Goal: Task Accomplishment & Management: Manage account settings

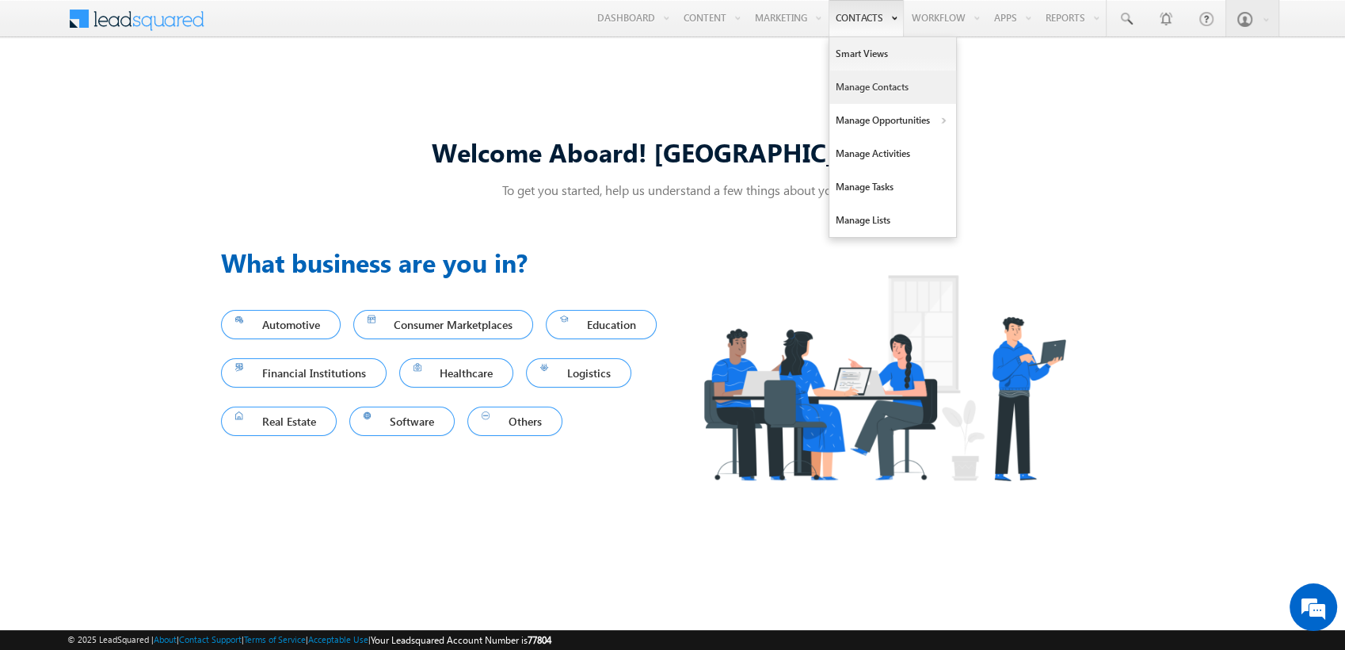
click at [843, 84] on link "Manage Contacts" at bounding box center [892, 86] width 127 height 33
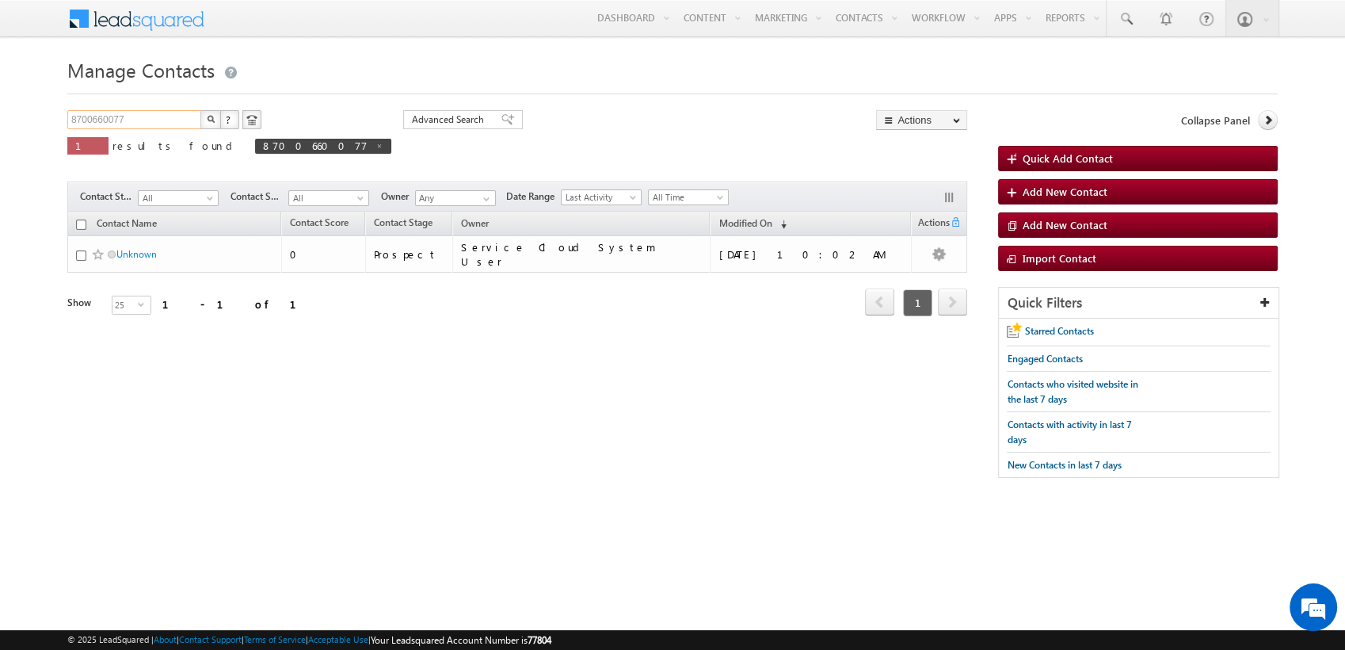
click at [158, 125] on input "8700660077" at bounding box center [134, 119] width 135 height 19
type input "9717556599"
click at [200, 110] on button "button" at bounding box center [210, 119] width 21 height 19
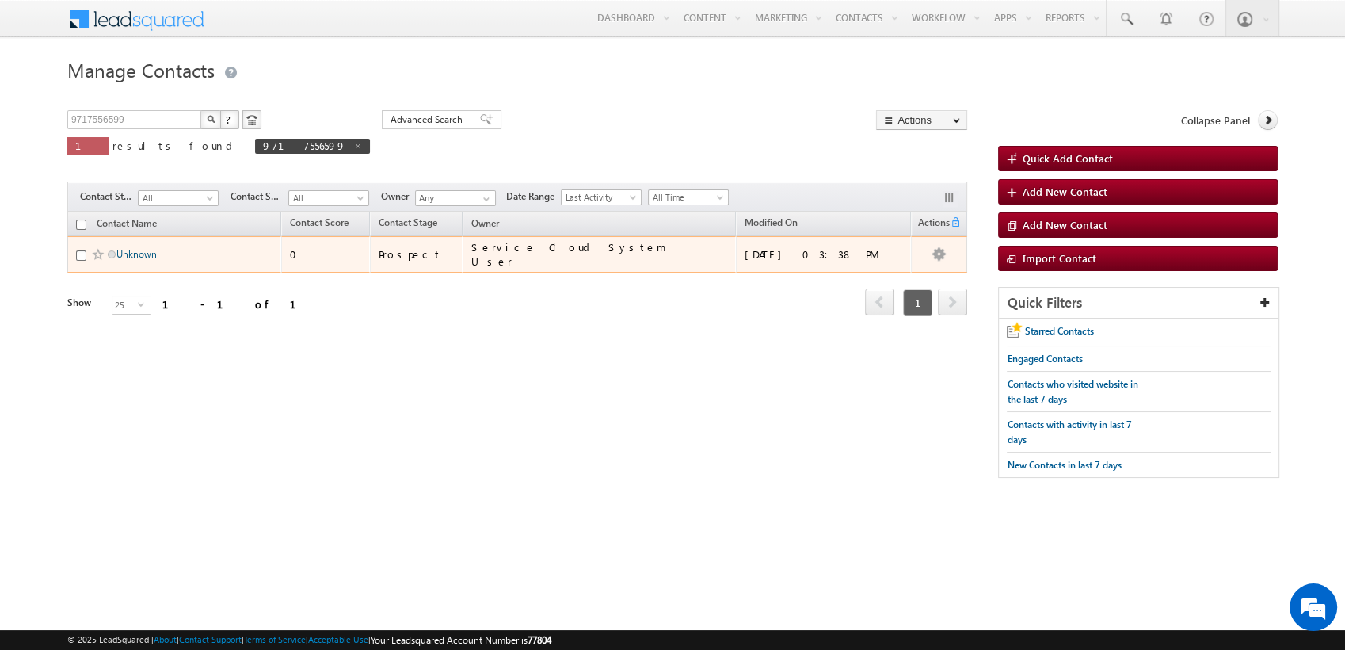
click at [140, 252] on link "Unknown" at bounding box center [136, 254] width 40 height 12
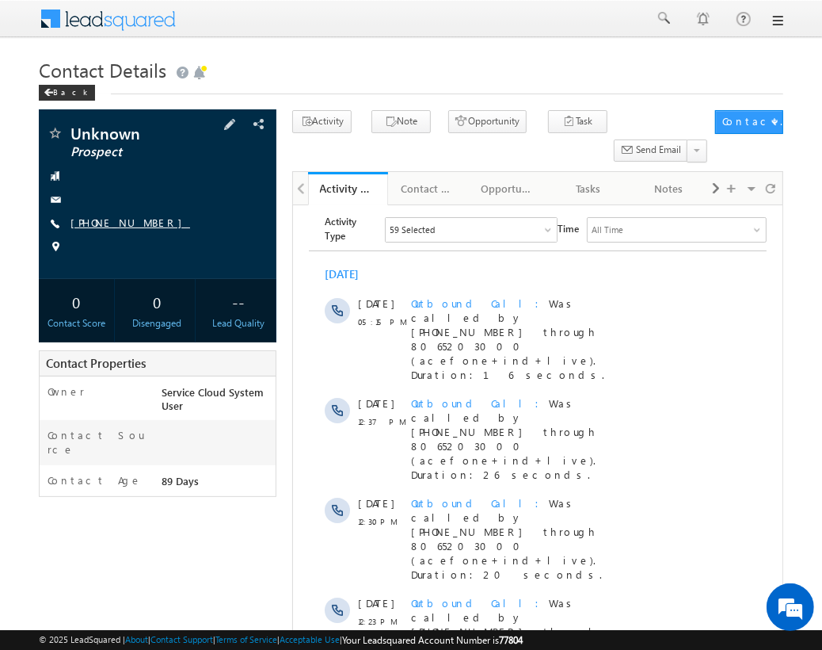
click at [123, 215] on link "[PHONE_NUMBER]" at bounding box center [130, 221] width 120 height 13
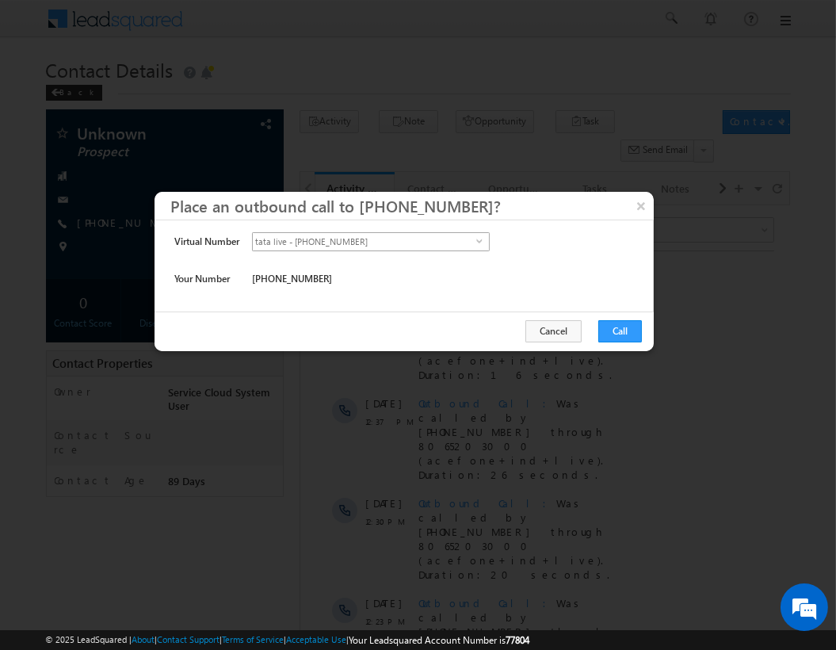
click at [419, 238] on span "tata live - [PHONE_NUMBER]" at bounding box center [364, 241] width 223 height 17
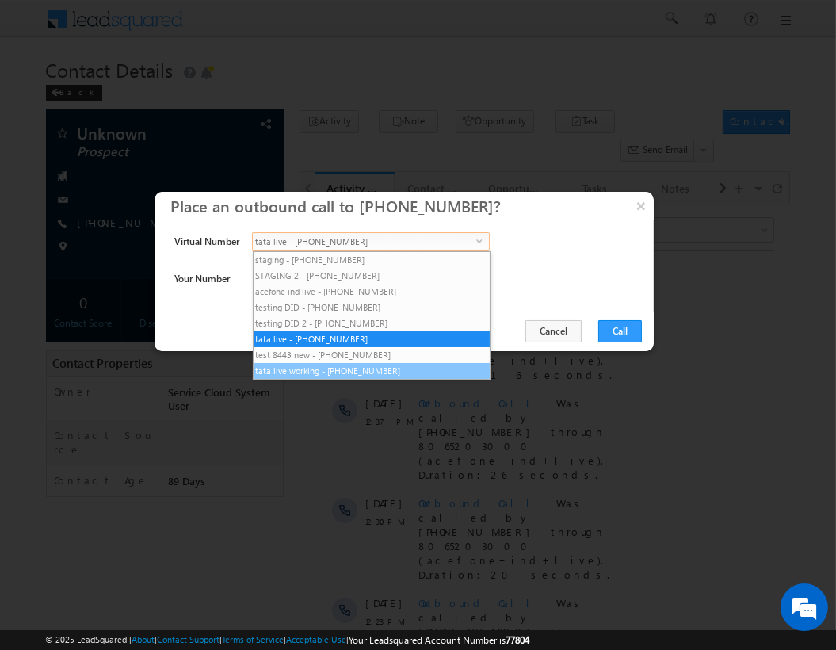
click at [347, 371] on li "tata live working - [PHONE_NUMBER]" at bounding box center [371, 371] width 236 height 16
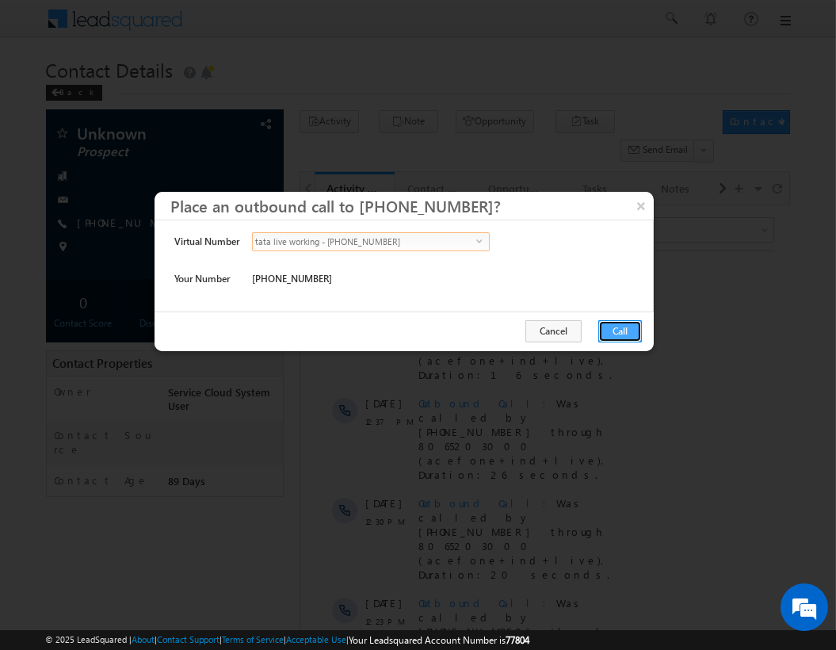
click at [627, 327] on button "Call" at bounding box center [620, 331] width 44 height 22
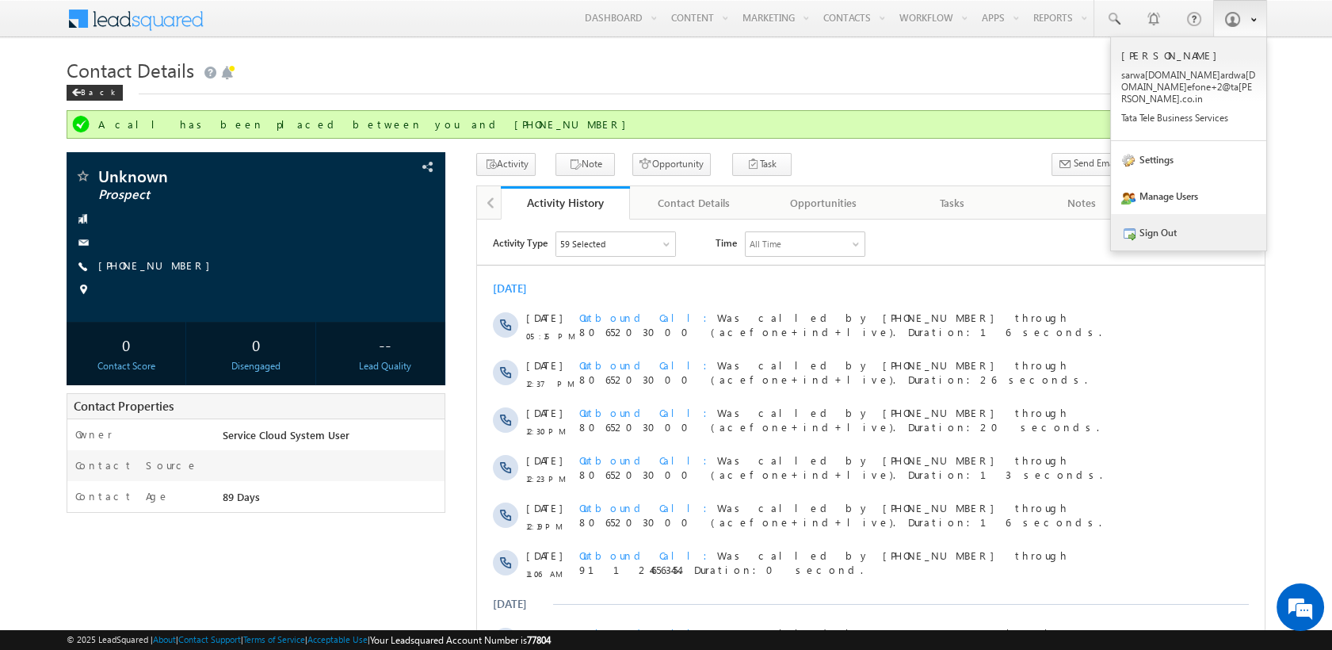
click at [1166, 219] on link "Sign Out" at bounding box center [1188, 232] width 155 height 36
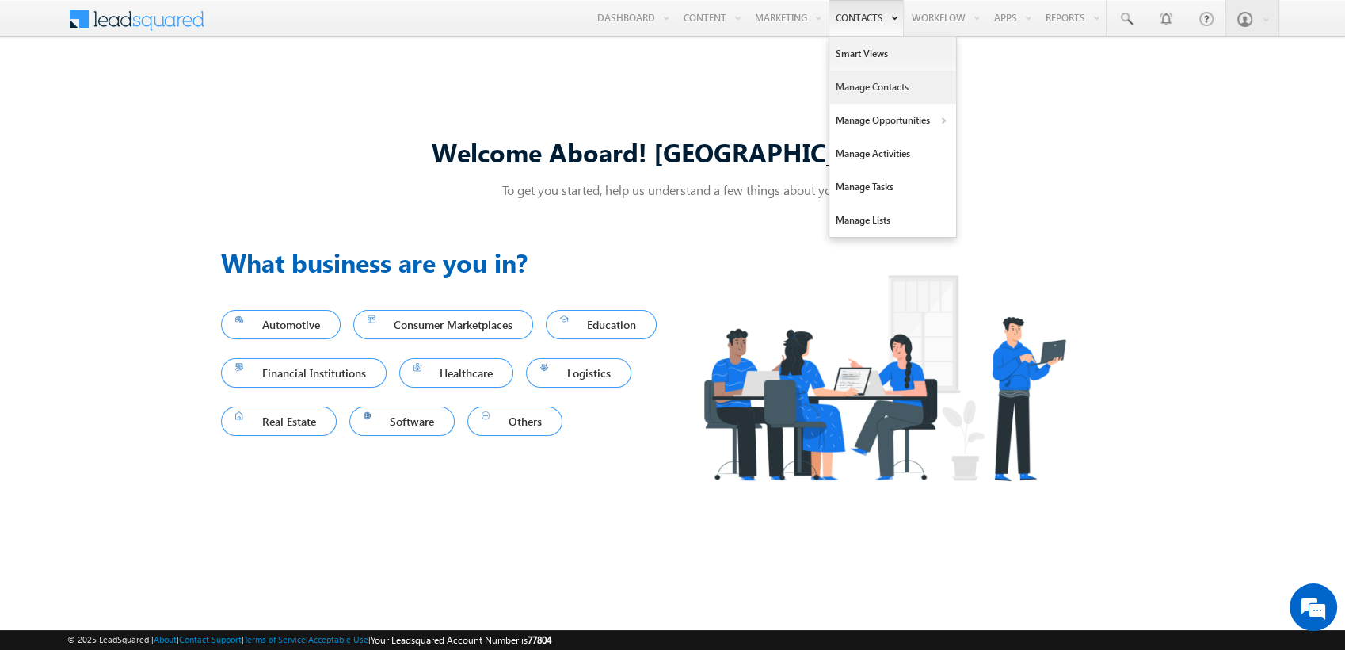
click at [866, 86] on link "Manage Contacts" at bounding box center [892, 86] width 127 height 33
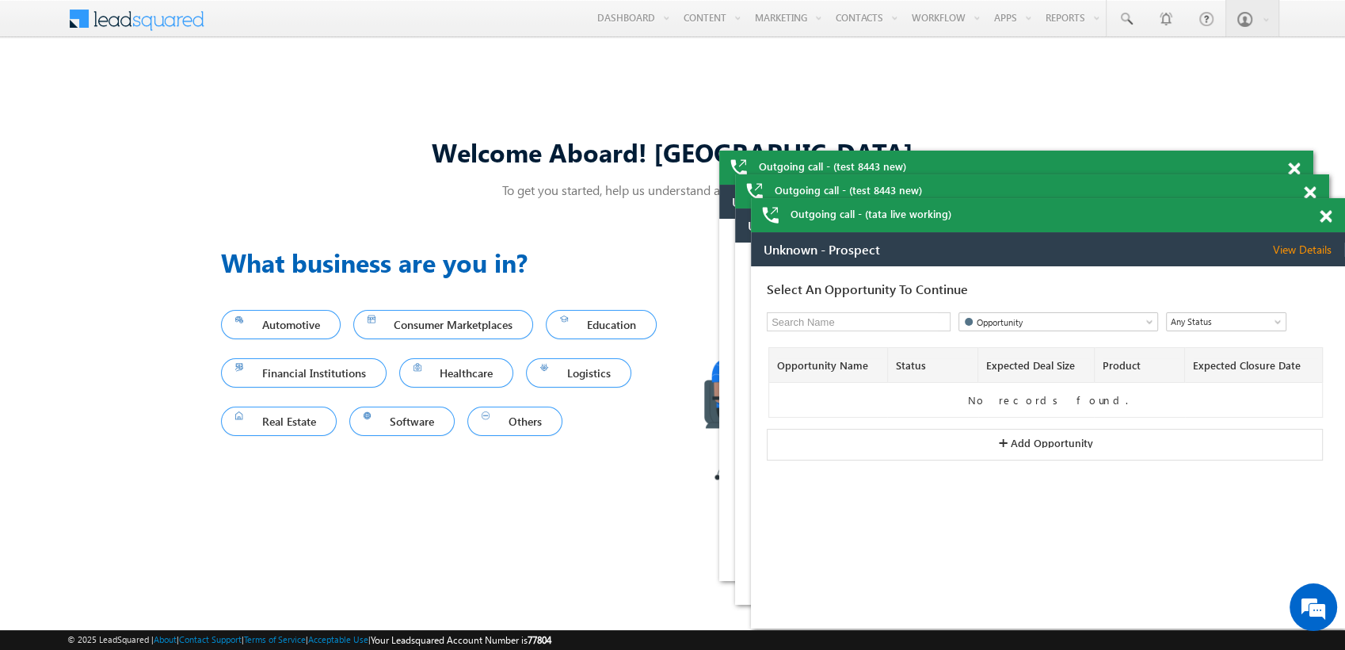
click at [1297, 166] on span at bounding box center [1294, 168] width 12 height 13
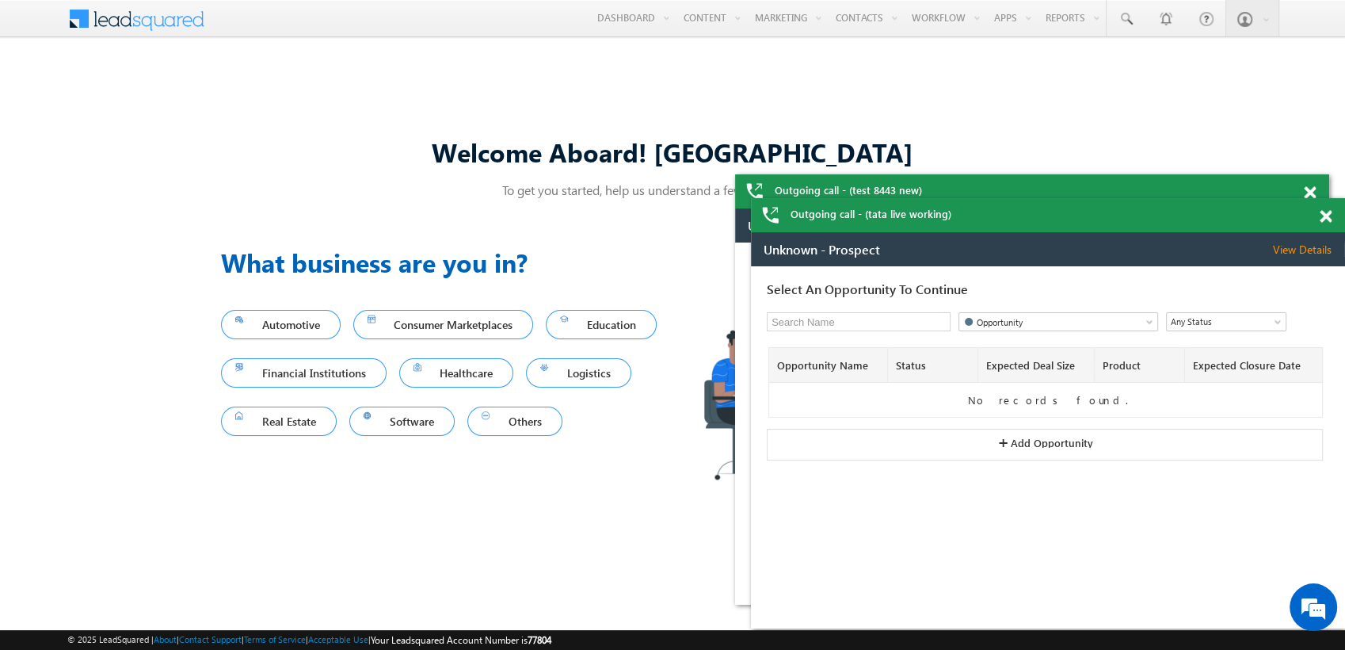
click at [1309, 192] on span at bounding box center [1310, 192] width 12 height 13
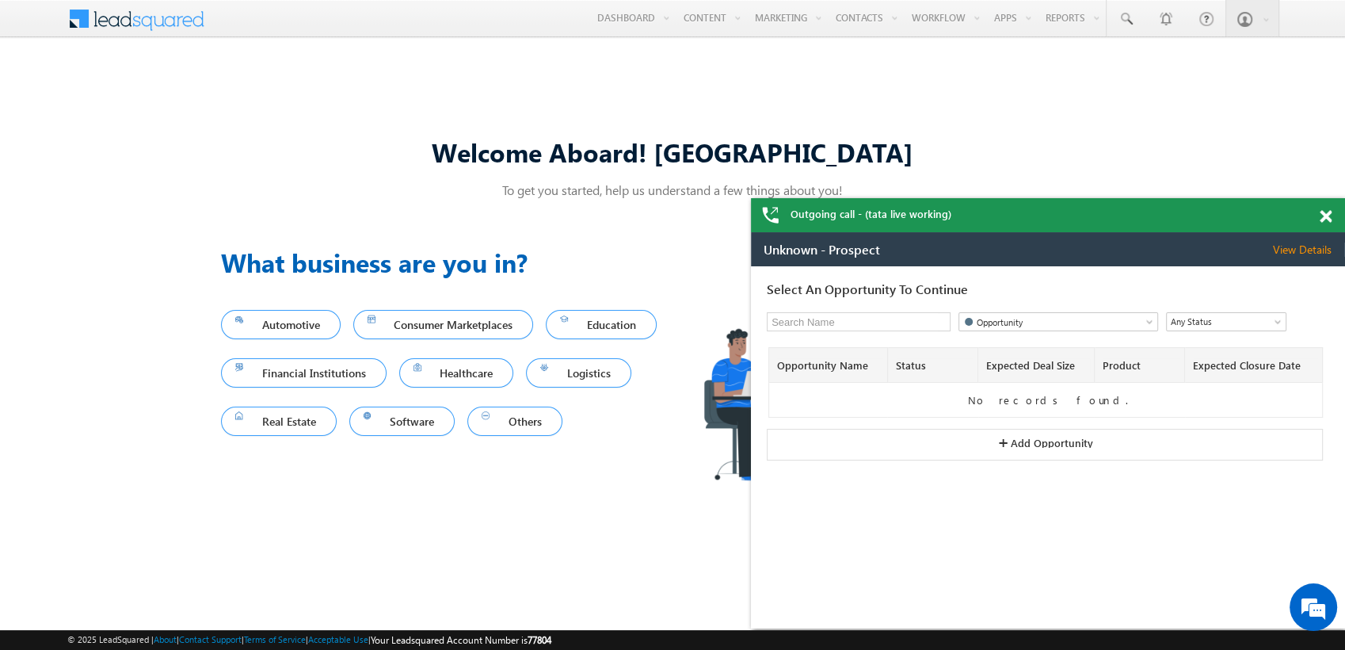
click at [1325, 214] on span at bounding box center [1326, 216] width 12 height 13
click at [1320, 222] on span at bounding box center [1326, 216] width 12 height 13
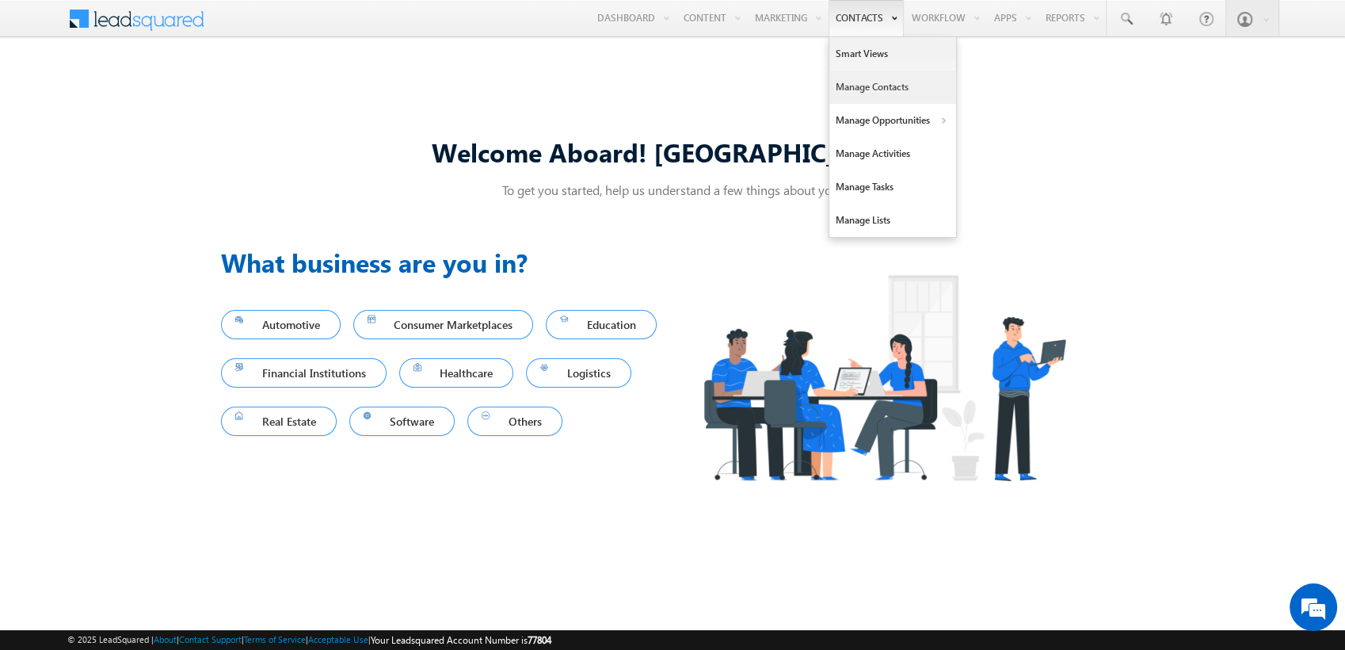
click at [885, 78] on link "Manage Contacts" at bounding box center [892, 86] width 127 height 33
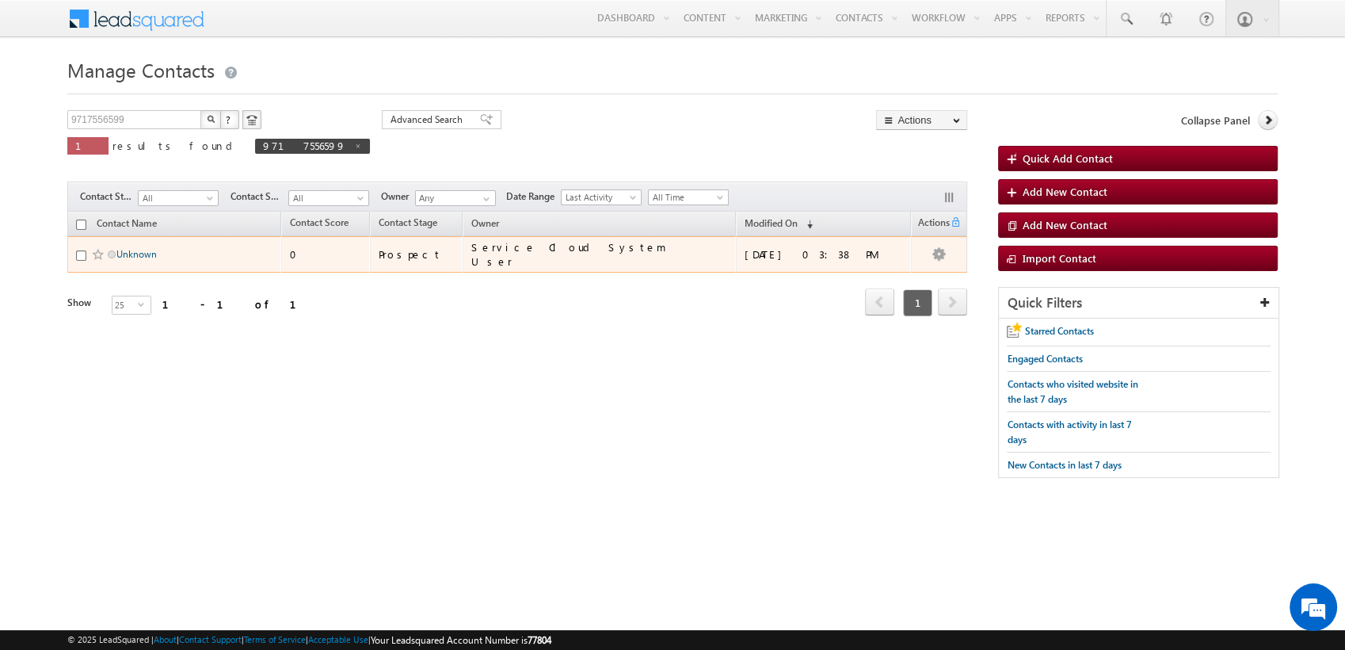
click at [136, 254] on link "Unknown" at bounding box center [136, 254] width 40 height 12
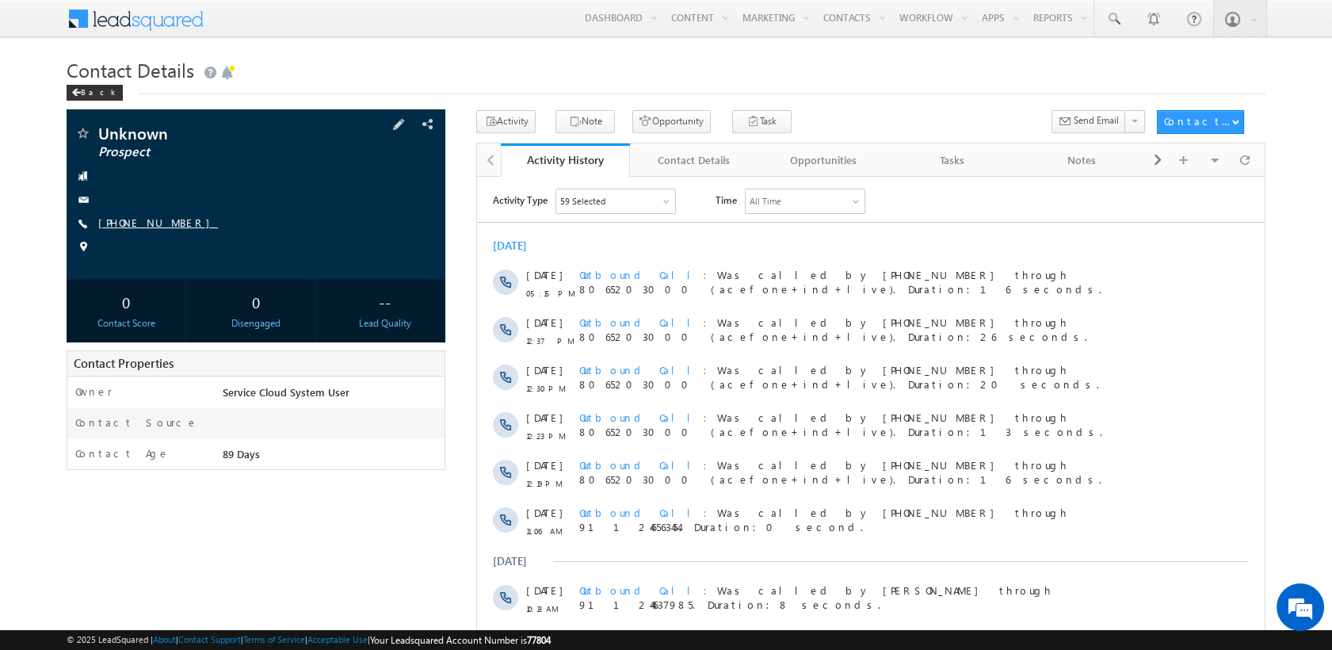
click at [154, 224] on link "+91-9717556599" at bounding box center [158, 221] width 120 height 13
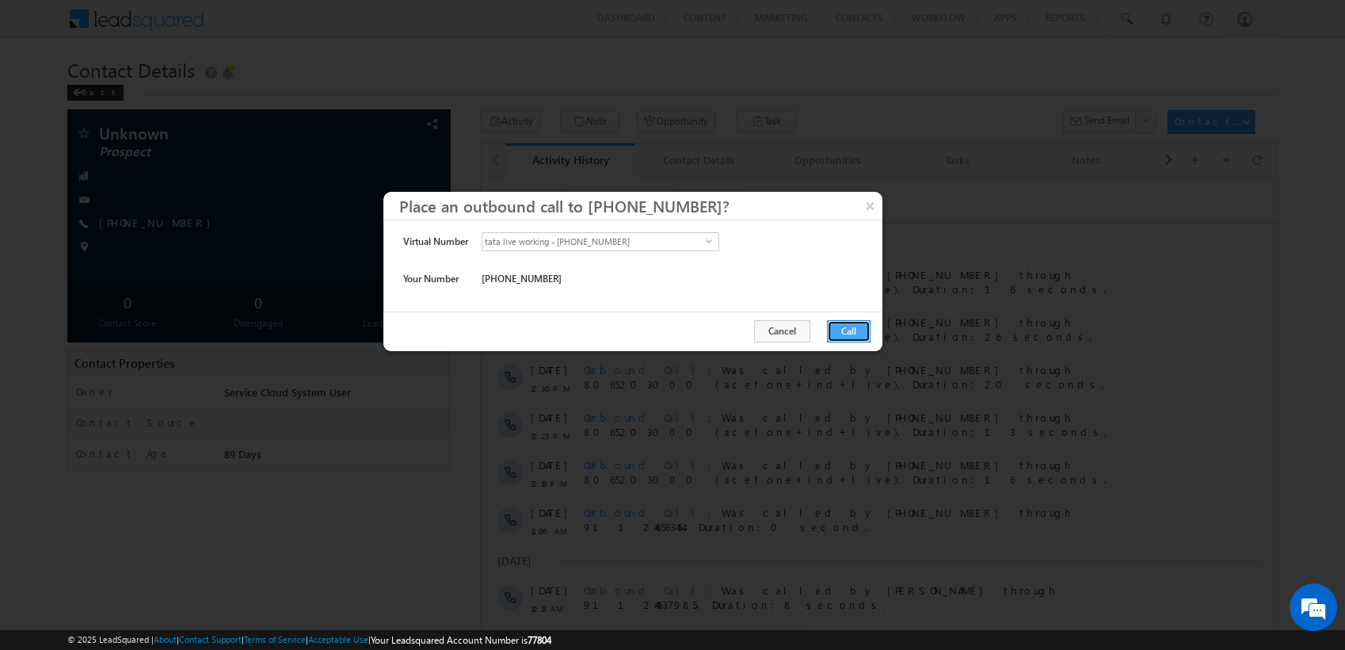
click at [852, 325] on button "Call" at bounding box center [849, 331] width 44 height 22
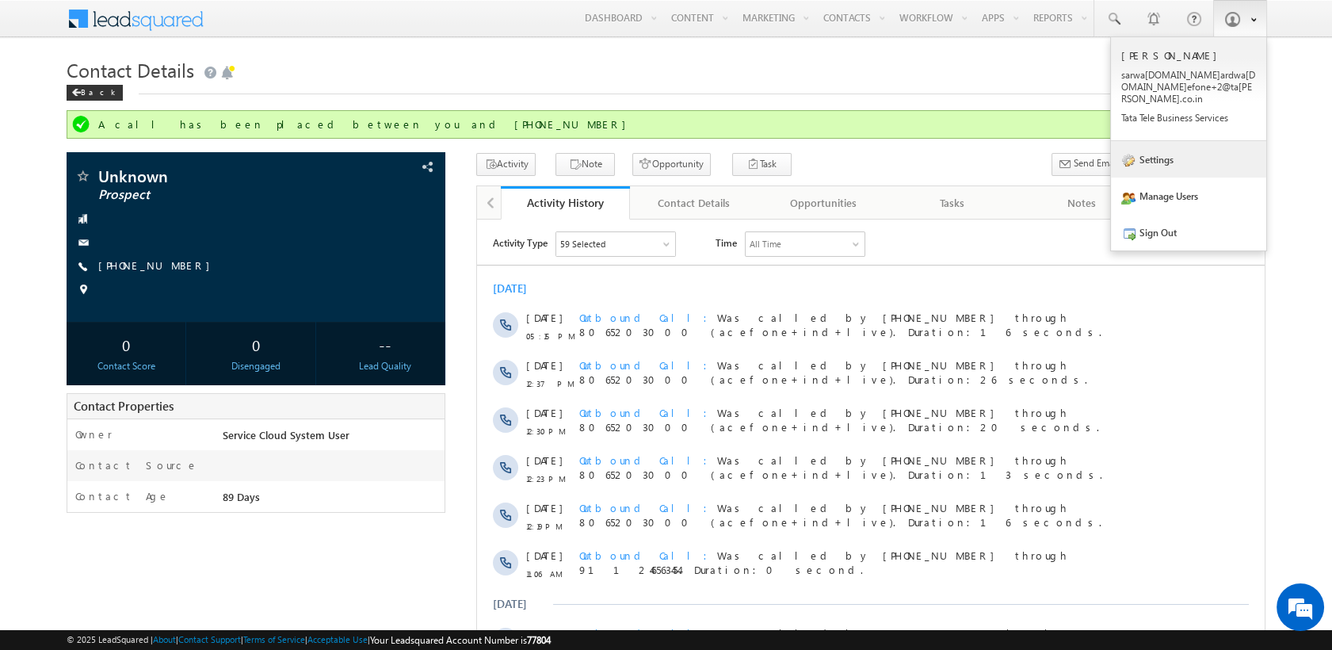
click at [1174, 143] on link "Settings" at bounding box center [1188, 159] width 155 height 36
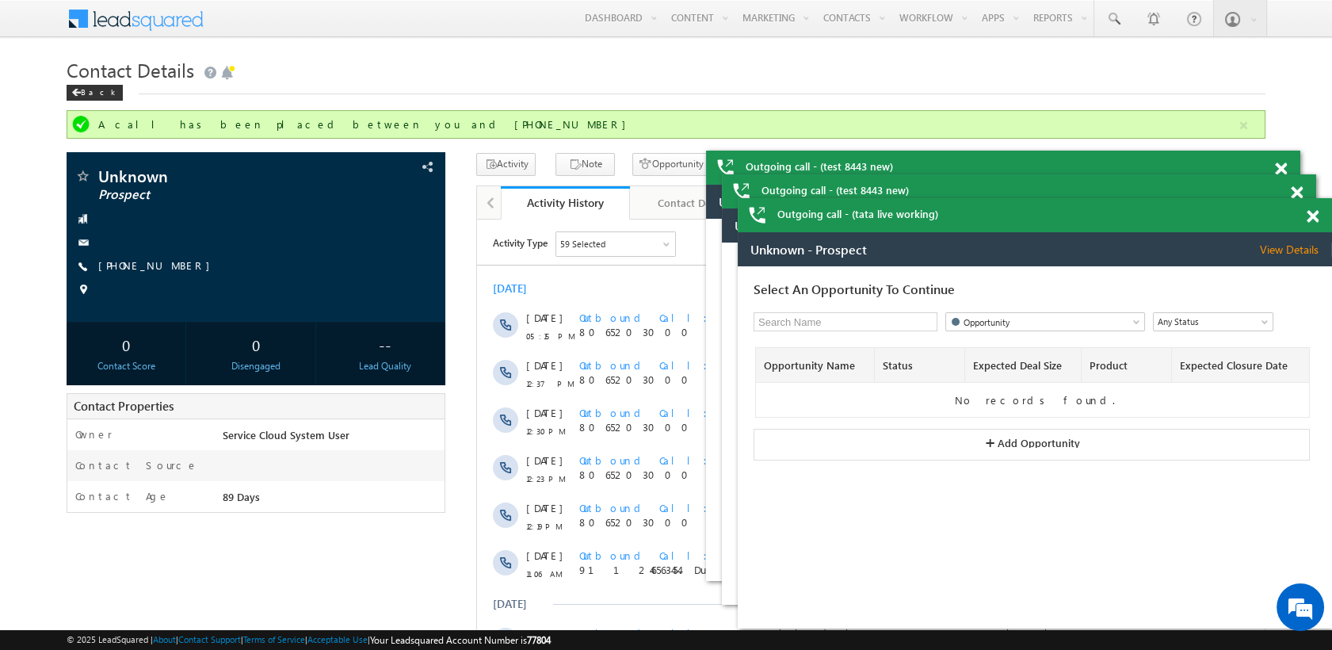
click at [1313, 214] on span at bounding box center [1312, 216] width 12 height 13
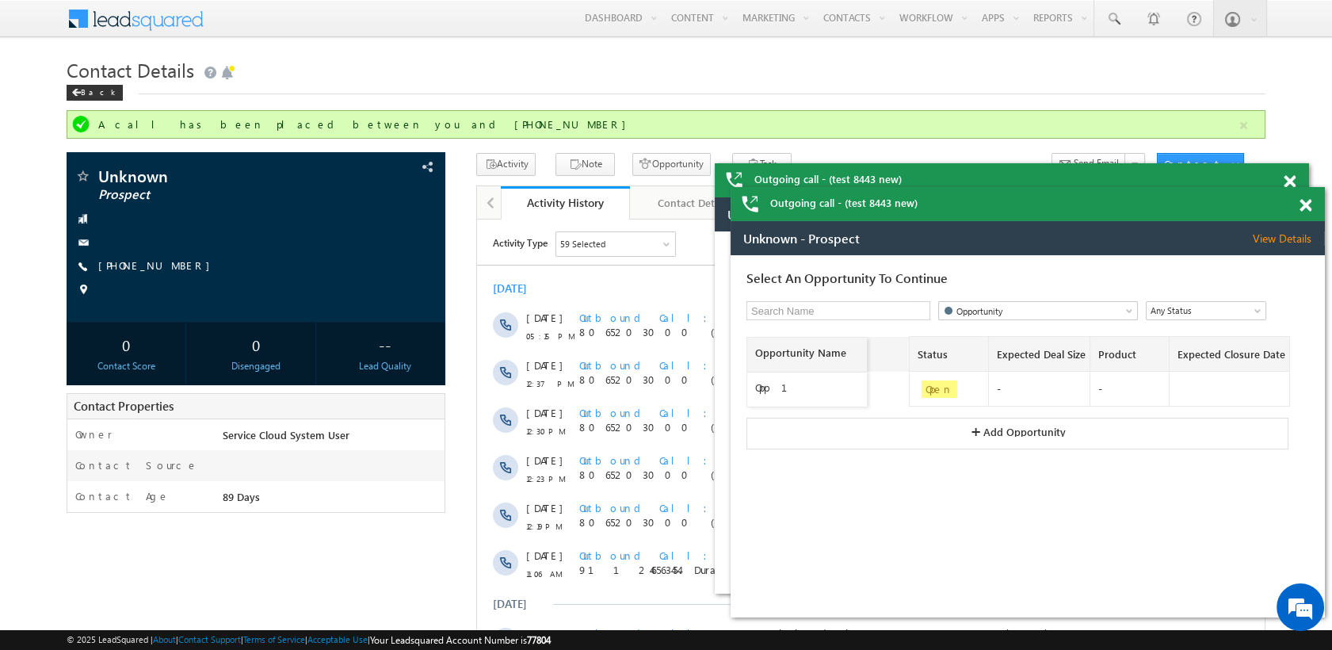
click at [1299, 196] on body "Outgoing call - (test 8443 new) Outgoing call - (test 8443 new) Menu Sarwang Bh…" at bounding box center [666, 450] width 1332 height 900
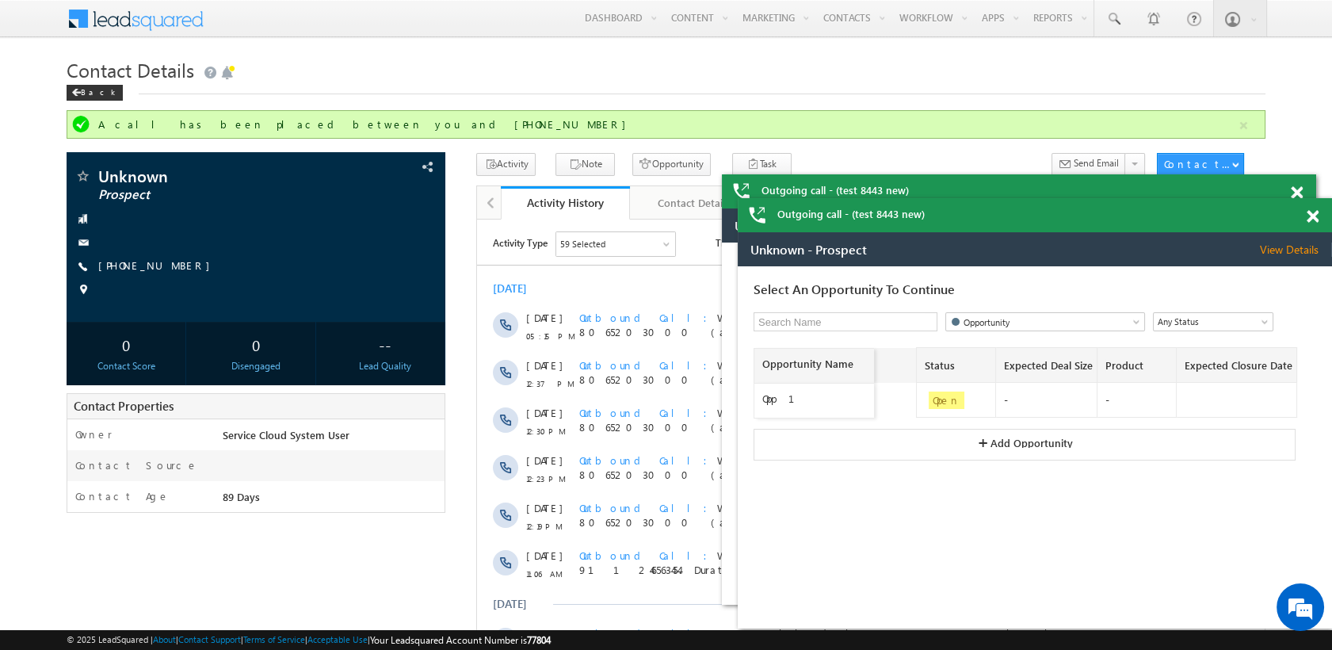
click at [1309, 214] on span at bounding box center [1312, 216] width 12 height 13
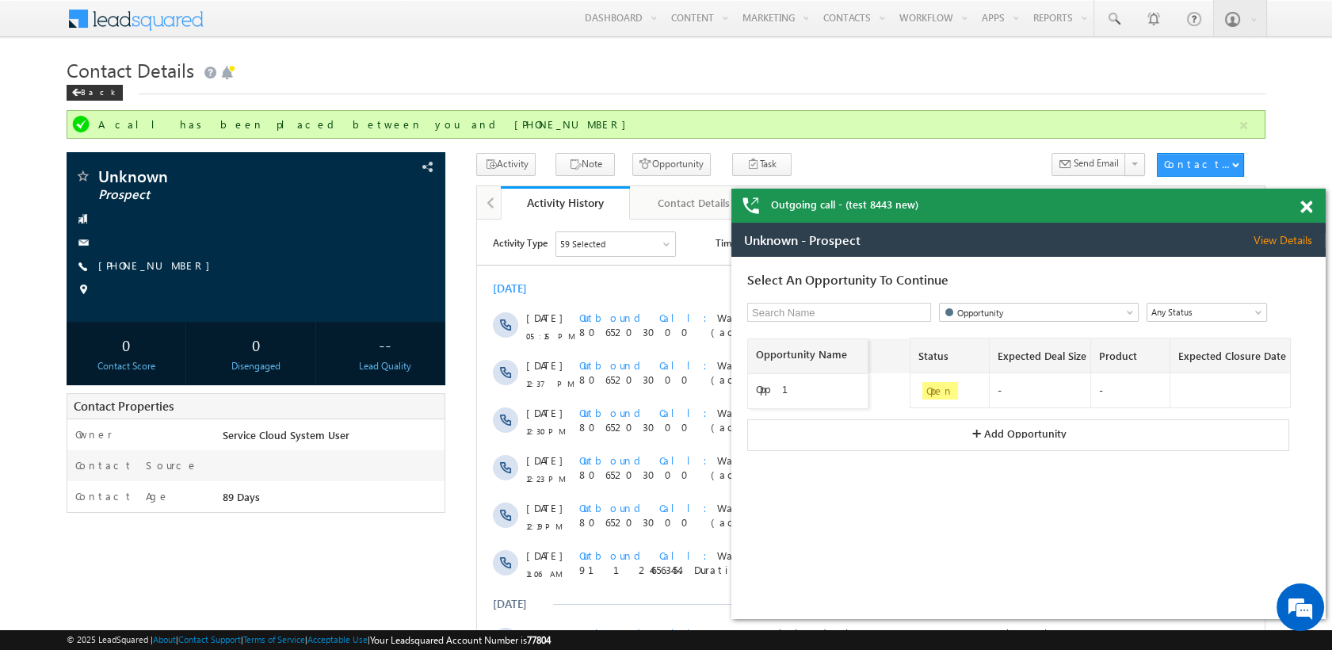
click at [1298, 196] on div "Outgoing call - (test 8443 new)" at bounding box center [1028, 206] width 594 height 34
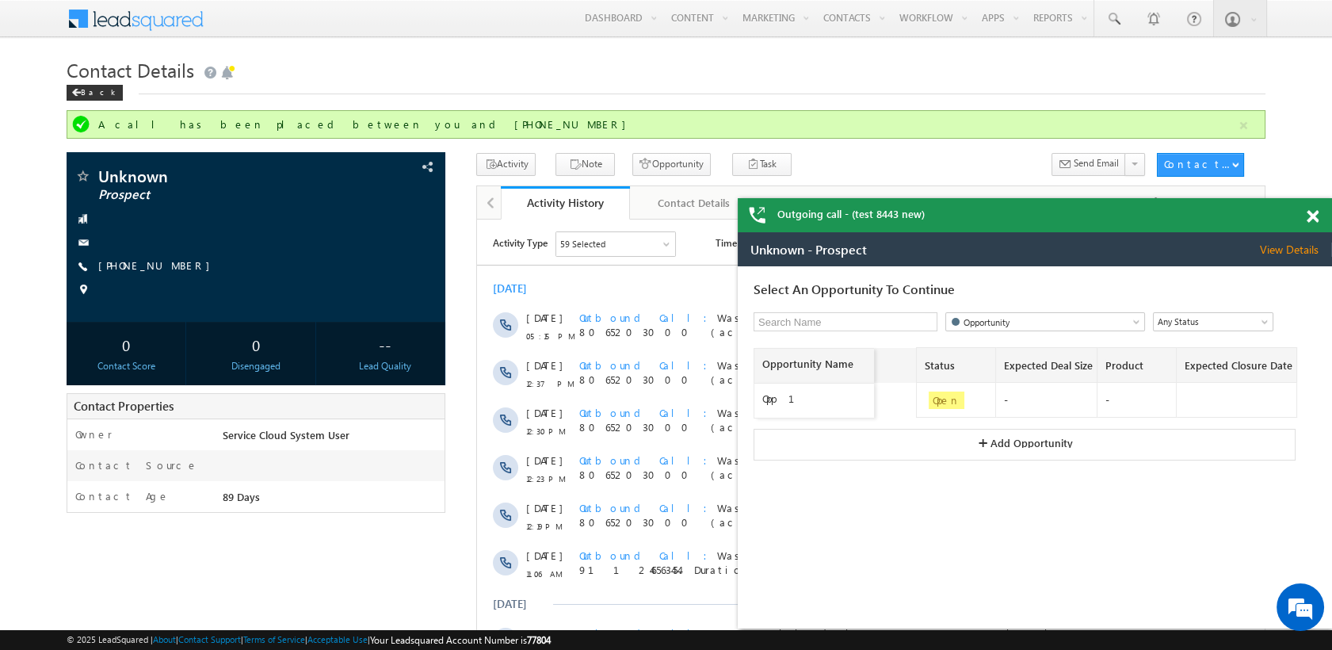
click at [1311, 207] on div at bounding box center [1320, 213] width 21 height 31
click at [1316, 216] on span at bounding box center [1312, 216] width 12 height 13
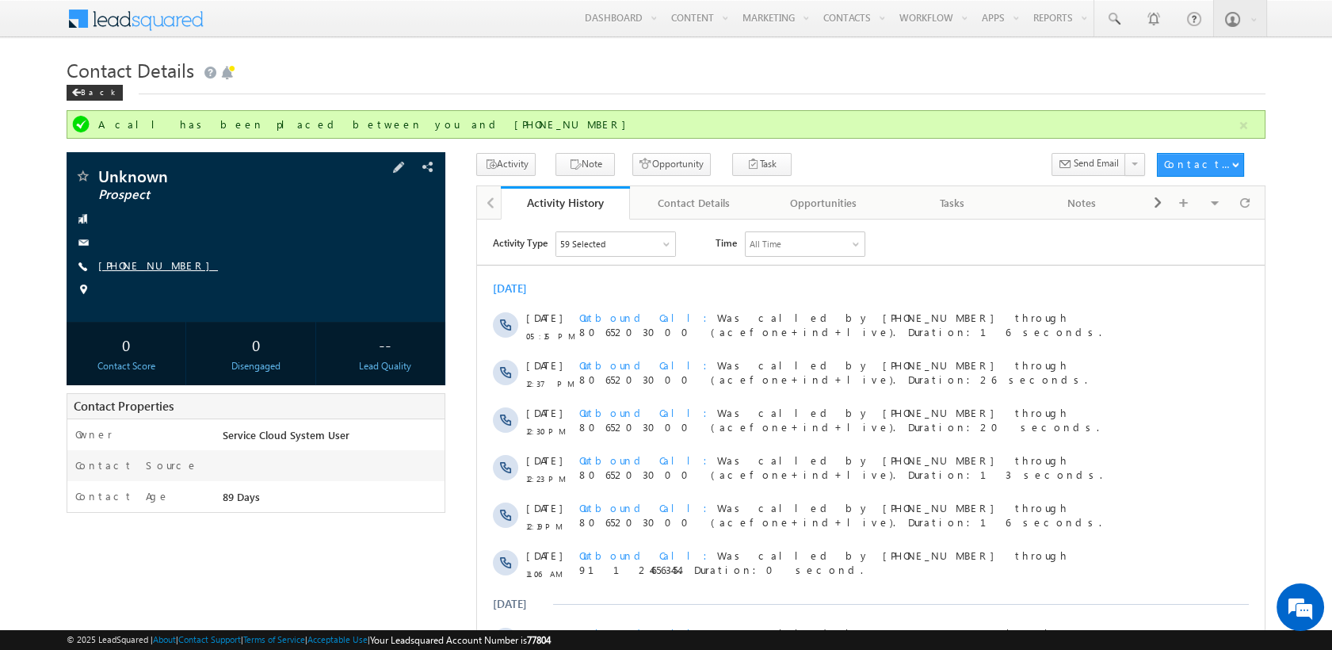
click at [148, 269] on link "[PHONE_NUMBER]" at bounding box center [158, 264] width 120 height 13
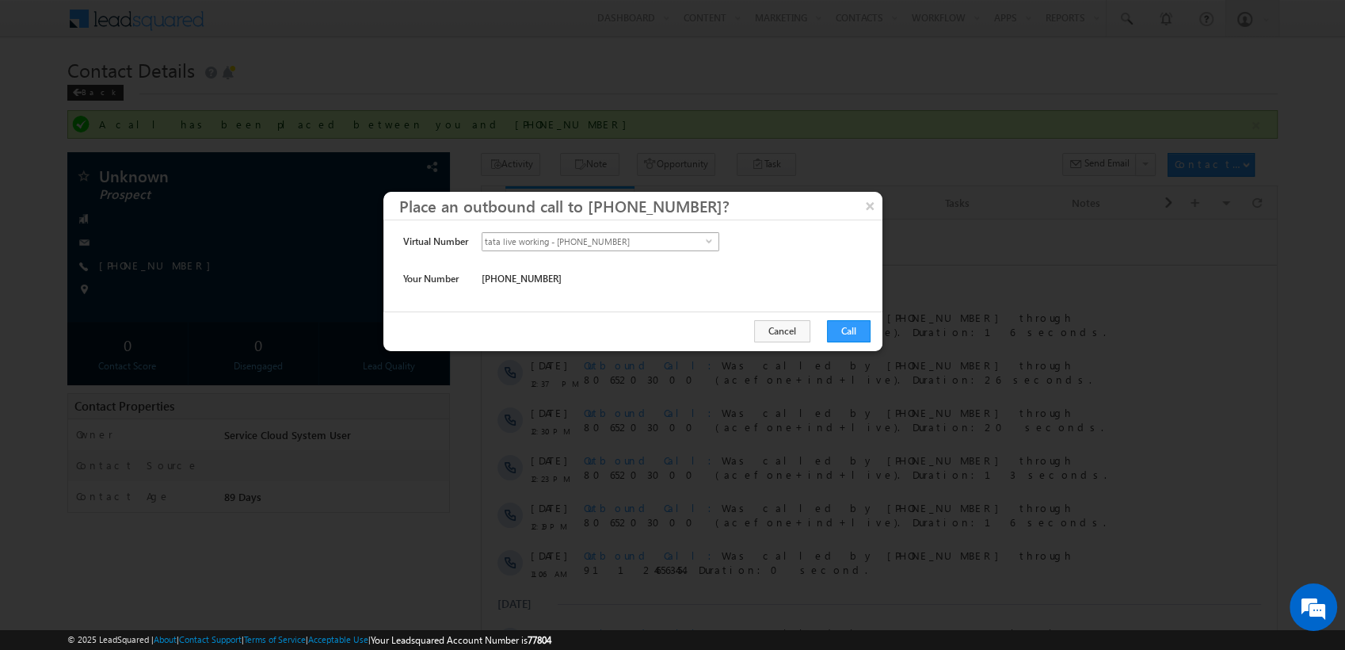
click at [613, 244] on span "tata live working - +91-8069427204" at bounding box center [593, 241] width 223 height 17
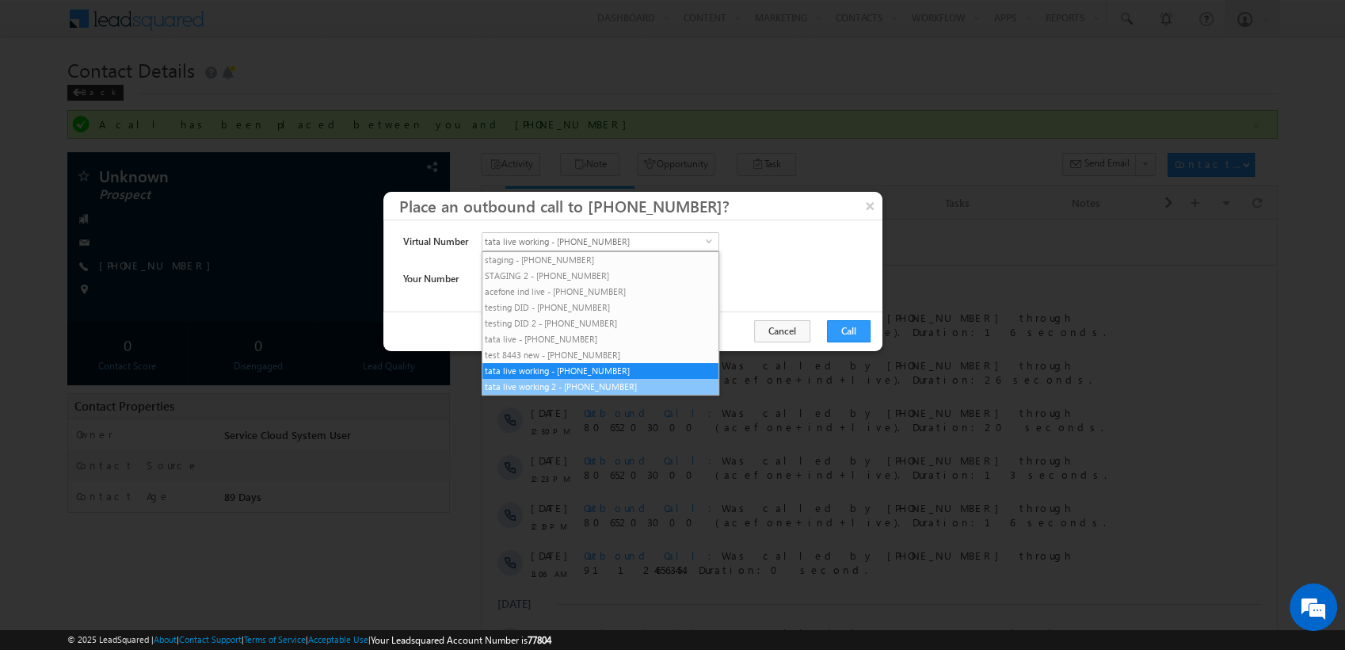
click at [588, 390] on li "tata live working 2 - +91-8069427212" at bounding box center [600, 387] width 236 height 16
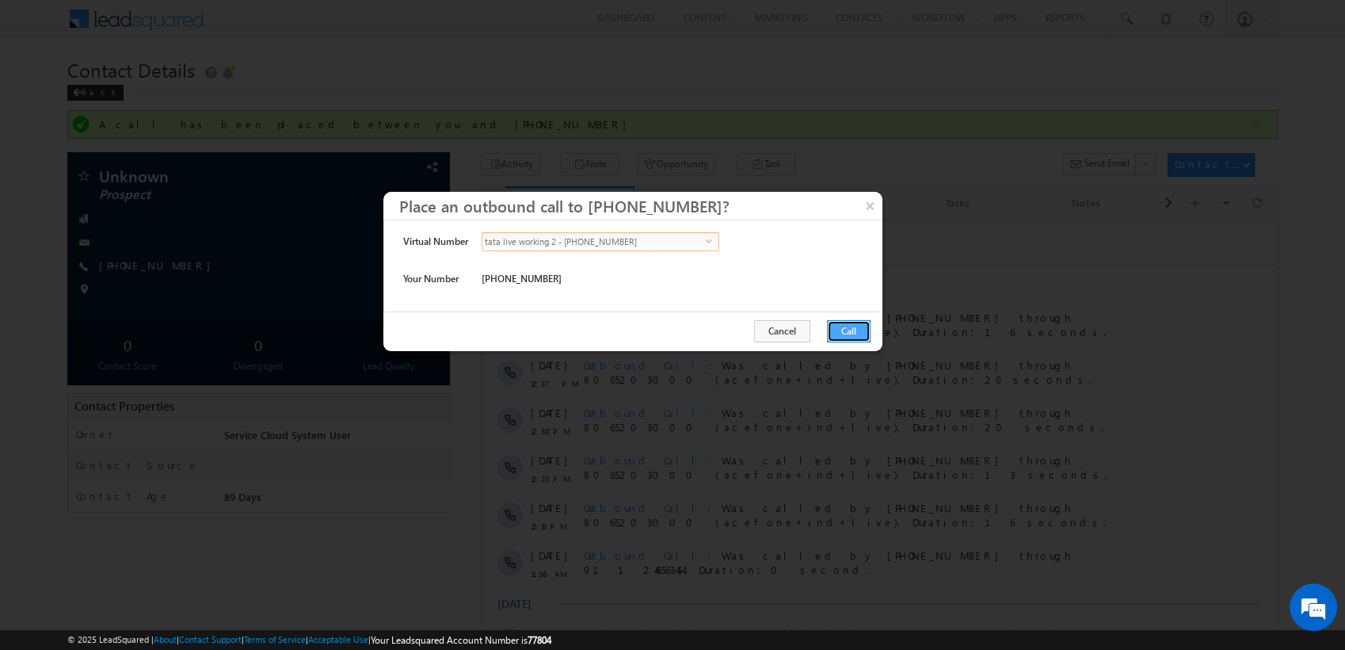
click at [844, 324] on button "Call" at bounding box center [849, 331] width 44 height 22
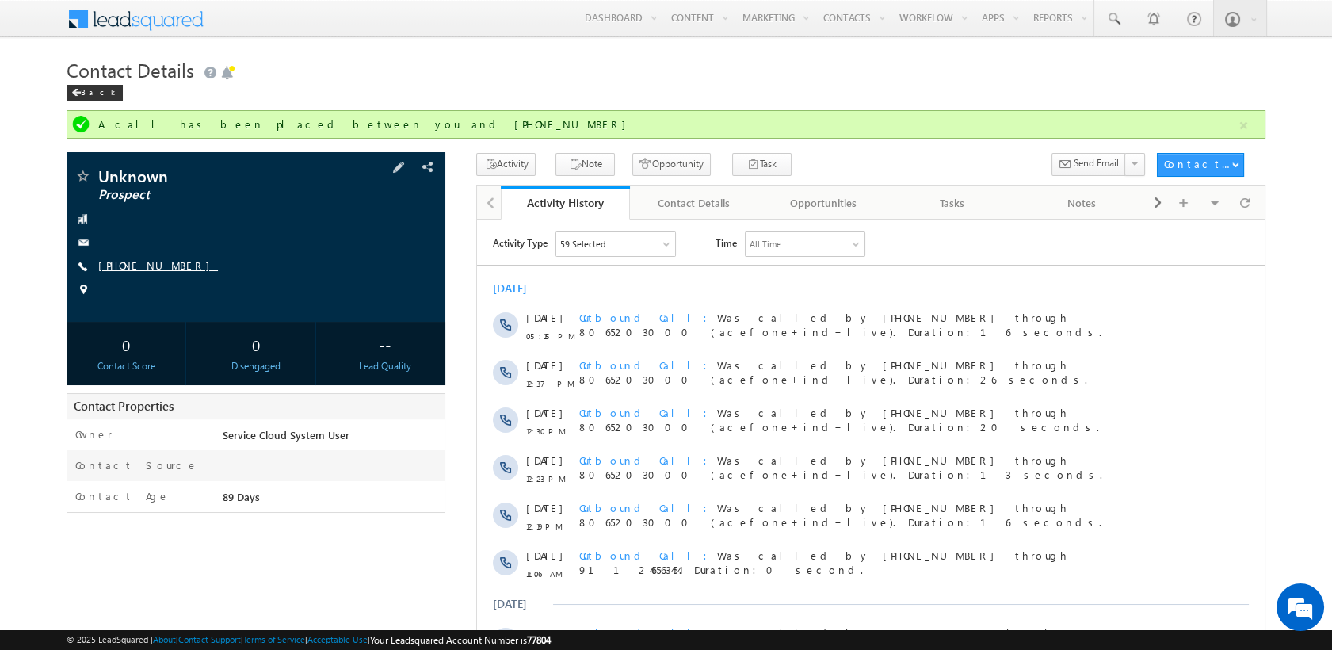
click at [145, 268] on link "+91-9717556599" at bounding box center [158, 264] width 120 height 13
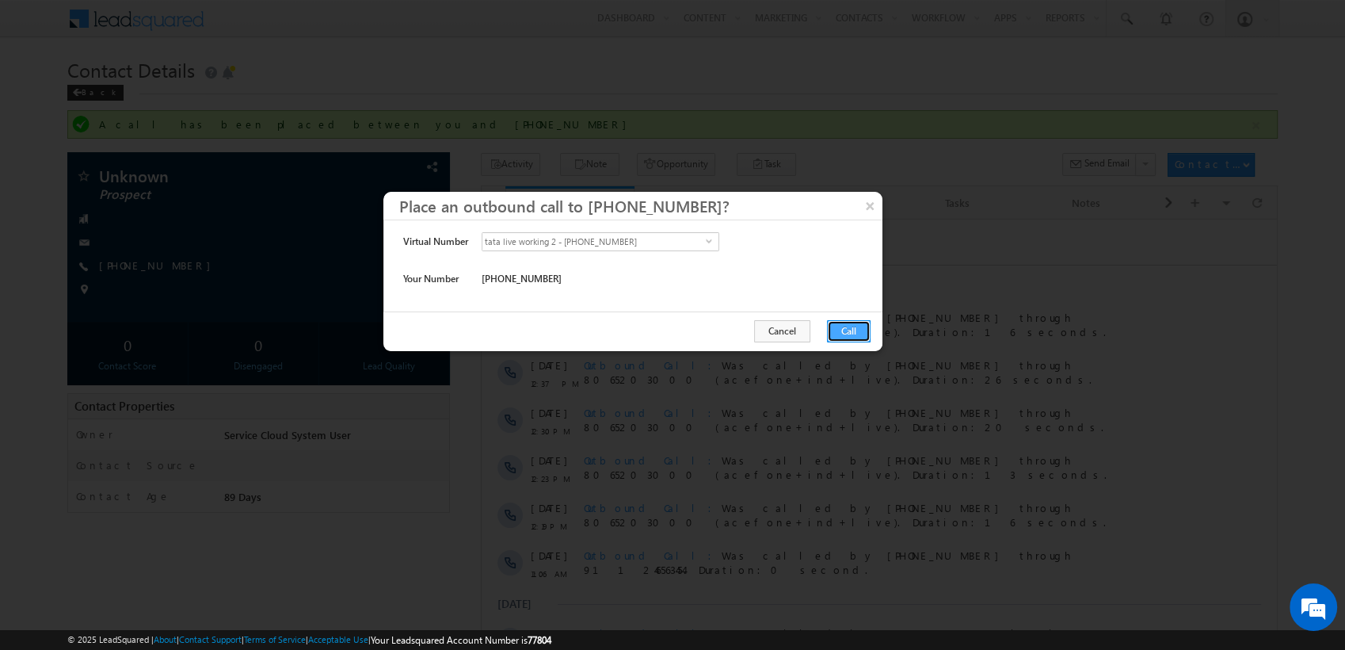
click at [847, 332] on button "Call" at bounding box center [849, 331] width 44 height 22
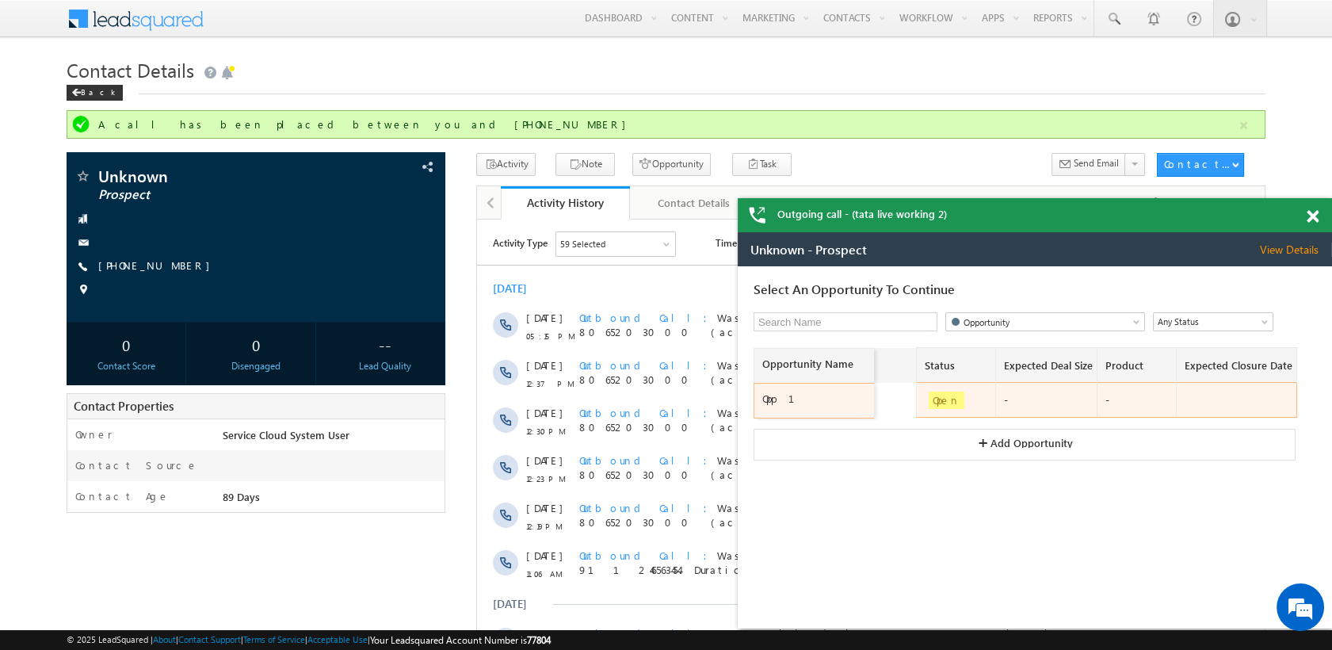
click at [830, 394] on div "Opp 1" at bounding box center [816, 398] width 108 height 14
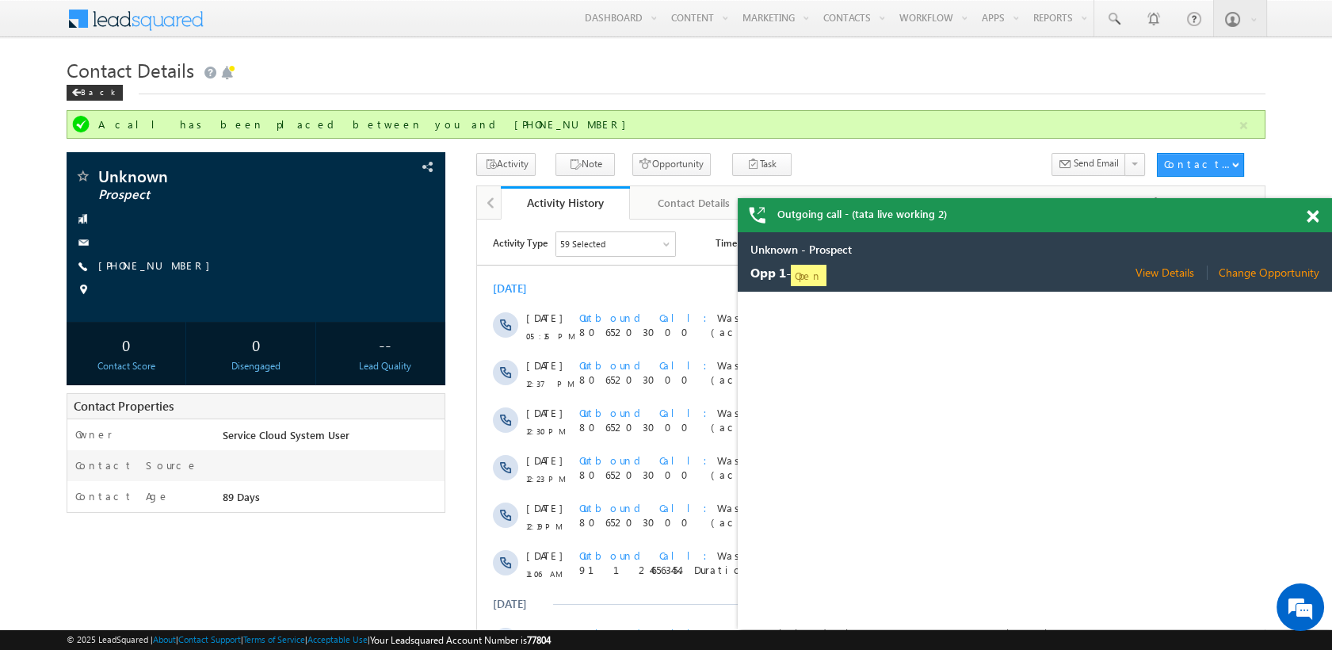
select select "Proposal"
select select "Organic Search"
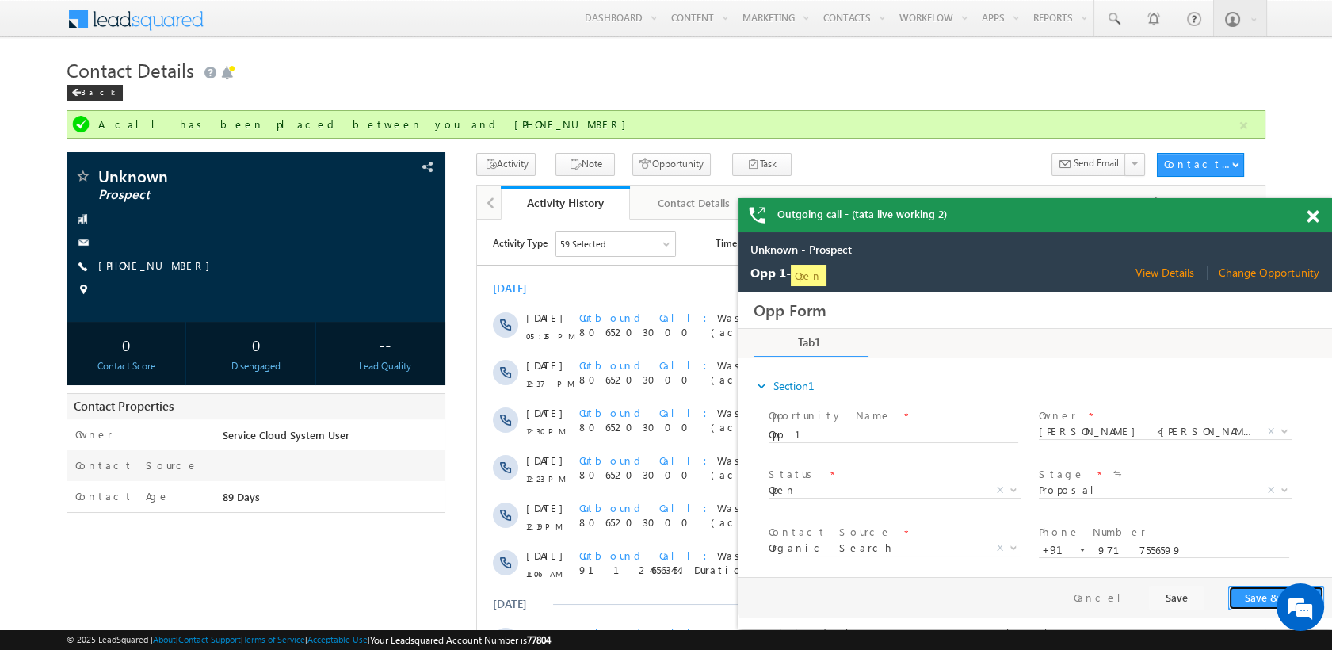
click at [1255, 598] on button "Save & Close" at bounding box center [1276, 597] width 96 height 25
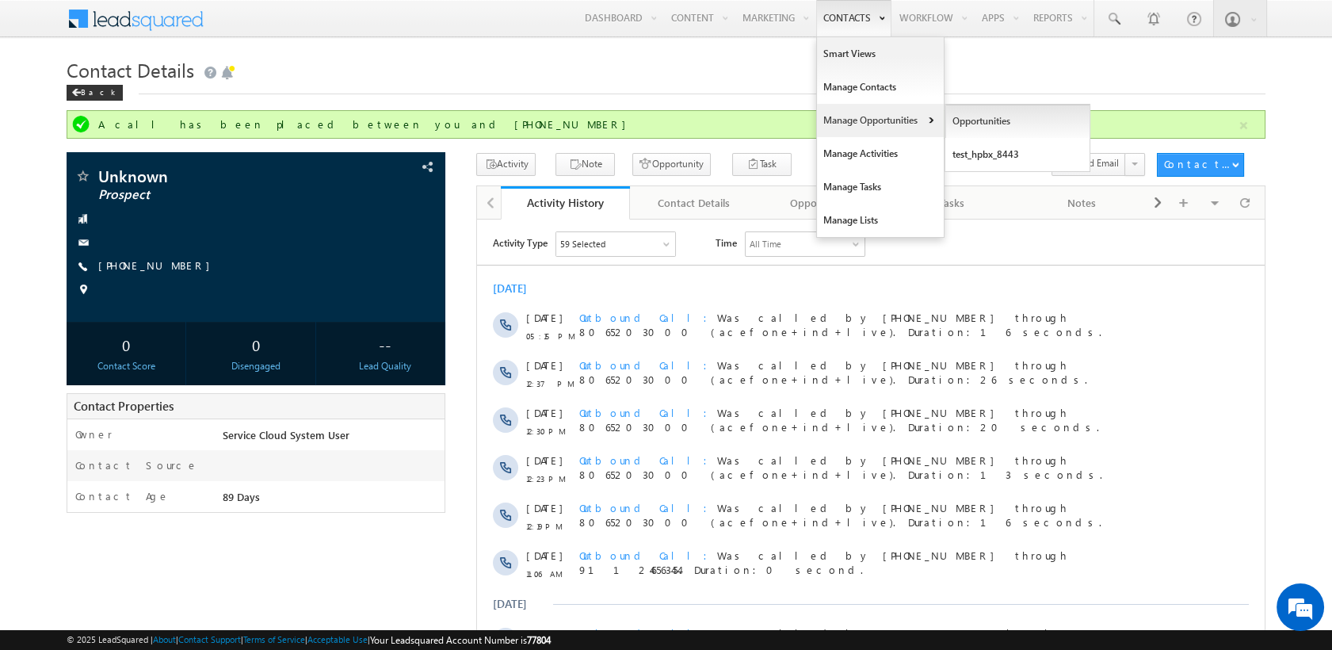
click at [986, 128] on link "Opportunities" at bounding box center [1017, 121] width 145 height 33
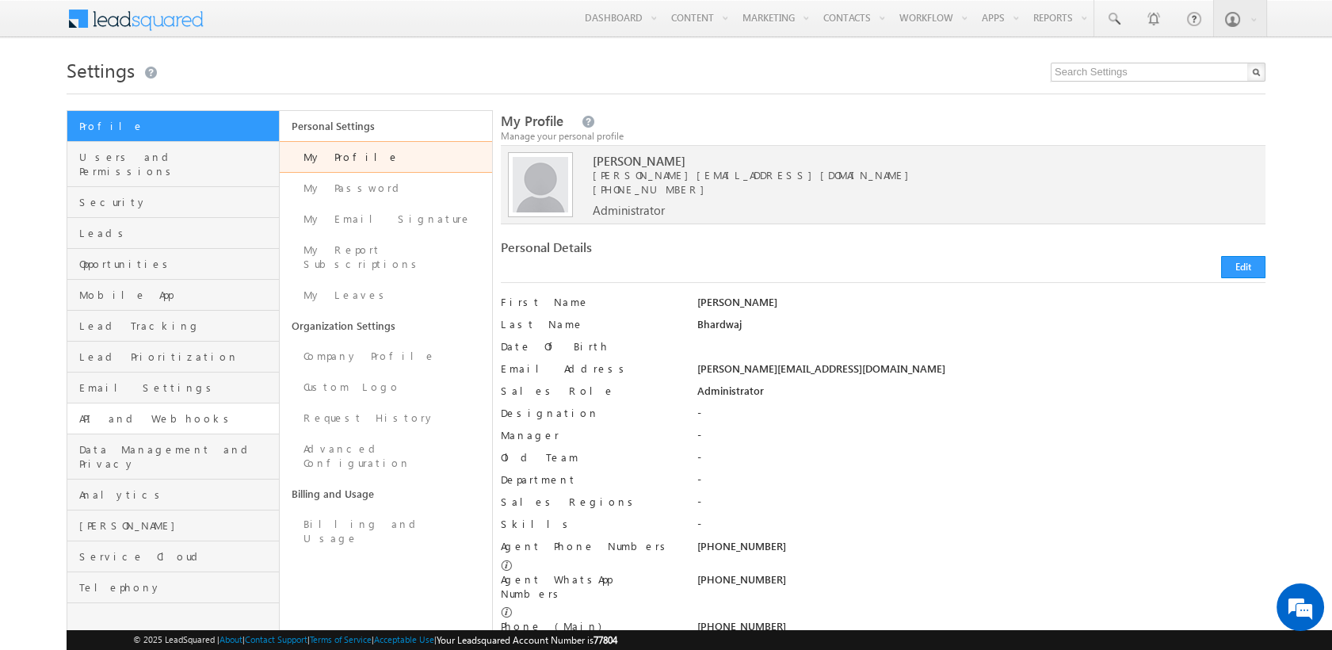
click at [204, 411] on span "API and Webhooks" at bounding box center [177, 418] width 196 height 14
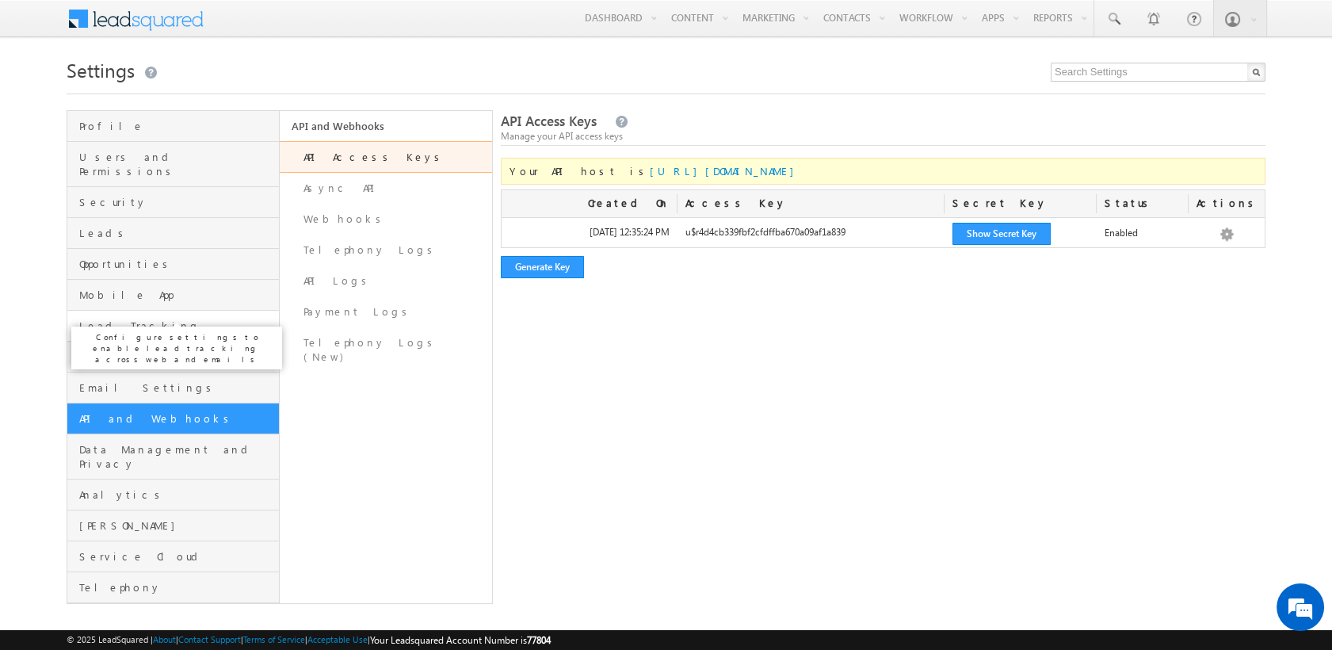
click at [173, 318] on span "Lead Tracking" at bounding box center [177, 325] width 196 height 14
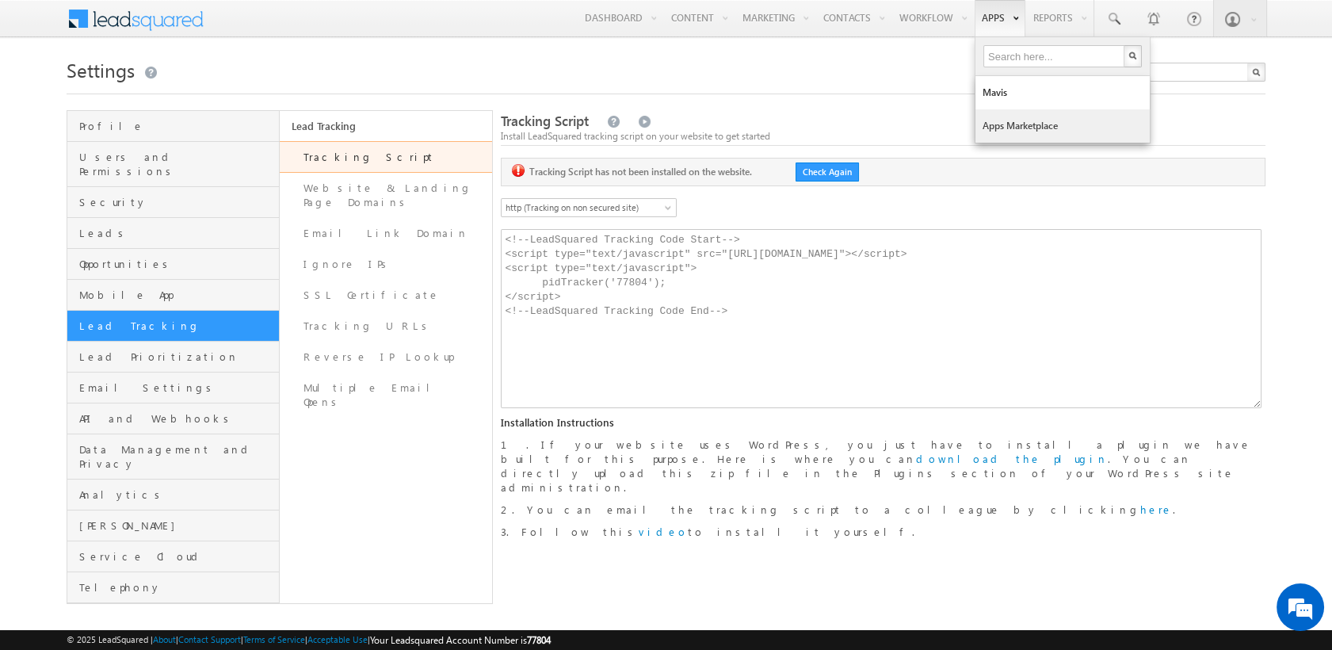
click at [985, 135] on link "Apps Marketplace" at bounding box center [1062, 125] width 174 height 33
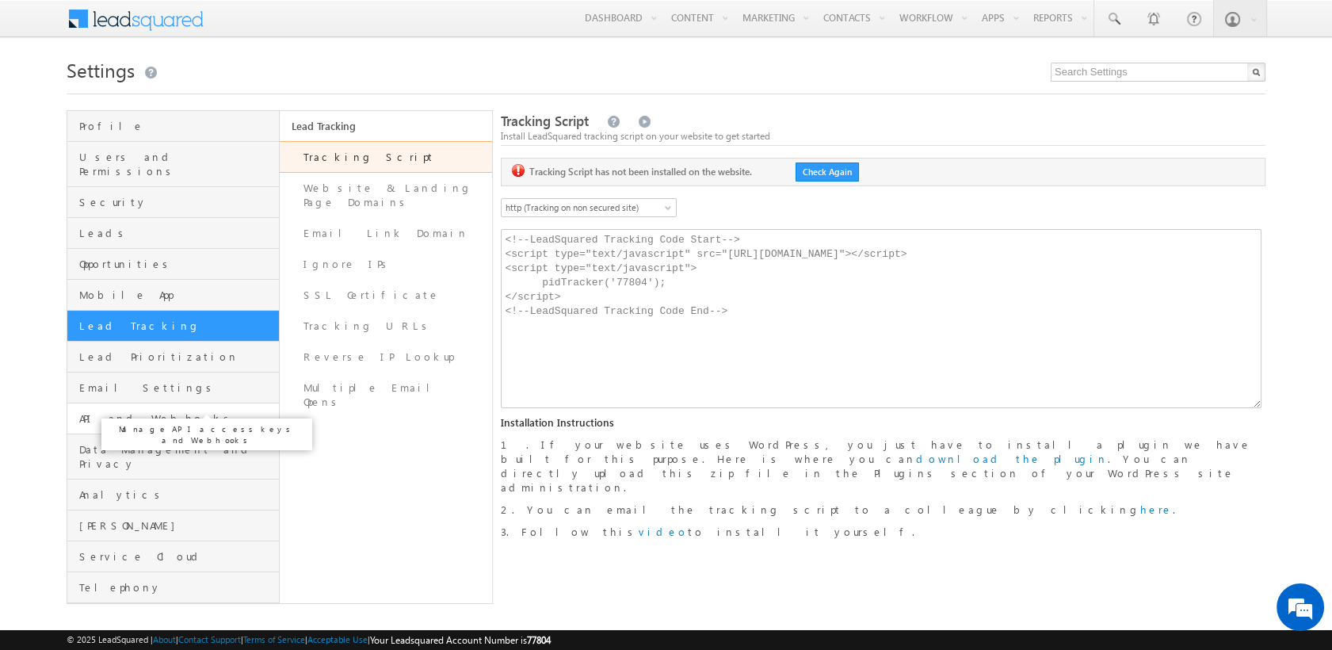
click at [108, 411] on span "API and Webhooks" at bounding box center [177, 418] width 196 height 14
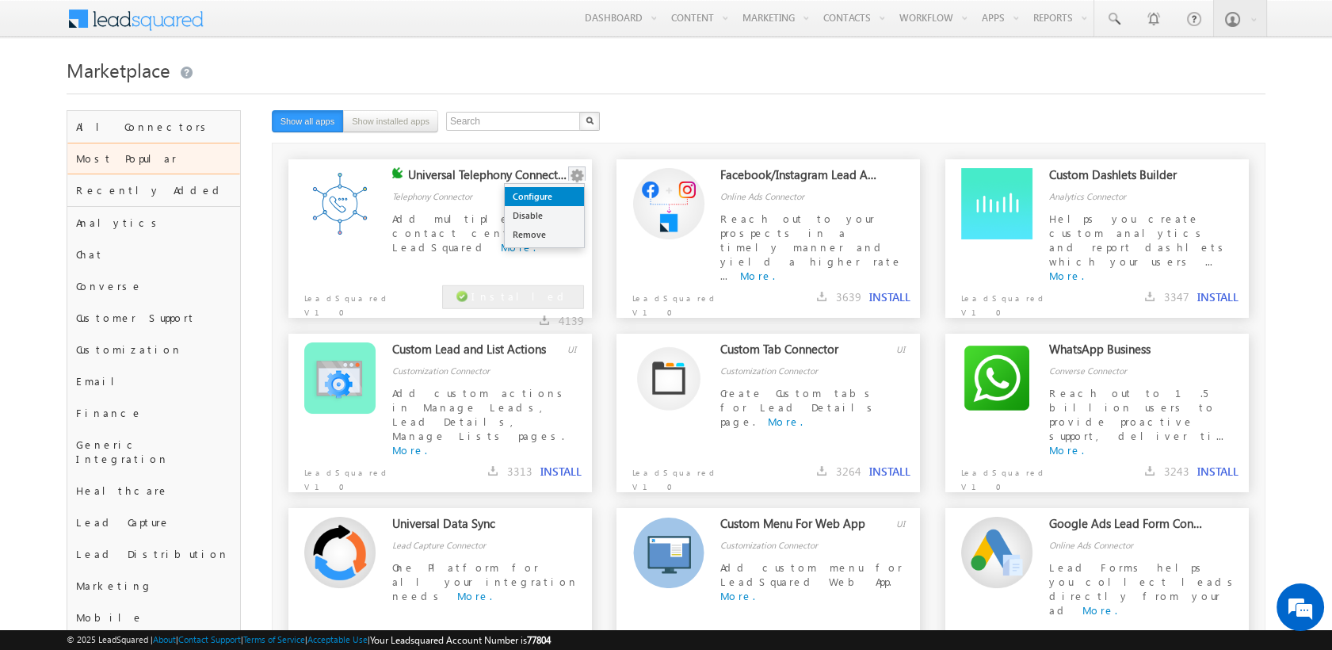
click at [553, 200] on link "Configure" at bounding box center [544, 196] width 79 height 19
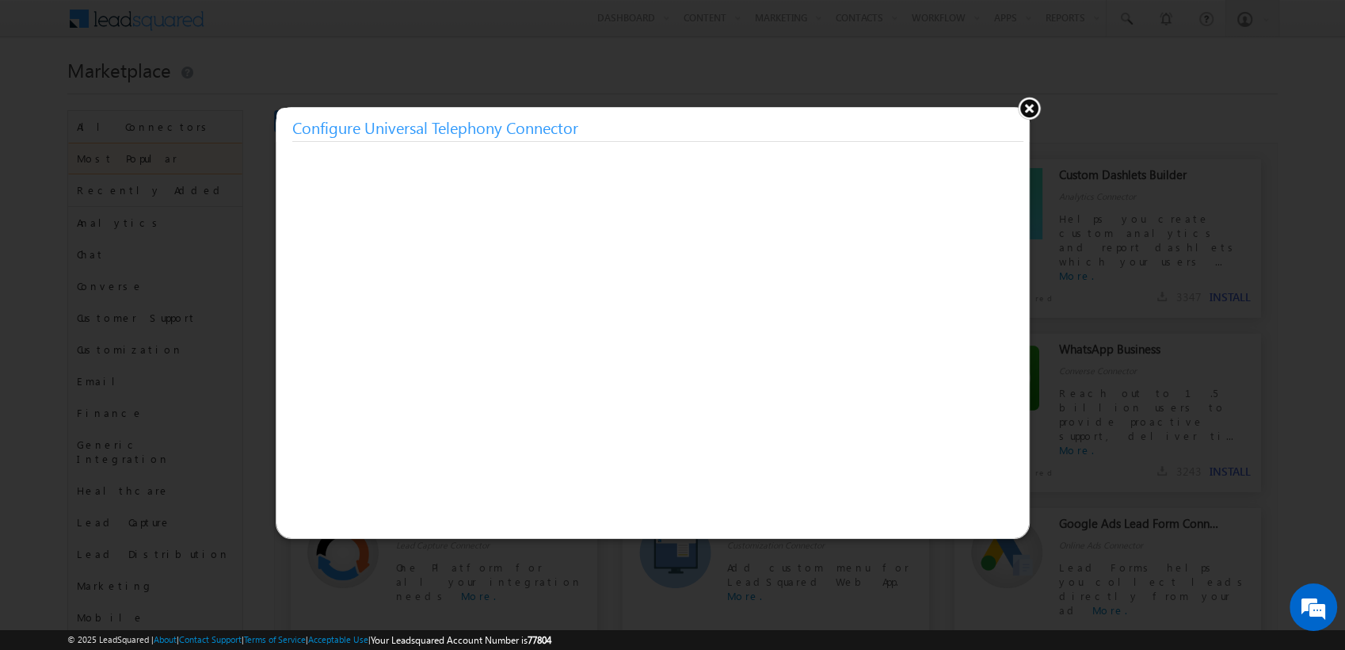
click at [1024, 117] on button at bounding box center [1029, 108] width 24 height 24
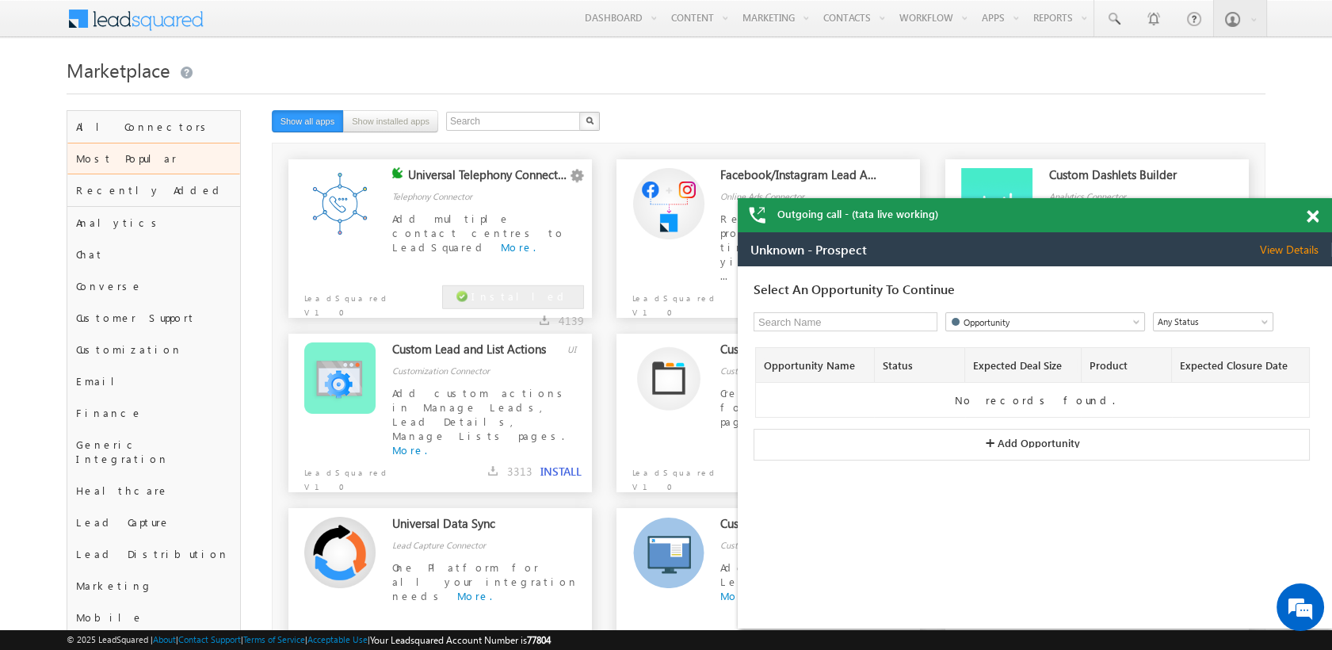
click at [951, 448] on button "+ Add Opportunity" at bounding box center [1031, 445] width 556 height 32
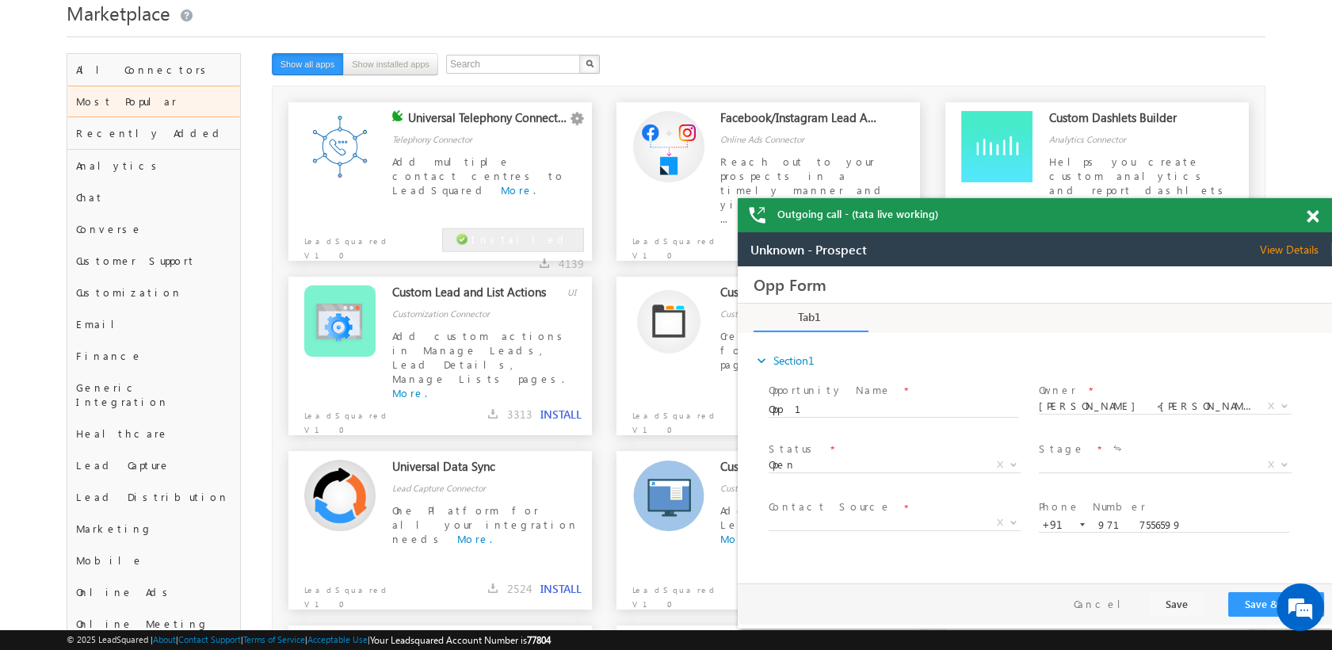
scroll to position [55, 0]
click at [1245, 608] on button "Save & Close" at bounding box center [1276, 604] width 96 height 25
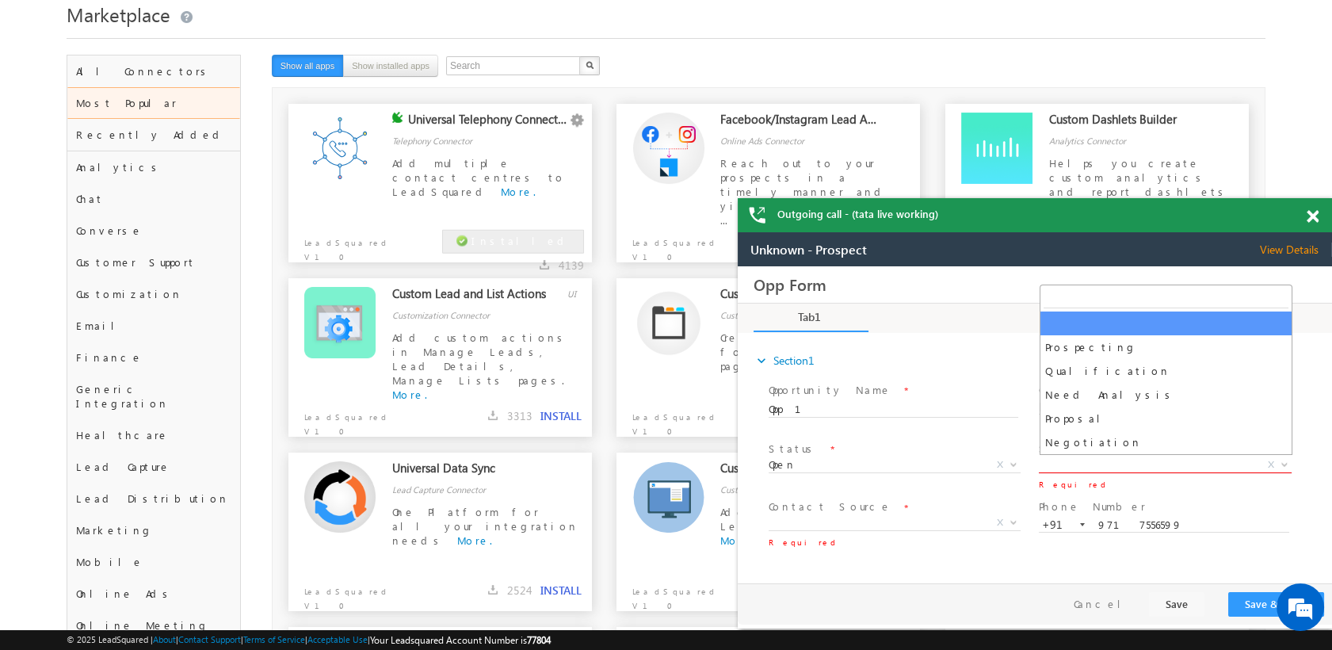
click at [1107, 461] on span "X" at bounding box center [1164, 465] width 252 height 16
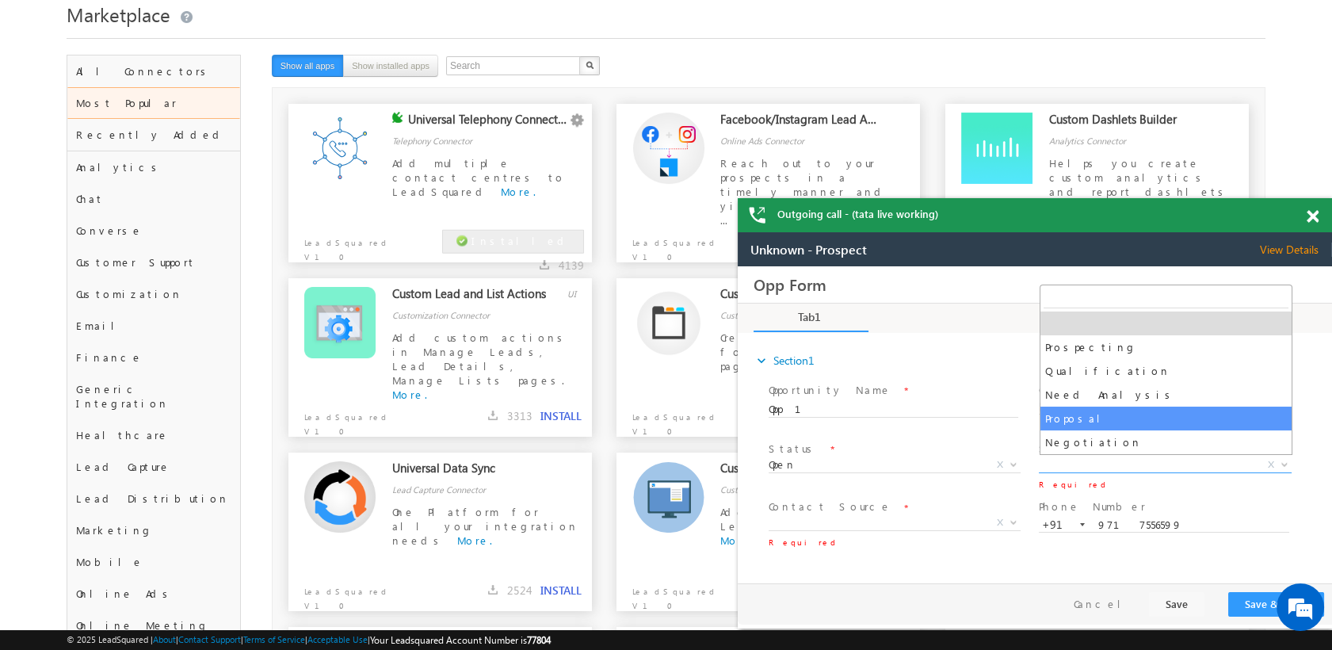
select select "Proposal"
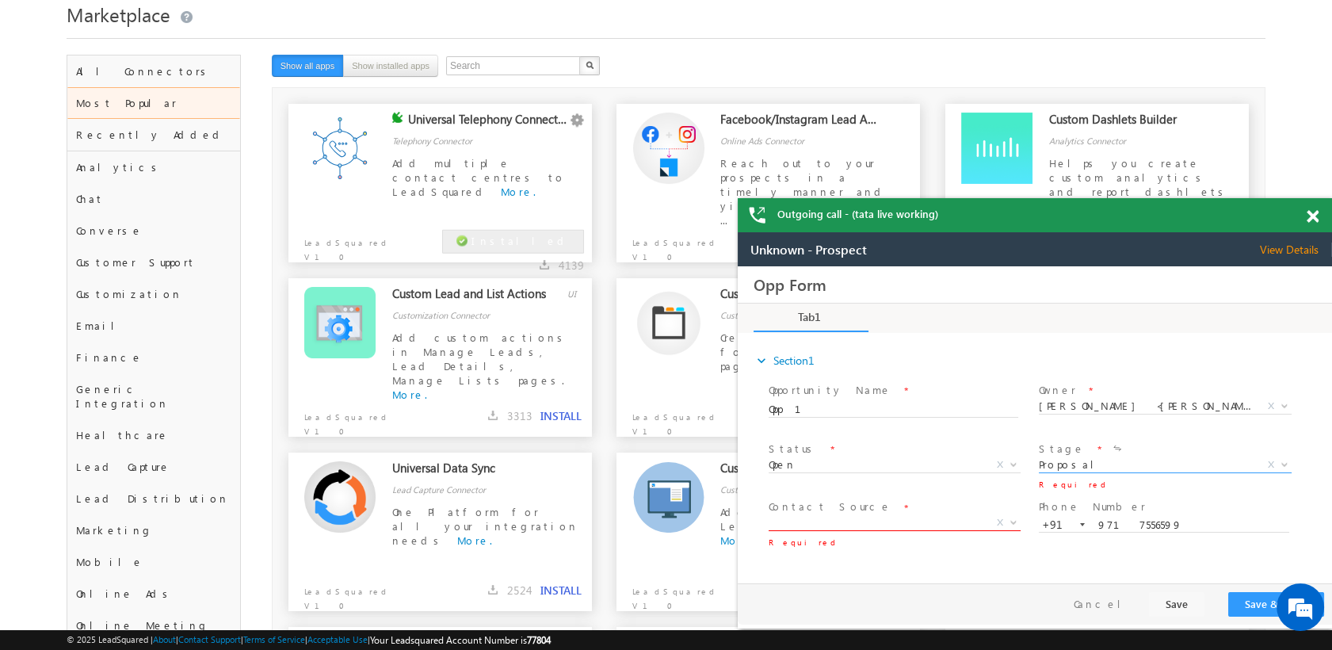
click at [847, 517] on span "X" at bounding box center [894, 523] width 252 height 16
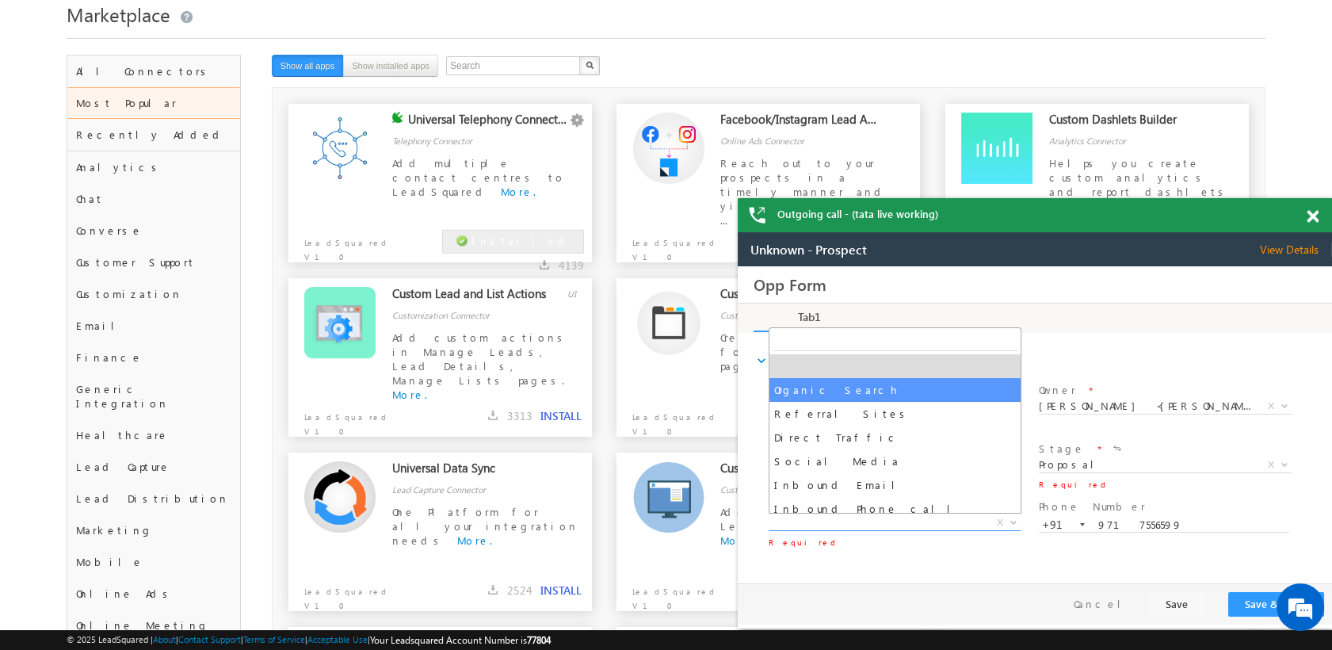
select select "Organic Search"
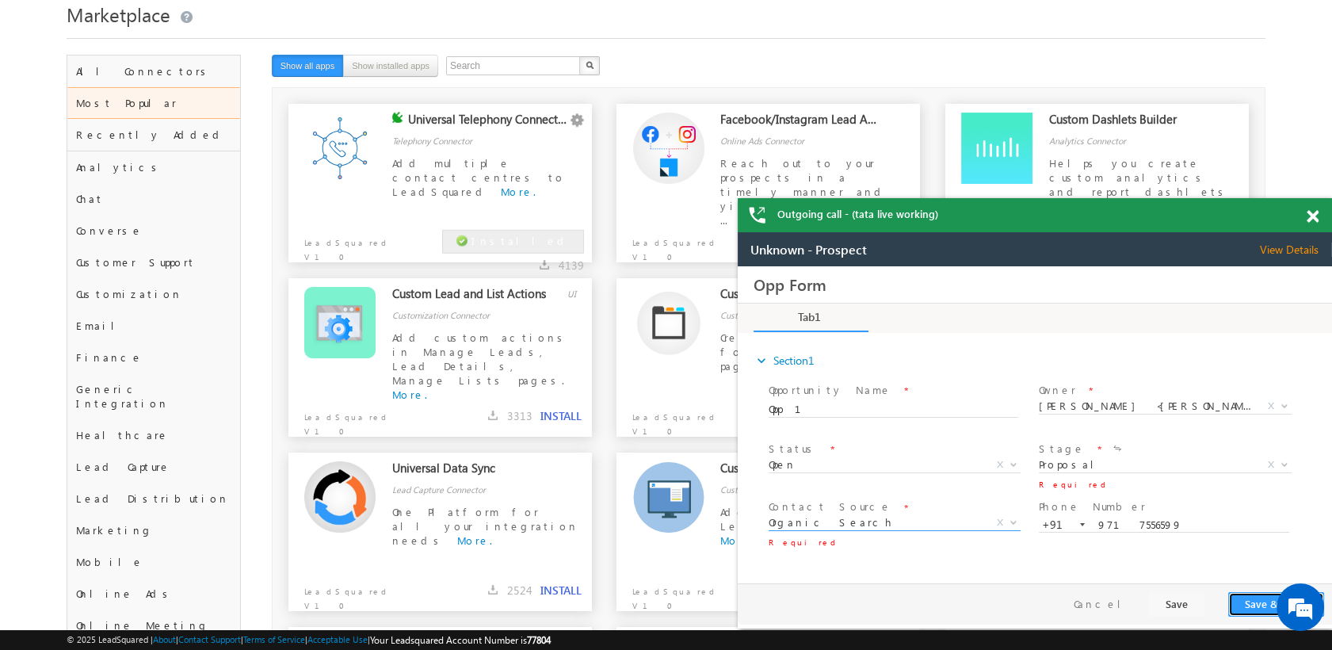
click at [1240, 600] on button "Save & Close" at bounding box center [1276, 604] width 96 height 25
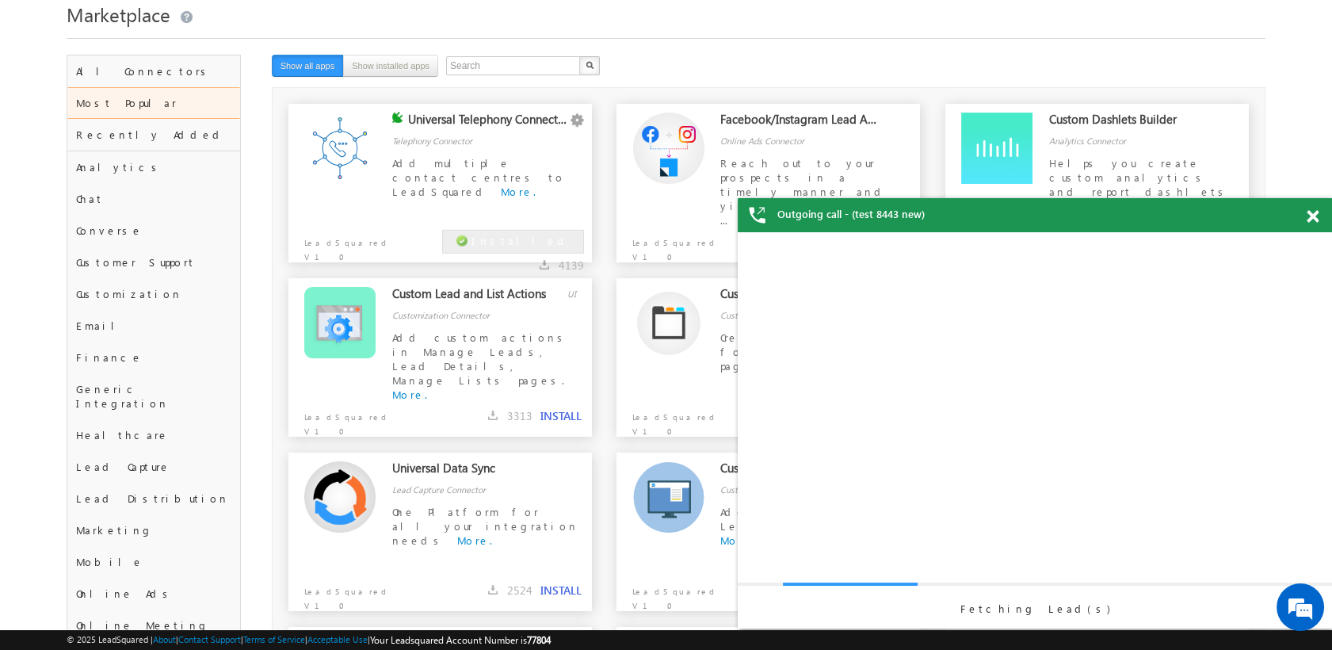
scroll to position [0, 0]
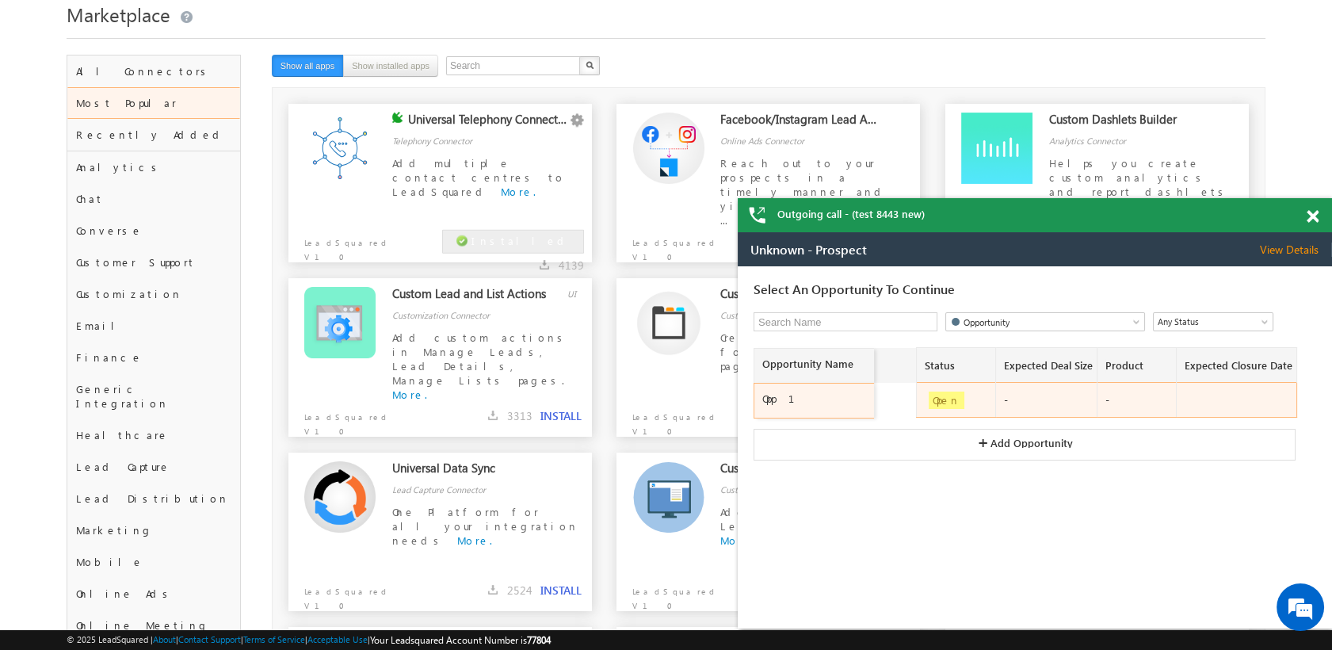
click at [795, 402] on div "Opp 1" at bounding box center [816, 398] width 108 height 14
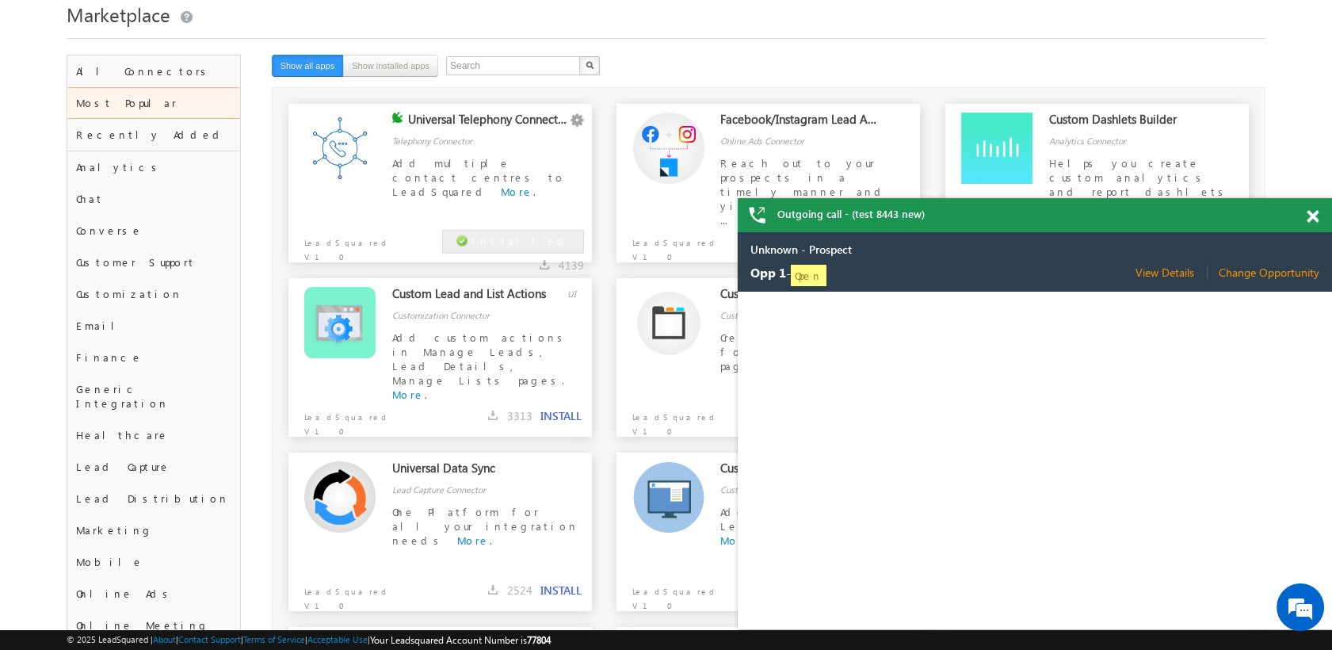
select select "Proposal"
select select "Organic Search"
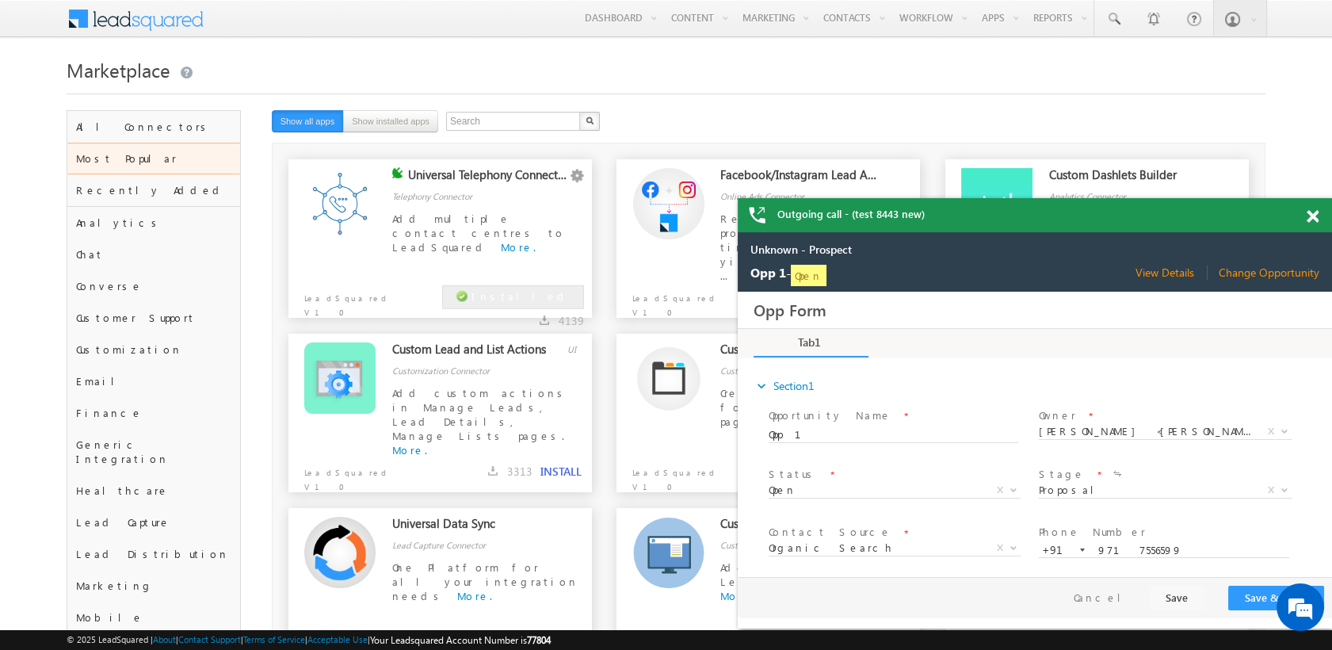
click at [1311, 215] on span at bounding box center [1312, 216] width 12 height 13
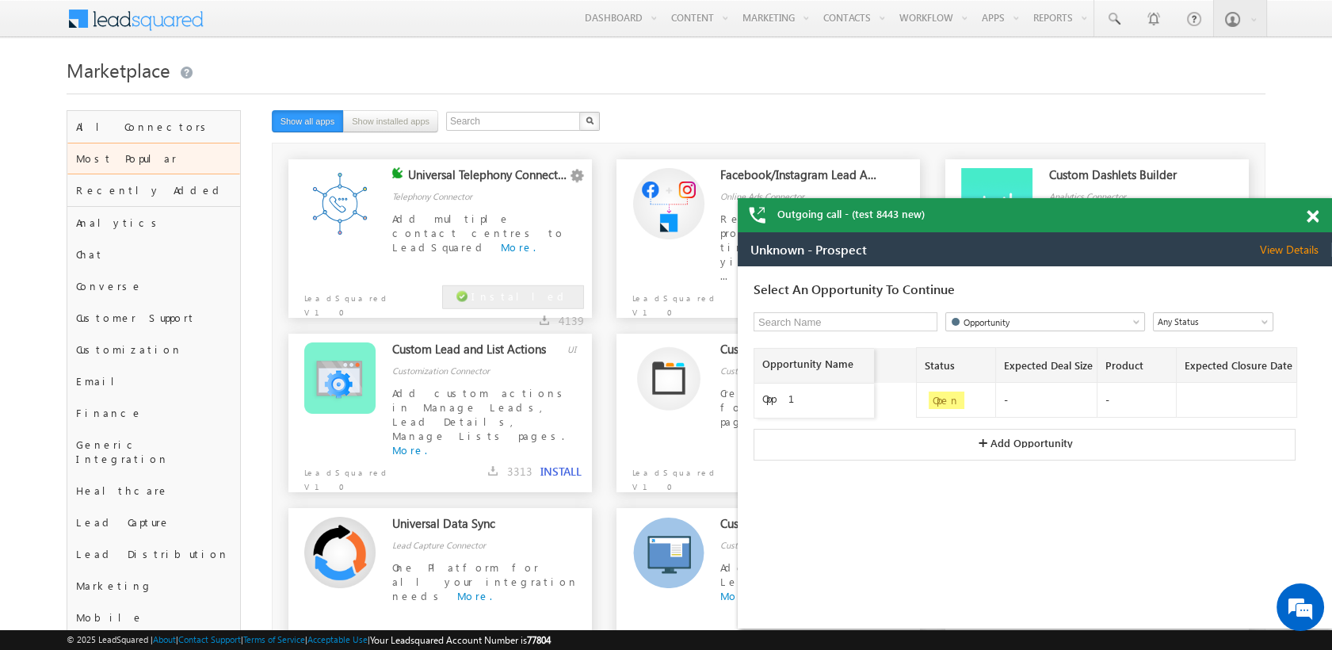
click at [975, 459] on button "+ Add Opportunity" at bounding box center [1024, 445] width 542 height 32
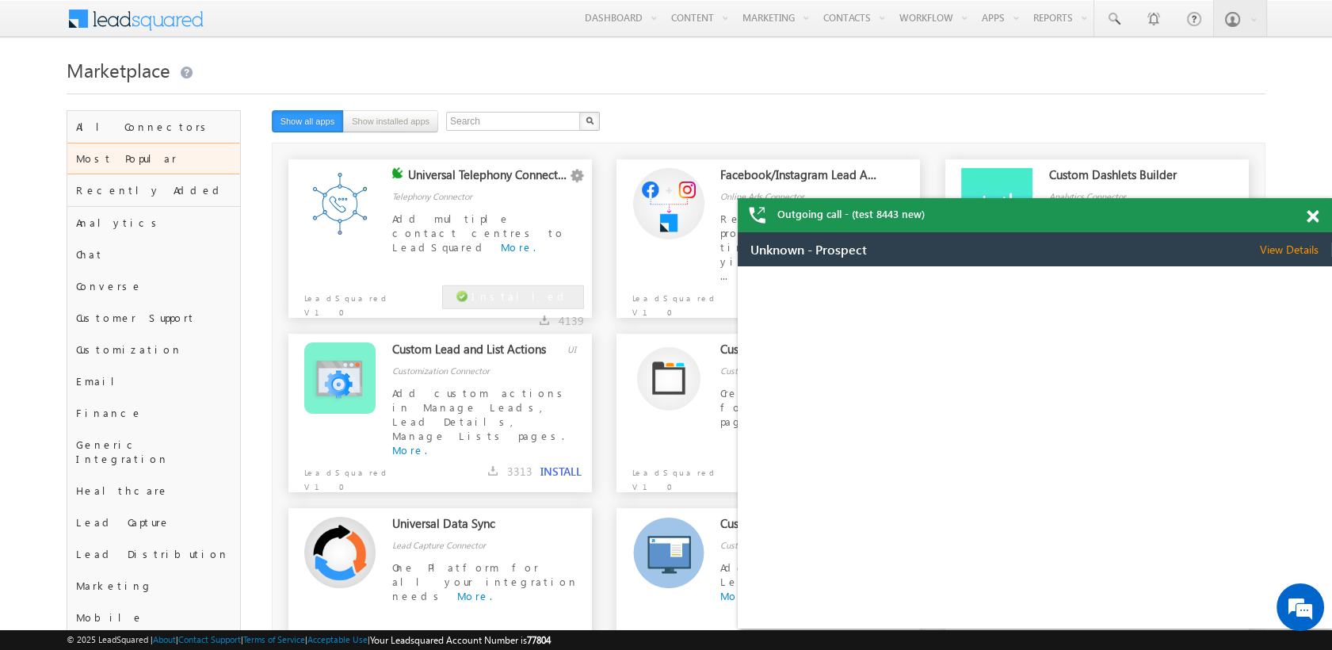
select select "Organic Search"
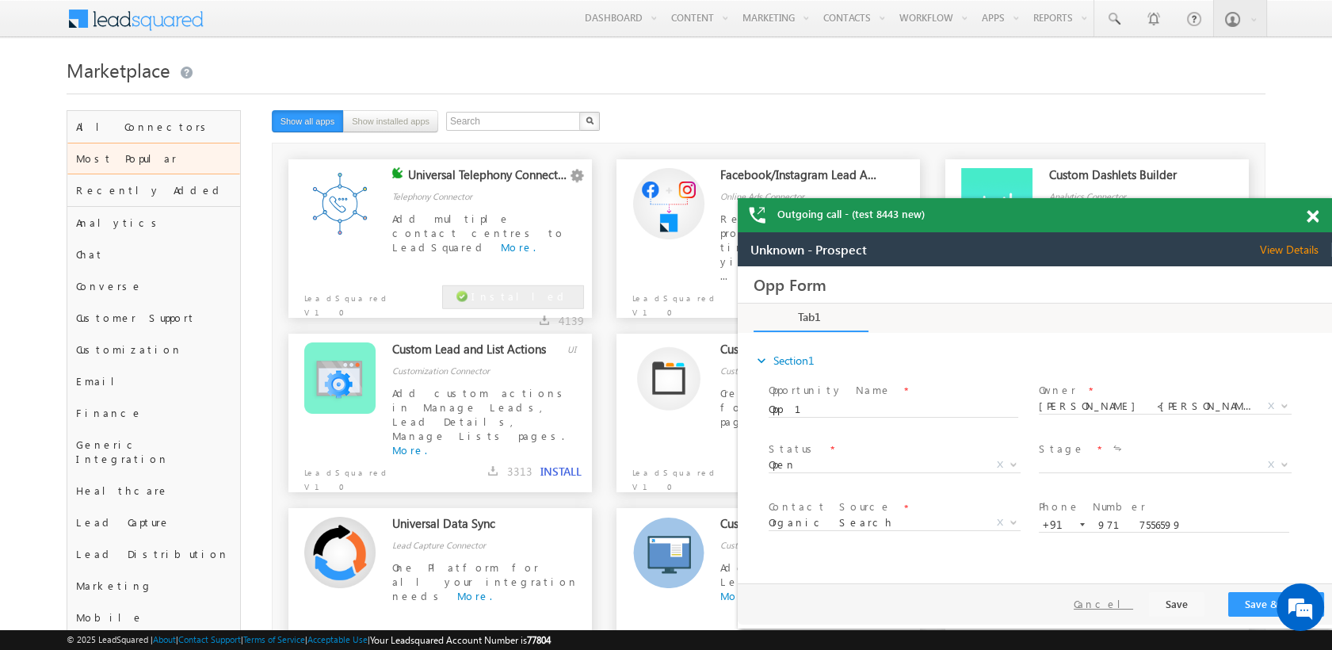
click at [1118, 604] on button "Cancel" at bounding box center [1102, 603] width 83 height 23
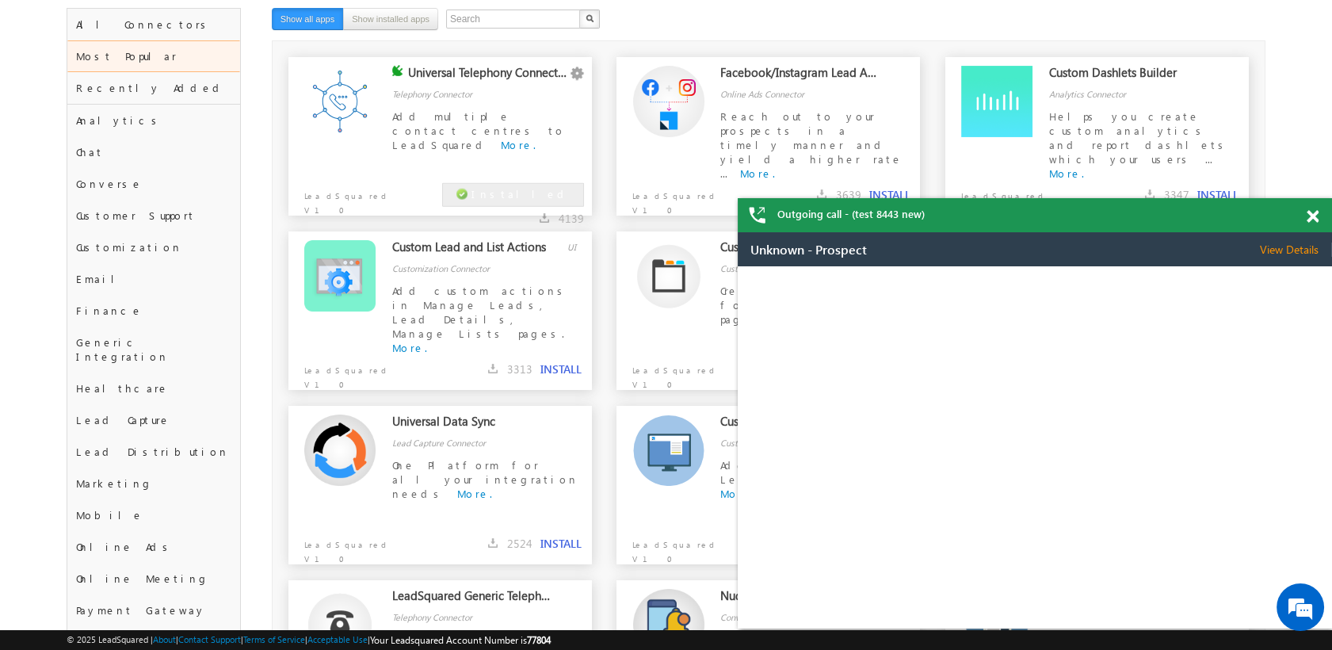
scroll to position [114, 0]
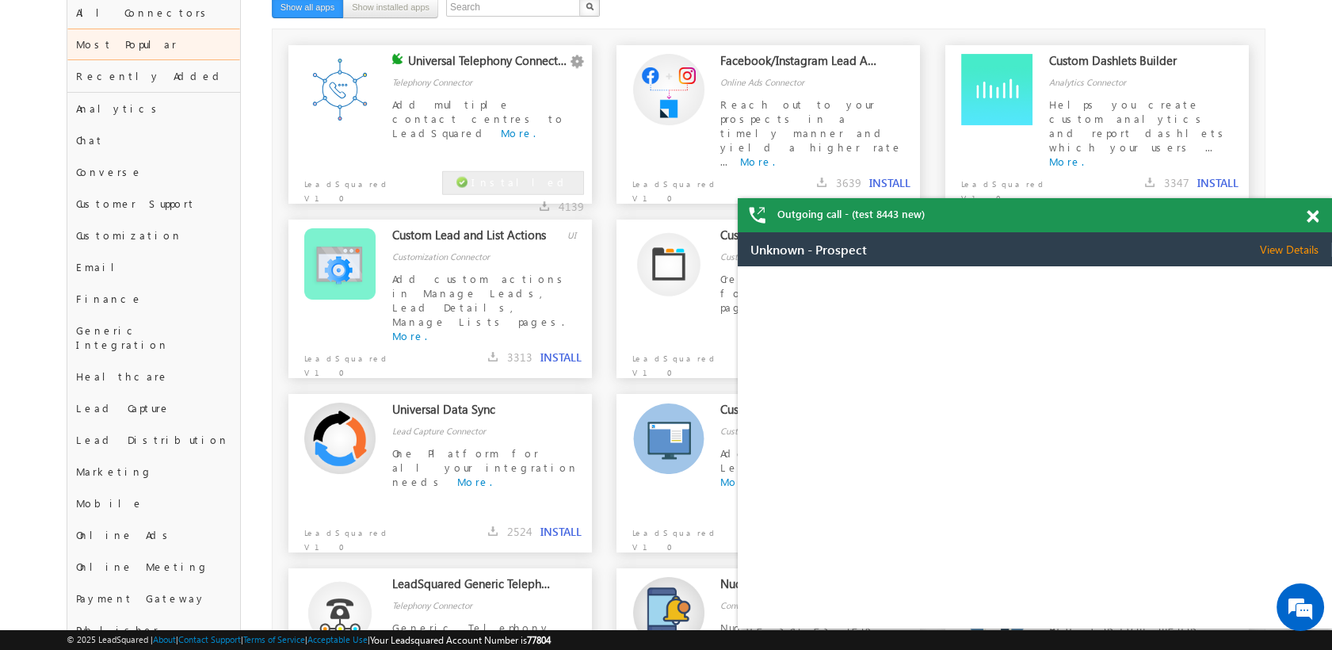
click at [1312, 217] on span at bounding box center [1312, 216] width 12 height 13
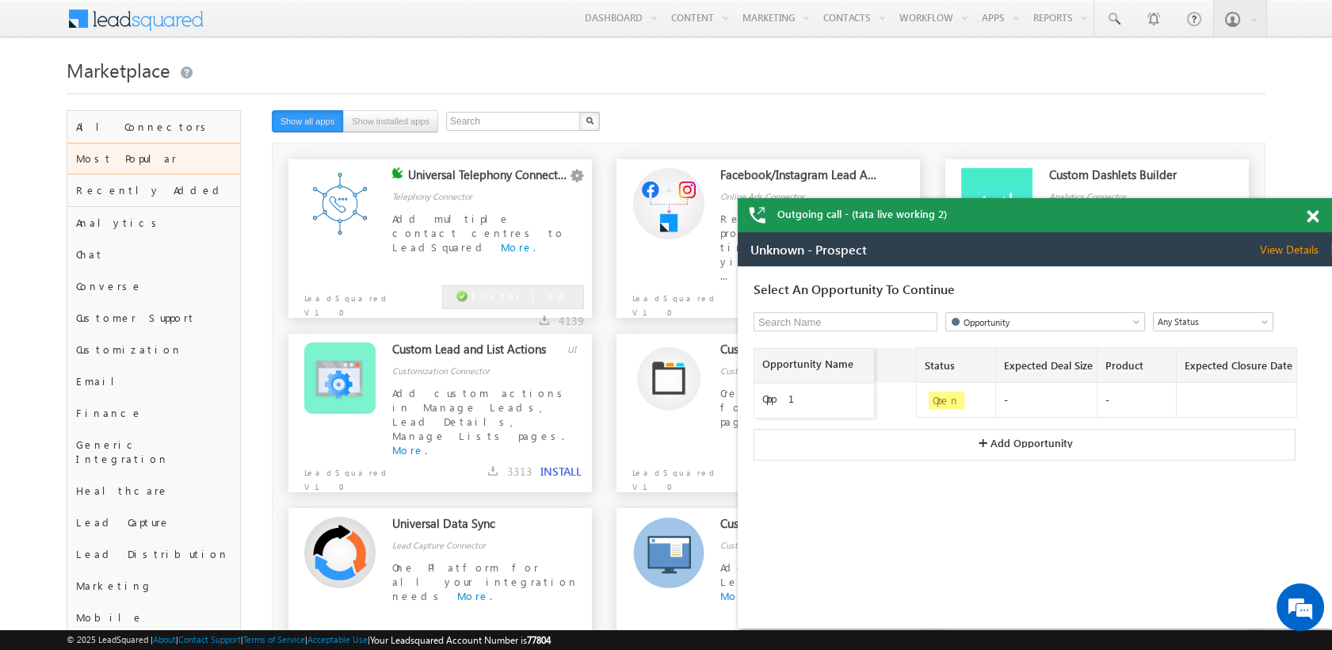
scroll to position [0, 0]
click at [1313, 219] on span at bounding box center [1312, 216] width 12 height 13
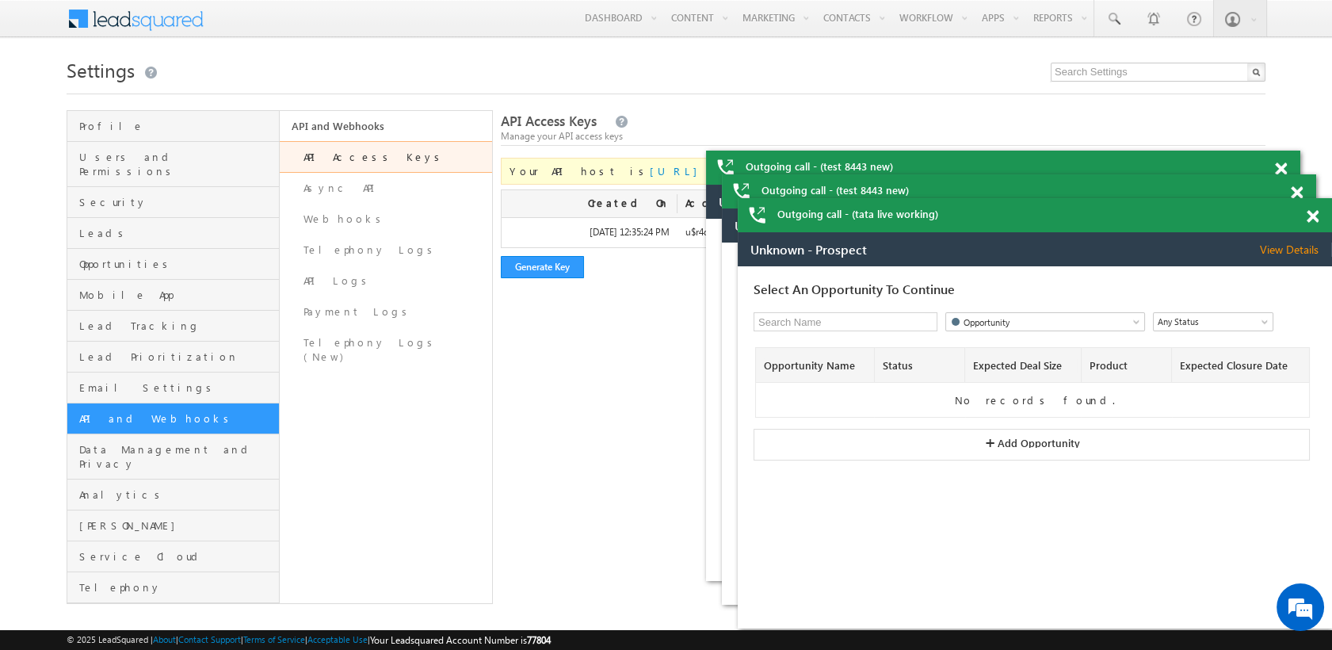
click at [1316, 214] on span at bounding box center [1312, 216] width 12 height 13
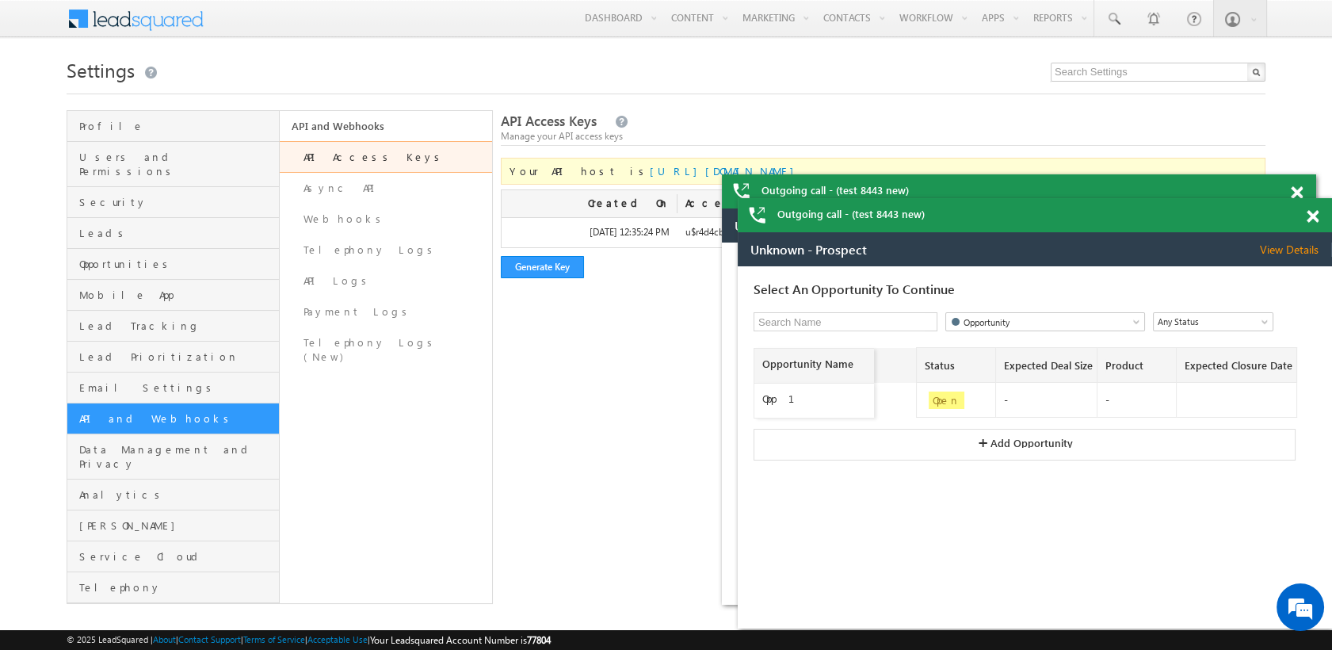
click at [1316, 214] on span at bounding box center [1312, 216] width 12 height 13
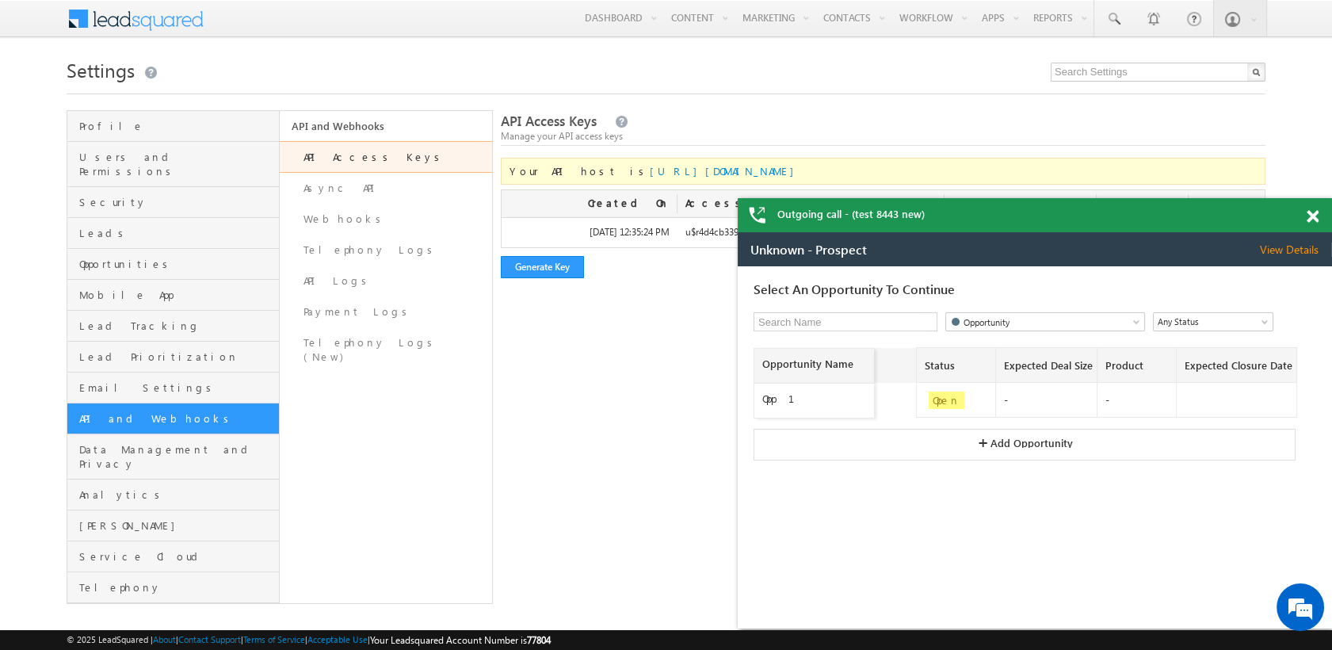
click at [1306, 204] on div "Outgoing call - (test 8443 new)" at bounding box center [1034, 215] width 594 height 34
click at [1311, 212] on span at bounding box center [1312, 216] width 12 height 13
click at [1317, 218] on span at bounding box center [1312, 216] width 12 height 13
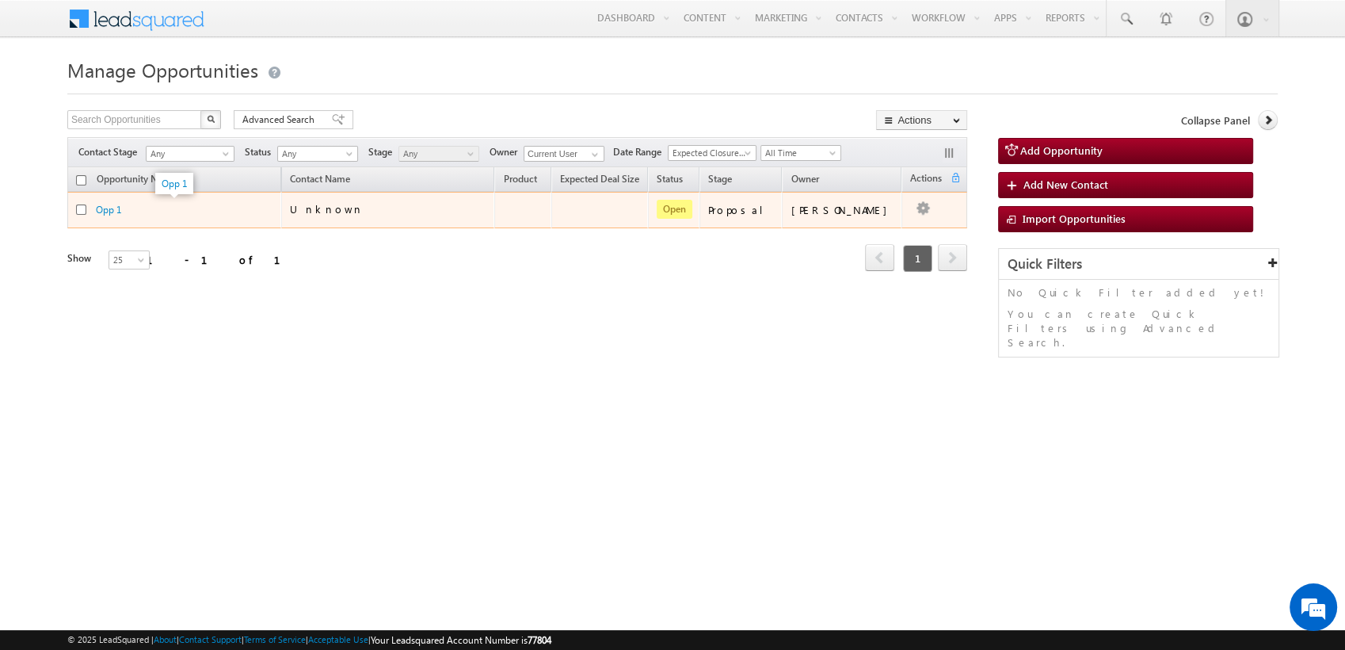
click at [136, 211] on div "Opp 1" at bounding box center [175, 209] width 158 height 15
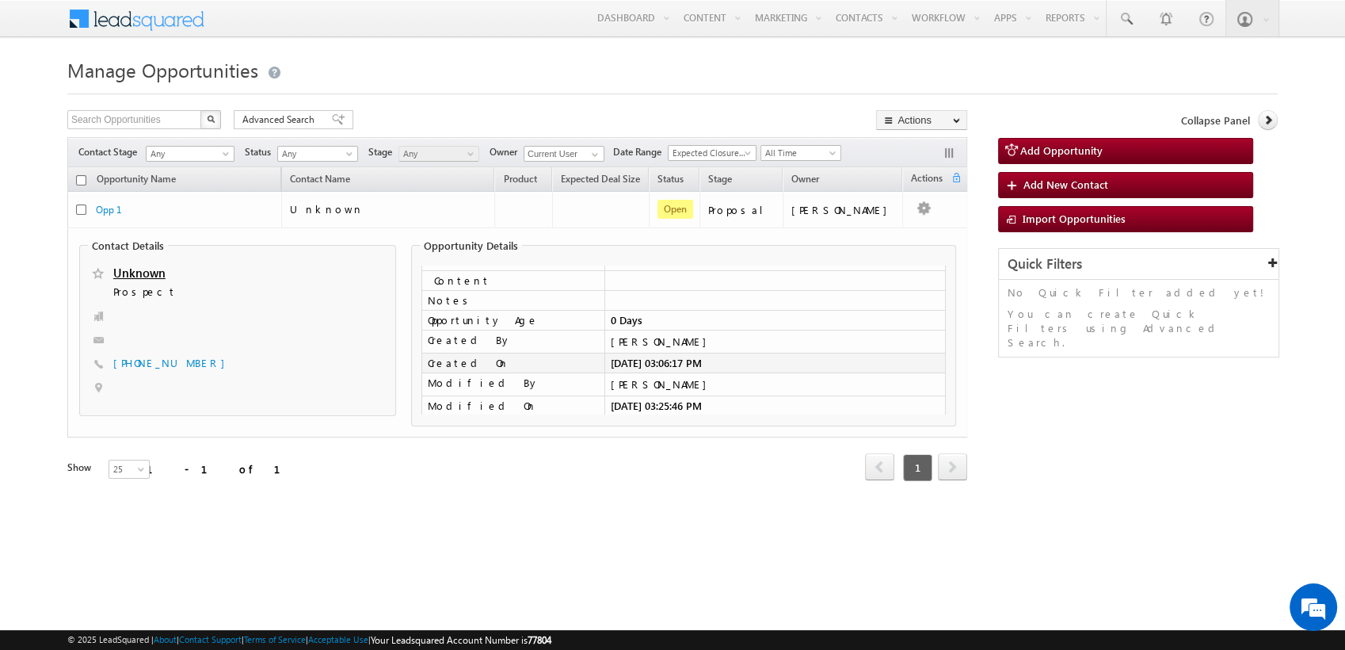
drag, startPoint x: 733, startPoint y: 361, endPoint x: 605, endPoint y: 357, distance: 128.4
click at [605, 357] on td "09/24/2025 03:06:17 PM" at bounding box center [774, 363] width 341 height 20
drag, startPoint x: 605, startPoint y: 357, endPoint x: 600, endPoint y: 393, distance: 36.0
click at [604, 396] on td "09/24/2025 03:25:46 PM" at bounding box center [774, 406] width 341 height 20
drag, startPoint x: 600, startPoint y: 393, endPoint x: 751, endPoint y: 399, distance: 150.6
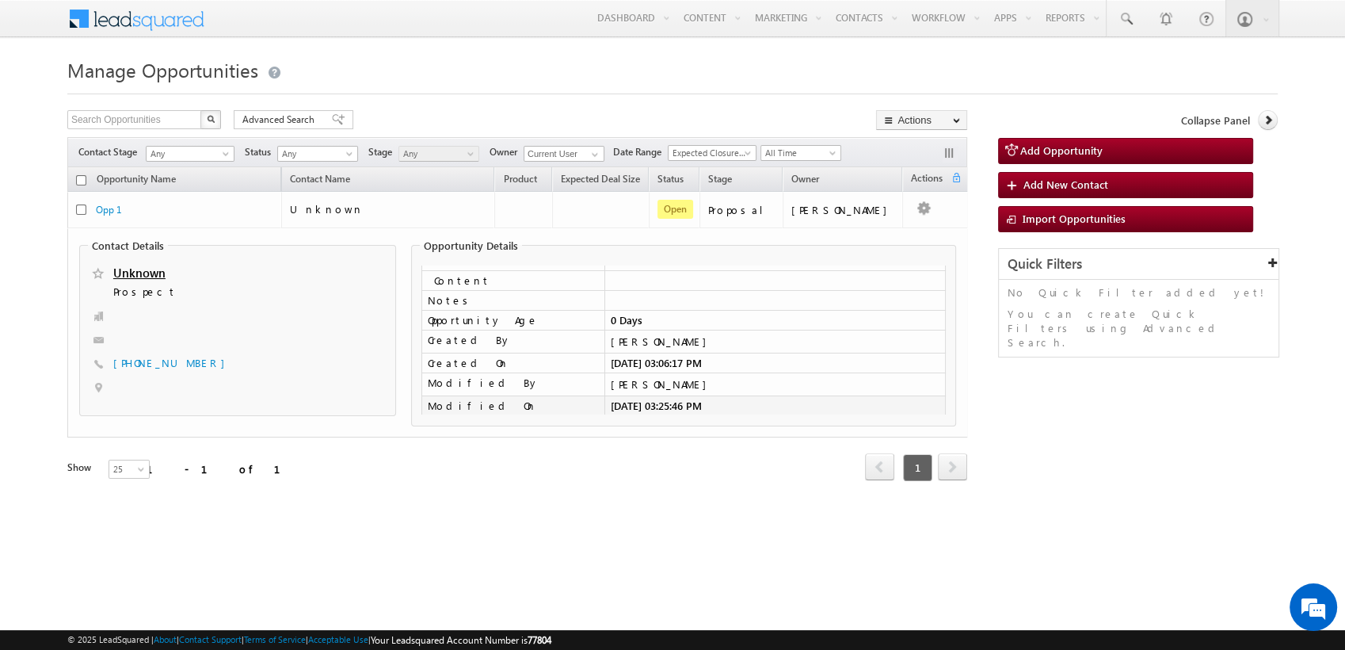
click at [751, 399] on td "09/24/2025 03:25:46 PM" at bounding box center [774, 406] width 341 height 20
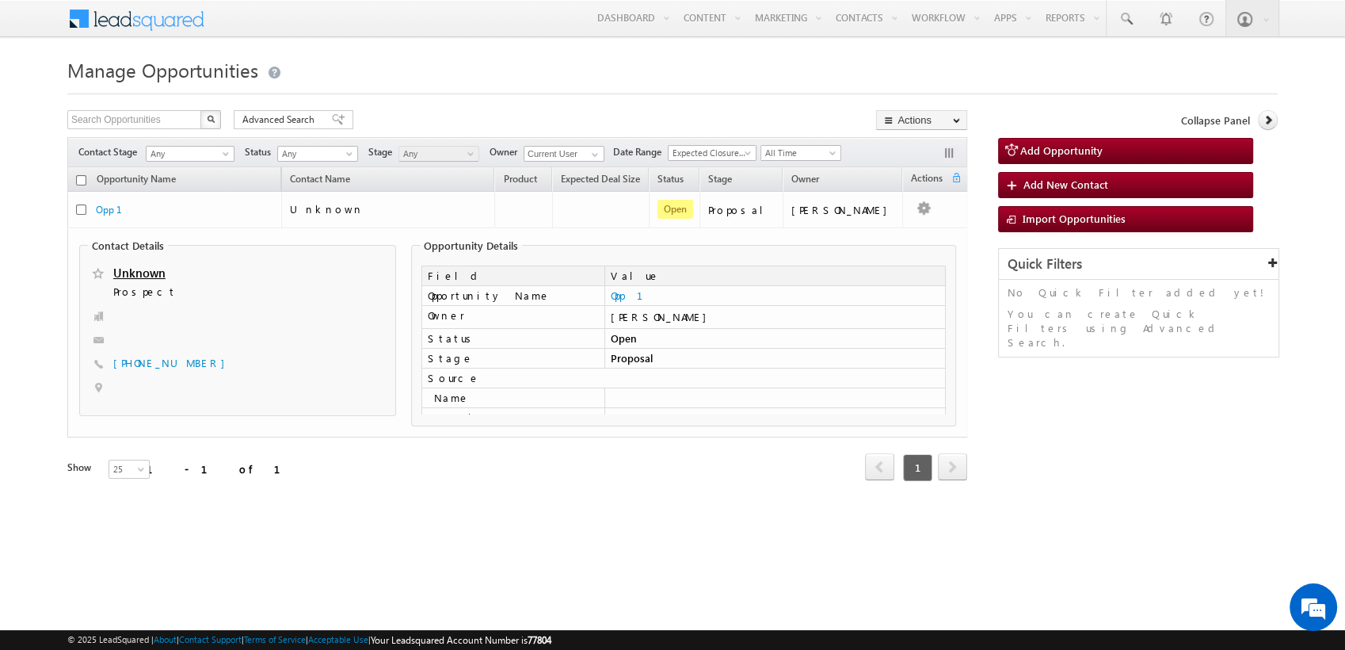
click at [740, 554] on html "Menu Sarwang Bhardwaj sarwa ng.bh ardwa j1.ac efone +2@ta tatel" at bounding box center [672, 282] width 1345 height 564
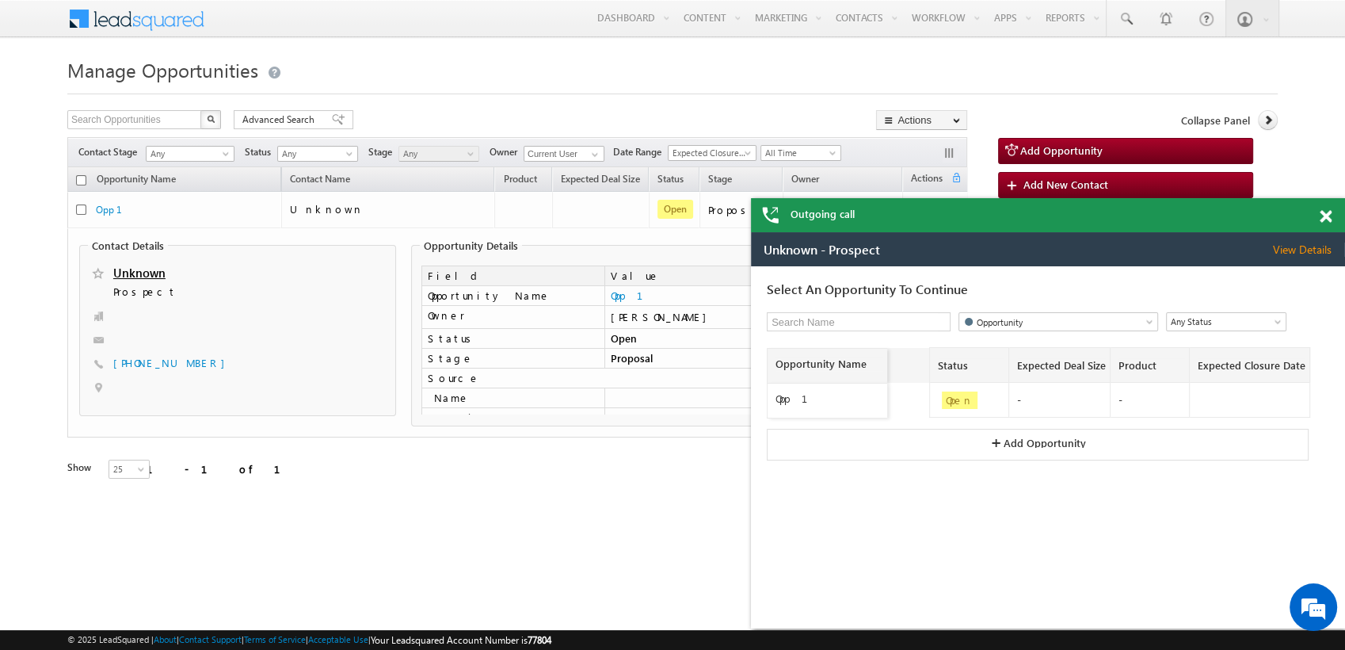
click at [1319, 223] on div "Outgoing call" at bounding box center [1048, 215] width 594 height 34
click at [1334, 218] on div at bounding box center [1334, 213] width 21 height 31
click at [1329, 214] on span at bounding box center [1326, 216] width 12 height 13
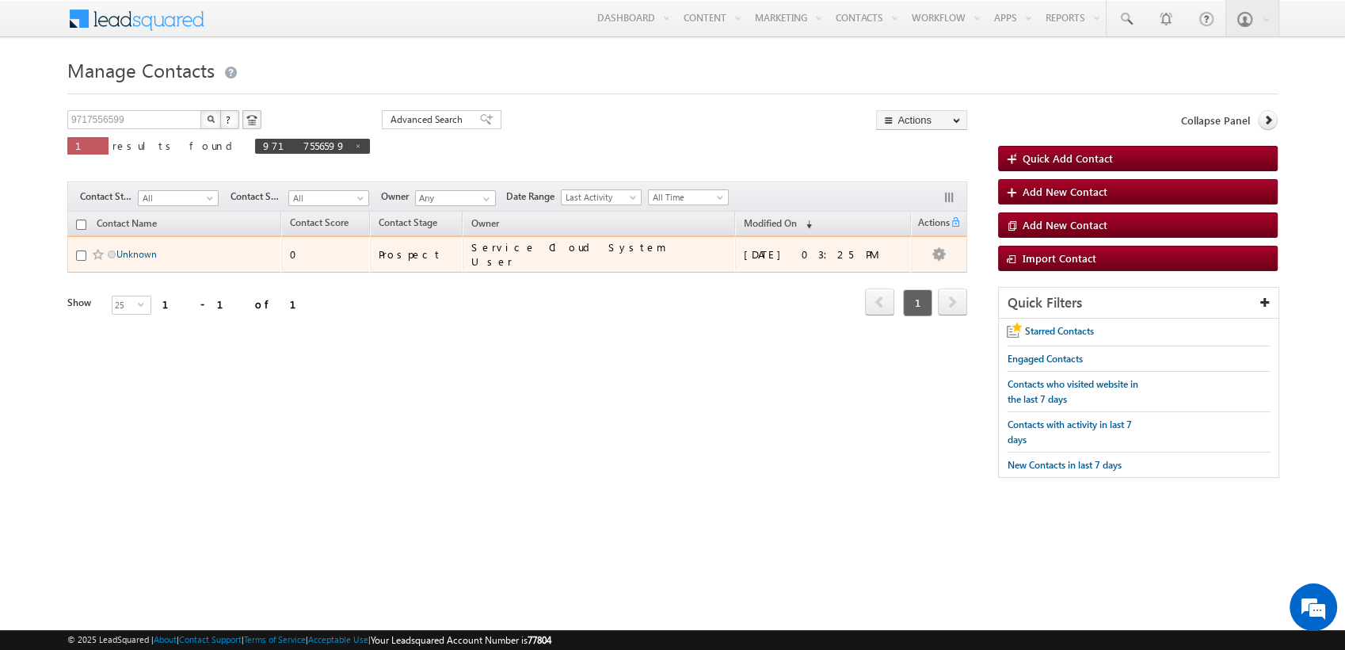
click at [136, 254] on link "Unknown" at bounding box center [136, 254] width 40 height 12
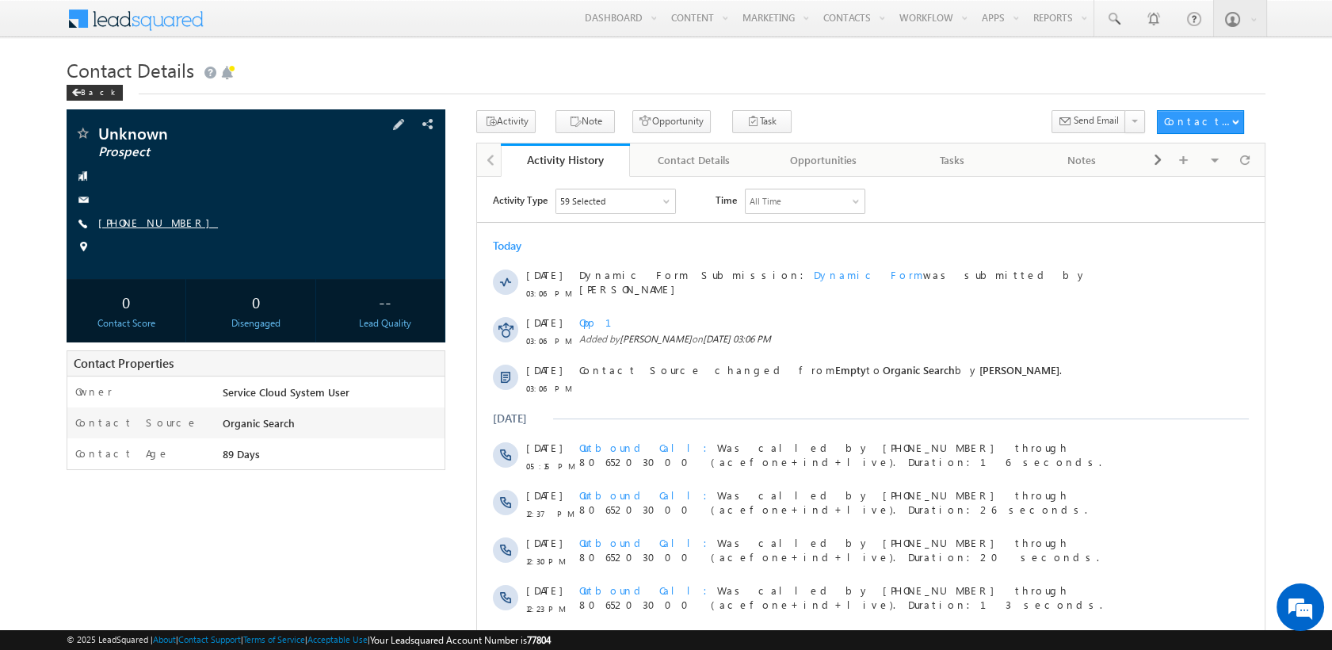
click at [140, 219] on link "[PHONE_NUMBER]" at bounding box center [158, 221] width 120 height 13
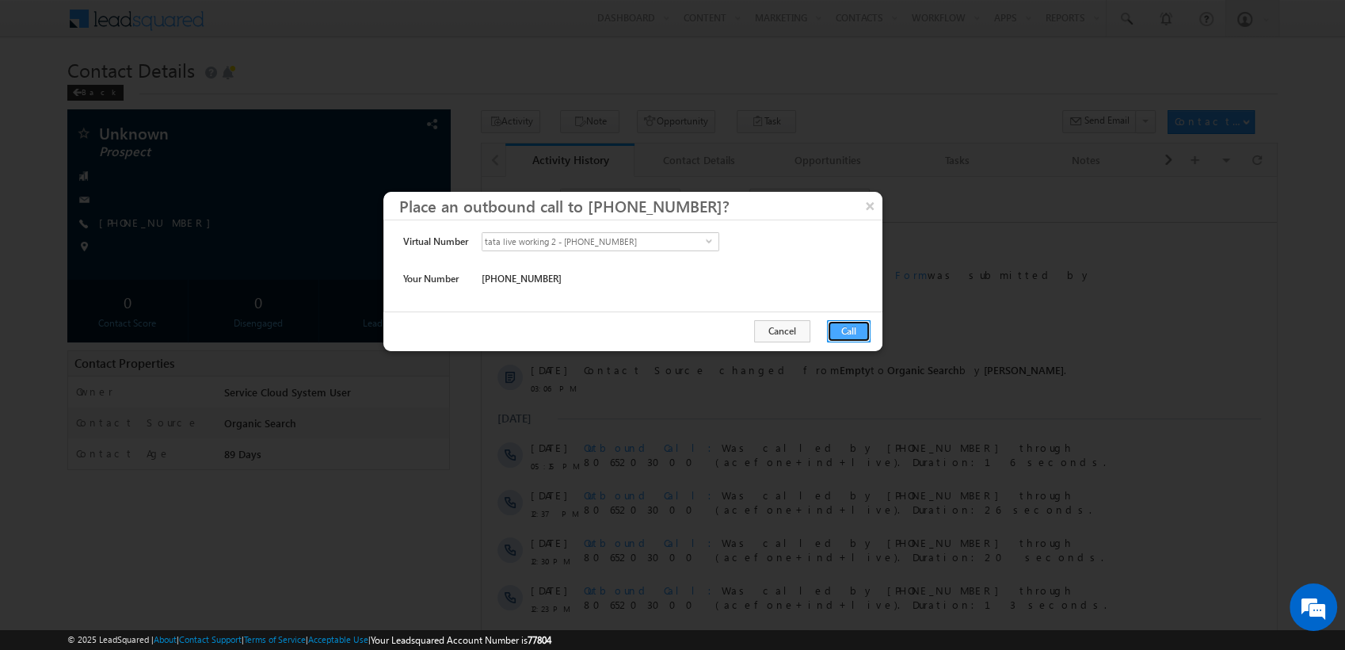
click at [855, 329] on button "Call" at bounding box center [849, 331] width 44 height 22
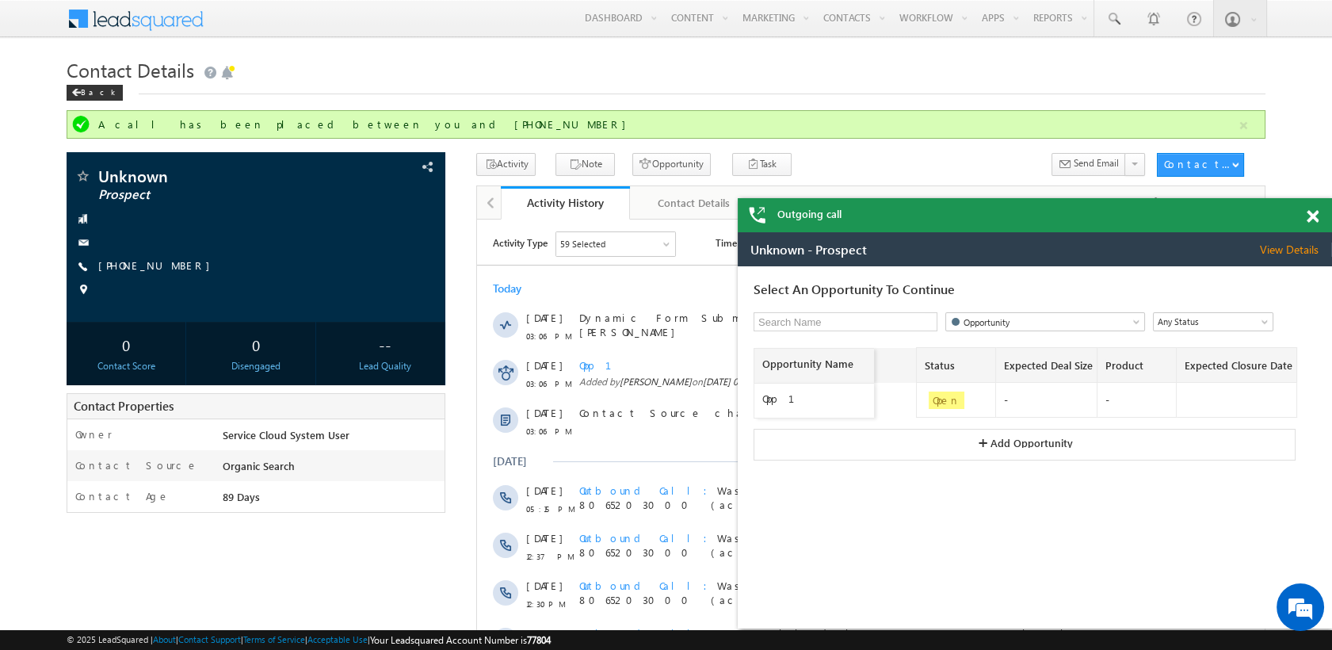
click at [997, 447] on button "+ Add Opportunity" at bounding box center [1024, 445] width 542 height 32
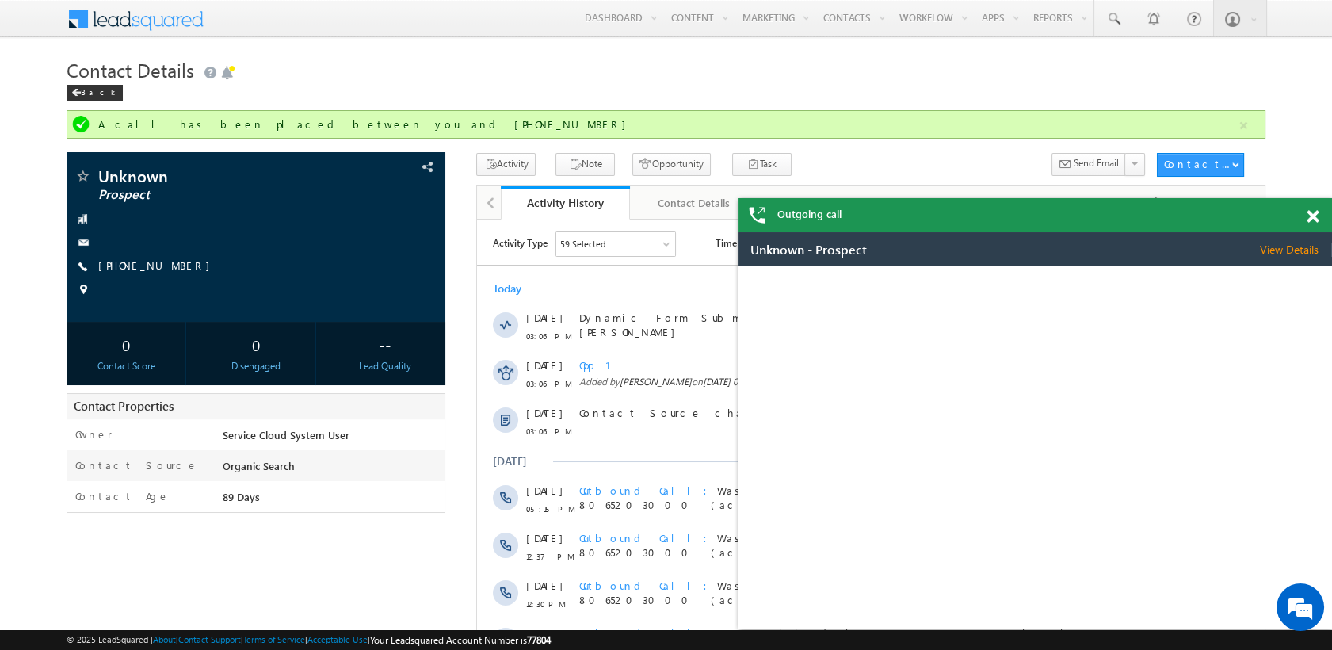
select select "Organic Search"
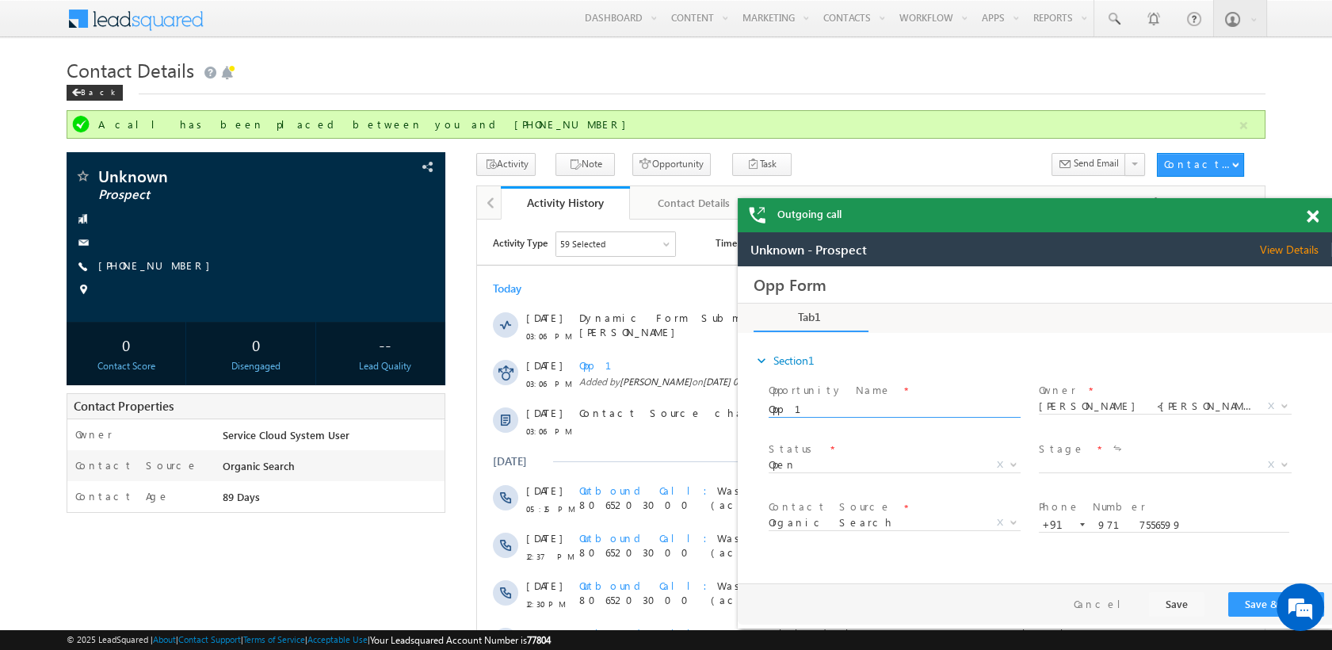
click at [829, 408] on input "Opp 1" at bounding box center [893, 410] width 250 height 16
type input "Opp 2"
click at [1084, 460] on span "X" at bounding box center [1164, 465] width 252 height 16
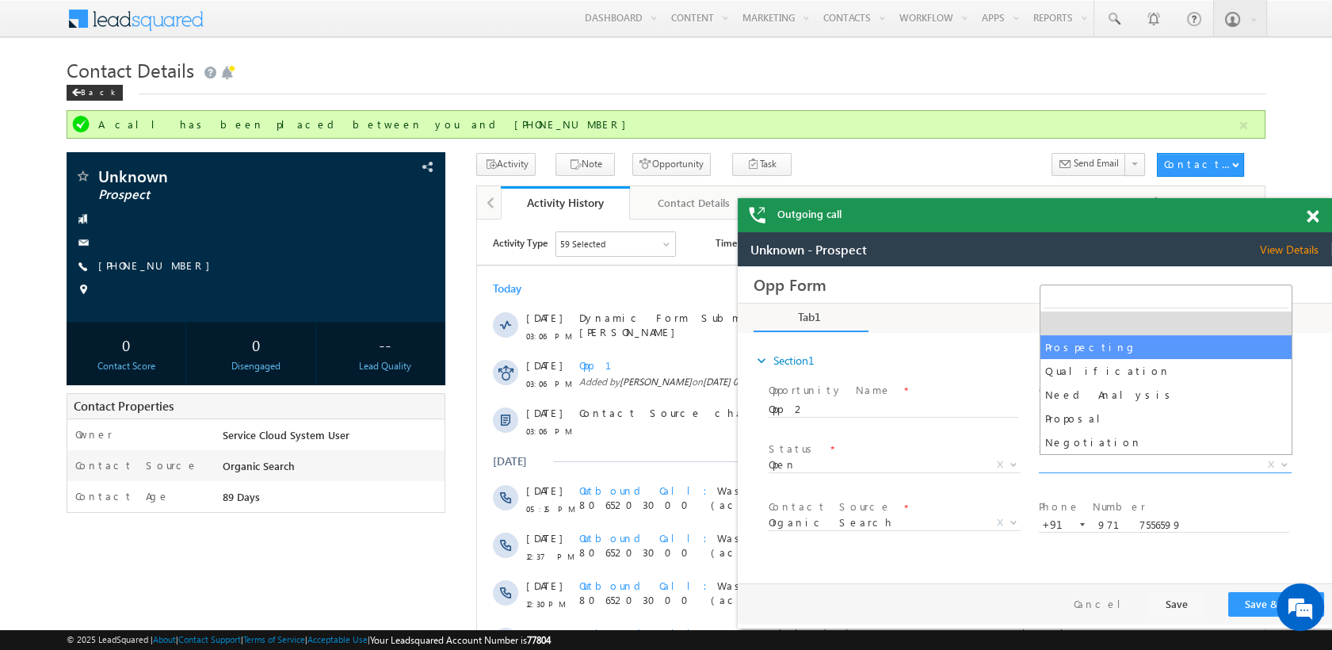
select select "Prospecting"
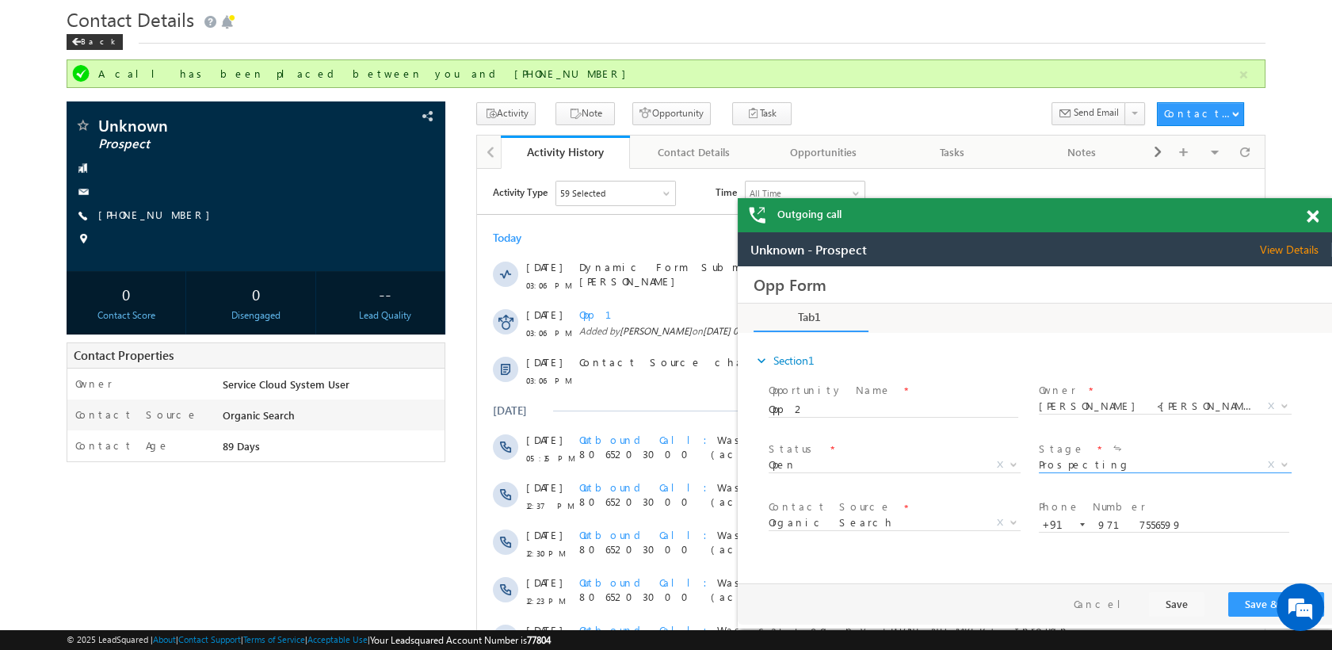
scroll to position [51, 0]
click at [1247, 600] on button "Save & Close" at bounding box center [1276, 604] width 96 height 25
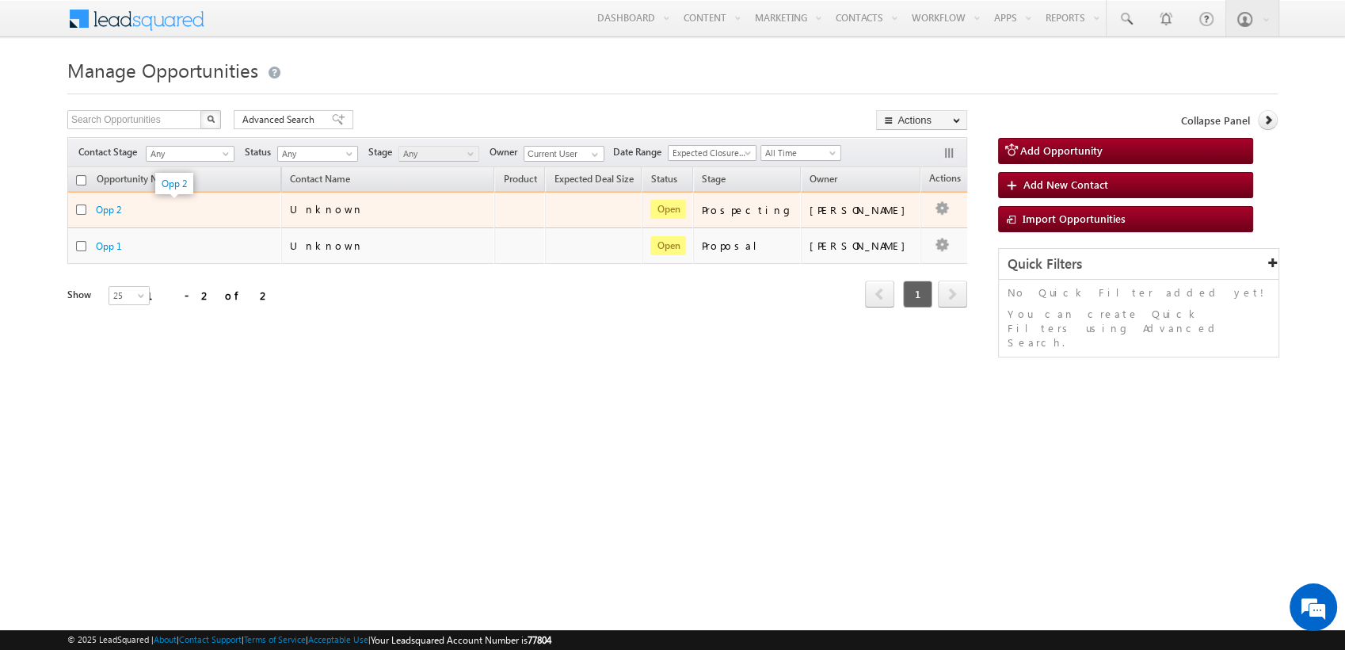
click at [131, 203] on div "Opp 2" at bounding box center [175, 209] width 158 height 15
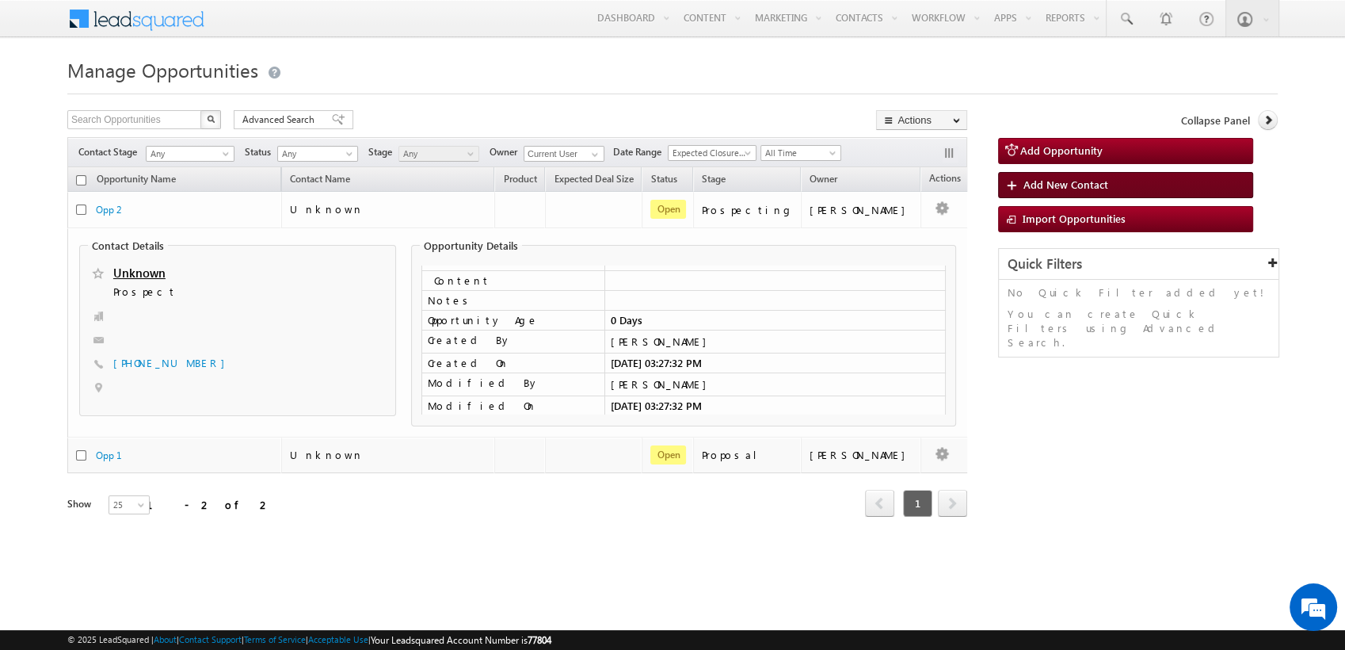
click at [1104, 181] on span "Add New Contact" at bounding box center [1065, 183] width 85 height 13
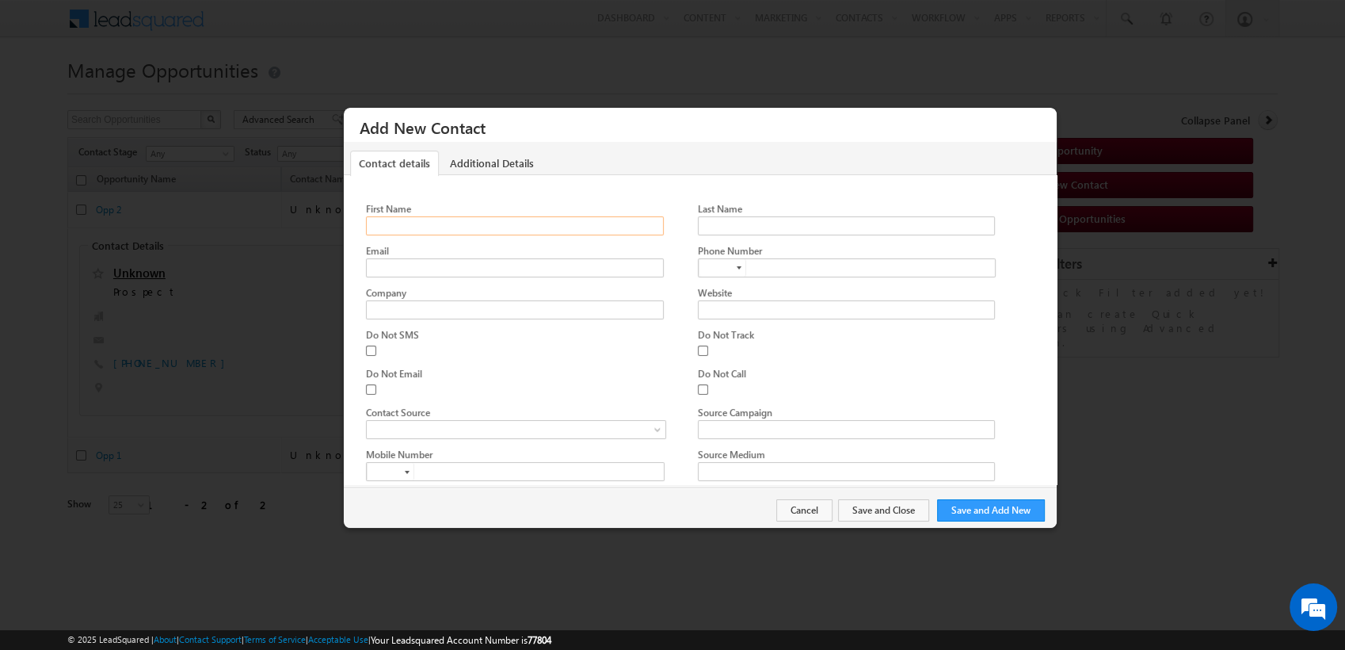
click at [507, 226] on input "First Name" at bounding box center [514, 225] width 297 height 19
type input "shubham"
click at [748, 227] on input "Last Name" at bounding box center [846, 225] width 297 height 19
type input "negi"
click at [526, 264] on input "Email" at bounding box center [514, 267] width 297 height 19
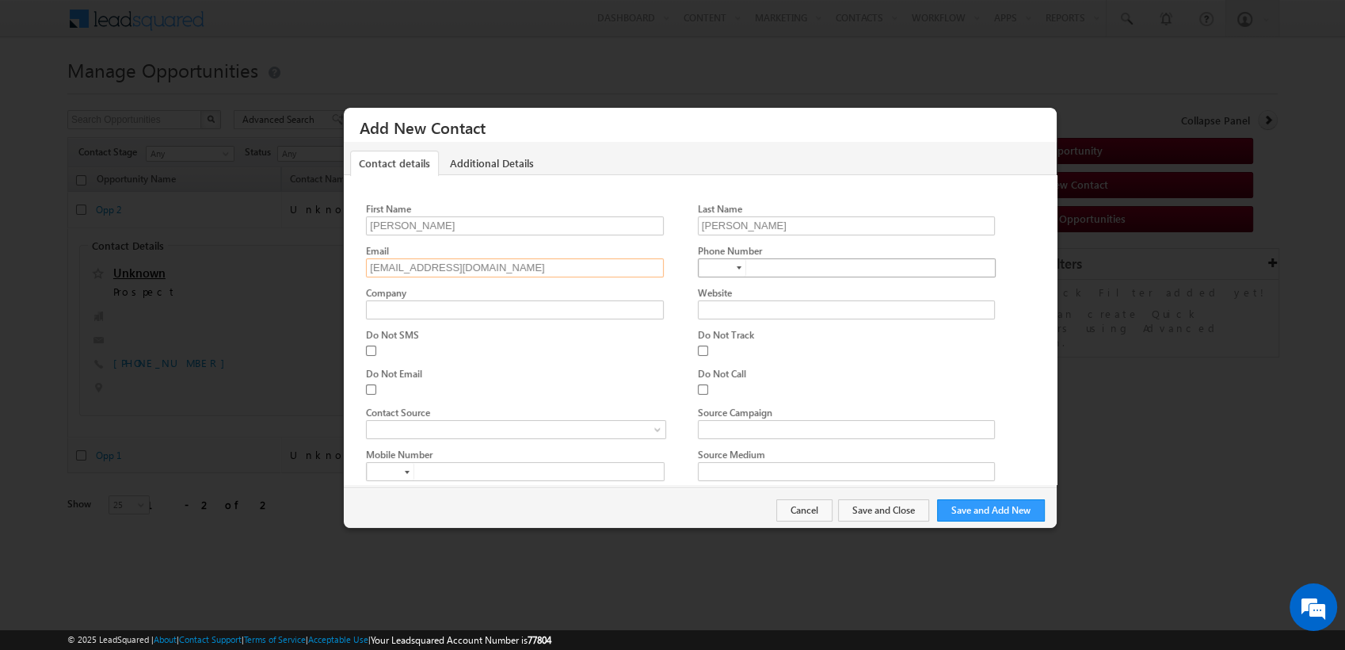
type input "test@test.com"
click at [764, 258] on input "text" at bounding box center [847, 267] width 299 height 19
click at [699, 269] on input at bounding box center [723, 267] width 48 height 17
type input "+91"
type input "91"
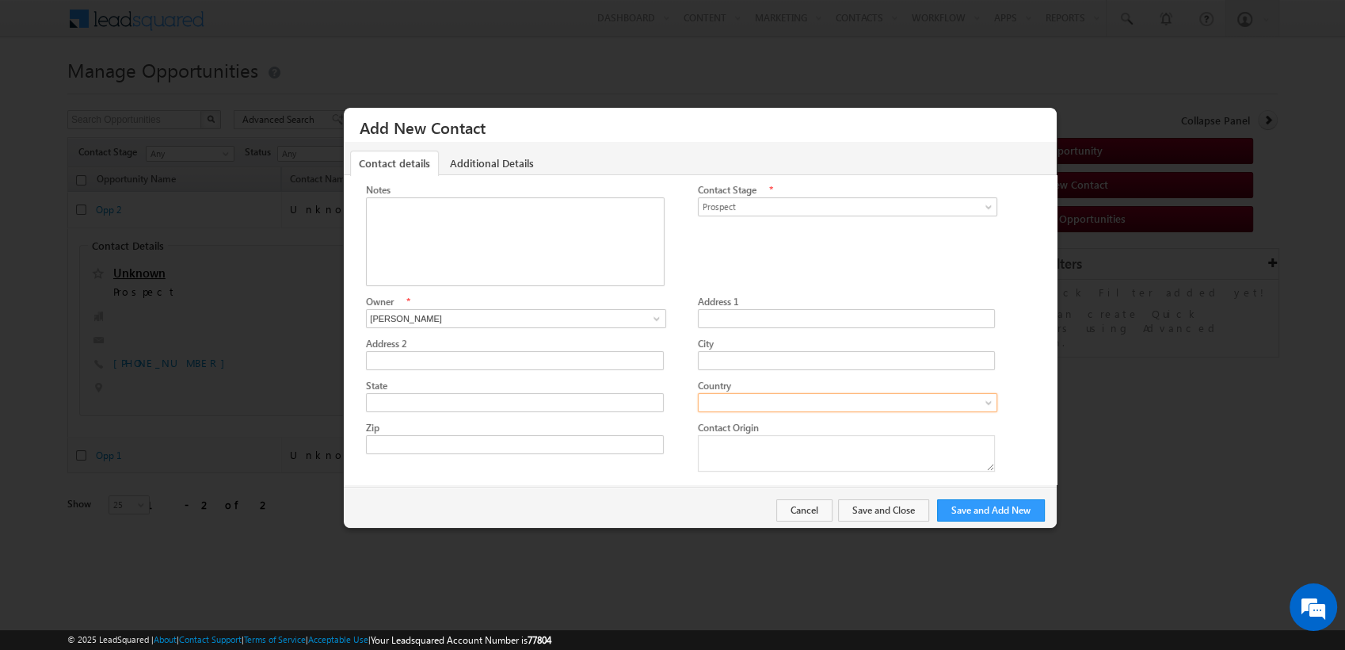
type input "+91"
type input "91"
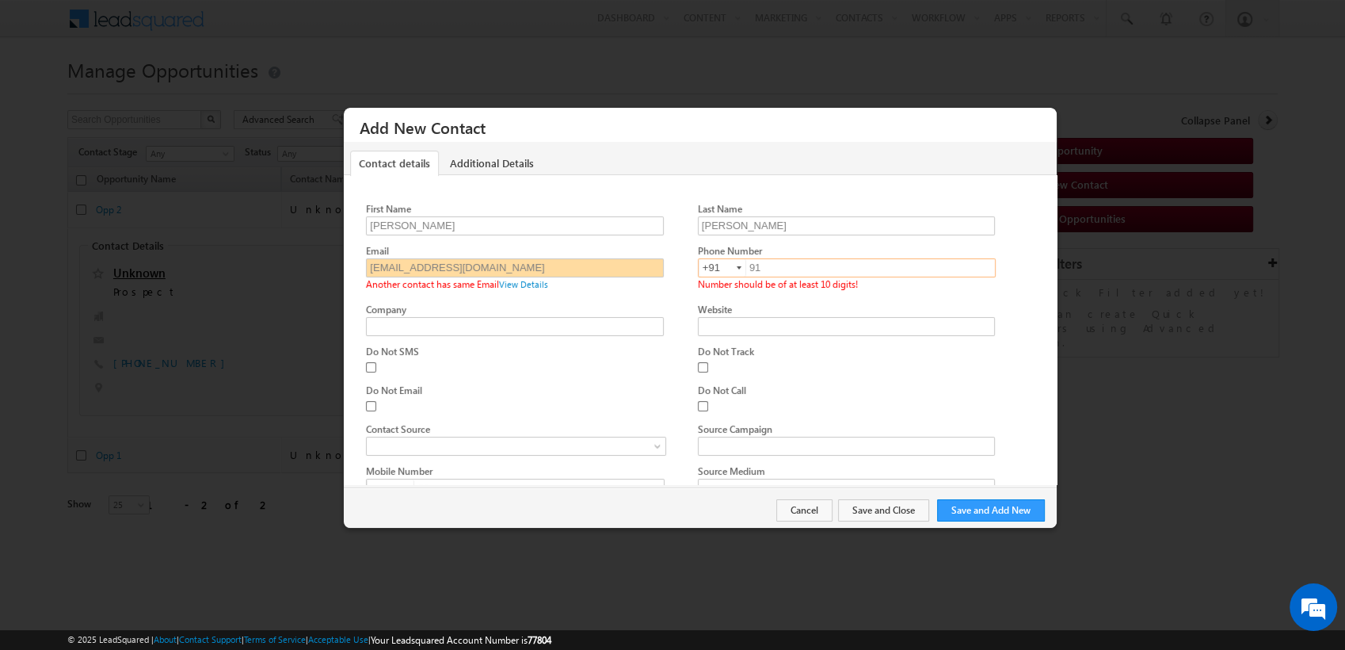
click at [773, 272] on input "91" at bounding box center [847, 267] width 299 height 19
click at [555, 263] on input "test@test.com" at bounding box center [514, 267] width 297 height 19
type input "919821498966"
click at [555, 263] on input "test@test.com" at bounding box center [514, 267] width 297 height 19
type input "test12e2@test.com"
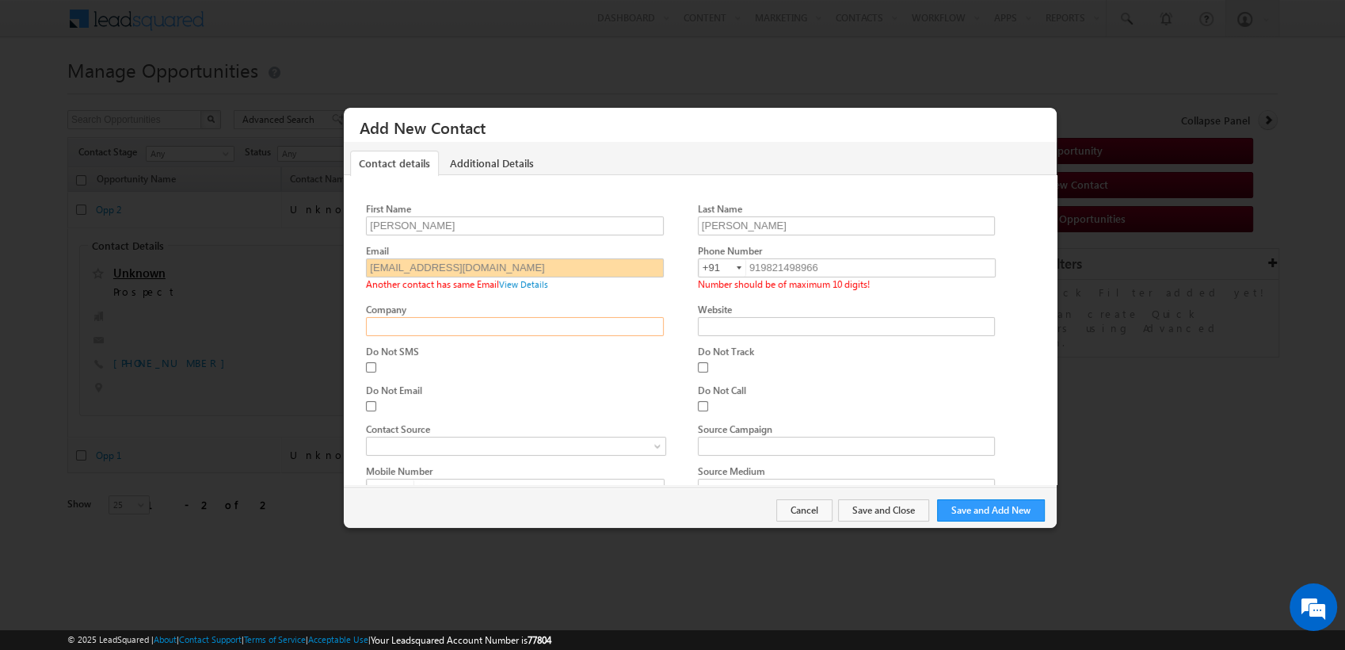
click at [421, 324] on input "Company" at bounding box center [514, 326] width 297 height 19
click at [753, 265] on input "919821498966" at bounding box center [847, 267] width 299 height 19
type input "9821498966"
click at [464, 326] on div "First Name shubham Last Name negi Email test12e2@test.com Phone Number +91-9821…" at bounding box center [711, 526] width 691 height 651
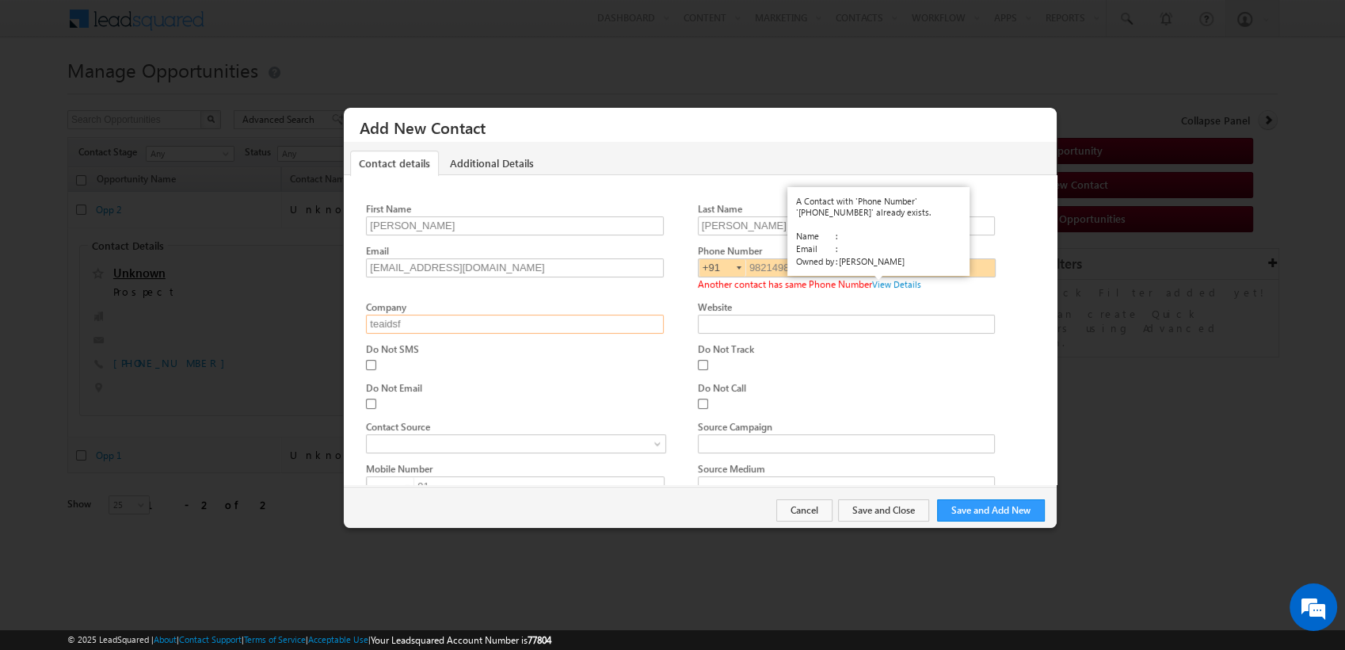
type input "teaidsf"
click at [901, 285] on link "View Details" at bounding box center [896, 284] width 49 height 10
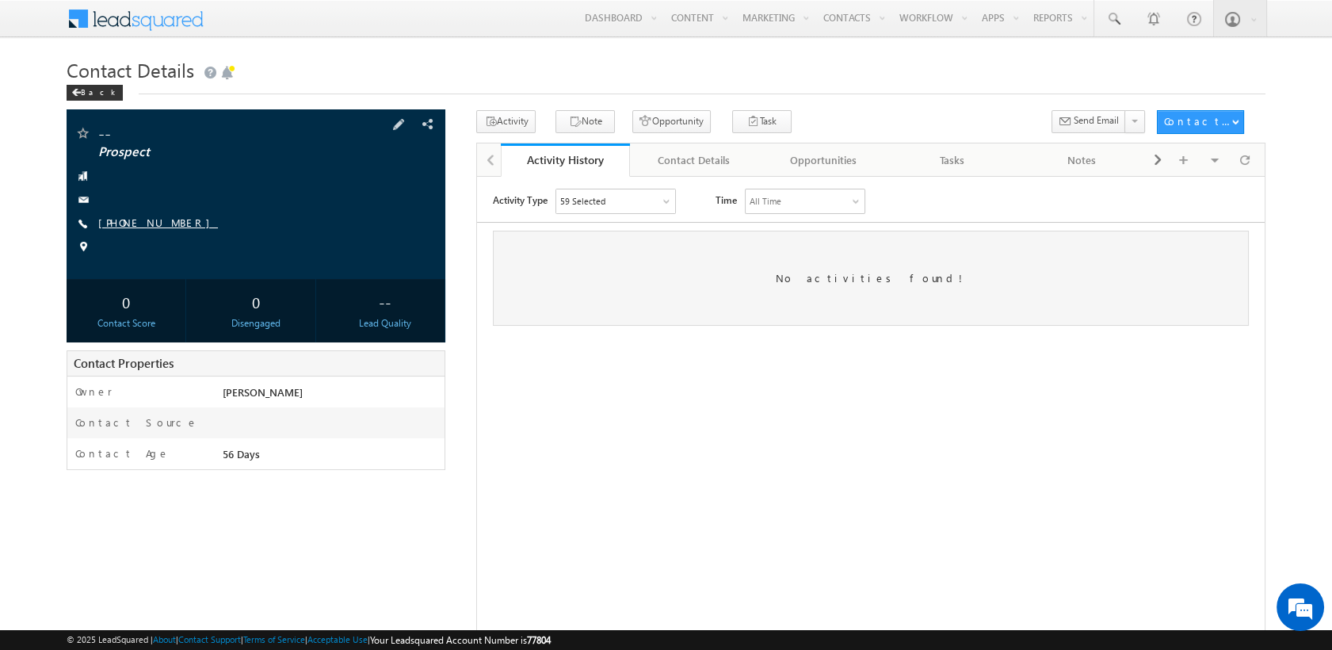
click at [152, 221] on link "[PHONE_NUMBER]" at bounding box center [158, 221] width 120 height 13
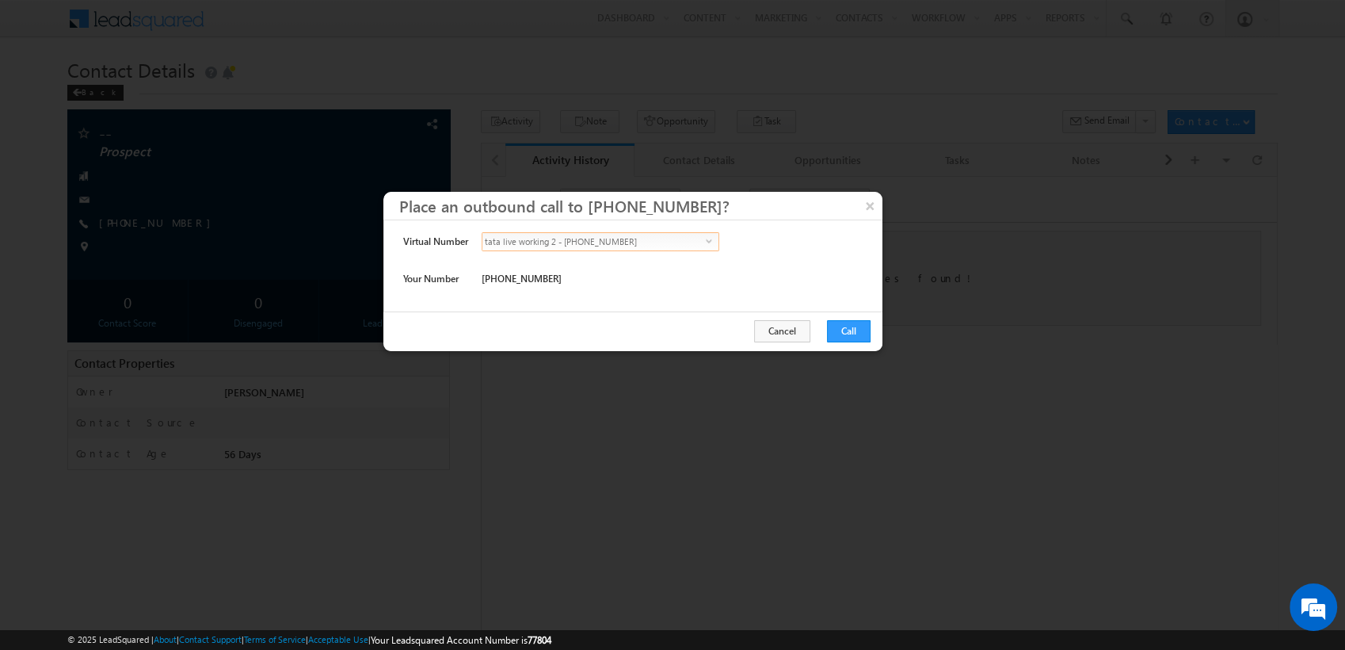
click at [641, 239] on span "tata live working 2 - [PHONE_NUMBER]" at bounding box center [593, 241] width 223 height 17
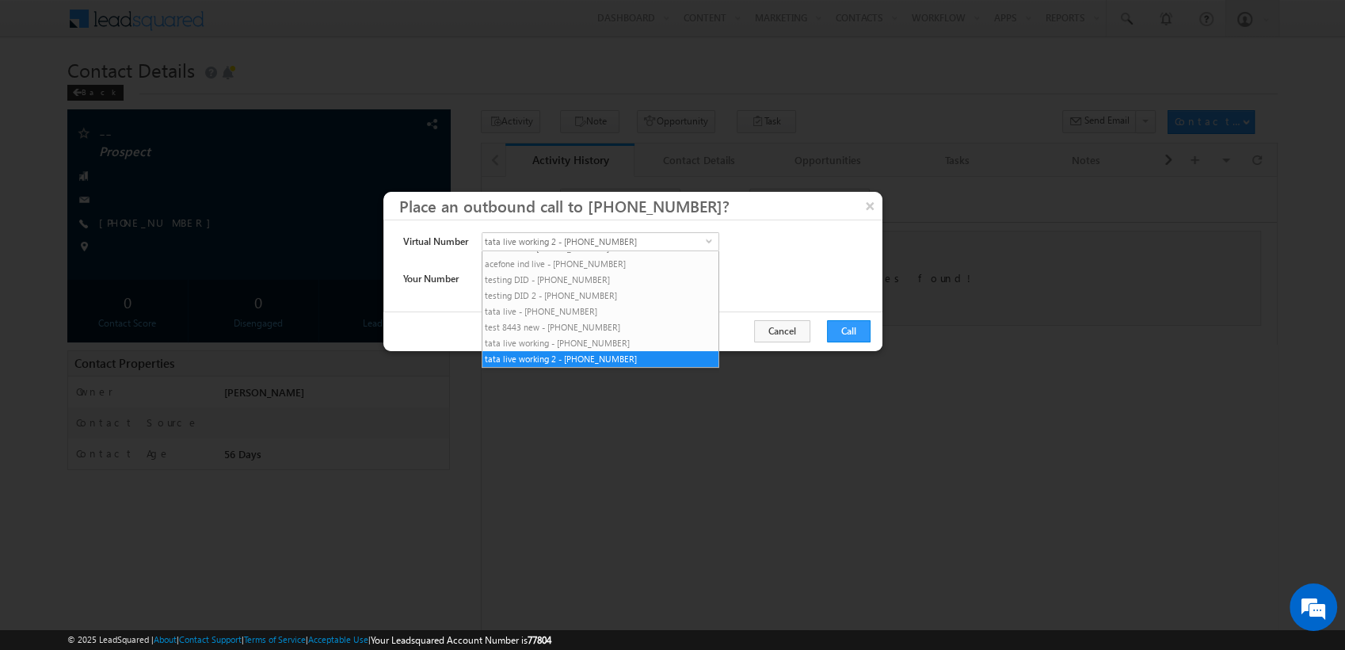
click at [926, 29] on div at bounding box center [672, 325] width 1345 height 650
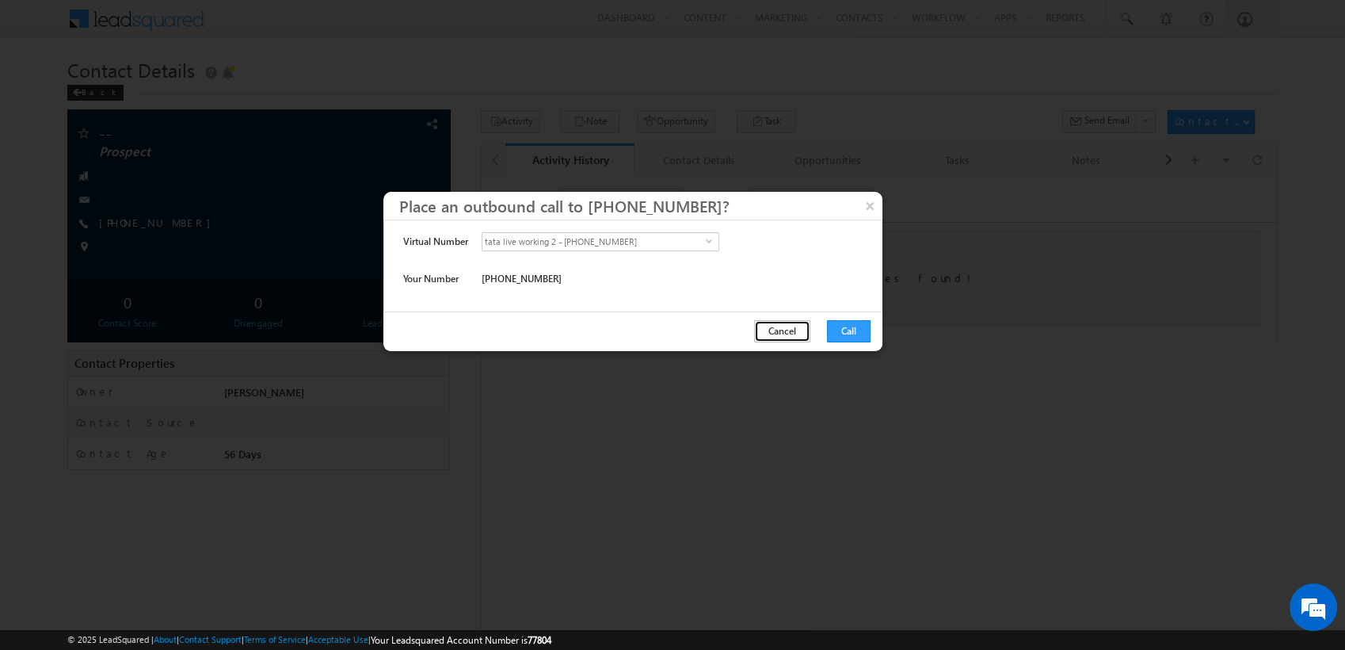
click at [791, 324] on button "Cancel" at bounding box center [782, 331] width 56 height 22
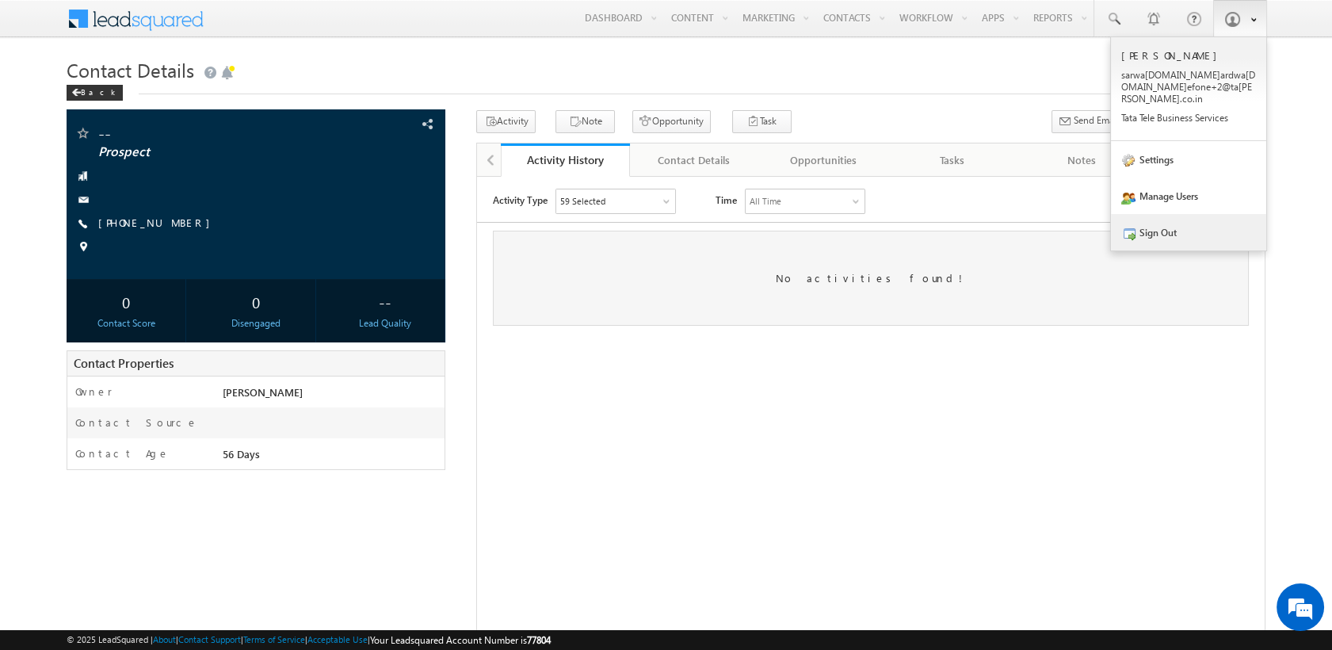
click at [1160, 226] on link "Sign Out" at bounding box center [1188, 232] width 155 height 36
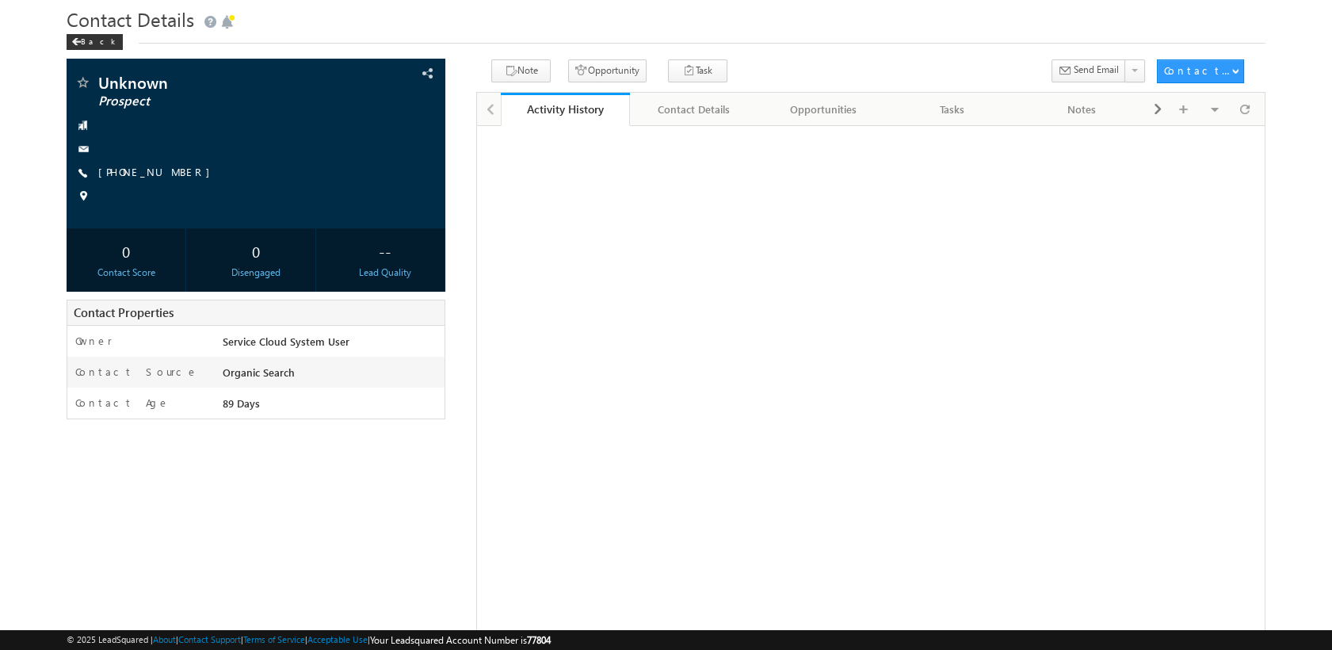
scroll to position [51, 0]
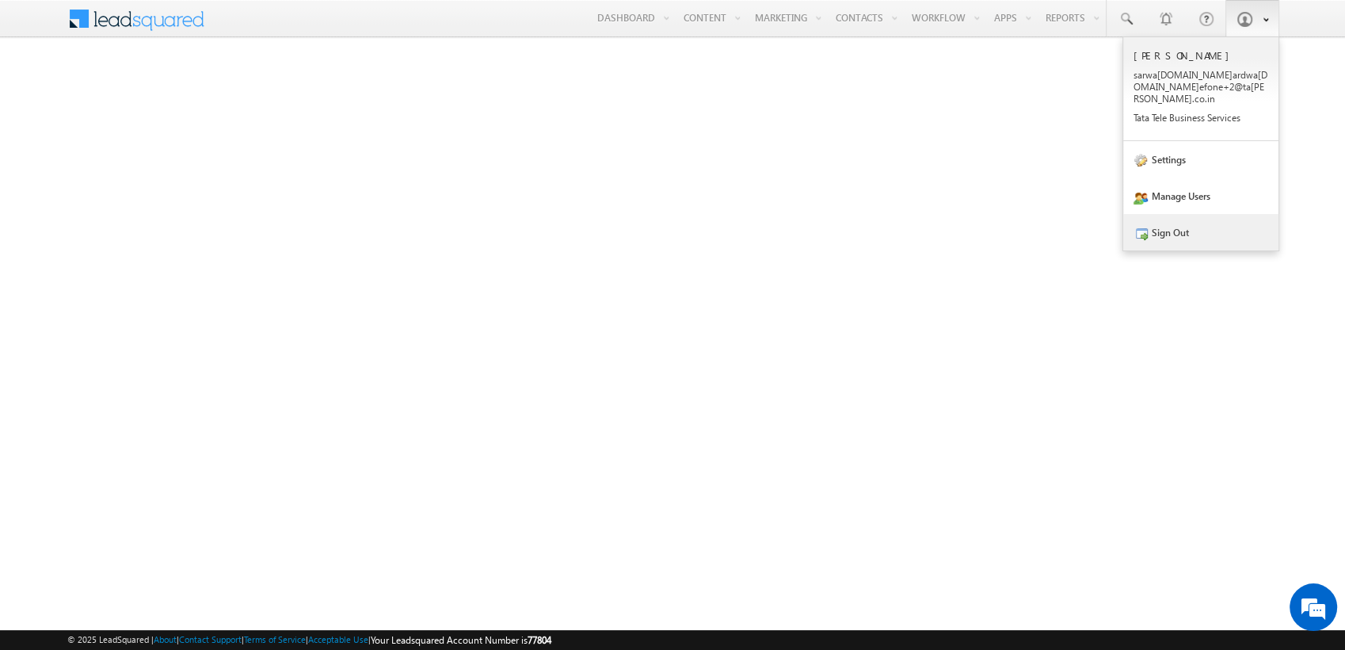
click at [1166, 224] on link "Sign Out" at bounding box center [1200, 232] width 155 height 36
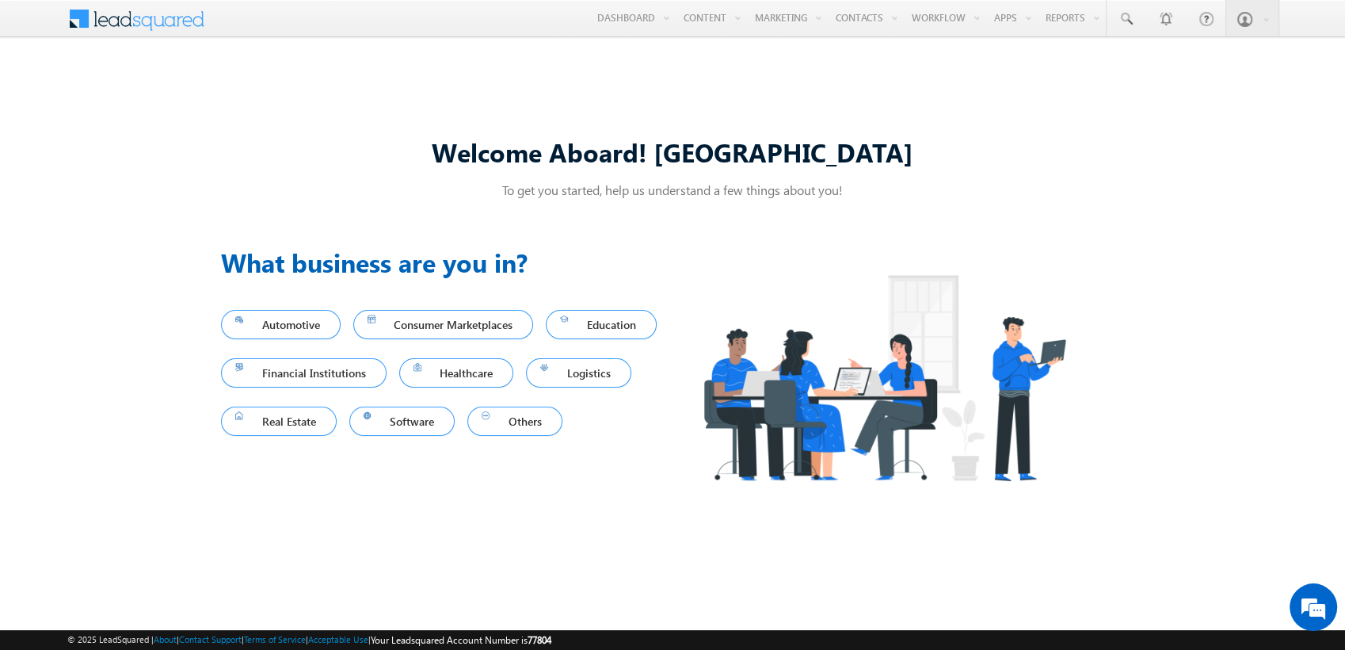
click at [1026, 81] on div "Welcome Aboard! Sarwang To get you started, help us understand a few things abo…" at bounding box center [672, 324] width 1345 height 543
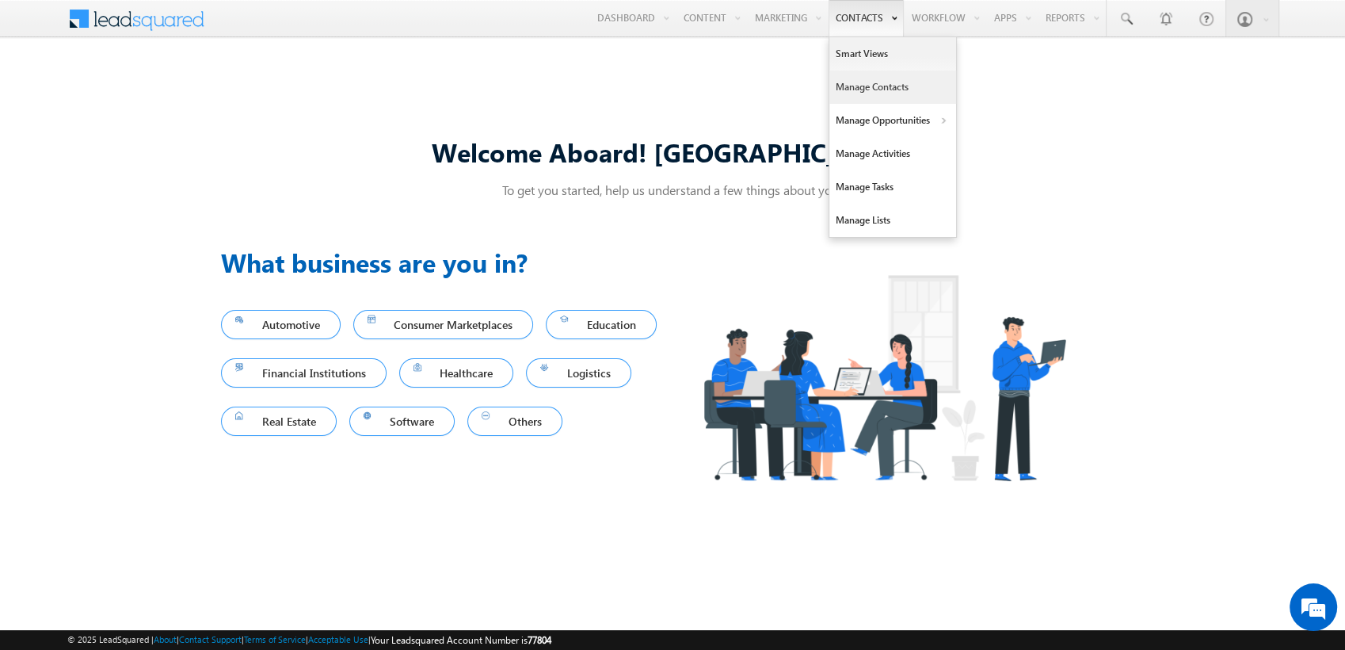
click at [881, 92] on link "Manage Contacts" at bounding box center [892, 86] width 127 height 33
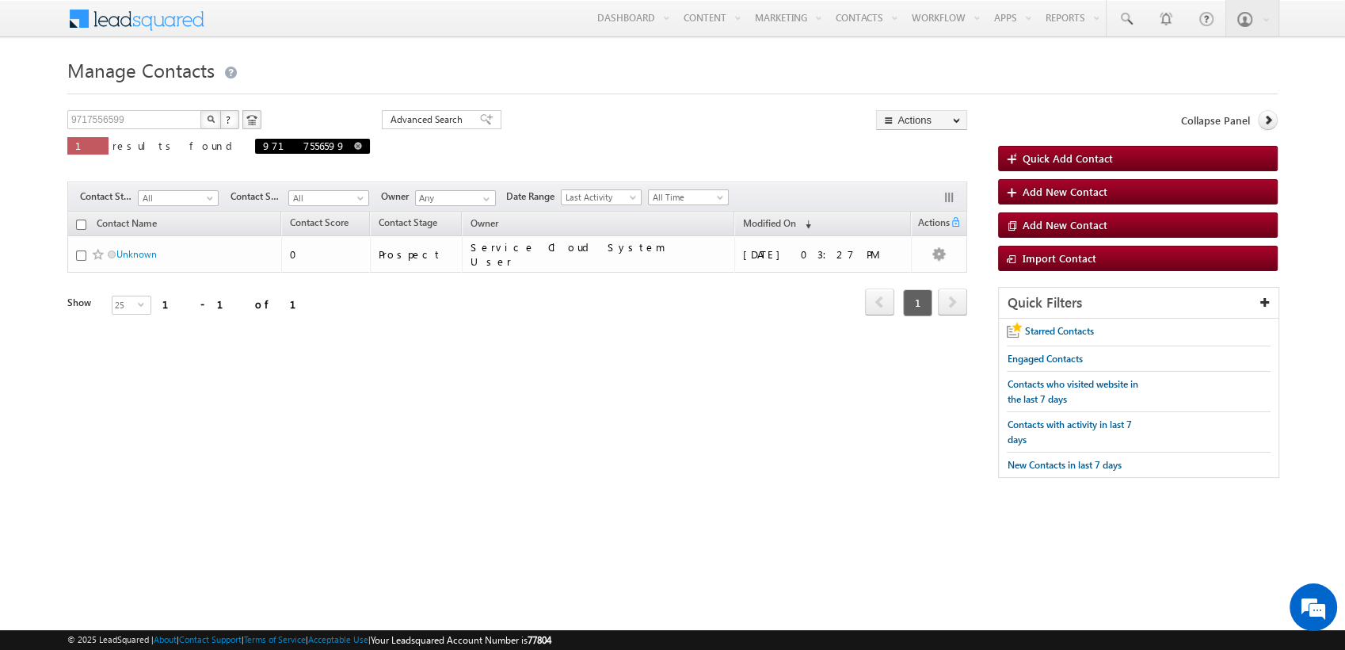
click at [354, 150] on link at bounding box center [358, 145] width 8 height 13
type input "Search Contacts"
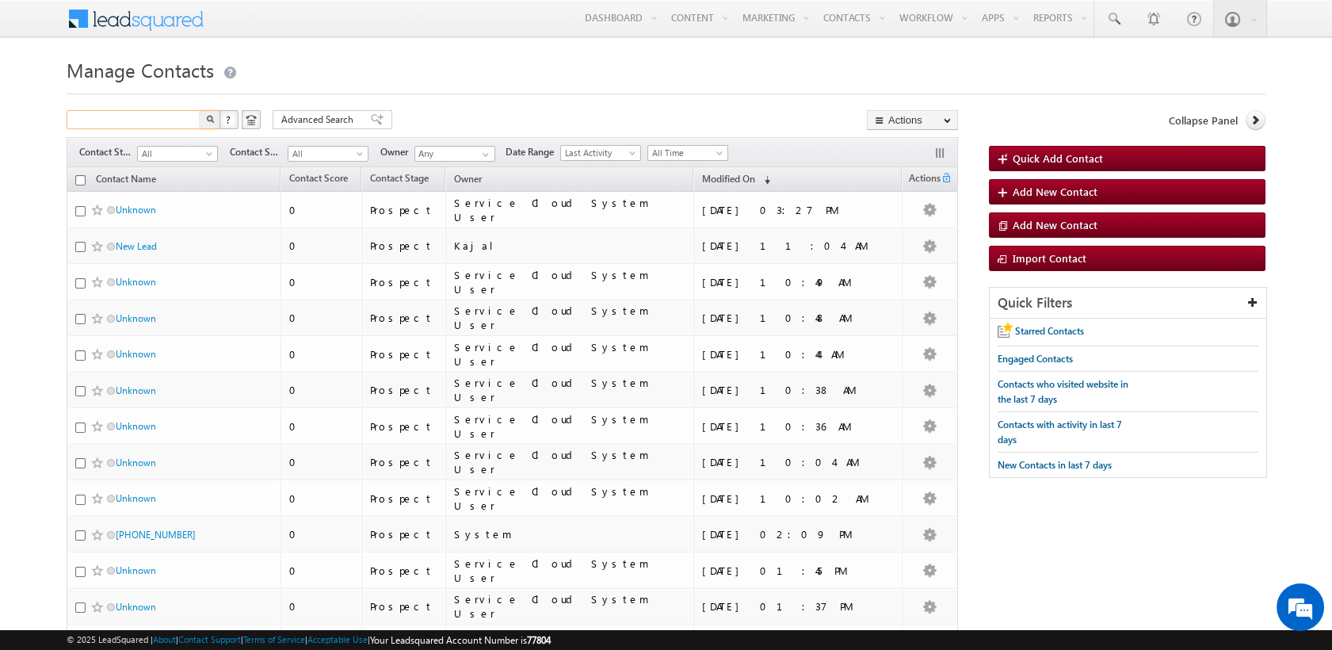
click at [129, 120] on input "text" at bounding box center [134, 119] width 135 height 19
type input "9821"
click at [200, 110] on button "button" at bounding box center [210, 119] width 21 height 19
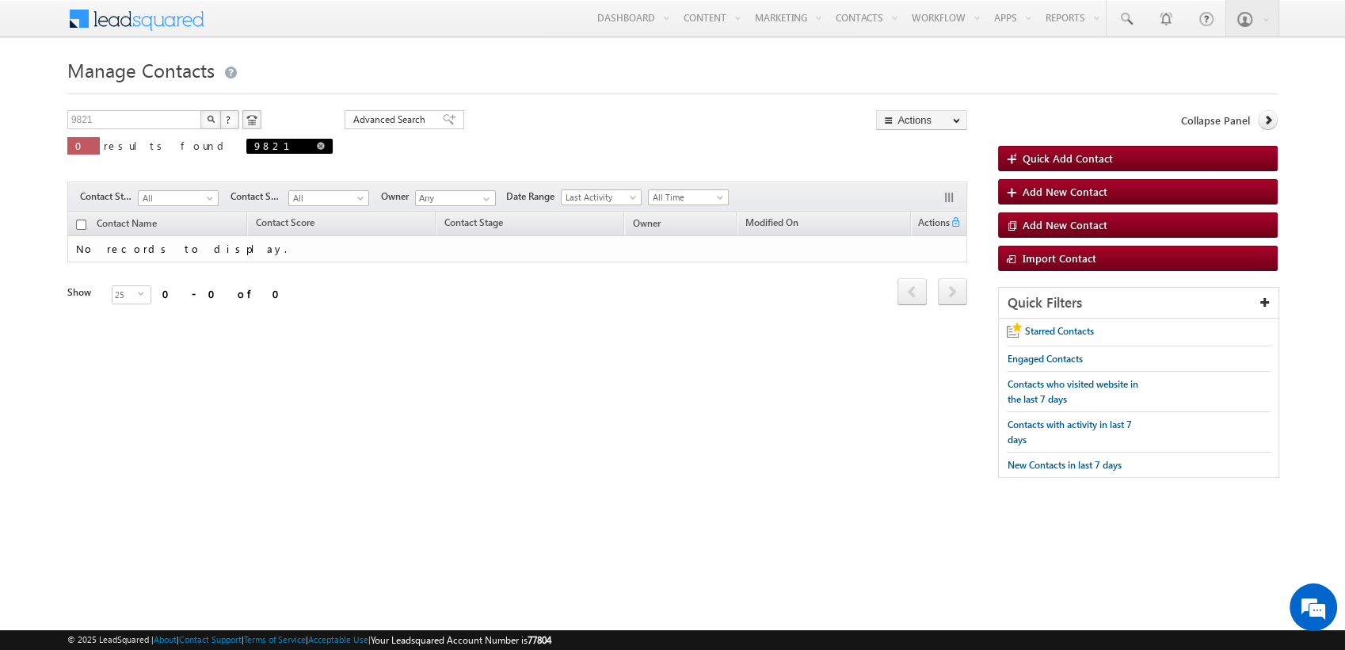
click at [317, 149] on span at bounding box center [321, 146] width 8 height 8
type input "Search Contacts"
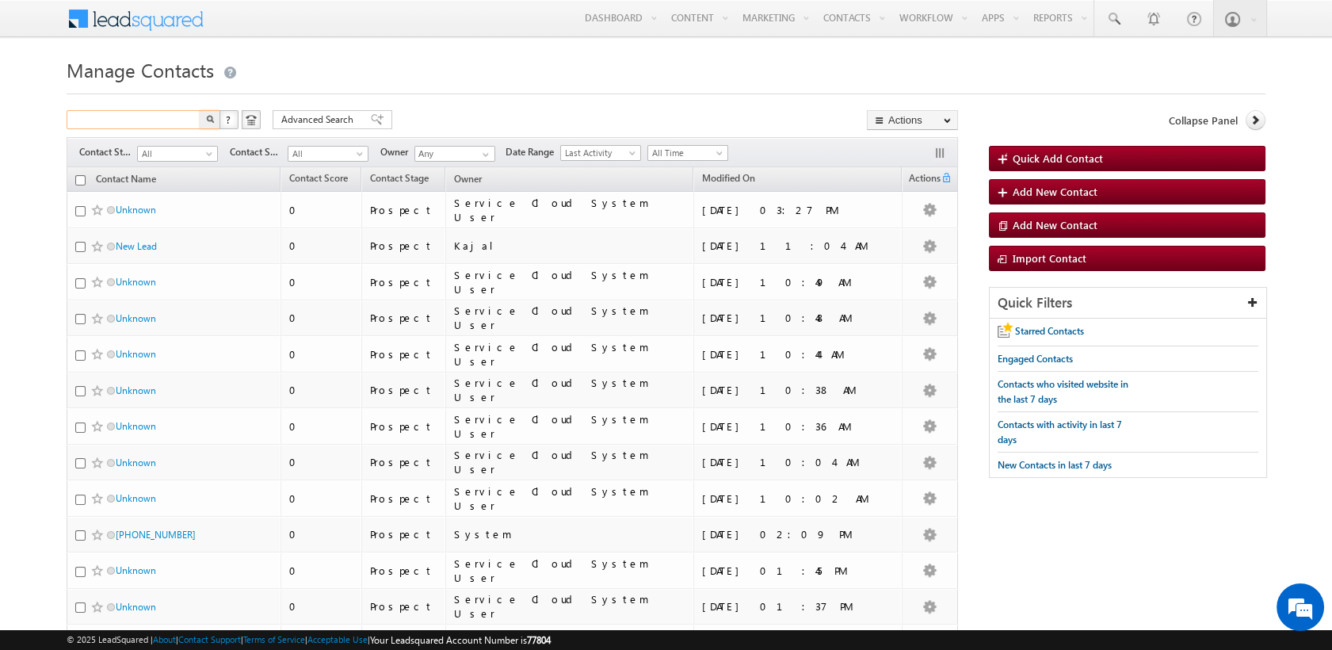
click at [143, 114] on input "text" at bounding box center [134, 119] width 135 height 19
type input "9821498966"
click at [200, 110] on button "button" at bounding box center [210, 119] width 21 height 19
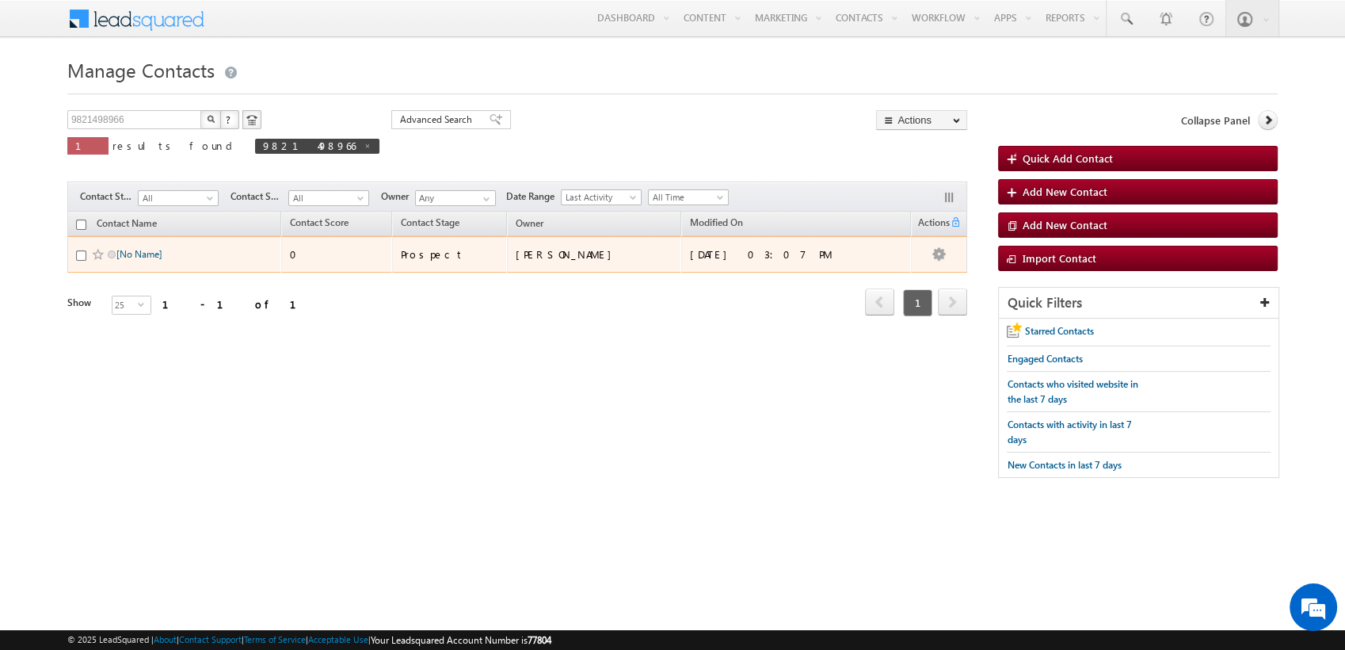
click at [136, 257] on link "[No Name]" at bounding box center [139, 254] width 46 height 12
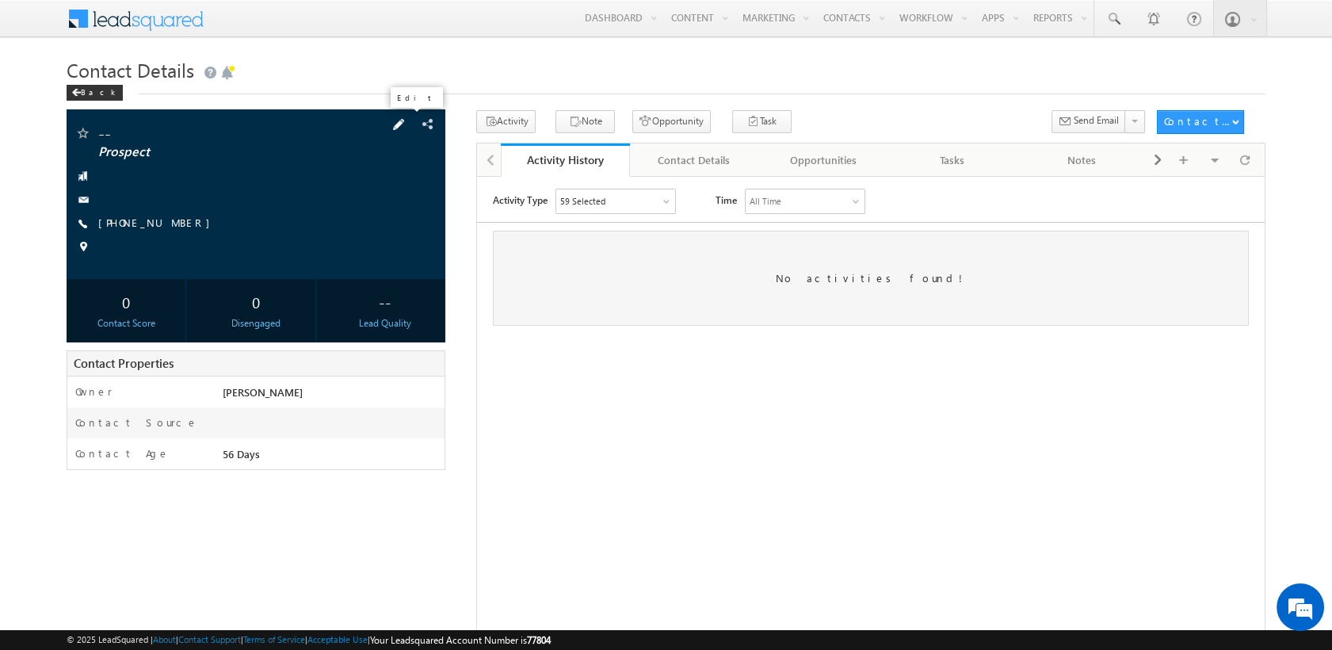
click at [402, 126] on span at bounding box center [398, 124] width 17 height 17
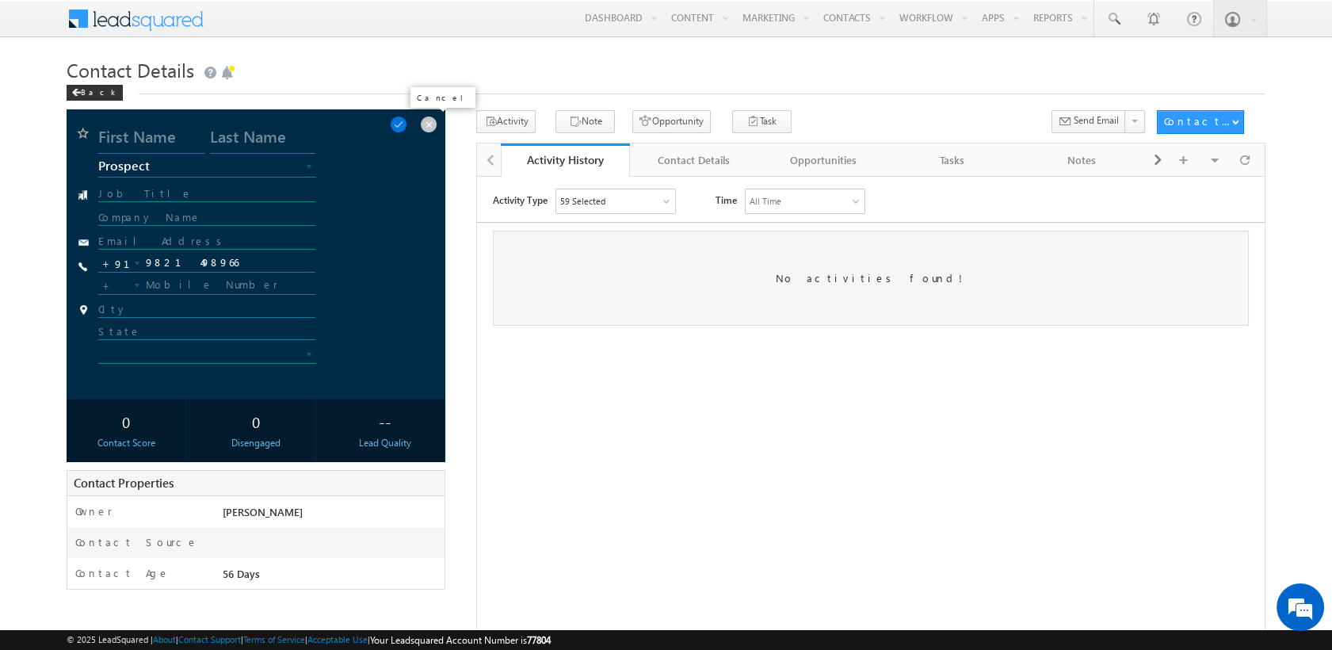
click at [433, 127] on span at bounding box center [428, 124] width 17 height 17
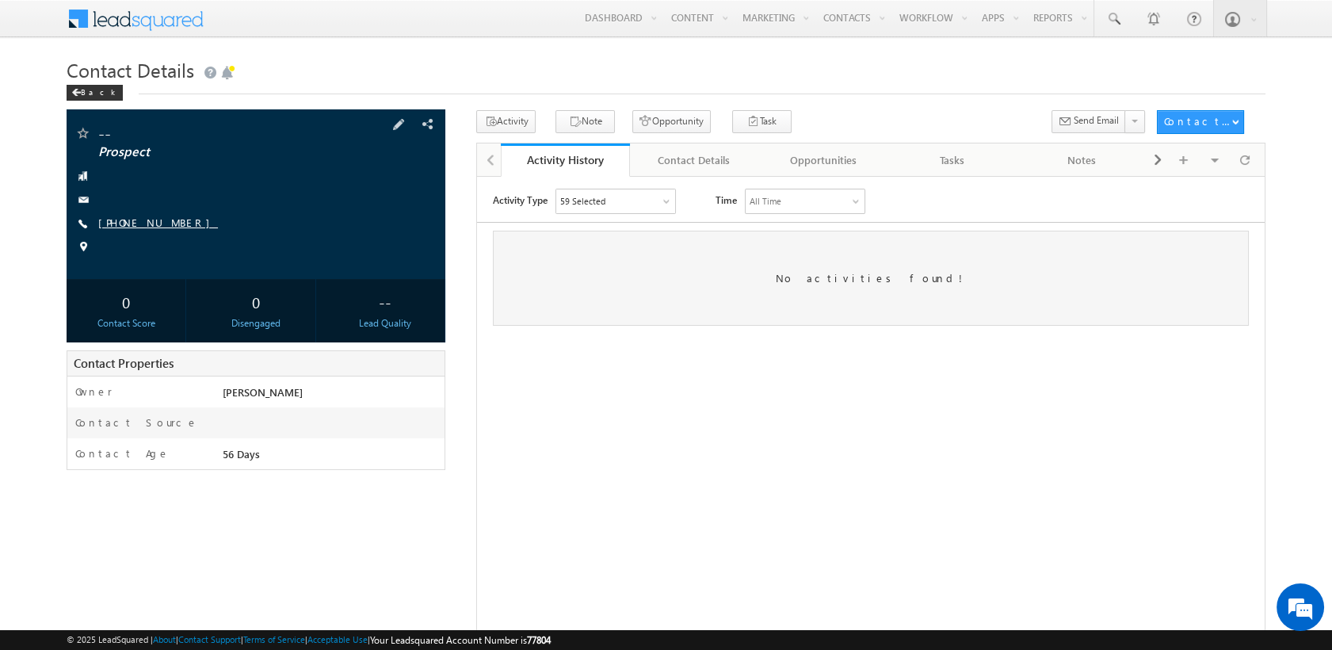
click at [135, 220] on link "[PHONE_NUMBER]" at bounding box center [158, 221] width 120 height 13
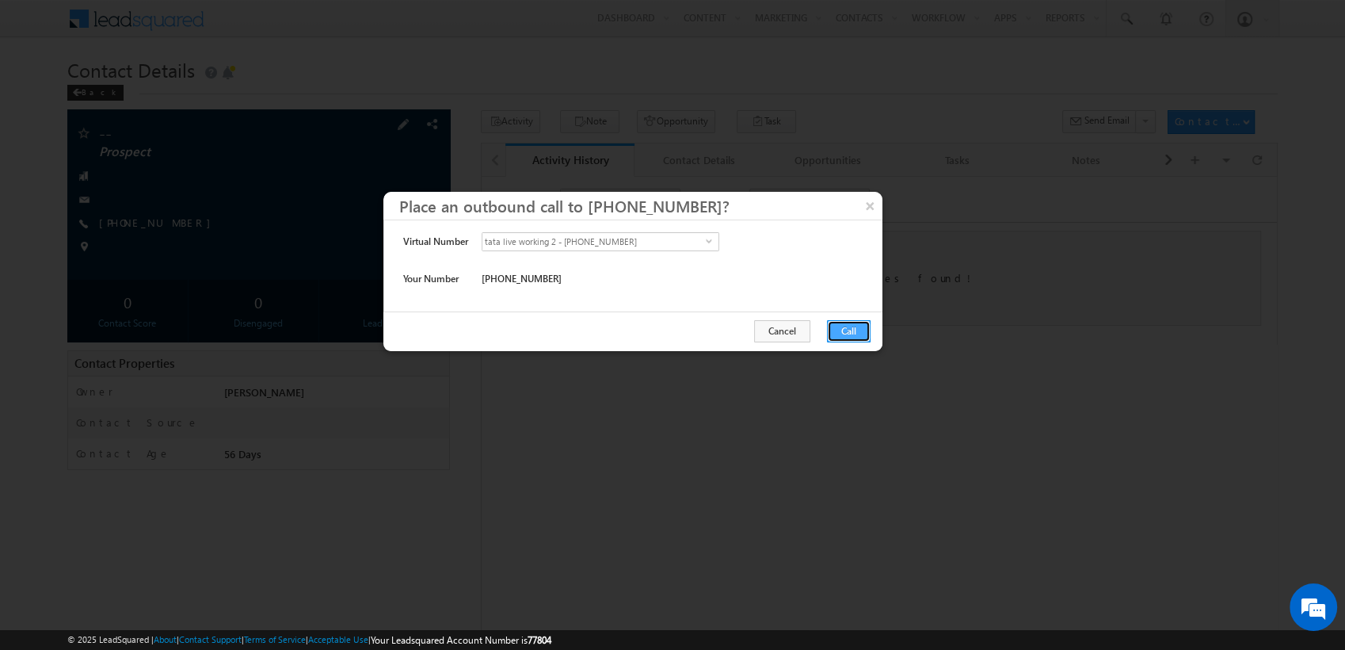
click at [859, 336] on button "Call" at bounding box center [849, 331] width 44 height 22
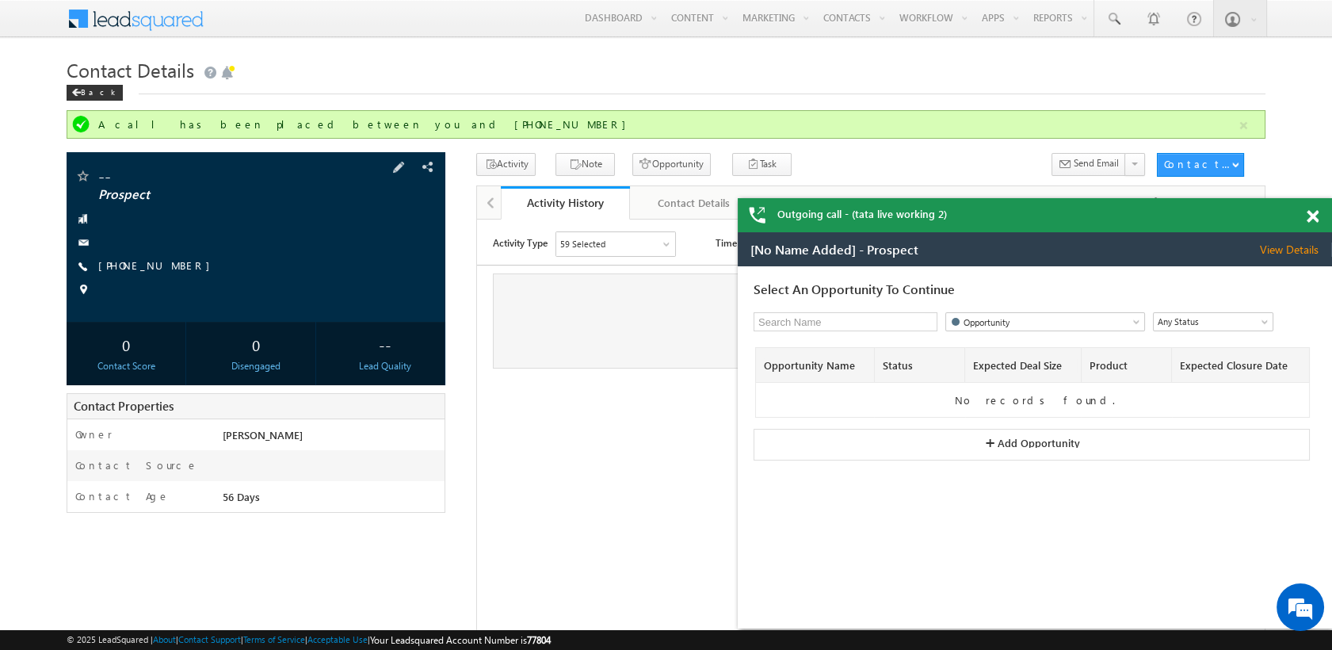
click at [854, 322] on input at bounding box center [841, 321] width 166 height 17
type input "t"
type input "opportuniy"
click at [1218, 325] on span "Any Status" at bounding box center [1207, 321] width 109 height 14
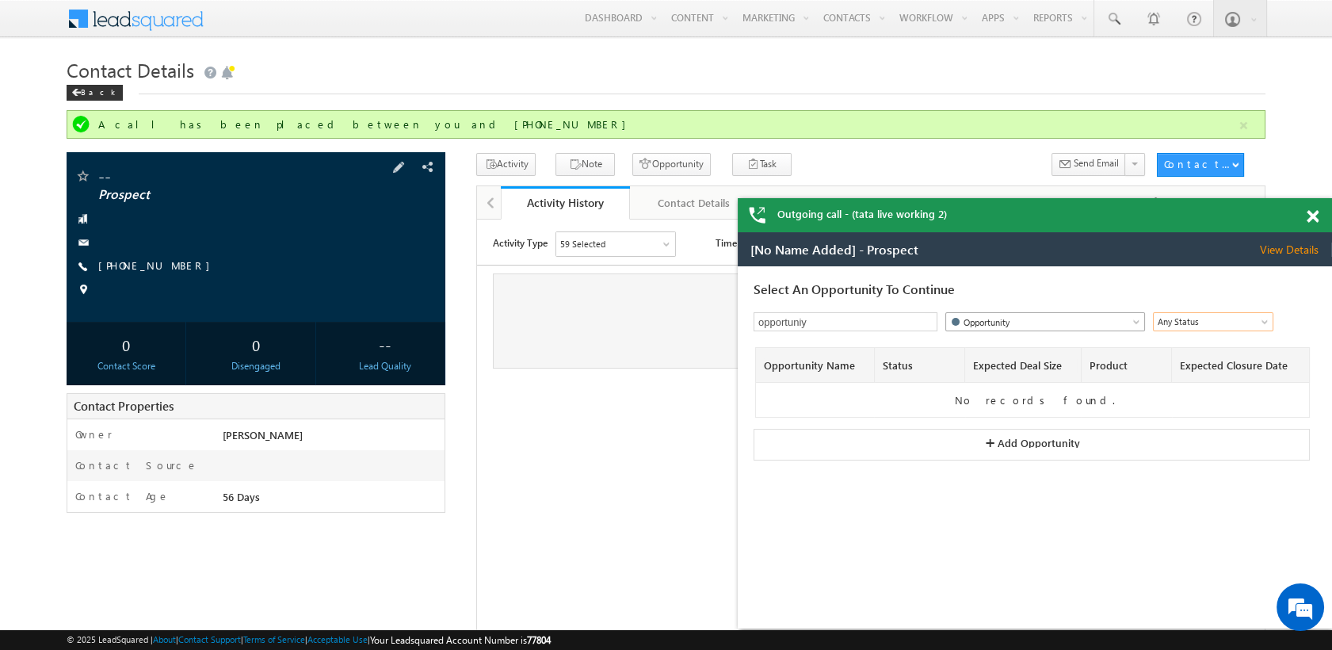
click at [1071, 318] on span "Opportunity" at bounding box center [1034, 321] width 177 height 15
click at [955, 451] on button "+ Add Opportunity" at bounding box center [1031, 445] width 556 height 32
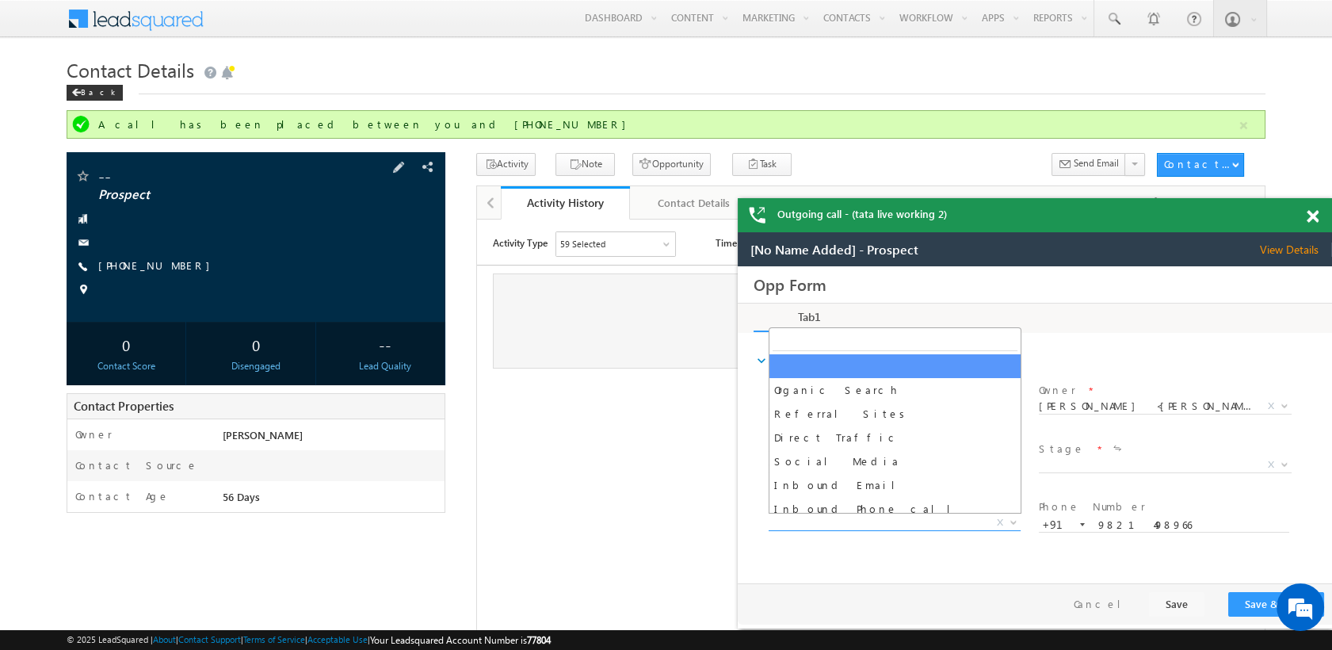
click at [827, 521] on span "X" at bounding box center [894, 523] width 252 height 16
click at [893, 257] on span "[No Name Added] - Prospect" at bounding box center [834, 249] width 168 height 14
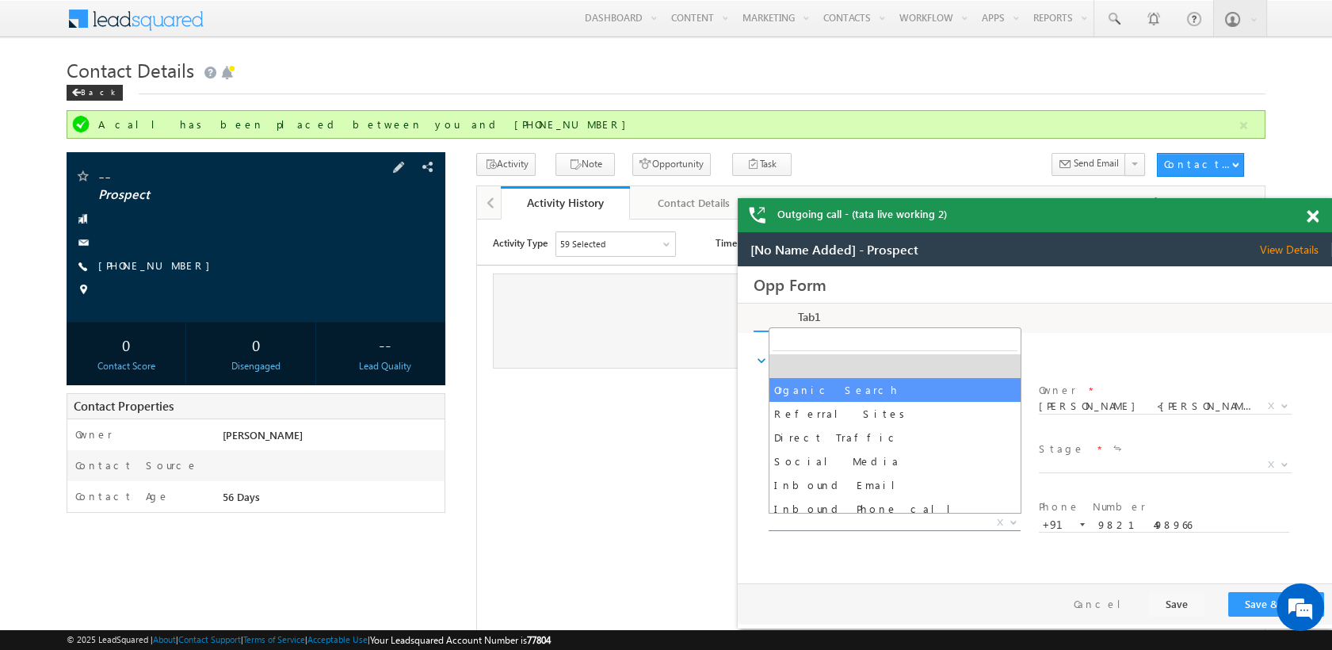
select select "Organic Search"
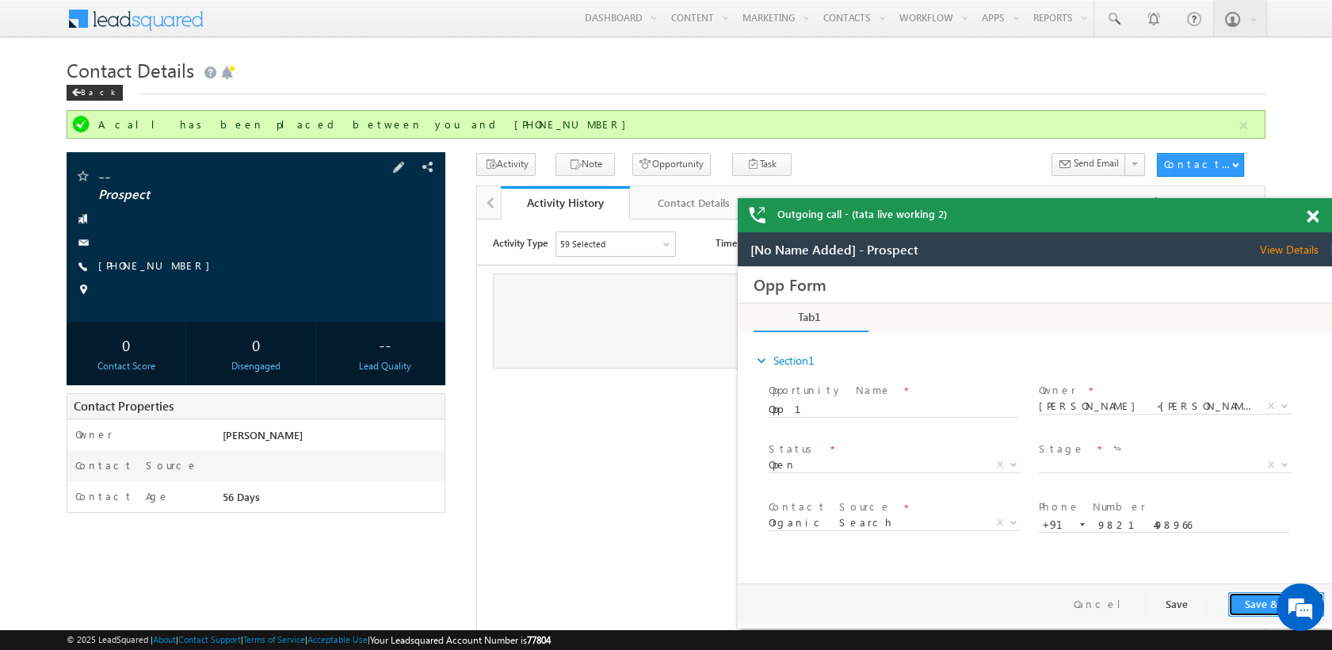
click at [1255, 604] on button "Save & Close" at bounding box center [1276, 604] width 96 height 25
click at [1053, 451] on label "Stage" at bounding box center [1061, 448] width 46 height 15
click at [1090, 459] on span "X" at bounding box center [1164, 465] width 252 height 16
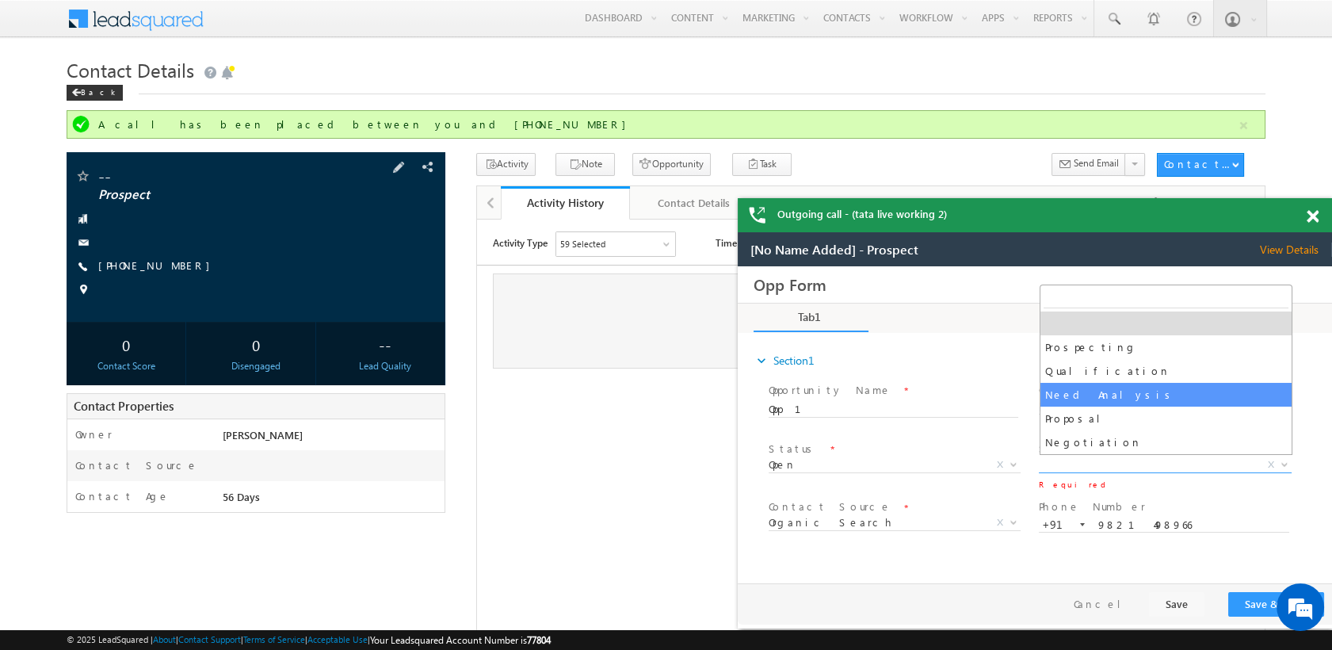
select select "Need Analysis"
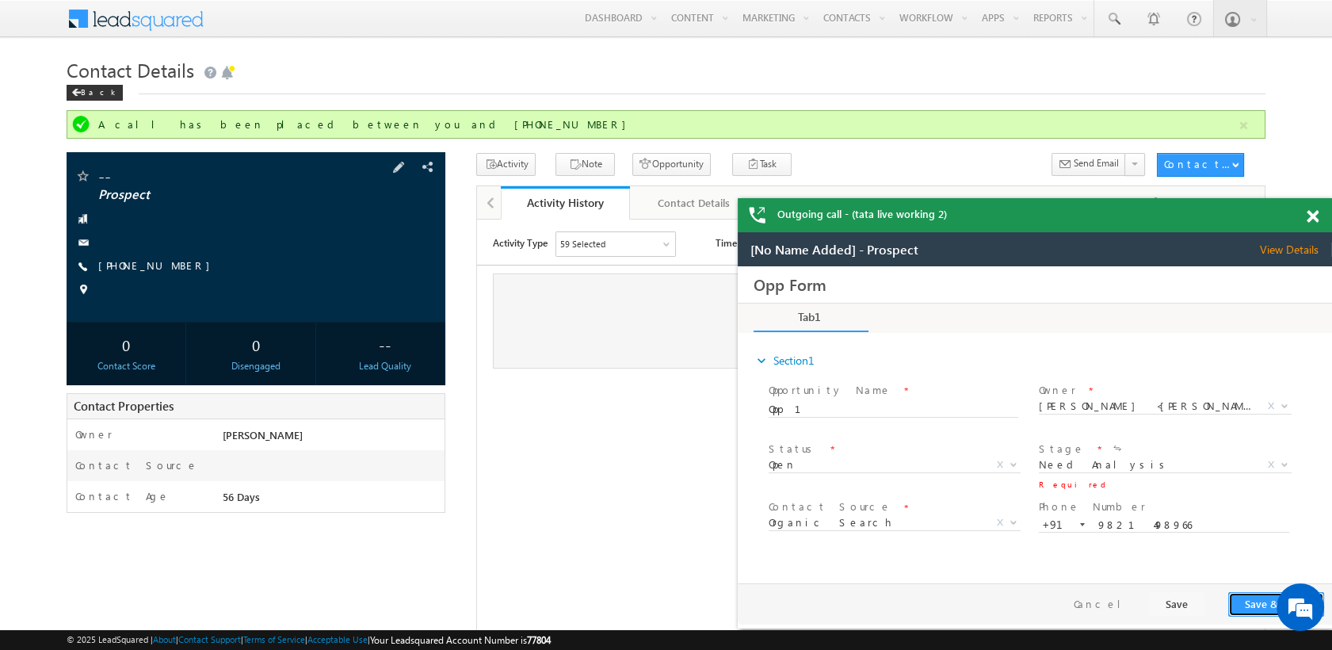
click at [1248, 607] on button "Save & Close" at bounding box center [1276, 604] width 96 height 25
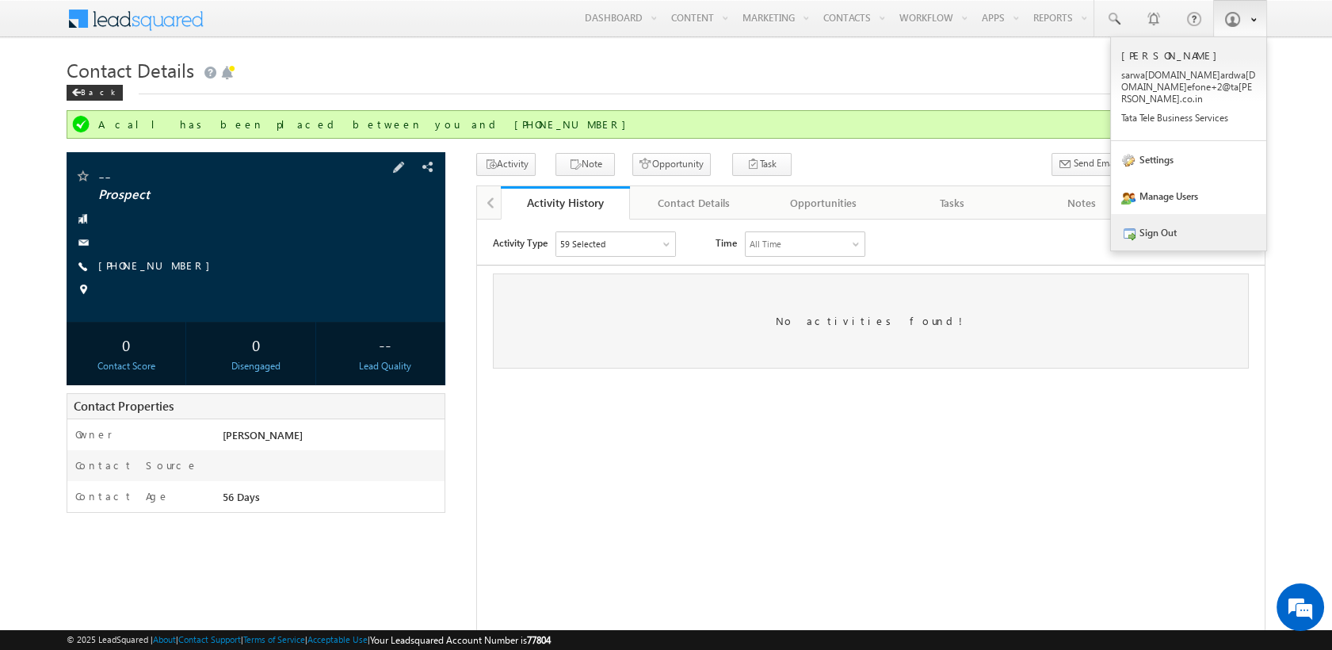
click at [1157, 219] on link "Sign Out" at bounding box center [1188, 232] width 155 height 36
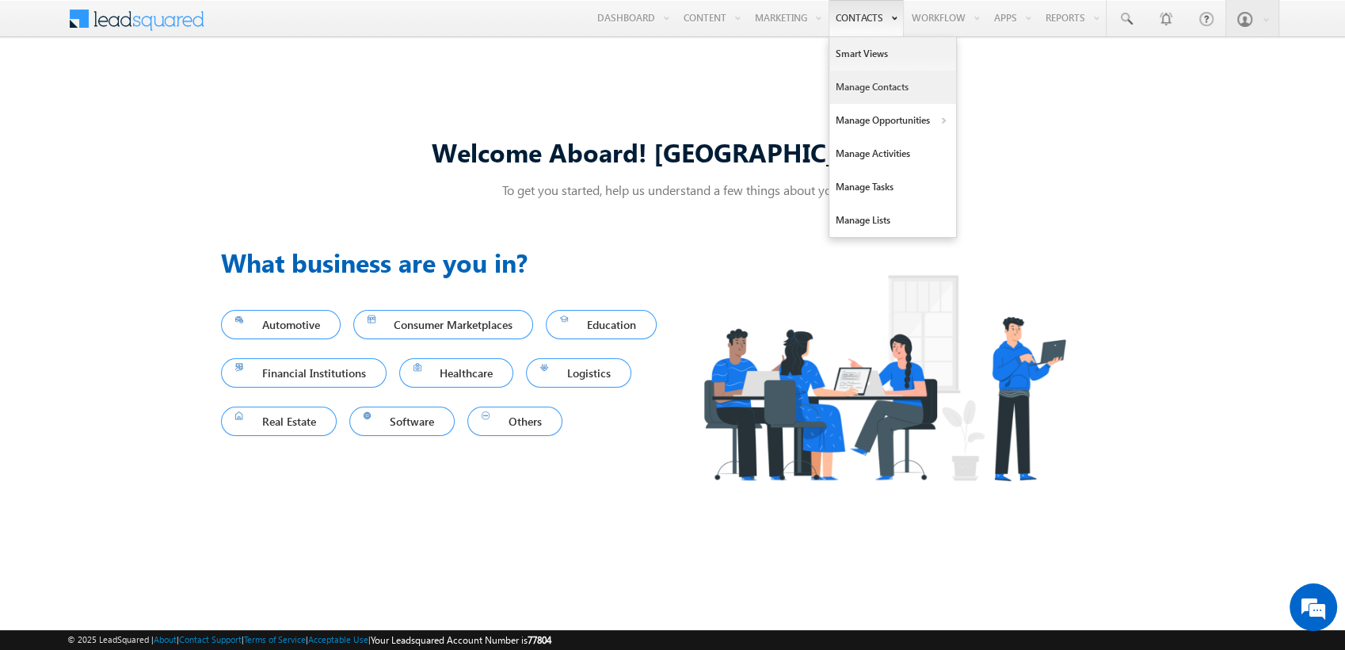
click at [874, 92] on link "Manage Contacts" at bounding box center [892, 86] width 127 height 33
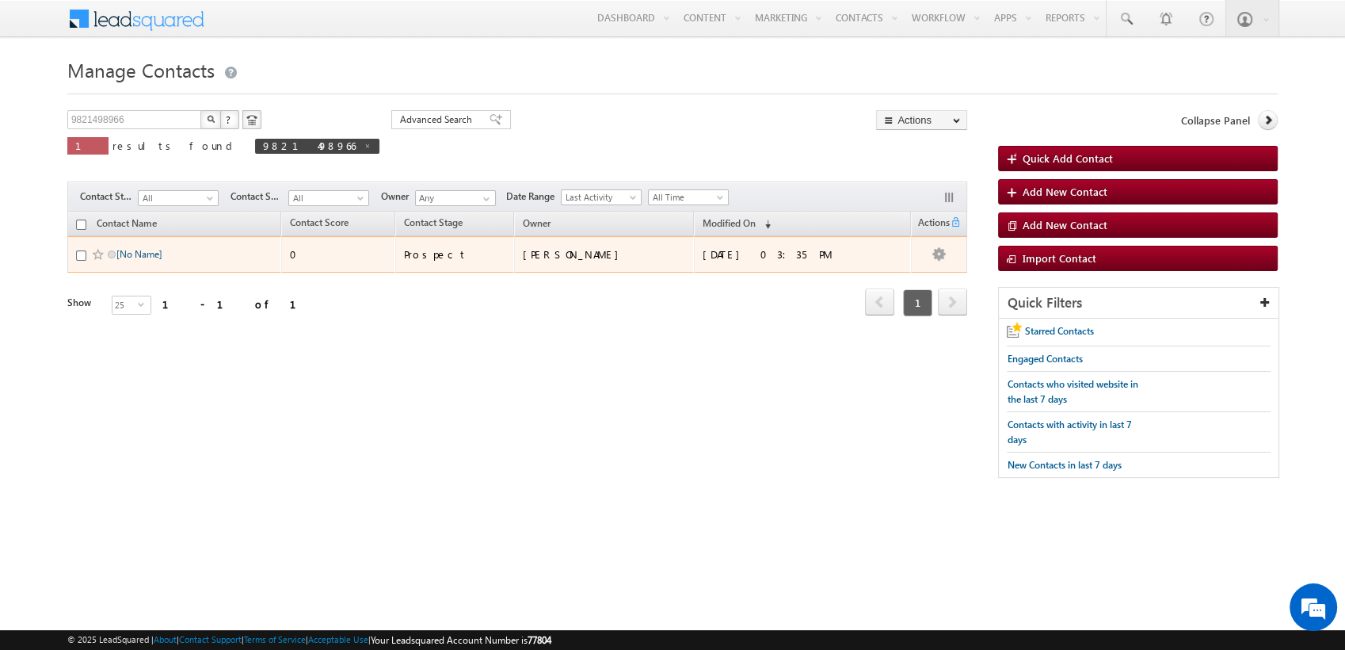
click at [137, 251] on link "[No Name]" at bounding box center [139, 254] width 46 height 12
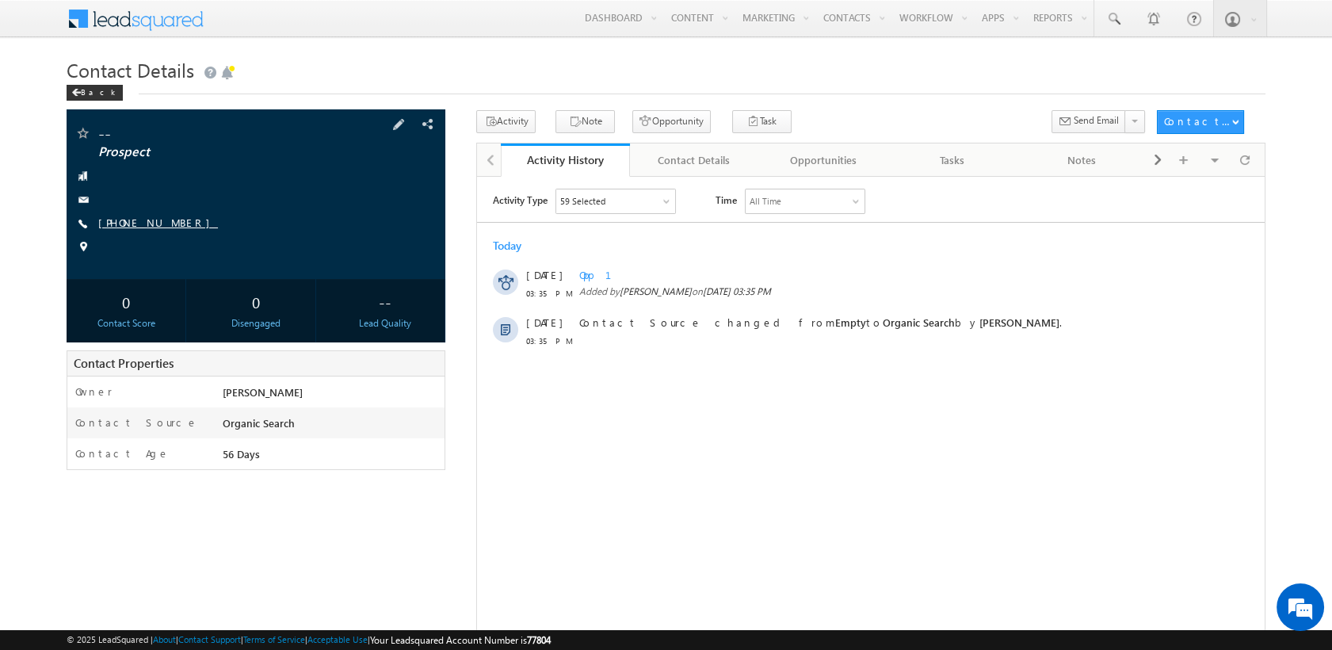
click at [137, 225] on link "[PHONE_NUMBER]" at bounding box center [158, 221] width 120 height 13
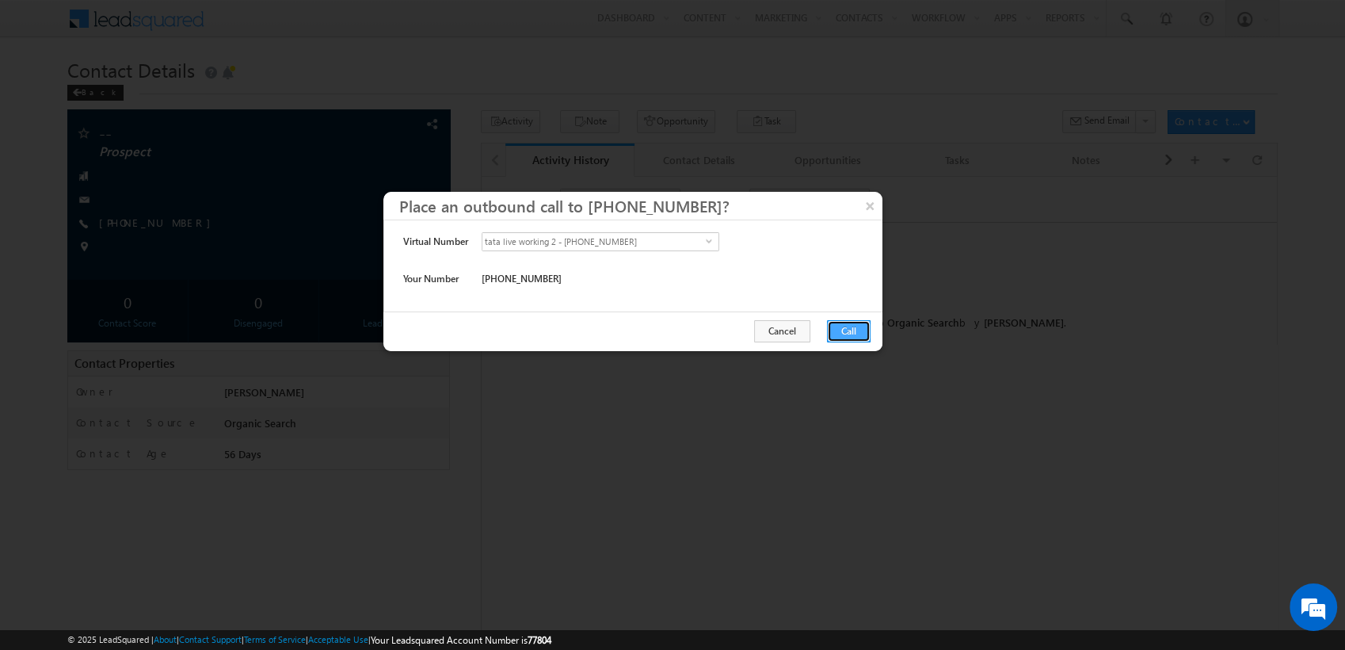
click at [840, 330] on button "Call" at bounding box center [849, 331] width 44 height 22
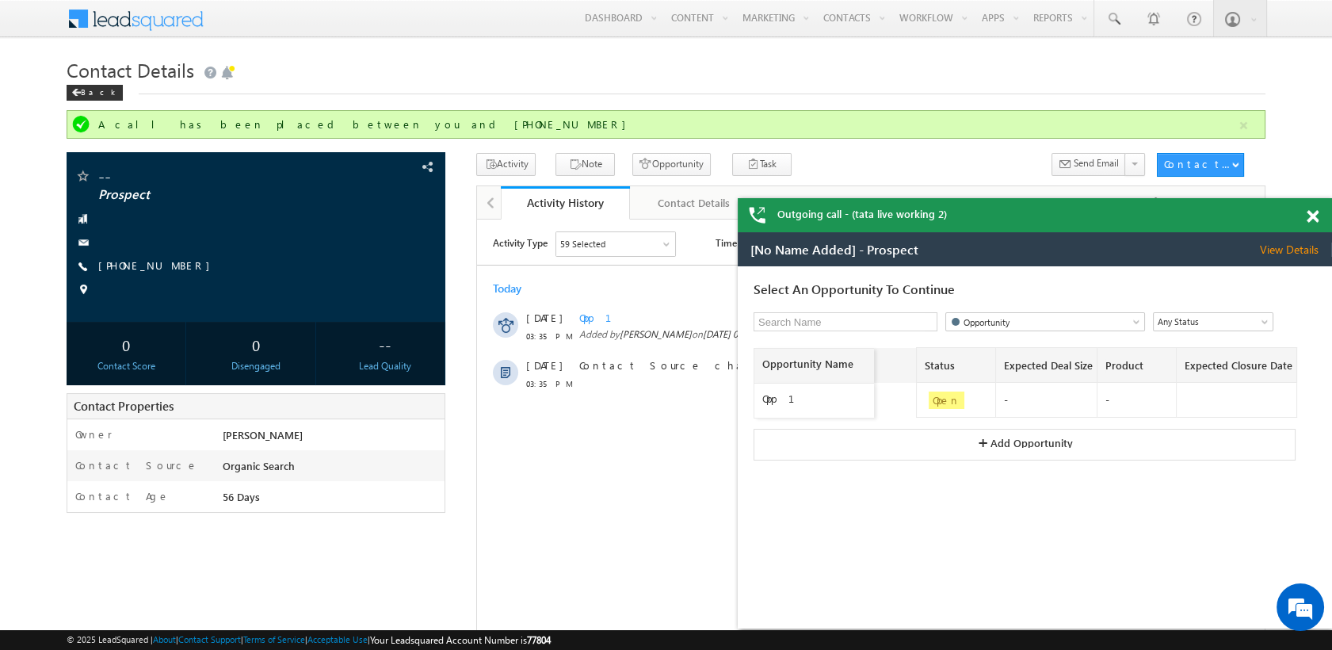
click at [861, 319] on input at bounding box center [841, 321] width 166 height 17
click at [1286, 255] on span "View Details" at bounding box center [1295, 249] width 72 height 14
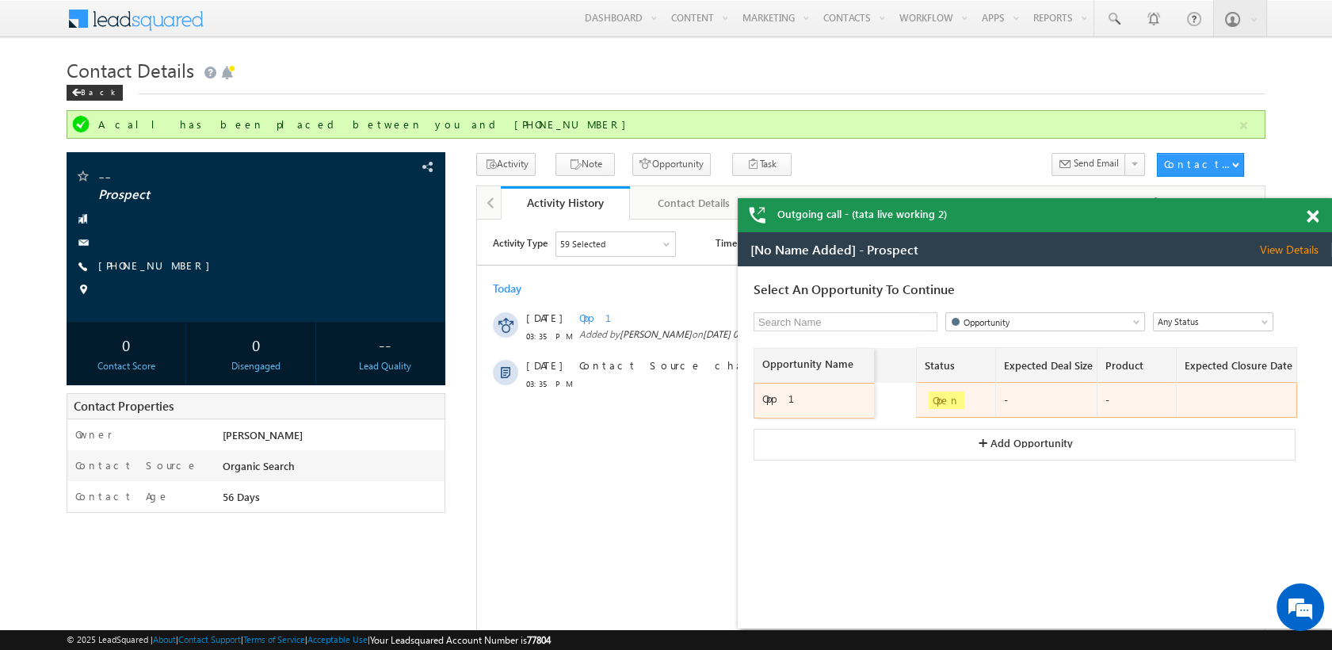
click at [799, 391] on div "Opp 1" at bounding box center [816, 398] width 108 height 14
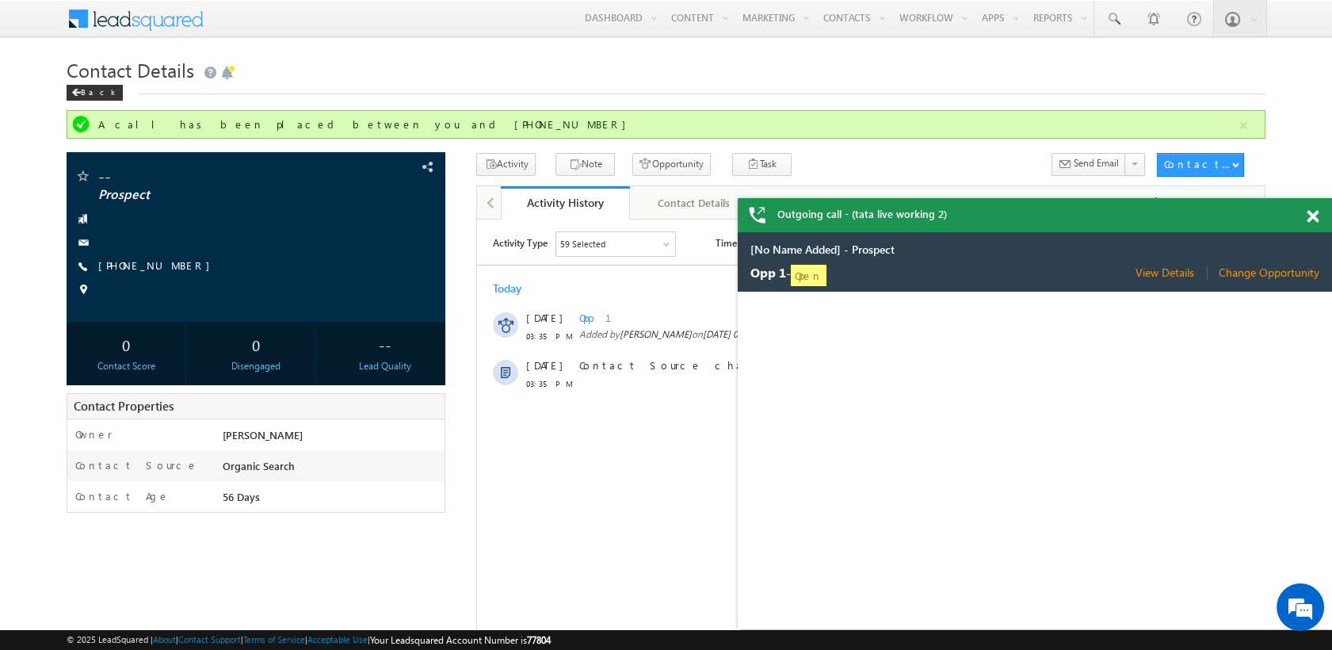
select select "Need Analysis"
select select "Organic Search"
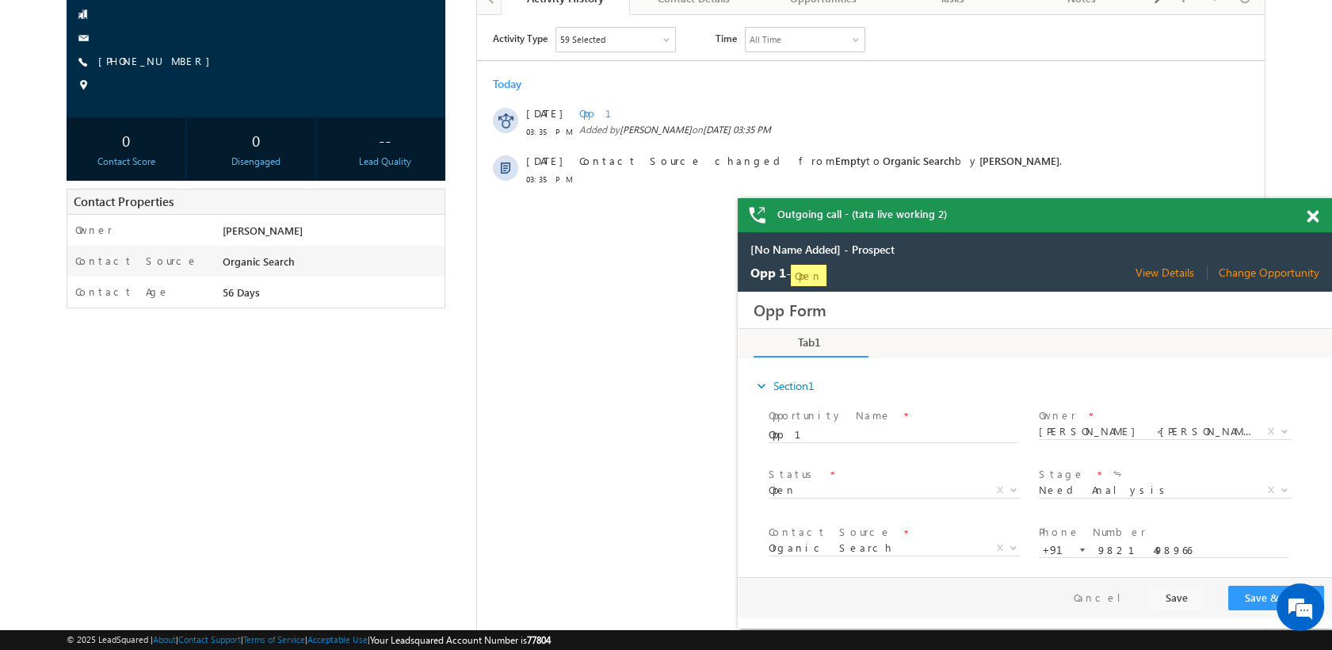
scroll to position [206, 0]
click at [1185, 600] on button "Save" at bounding box center [1176, 597] width 55 height 25
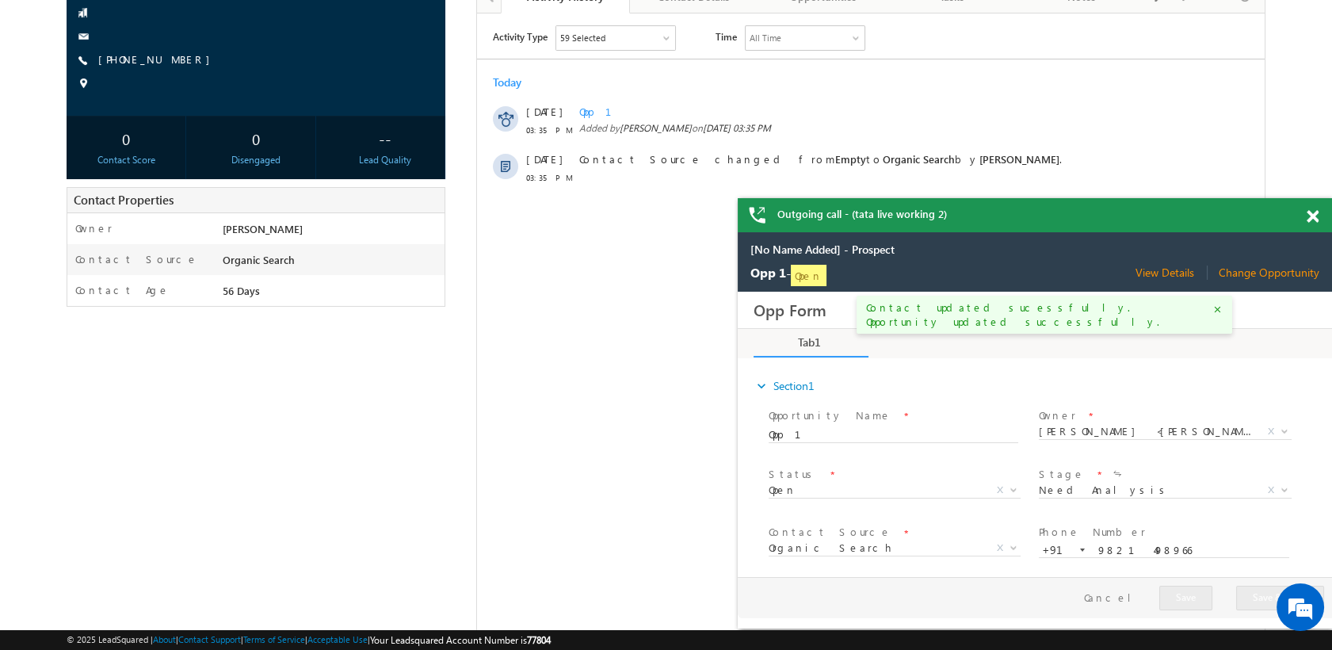
scroll to position [0, 0]
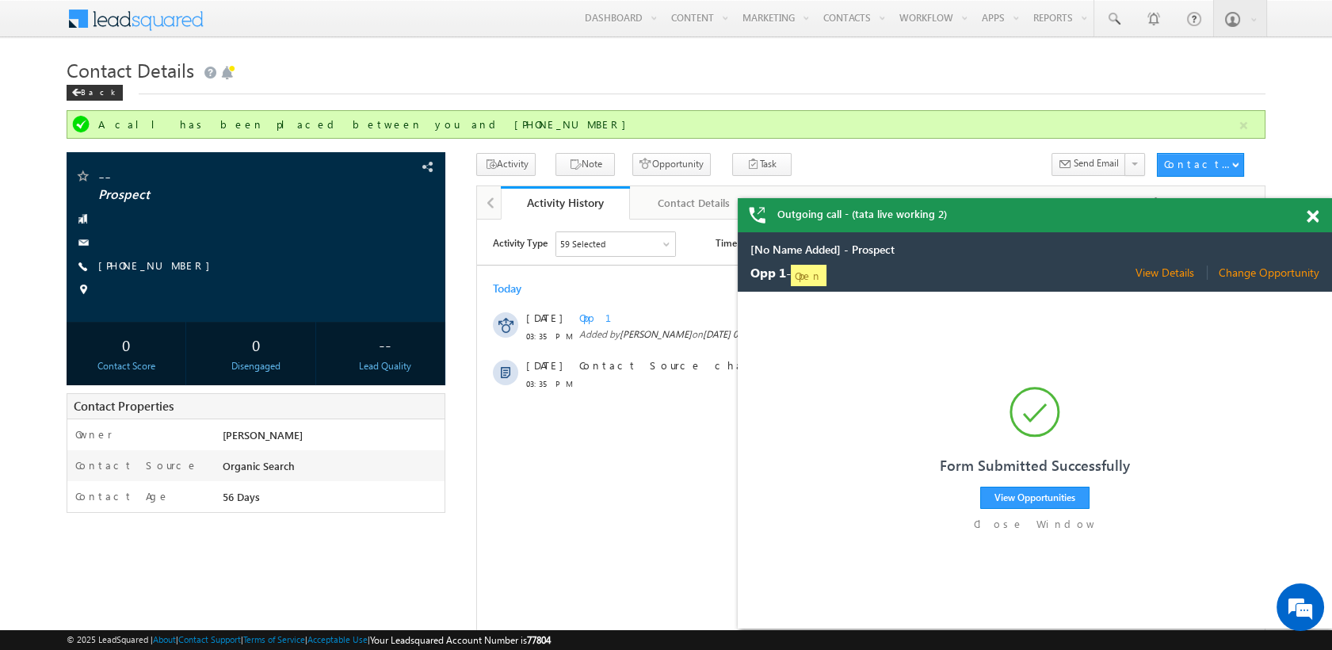
click at [1313, 213] on span at bounding box center [1312, 216] width 12 height 13
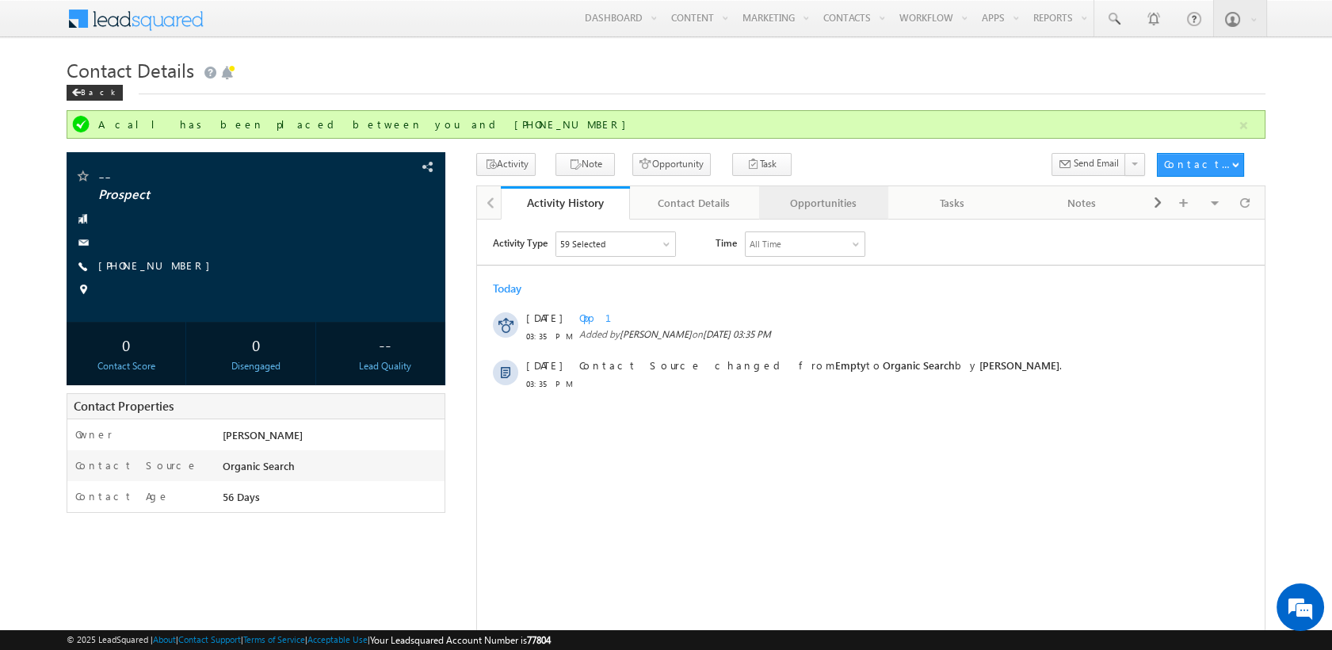
click at [826, 196] on div "Opportunities" at bounding box center [823, 202] width 102 height 19
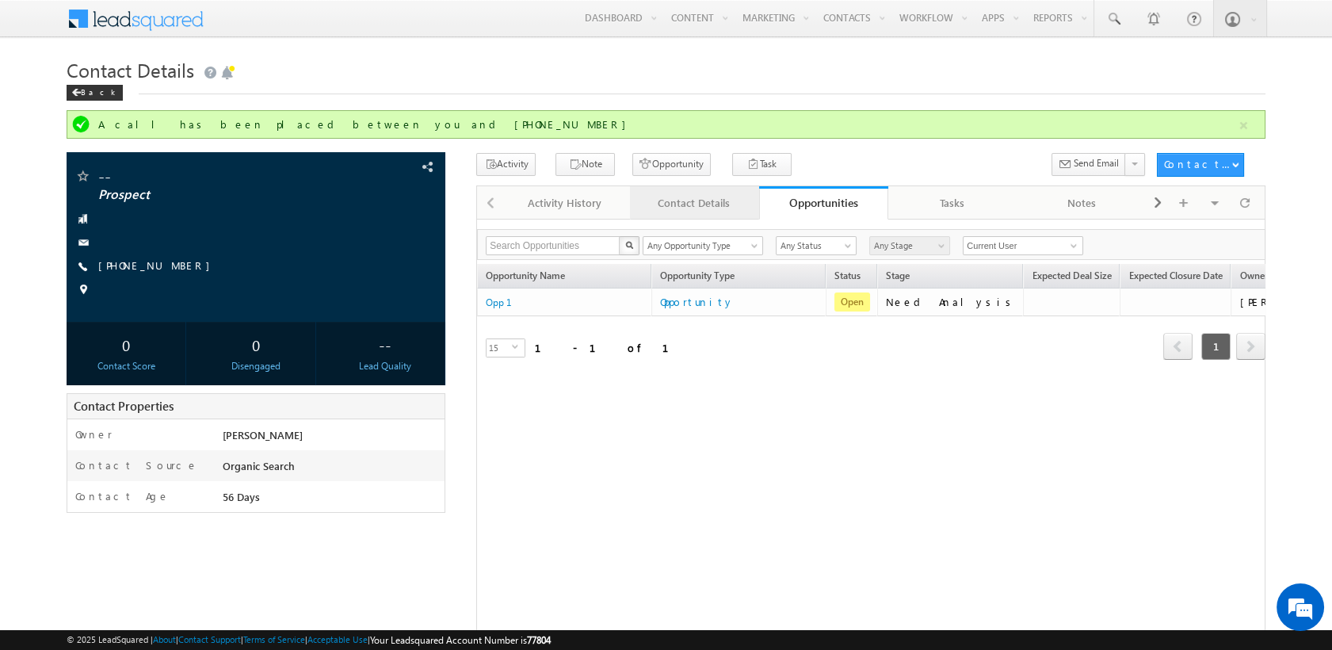
click at [695, 210] on div "Contact Details" at bounding box center [693, 202] width 102 height 19
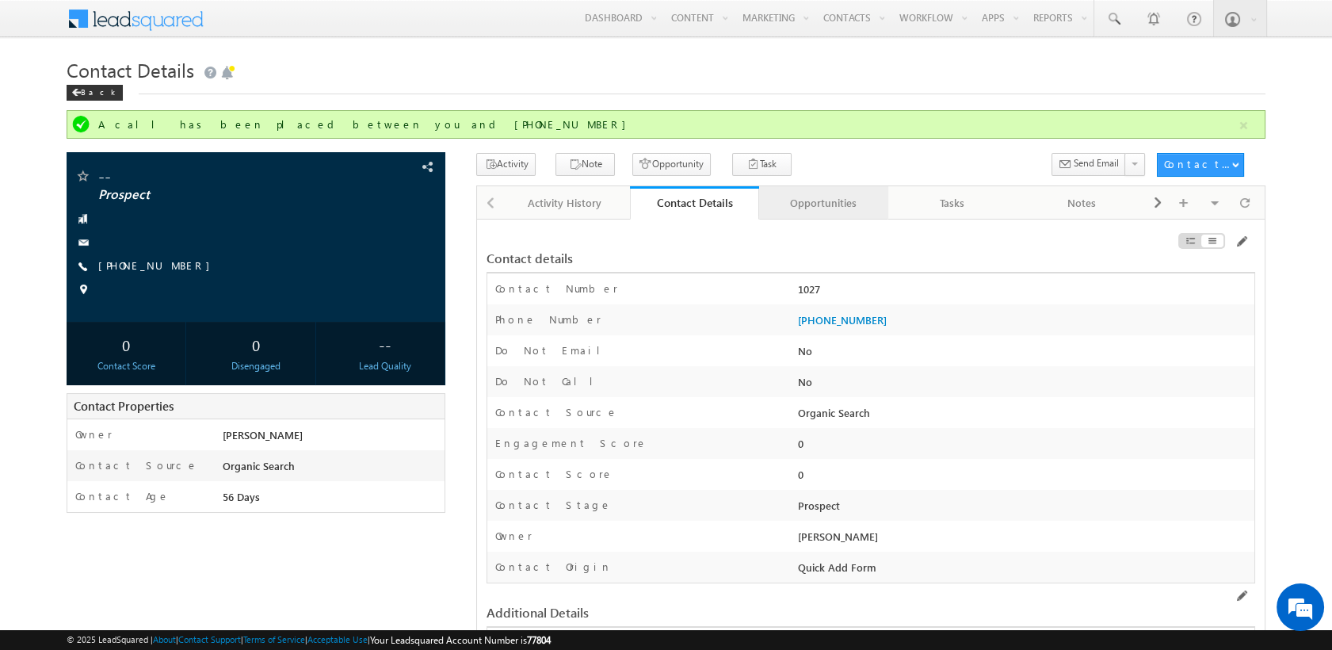
click at [840, 203] on div "Opportunities" at bounding box center [823, 202] width 102 height 19
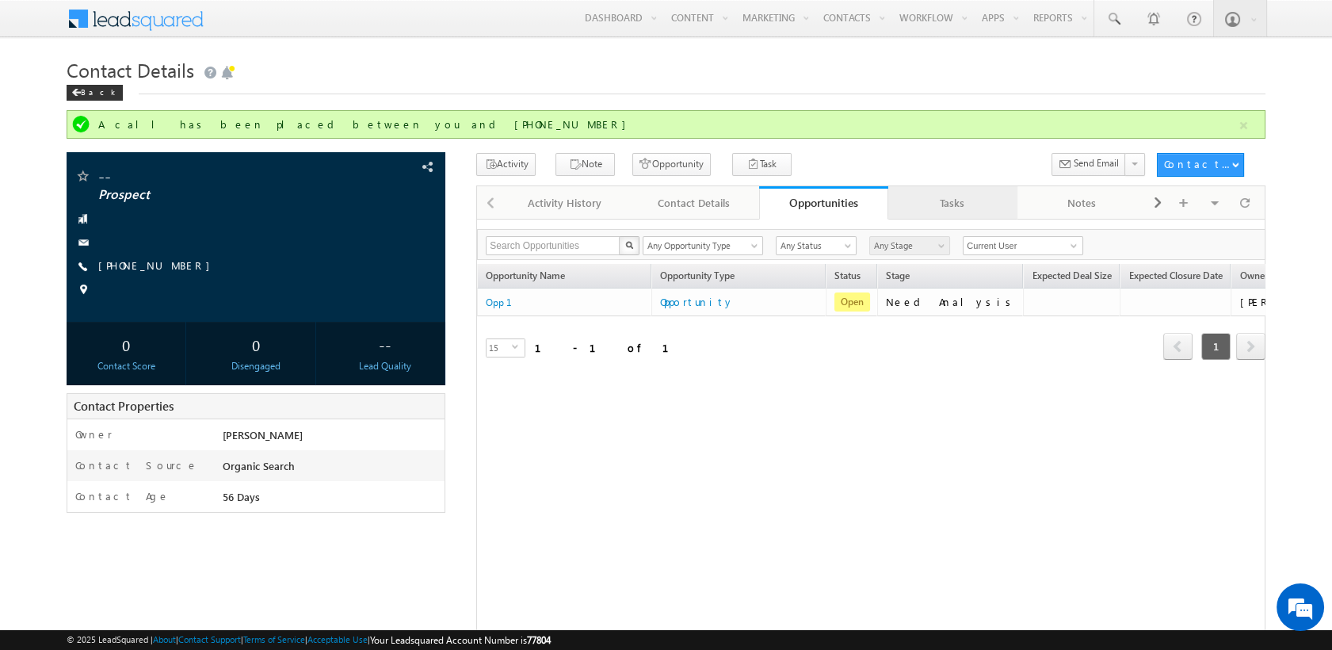
click at [956, 206] on div "Tasks" at bounding box center [952, 202] width 102 height 19
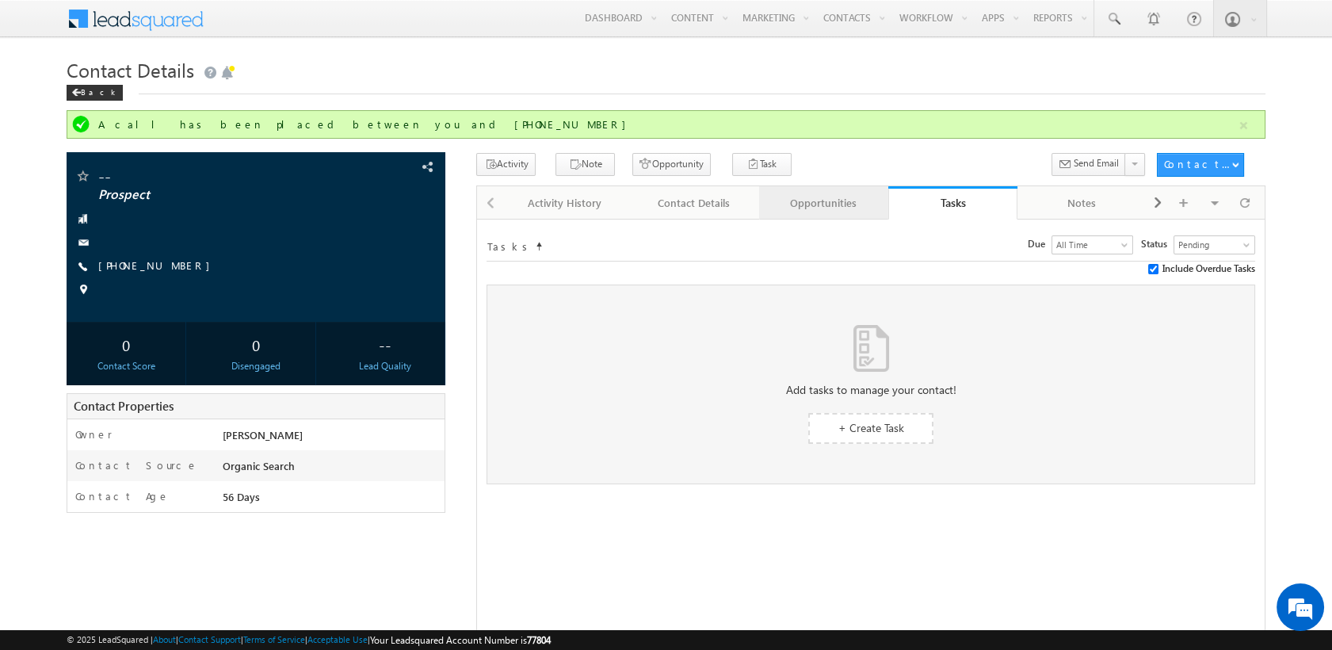
click at [861, 201] on div "Opportunities" at bounding box center [823, 202] width 102 height 19
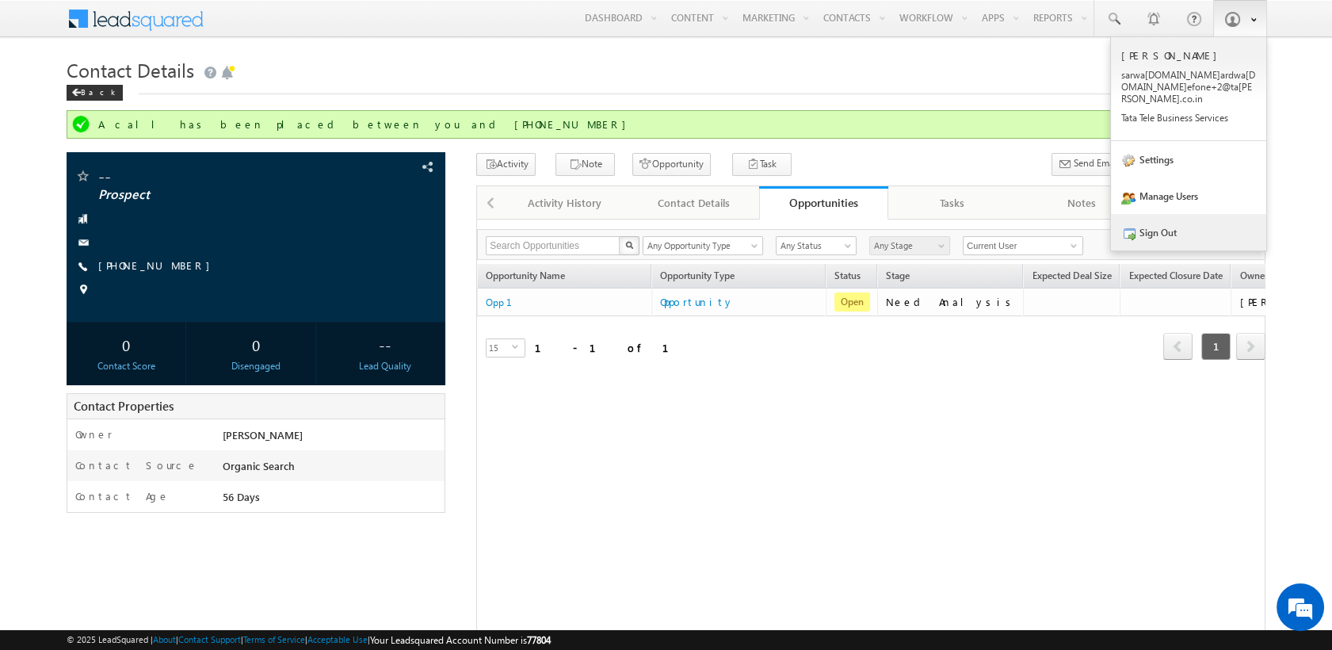
click at [1169, 223] on link "Sign Out" at bounding box center [1188, 232] width 155 height 36
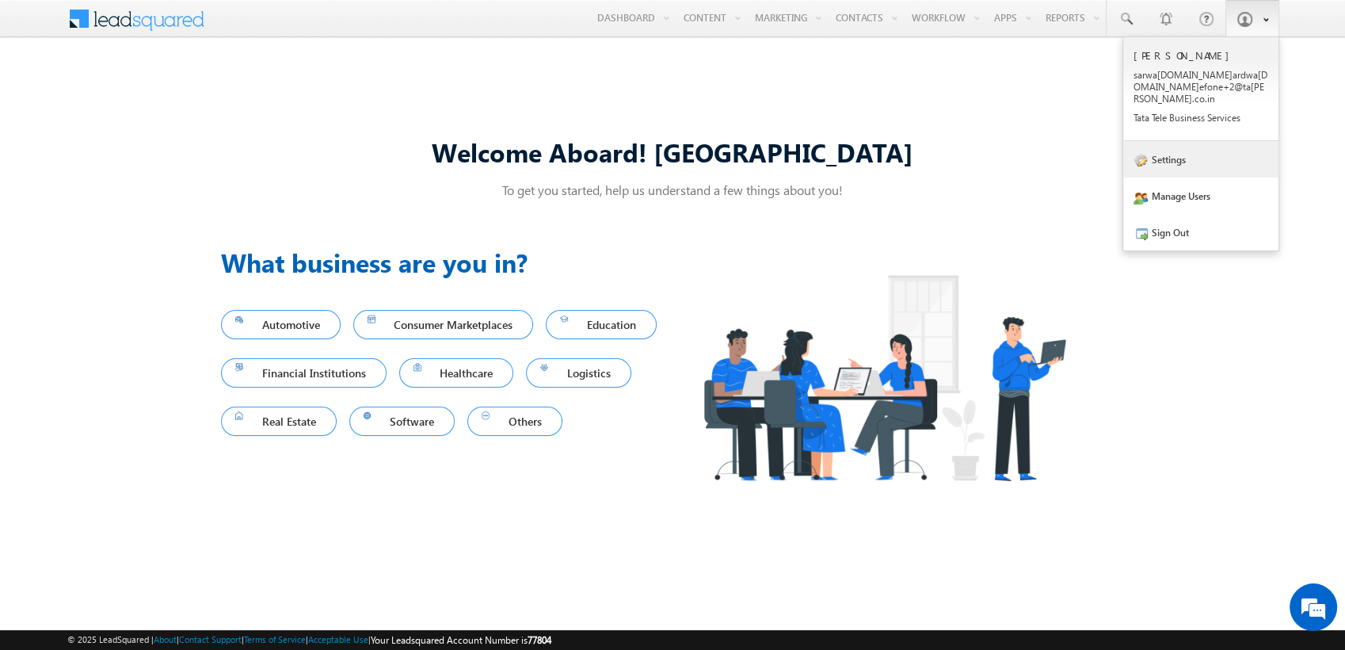
click at [1191, 154] on link "Settings" at bounding box center [1200, 159] width 155 height 36
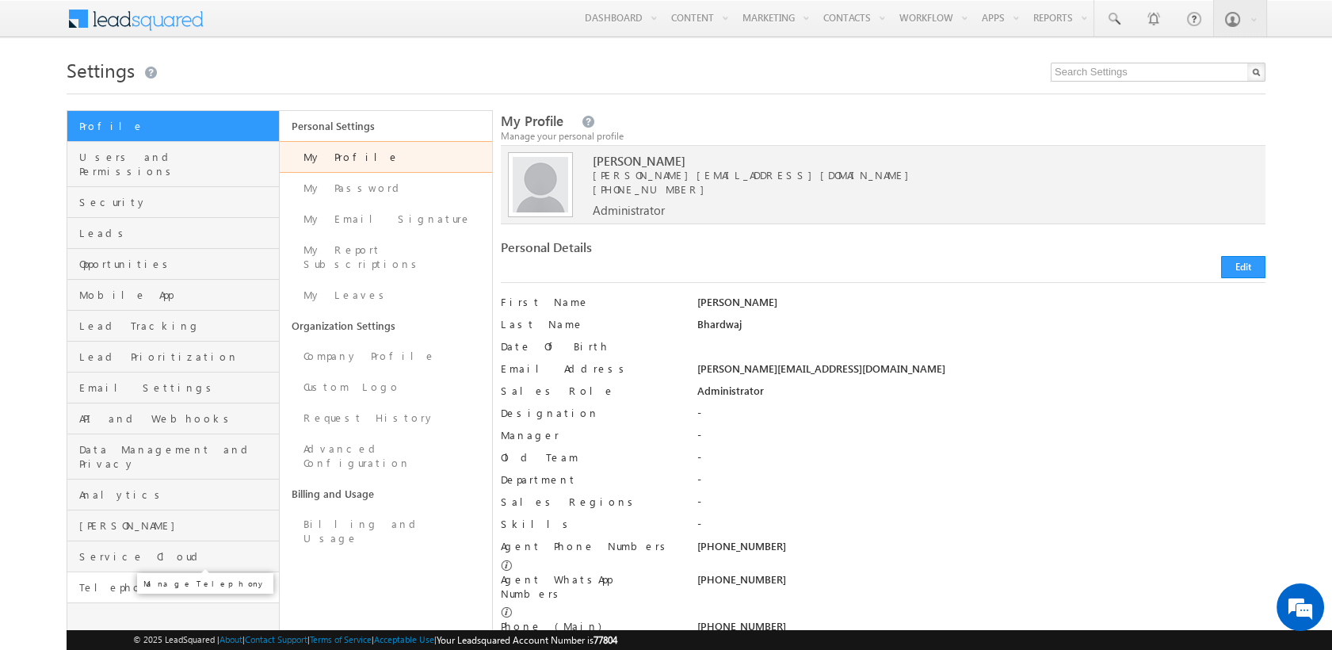
click at [146, 580] on span "Telephony" at bounding box center [177, 587] width 196 height 14
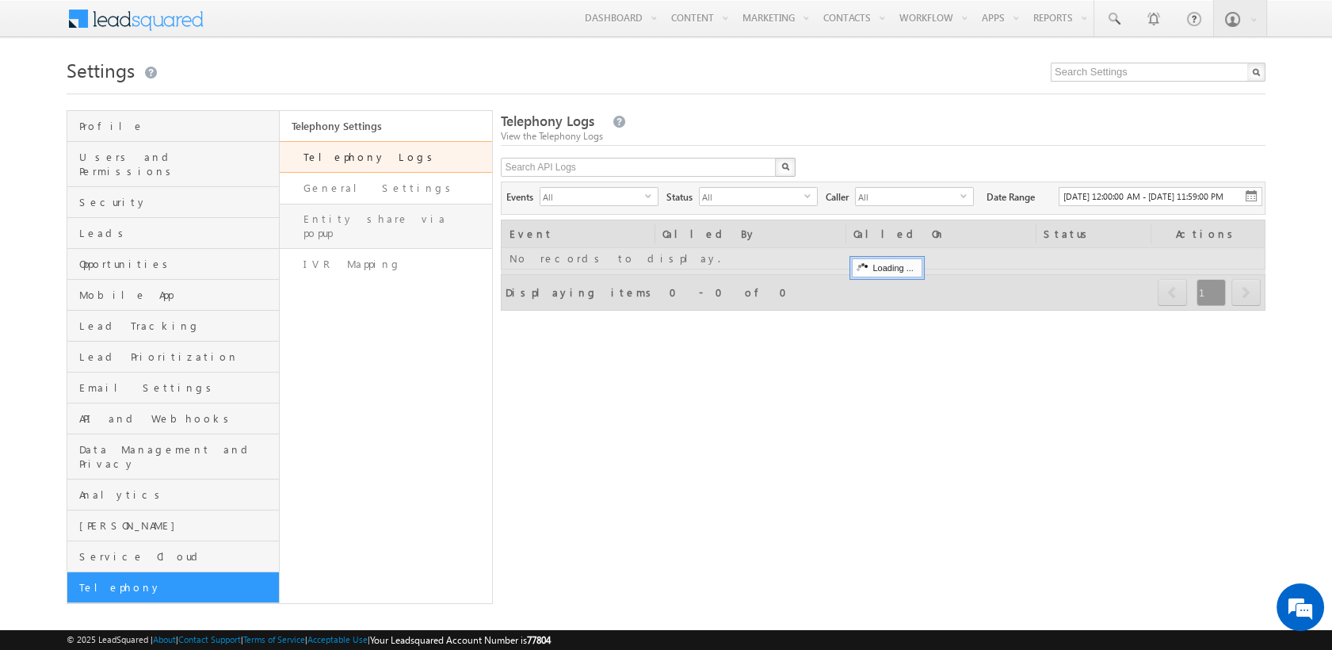
click at [454, 218] on link "Entity share via popup" at bounding box center [386, 226] width 212 height 45
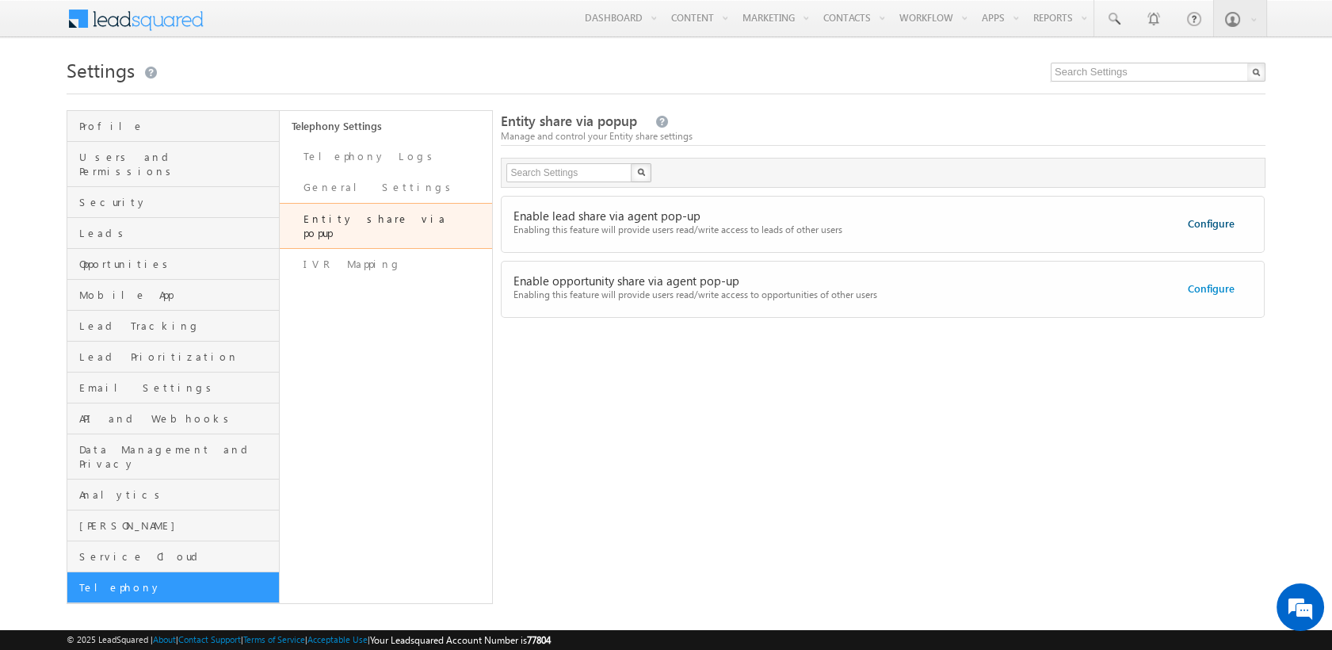
click at [1221, 226] on link "Configure" at bounding box center [1210, 222] width 47 height 13
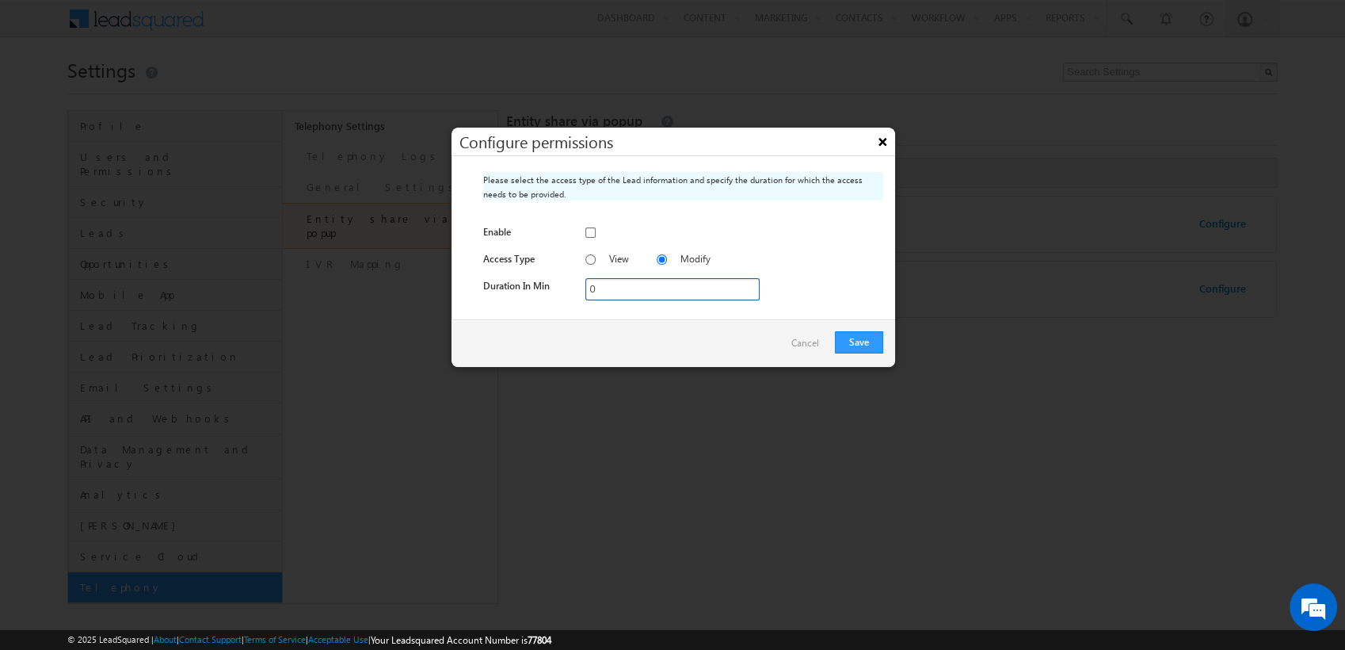
click at [882, 135] on button "×" at bounding box center [882, 142] width 25 height 28
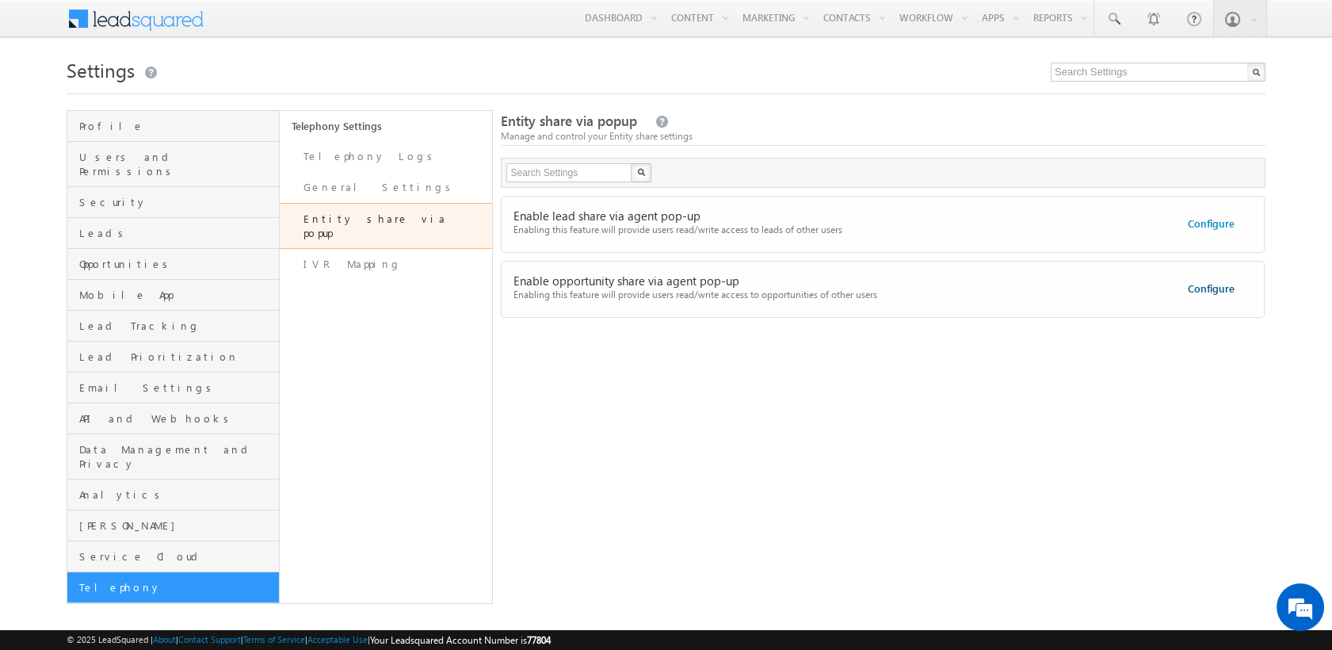
click at [1212, 281] on link "Configure" at bounding box center [1210, 287] width 47 height 13
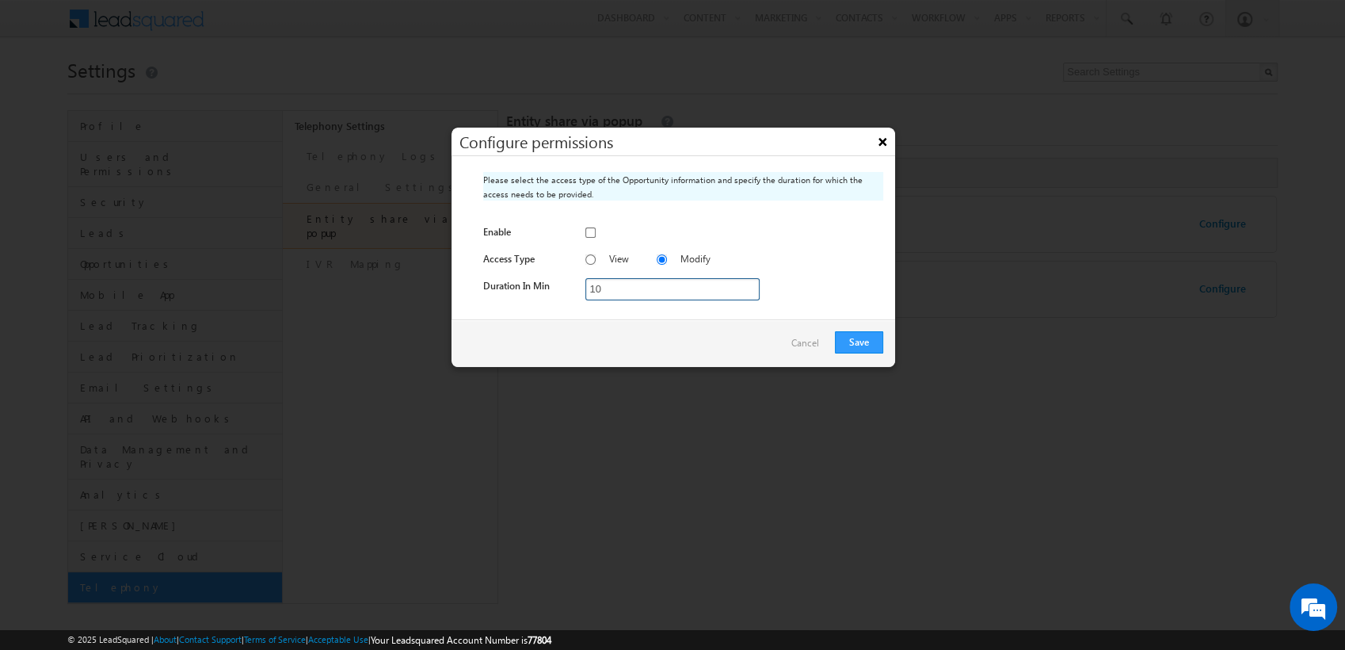
click at [879, 139] on button "×" at bounding box center [882, 142] width 25 height 28
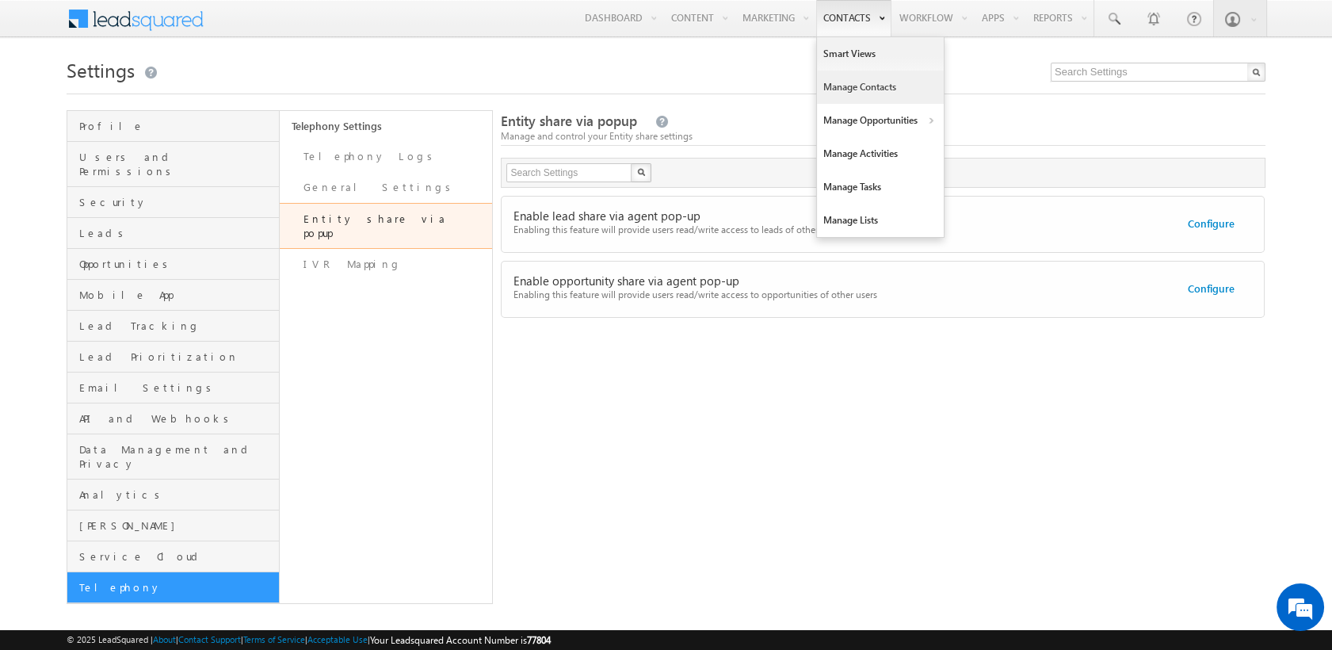
click at [860, 93] on link "Manage Contacts" at bounding box center [880, 86] width 127 height 33
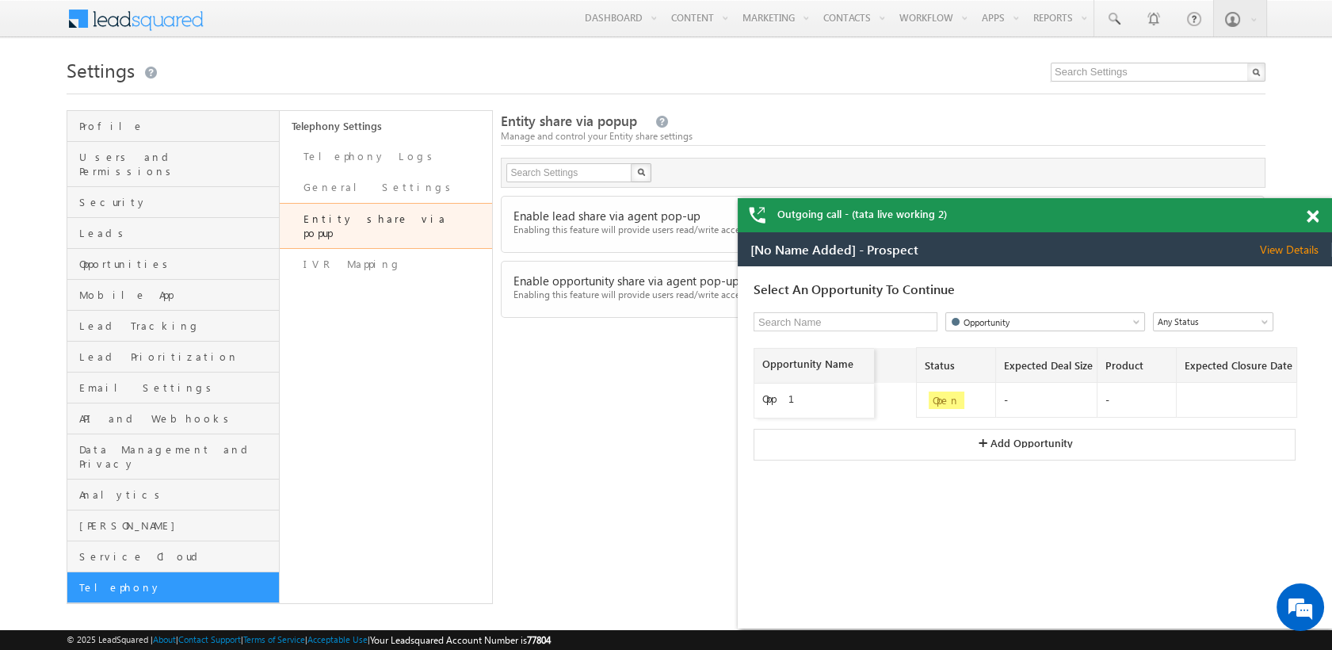
click at [1312, 216] on span at bounding box center [1312, 216] width 12 height 13
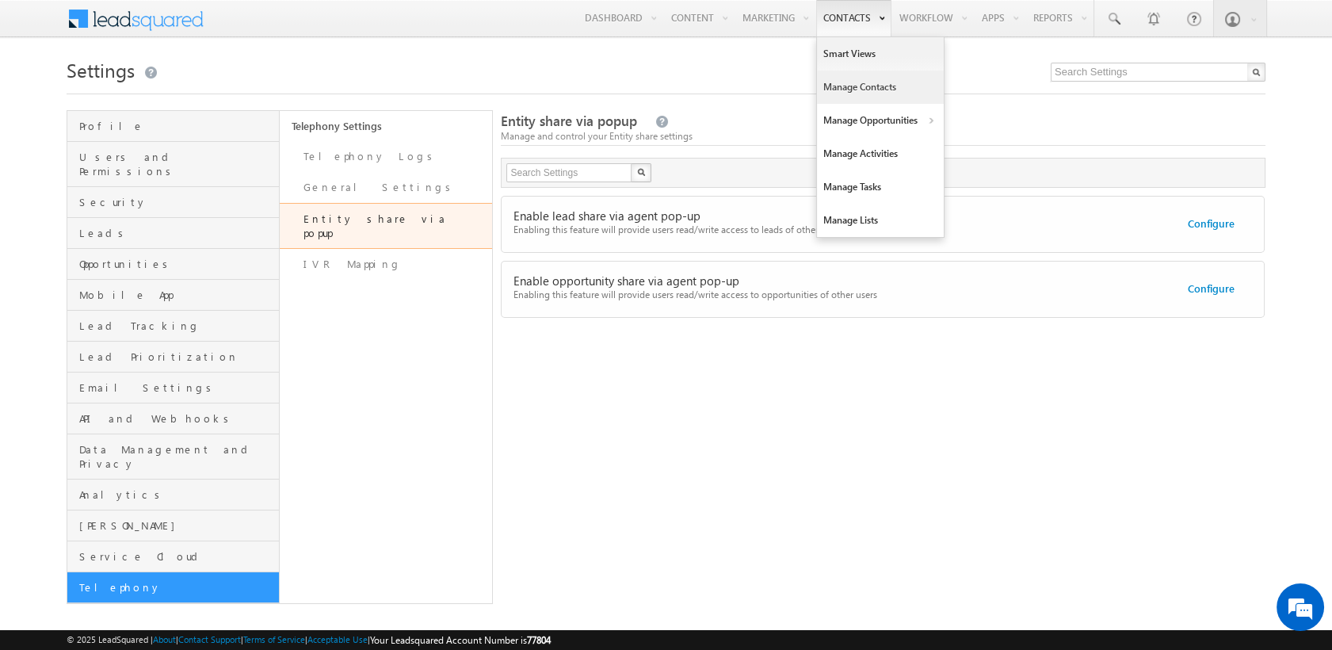
click at [855, 82] on link "Manage Contacts" at bounding box center [880, 86] width 127 height 33
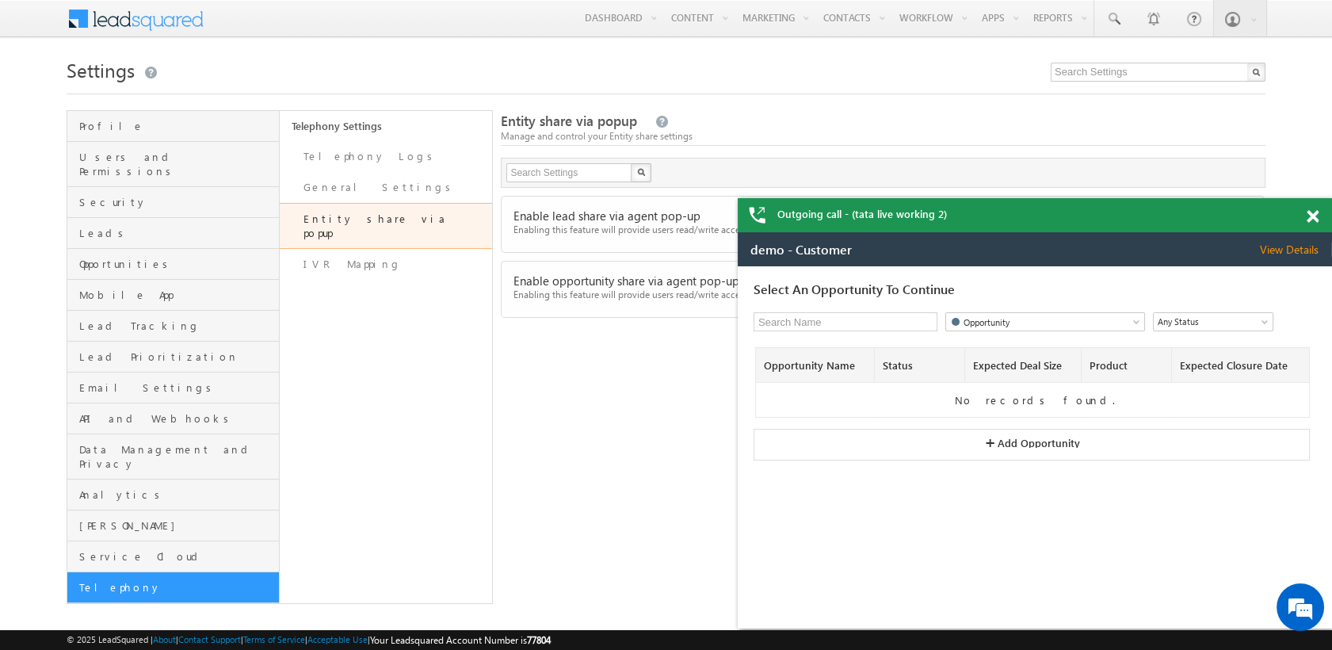
click at [1316, 213] on span at bounding box center [1312, 216] width 12 height 13
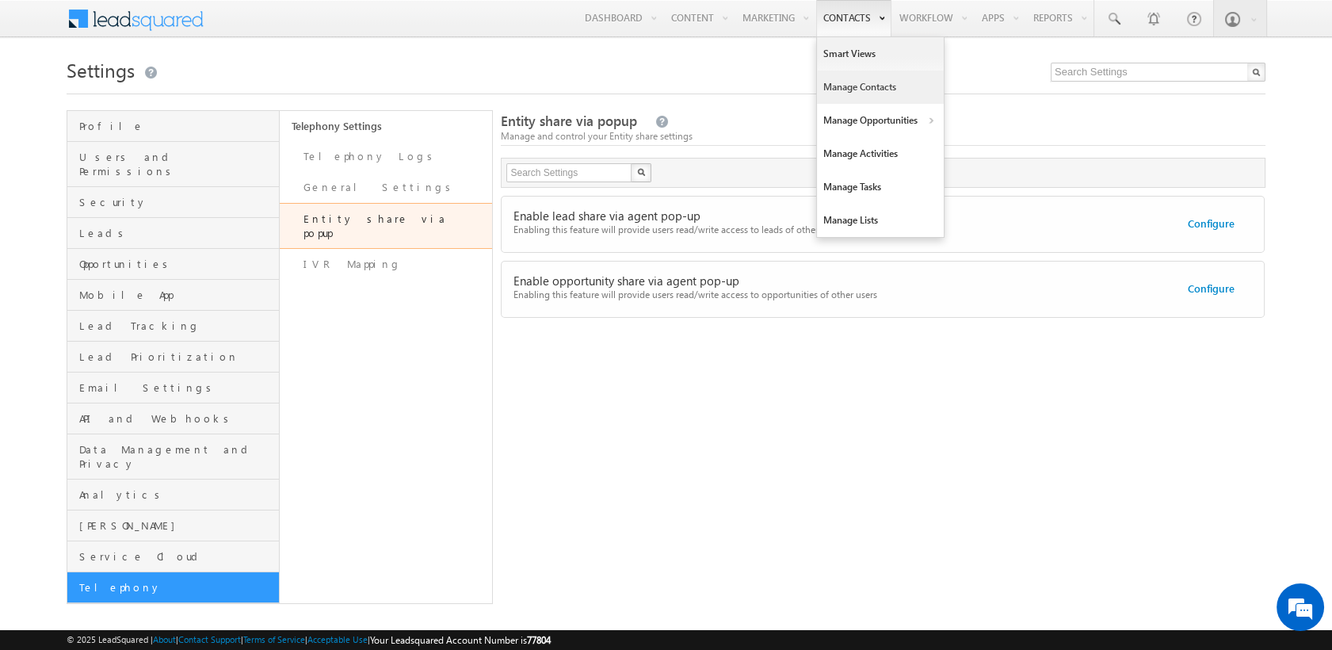
click at [860, 82] on link "Manage Contacts" at bounding box center [880, 86] width 127 height 33
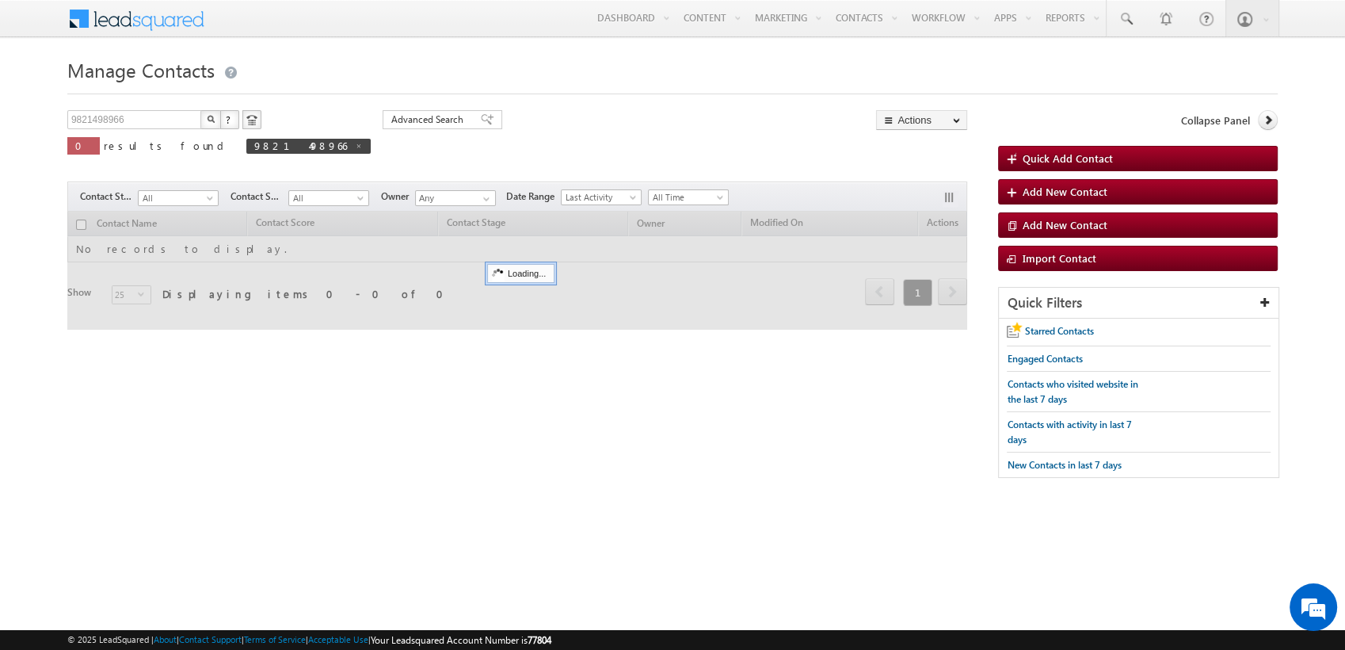
click at [412, 433] on div "9821498966 X ? 0 results found 9821498966 Advanced Search Advanced Search Advan…" at bounding box center [672, 301] width 1210 height 383
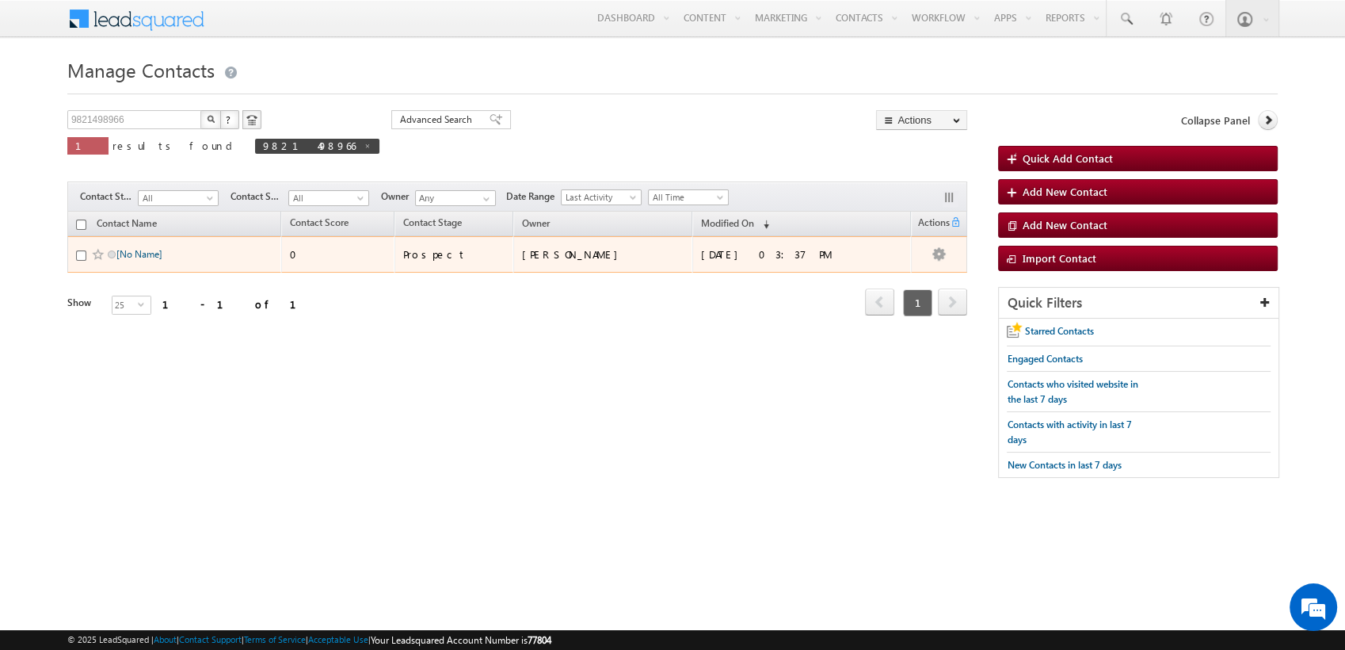
click at [142, 259] on link "[No Name]" at bounding box center [139, 254] width 46 height 12
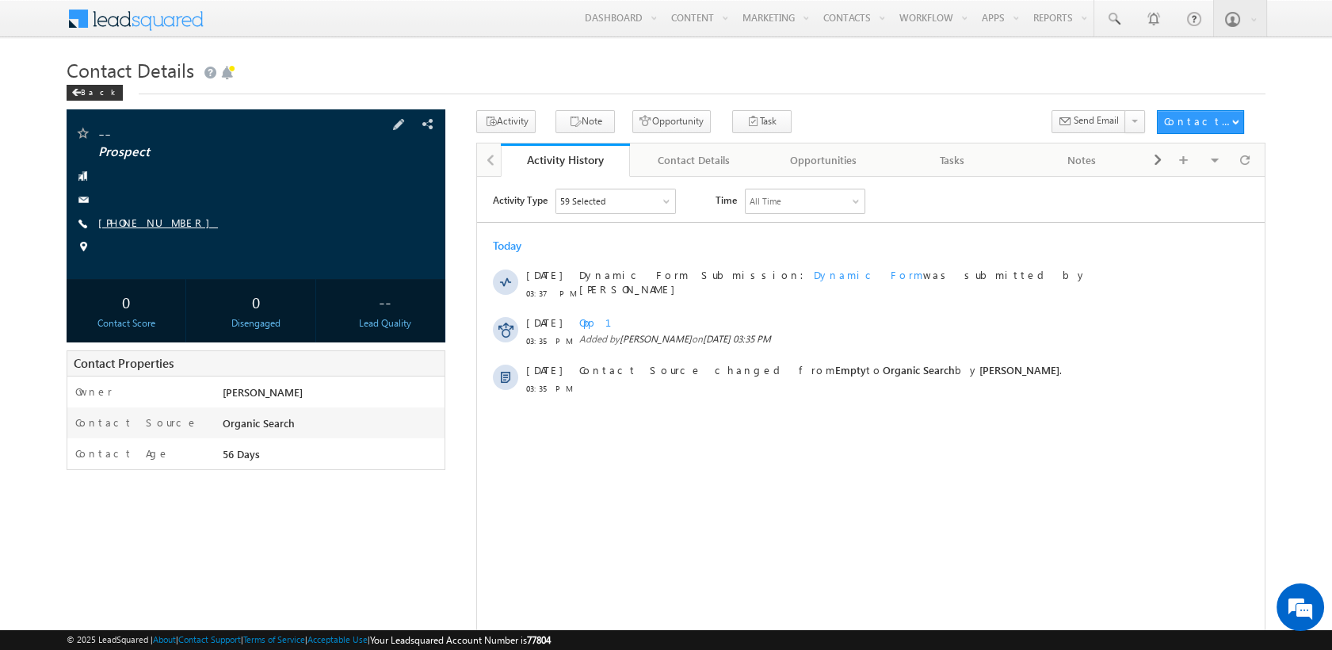
click at [135, 225] on link "[PHONE_NUMBER]" at bounding box center [158, 221] width 120 height 13
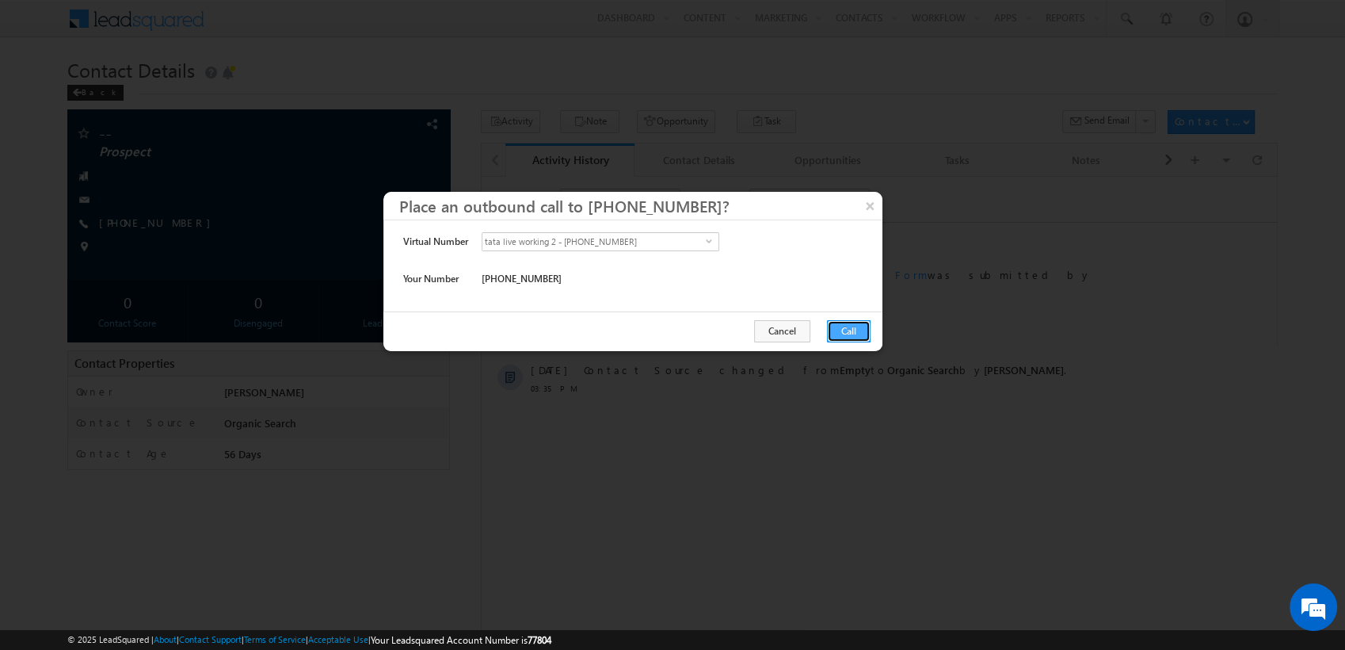
click at [852, 324] on button "Call" at bounding box center [849, 331] width 44 height 22
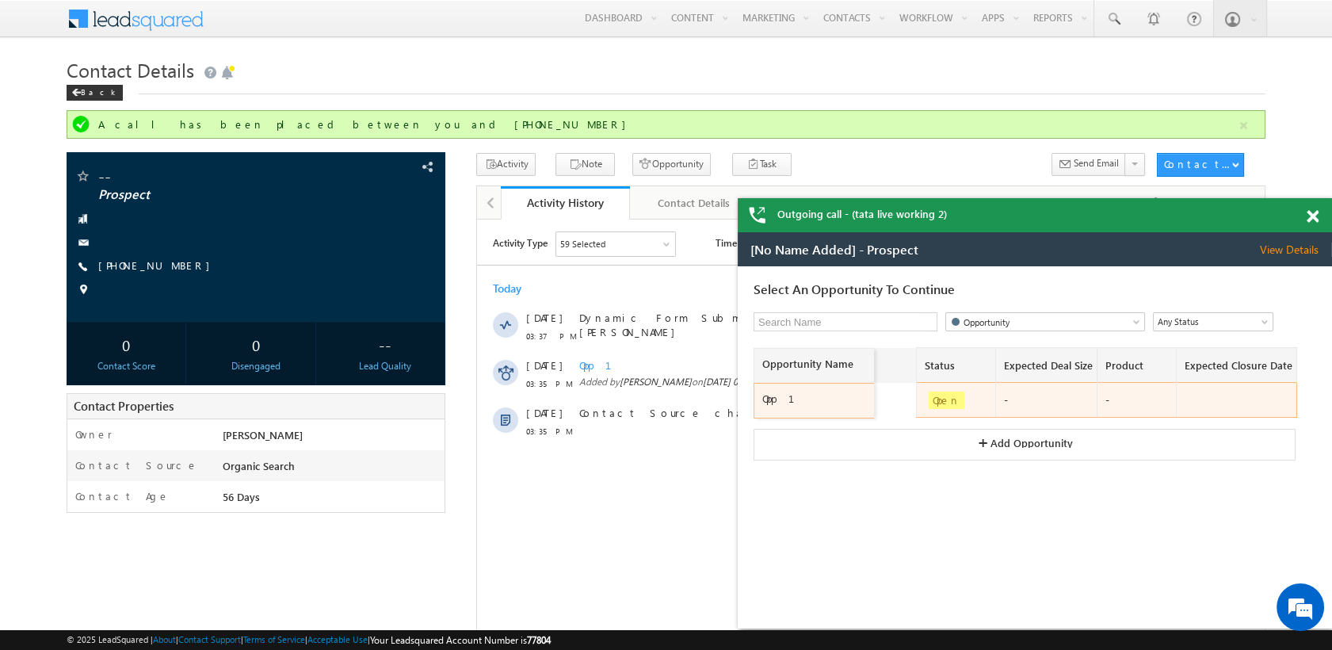
click at [802, 391] on div "Opp 1" at bounding box center [816, 398] width 108 height 14
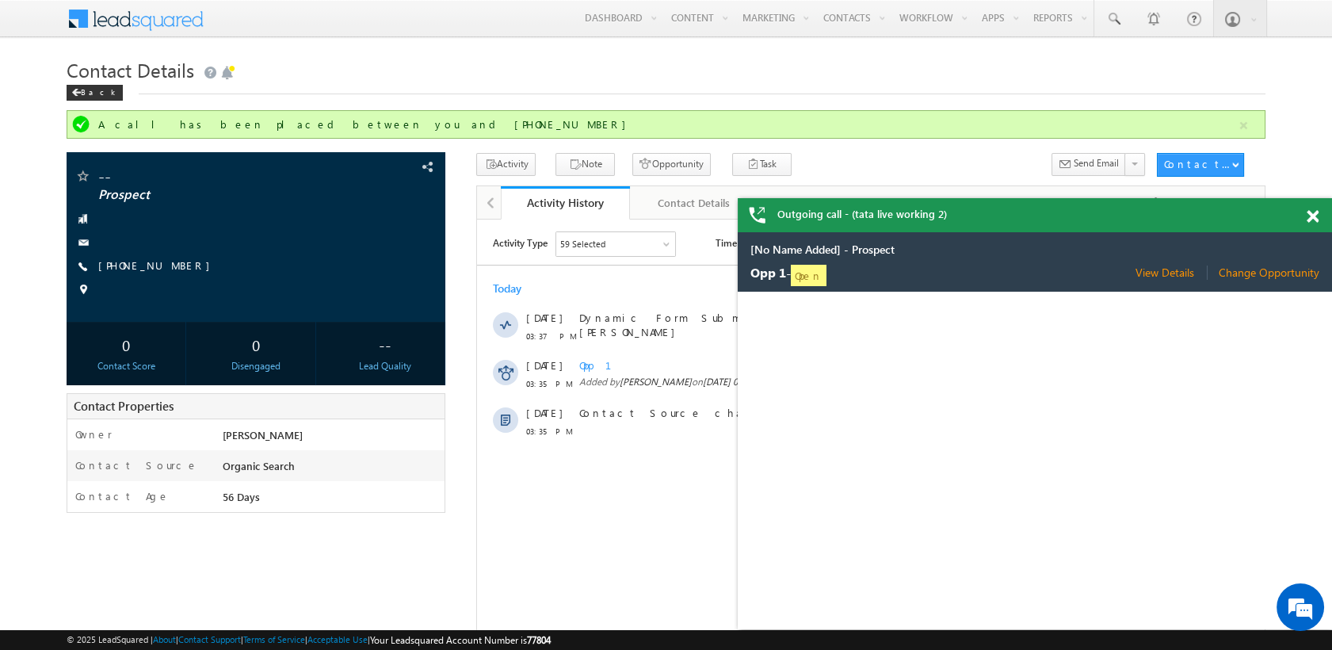
select select "Need Analysis"
select select "Organic Search"
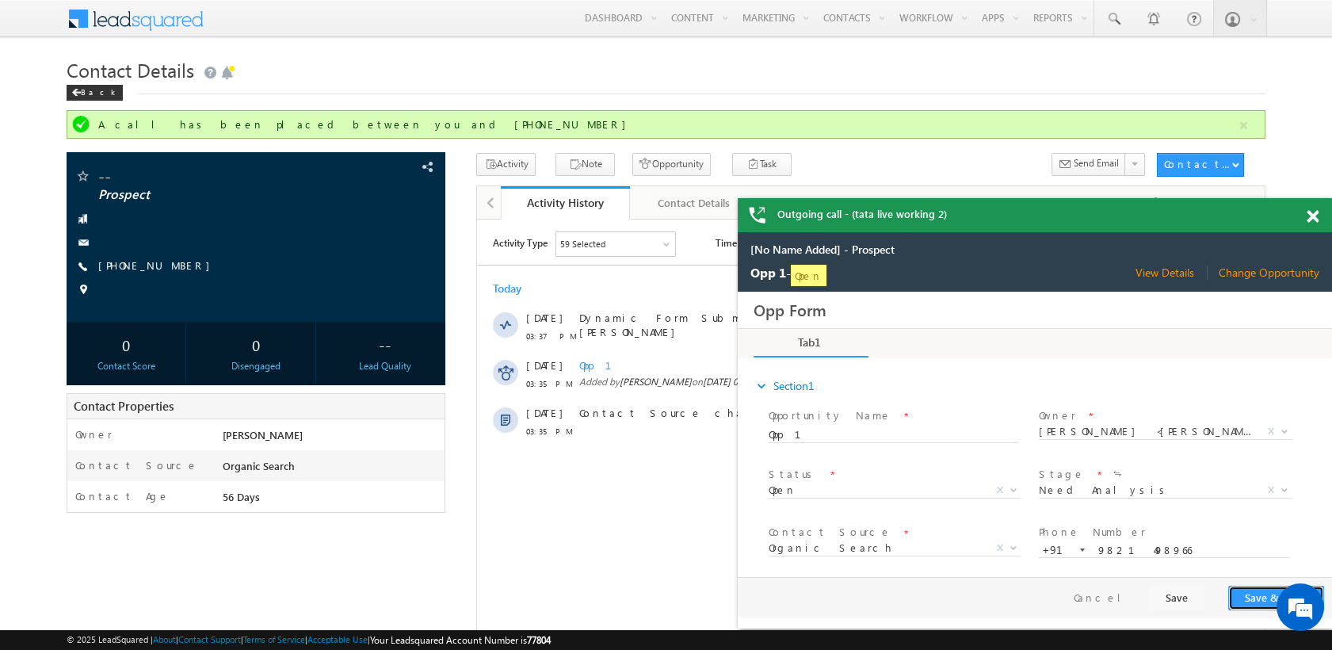
click at [1255, 599] on button "Save & Close" at bounding box center [1276, 597] width 96 height 25
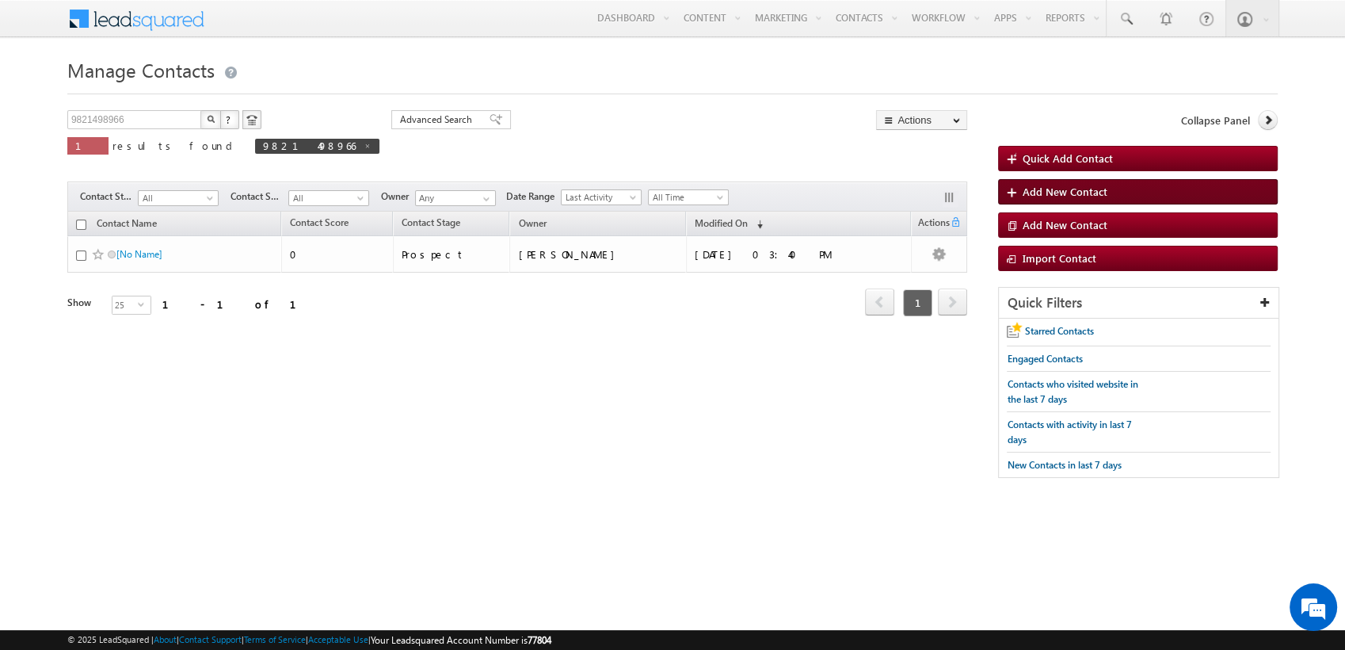
click at [1107, 192] on link "Add New Contact" at bounding box center [1138, 191] width 280 height 25
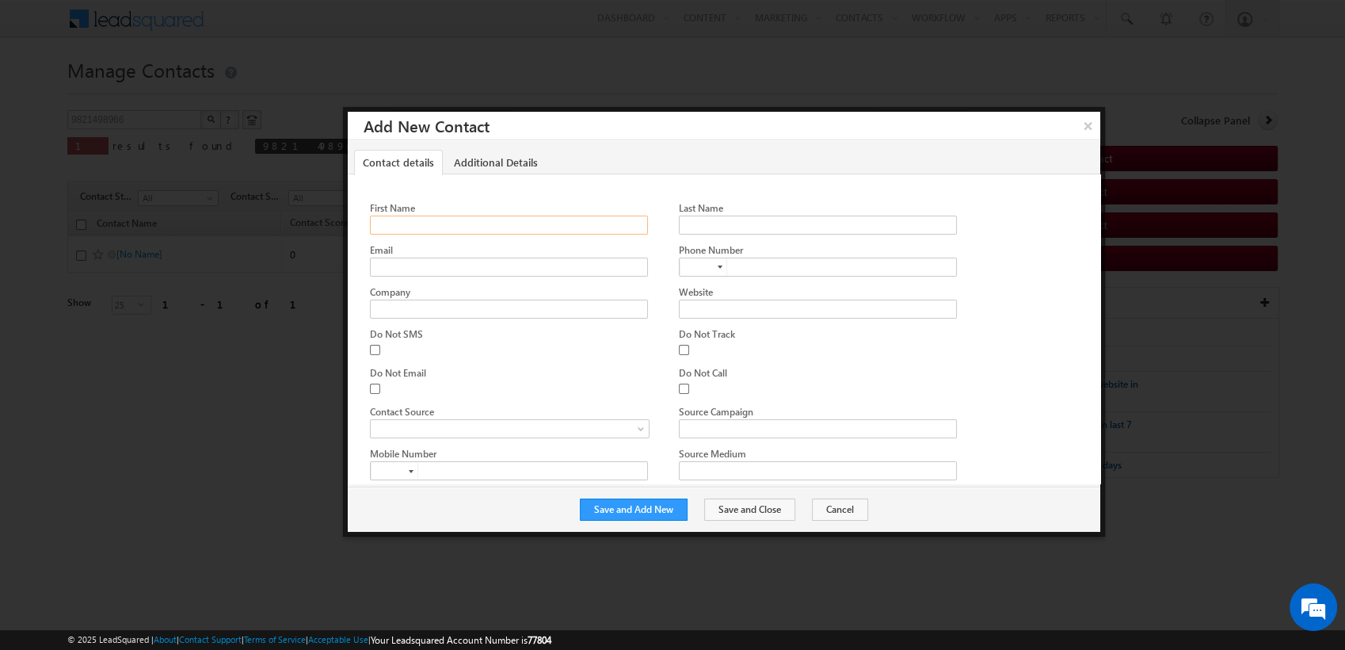
click at [402, 224] on input "First Name" at bounding box center [508, 224] width 277 height 19
type input "demo"
type input "demo@demo.com"
type input "+91"
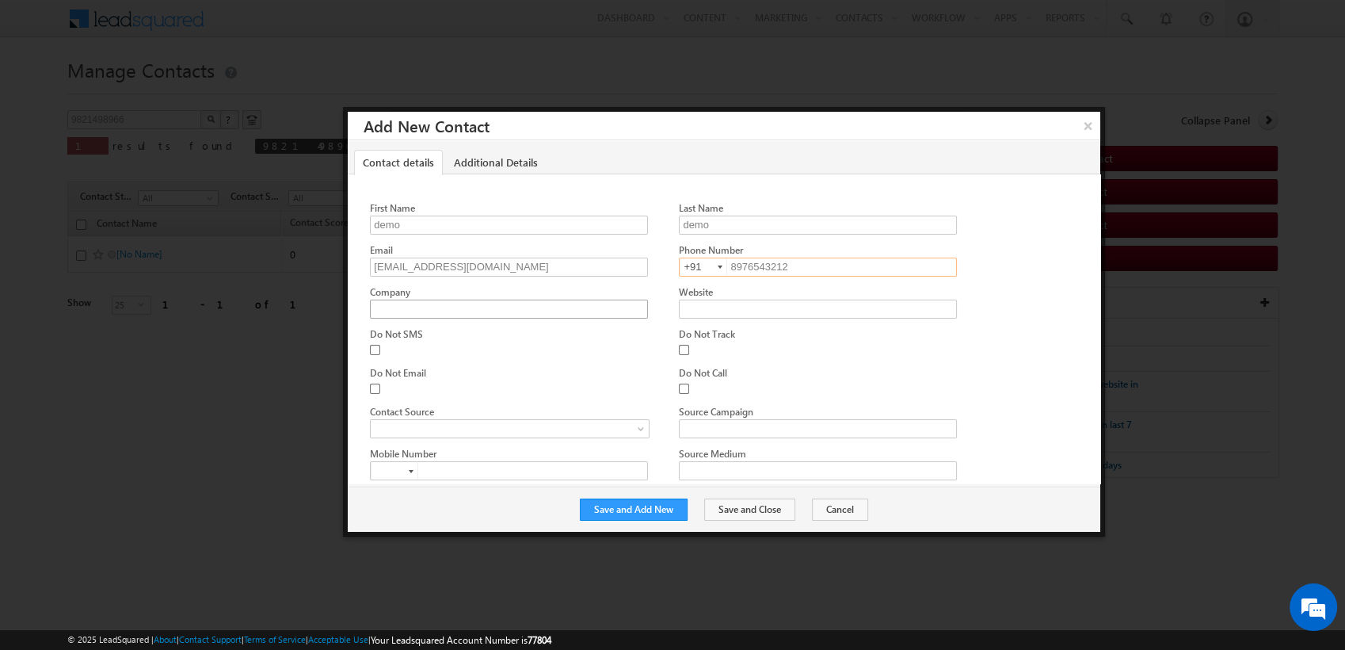
type input "8976543212"
click at [383, 299] on input "Company" at bounding box center [508, 308] width 277 height 19
type input "demo demo"
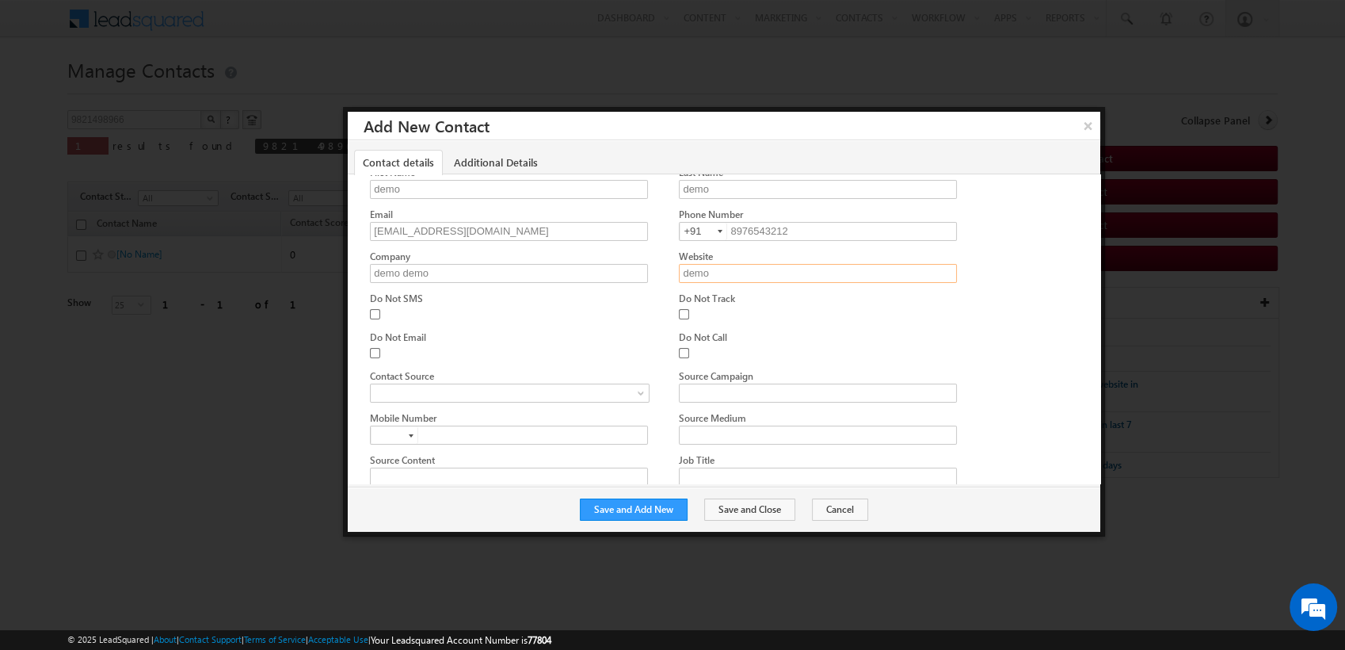
scroll to position [50, 0]
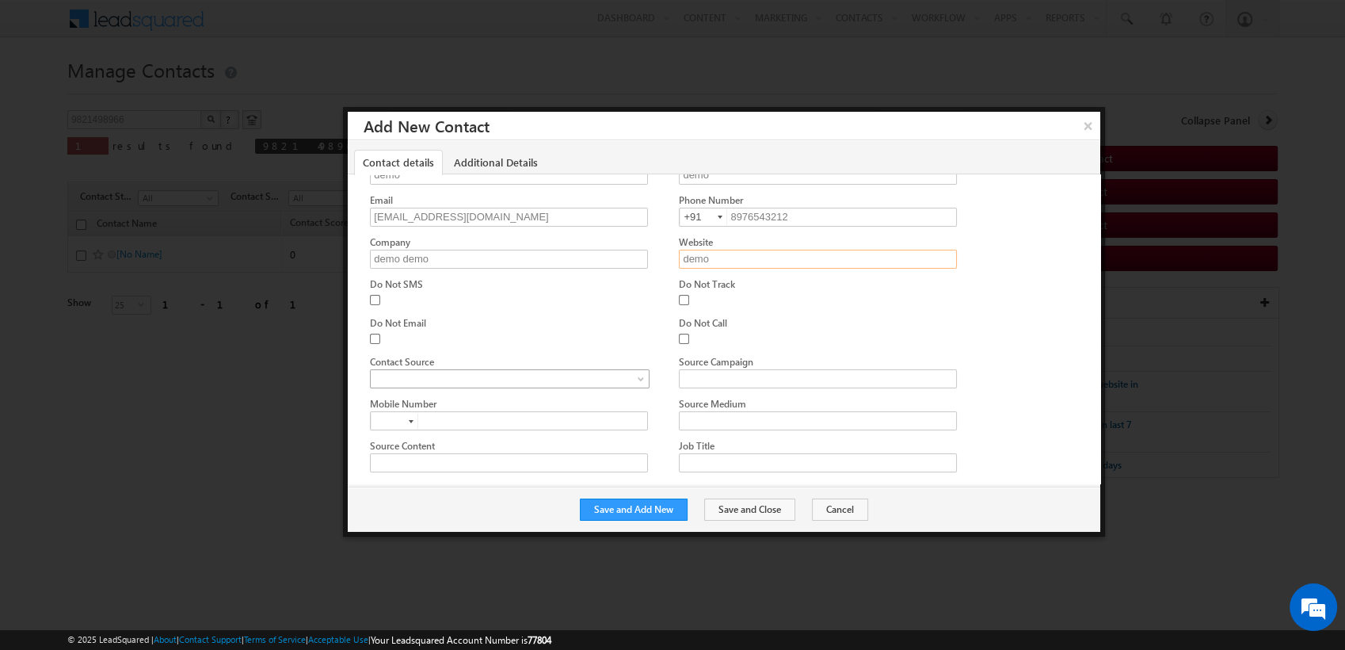
type input "demo"
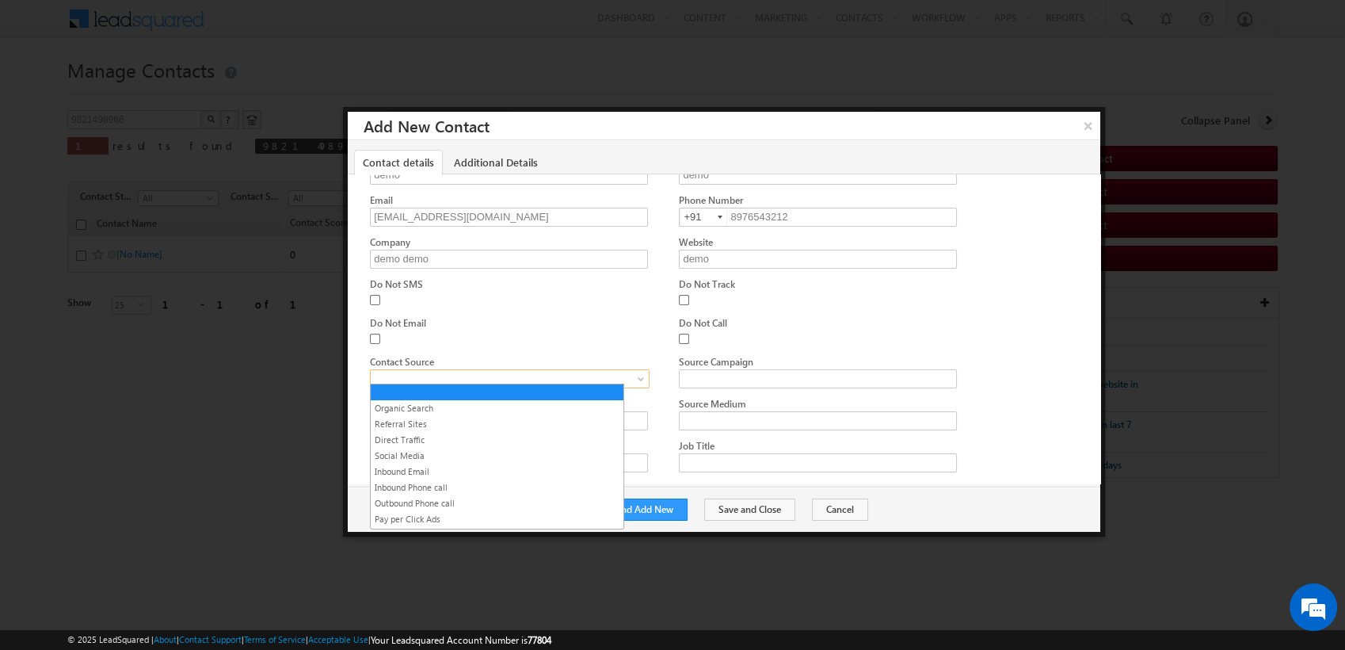
click at [456, 375] on span at bounding box center [505, 378] width 269 height 14
click at [417, 402] on link "Organic Search" at bounding box center [497, 408] width 253 height 14
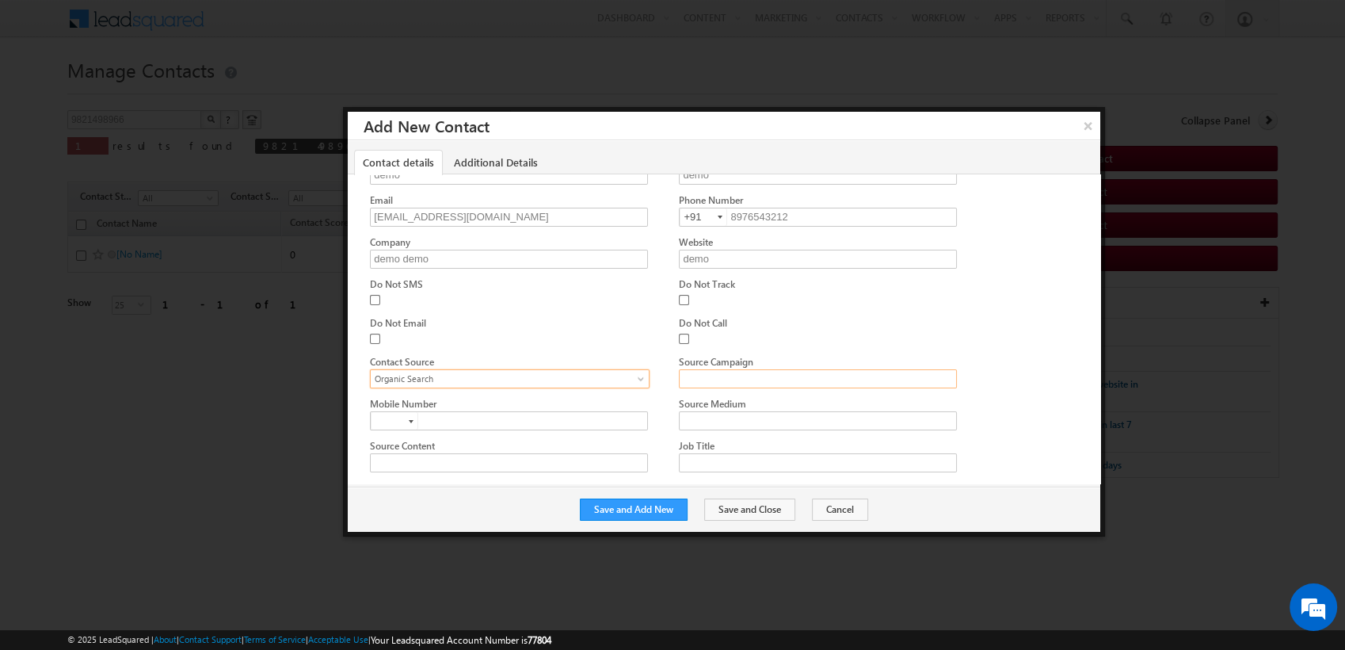
click at [733, 378] on input "Source Campaign" at bounding box center [817, 378] width 277 height 19
type input "demo"
type input "+91"
drag, startPoint x: 805, startPoint y: 215, endPoint x: 737, endPoint y: 211, distance: 67.5
click at [737, 211] on input "8976543212" at bounding box center [818, 217] width 278 height 19
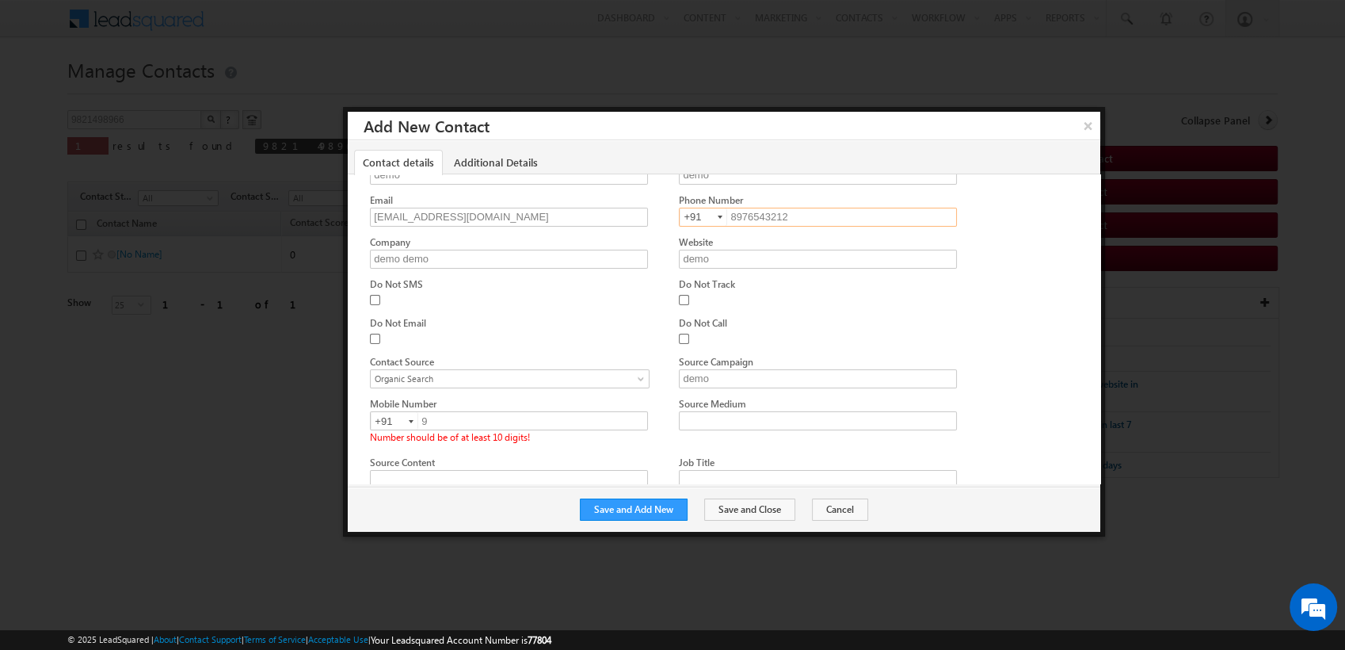
click at [737, 211] on input "8976543212" at bounding box center [818, 217] width 278 height 19
click at [464, 402] on div "Mobile Number" at bounding box center [509, 403] width 278 height 15
click at [447, 415] on input "9" at bounding box center [509, 420] width 278 height 19
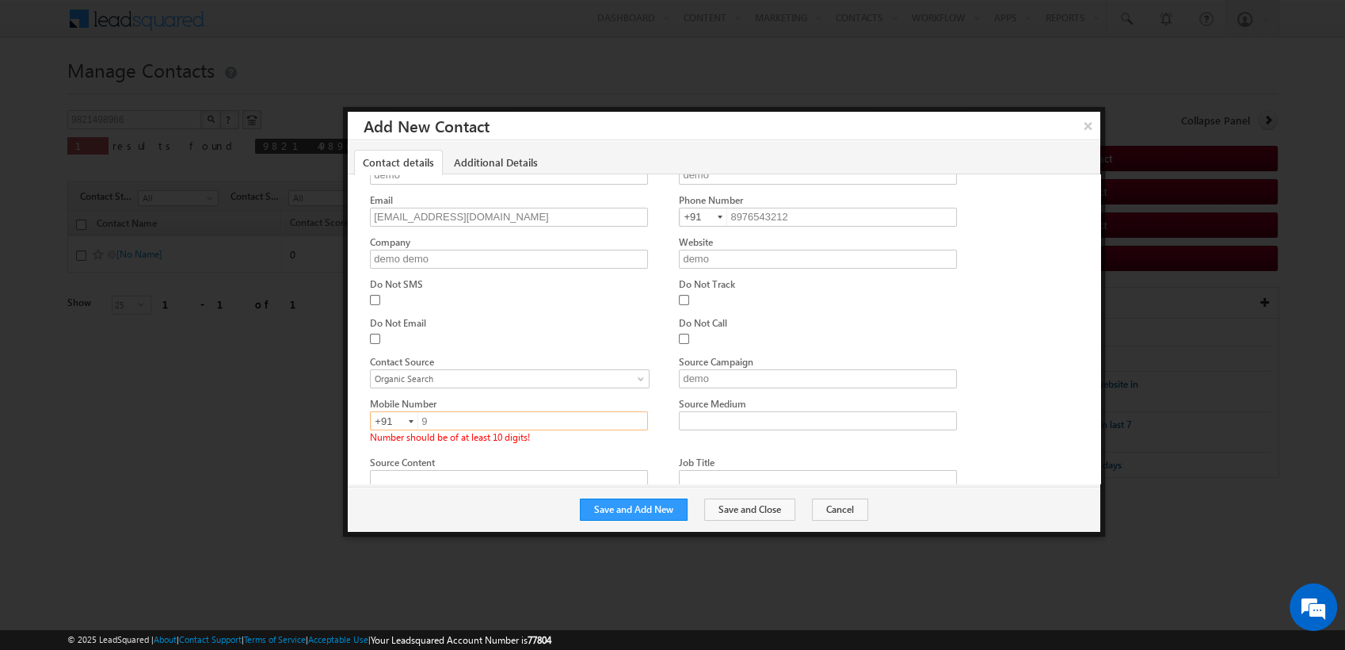
click at [447, 415] on input "9" at bounding box center [509, 420] width 278 height 19
paste input "8976543212"
type input "8976543212"
click at [734, 411] on input "Source Medium" at bounding box center [817, 420] width 277 height 19
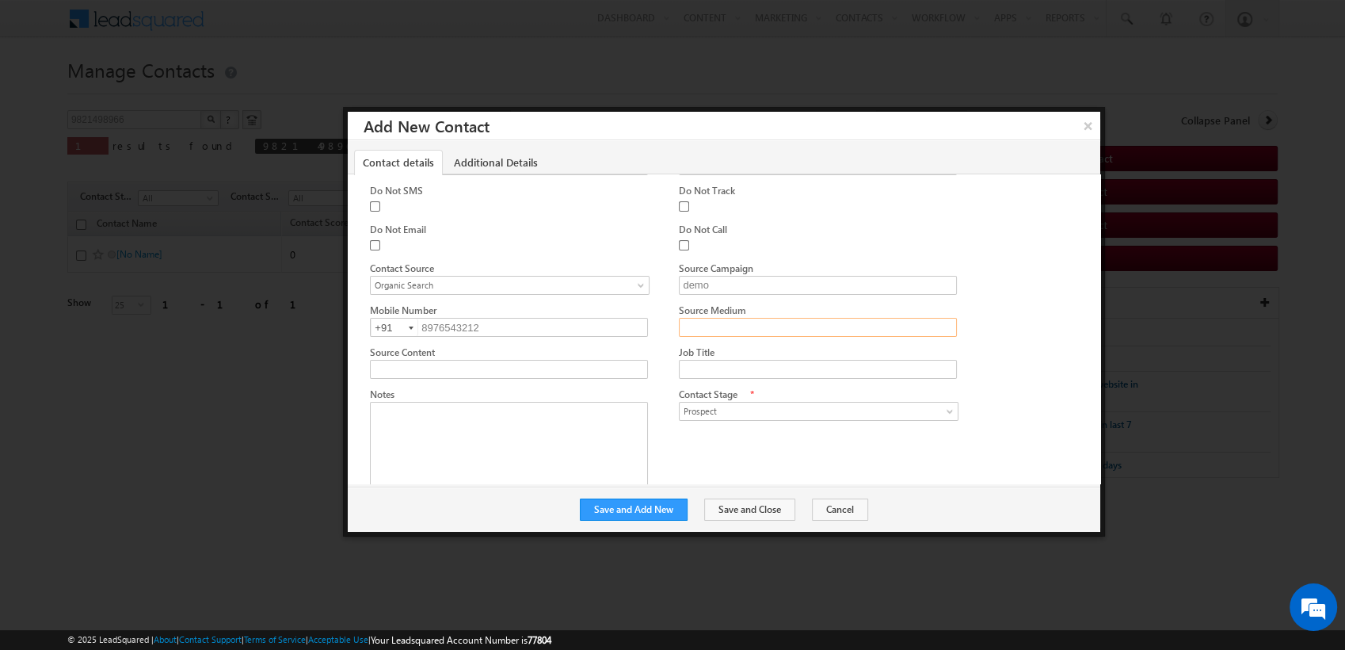
scroll to position [143, 0]
type input "demo"
click at [725, 405] on span "Prospect" at bounding box center [814, 412] width 269 height 14
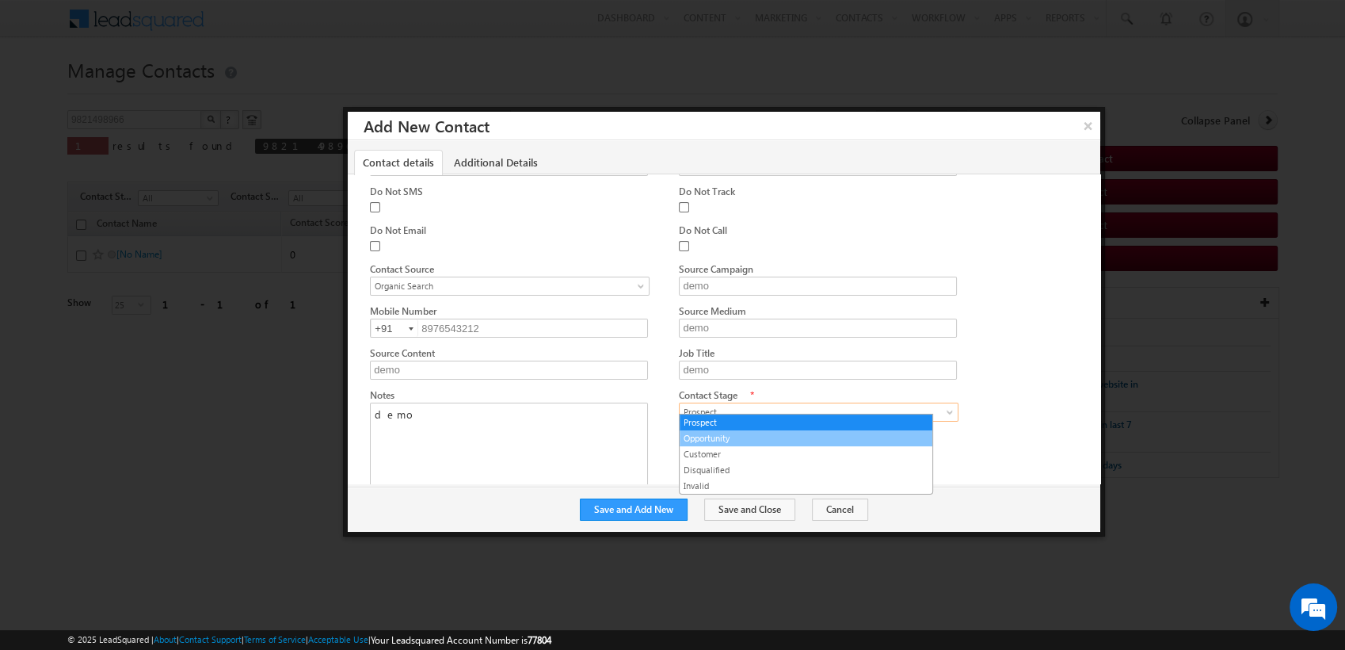
click at [713, 434] on link "Opportunity" at bounding box center [806, 438] width 253 height 14
click at [744, 405] on span "Opportunity" at bounding box center [814, 412] width 269 height 14
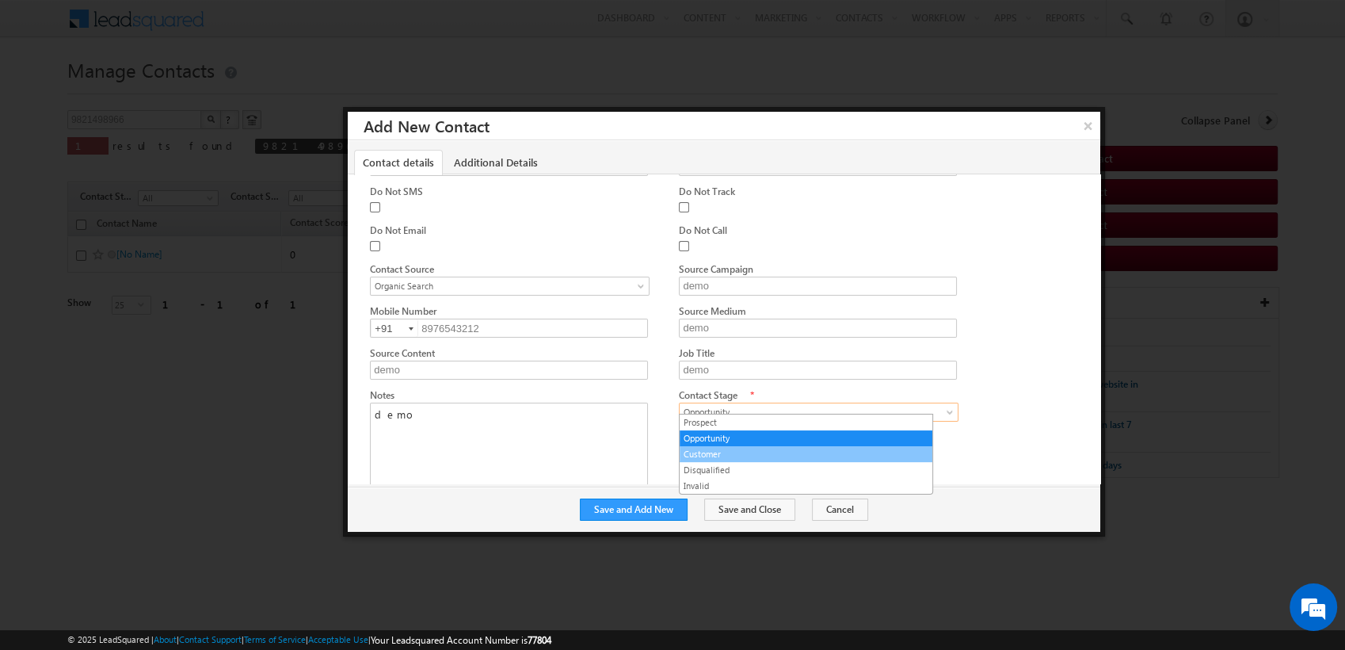
click at [722, 453] on link "Customer" at bounding box center [806, 454] width 253 height 14
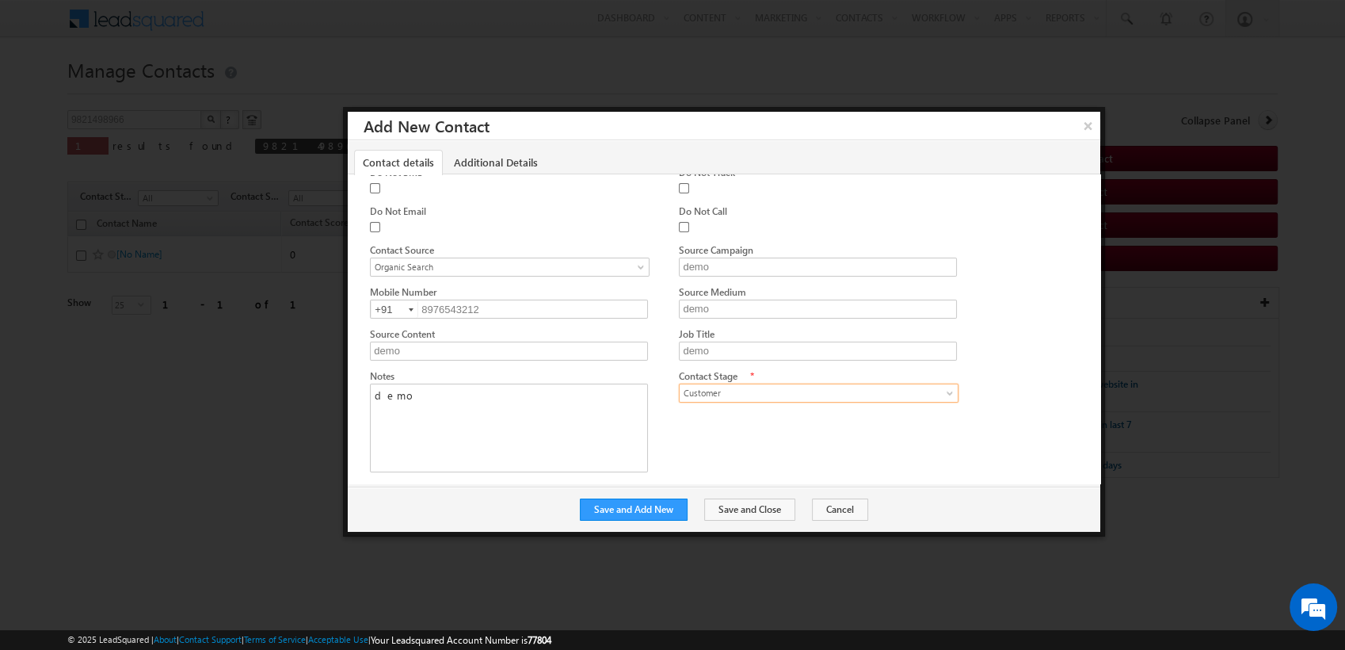
scroll to position [349, 0]
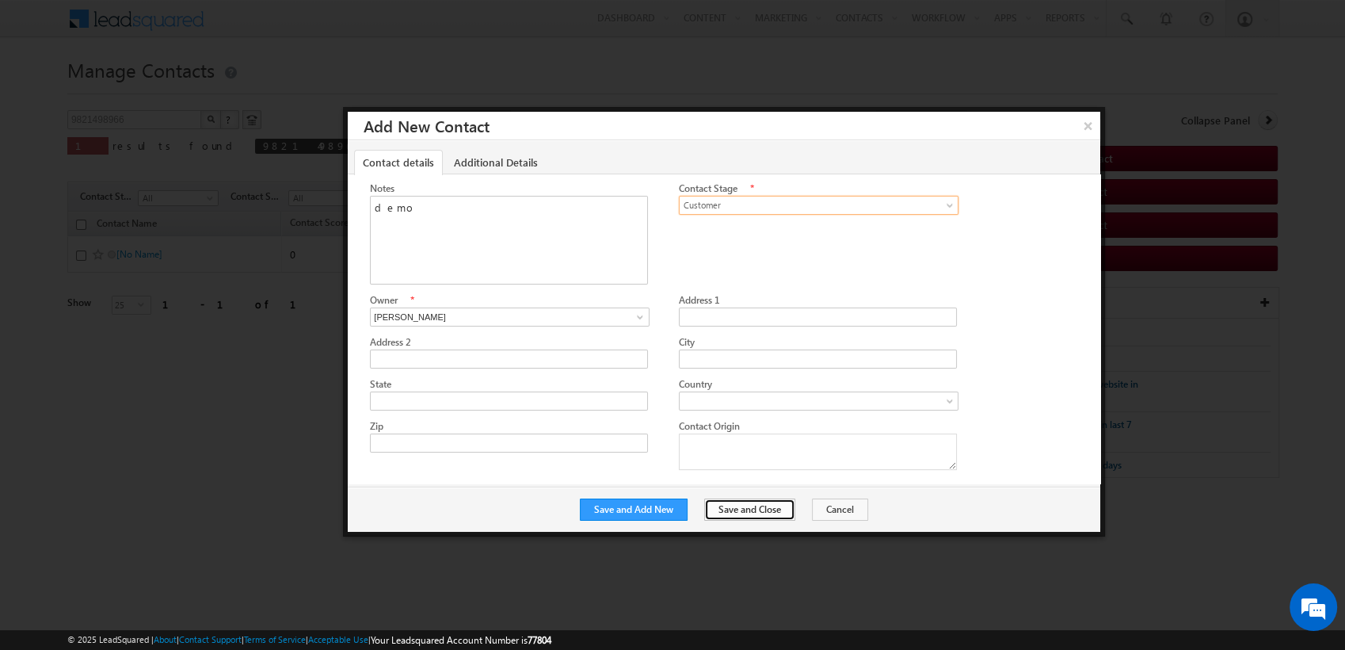
click at [740, 507] on button "Save and Close" at bounding box center [749, 509] width 91 height 22
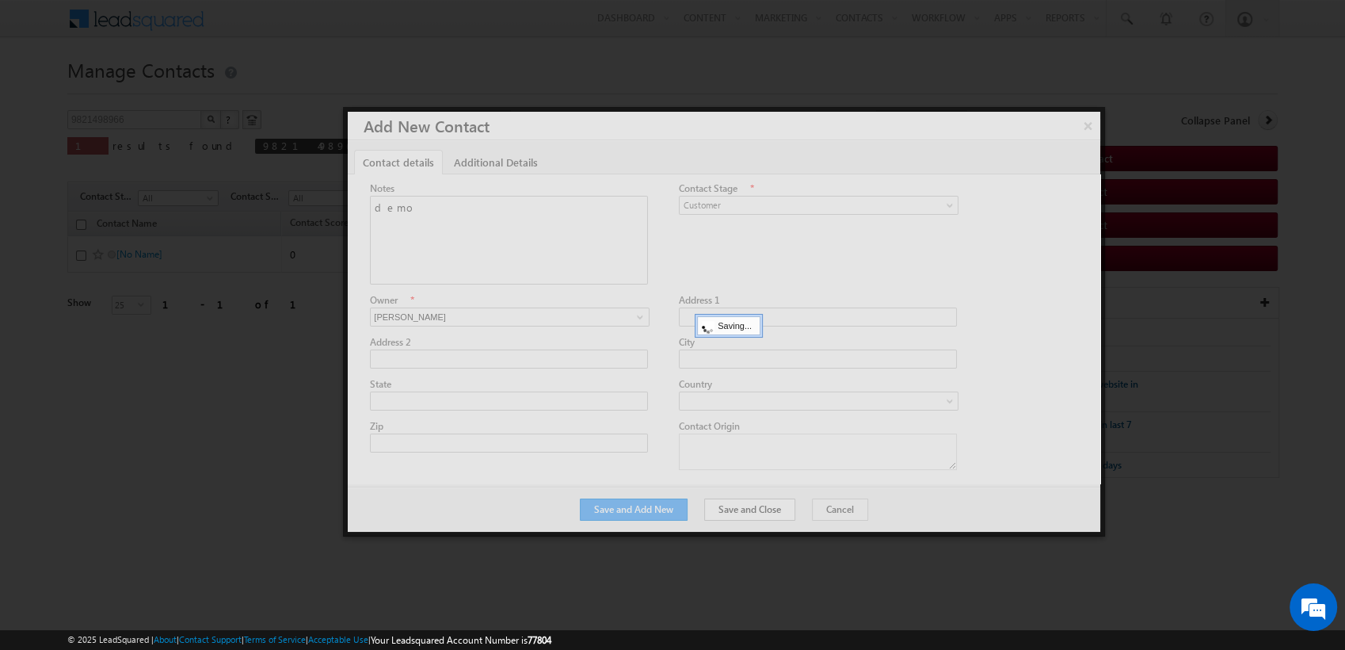
scroll to position [0, 0]
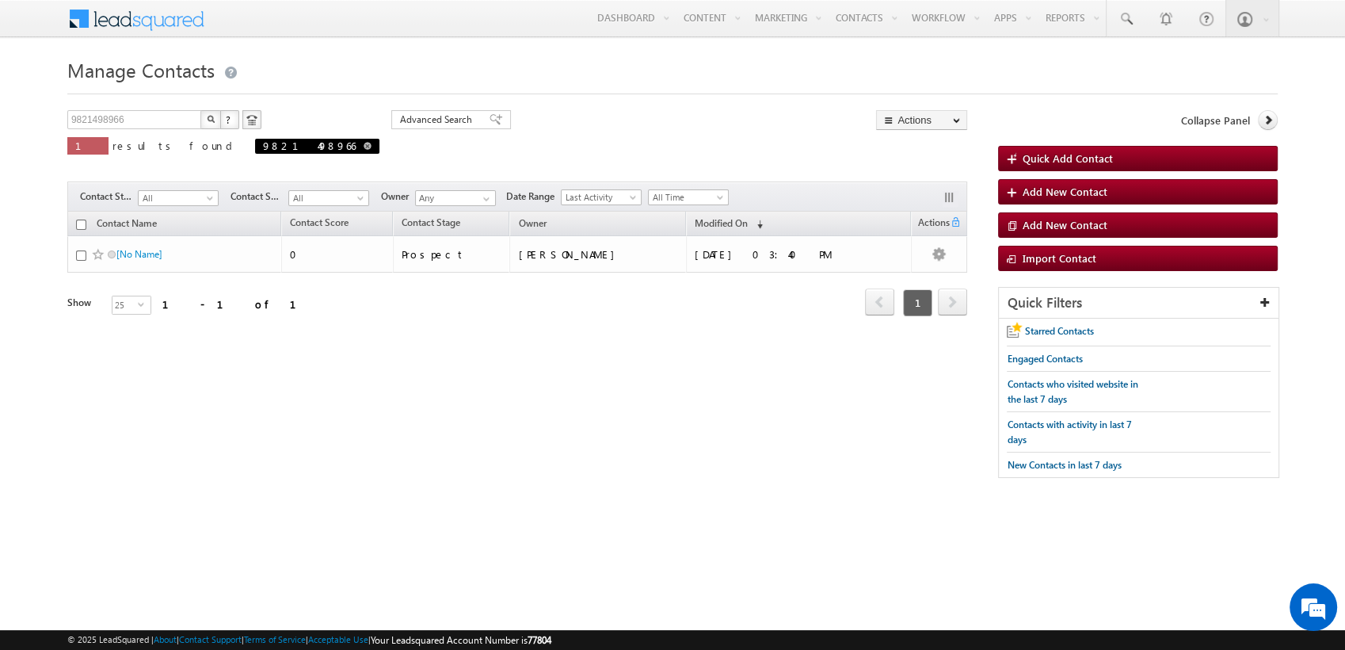
click at [364, 146] on span at bounding box center [368, 146] width 8 height 8
type input "Search Contacts"
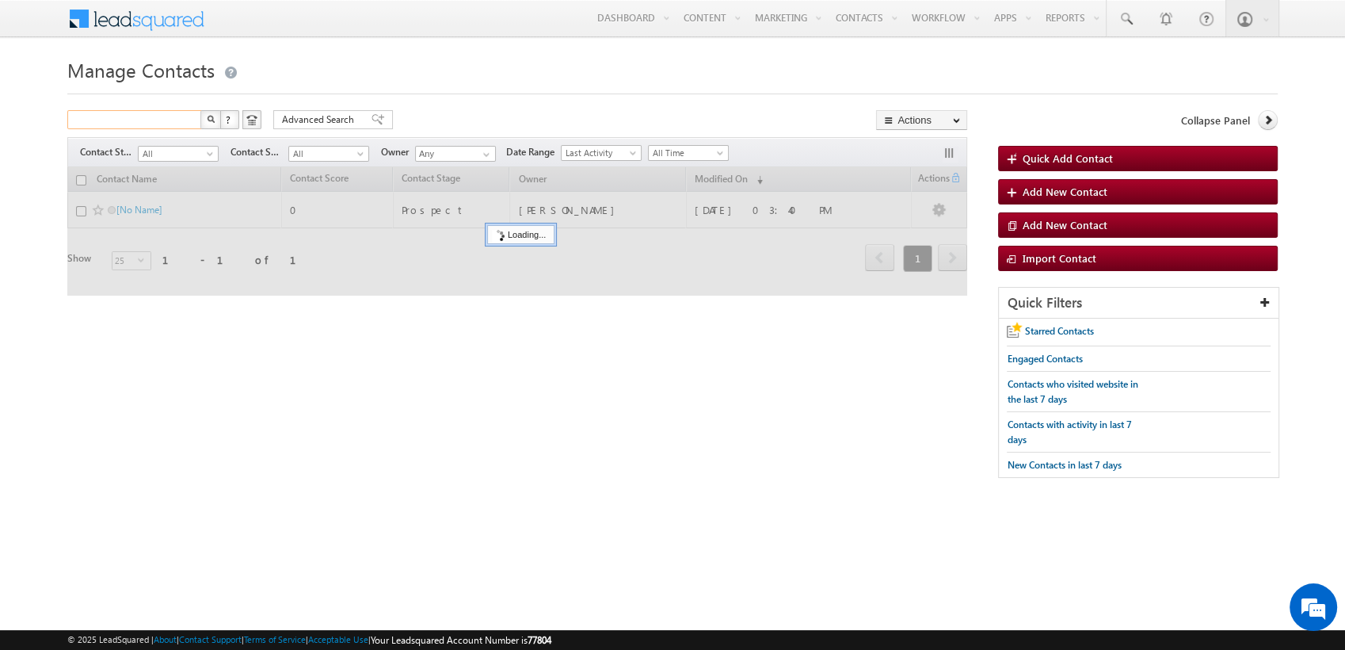
click at [112, 124] on input "text" at bounding box center [134, 119] width 135 height 19
paste input "8976543212"
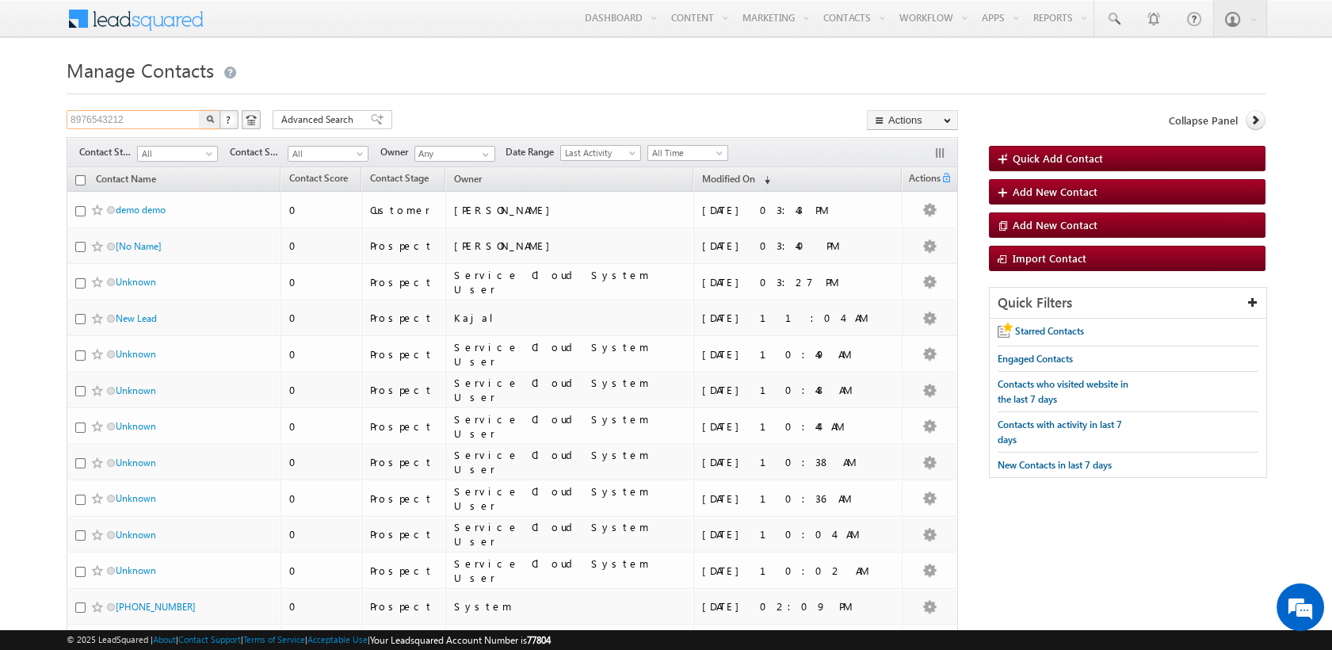
type input "8976543212"
click at [200, 110] on button "button" at bounding box center [210, 119] width 21 height 19
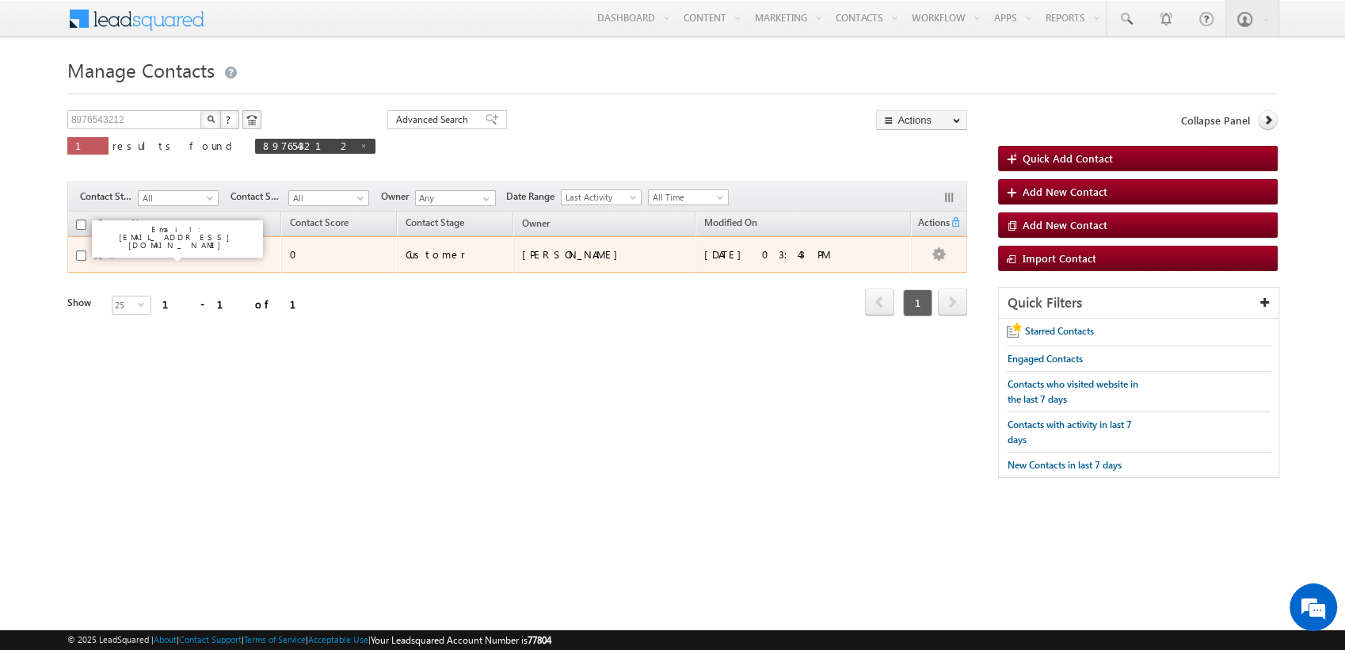
click at [144, 250] on link "demo demo" at bounding box center [141, 254] width 50 height 12
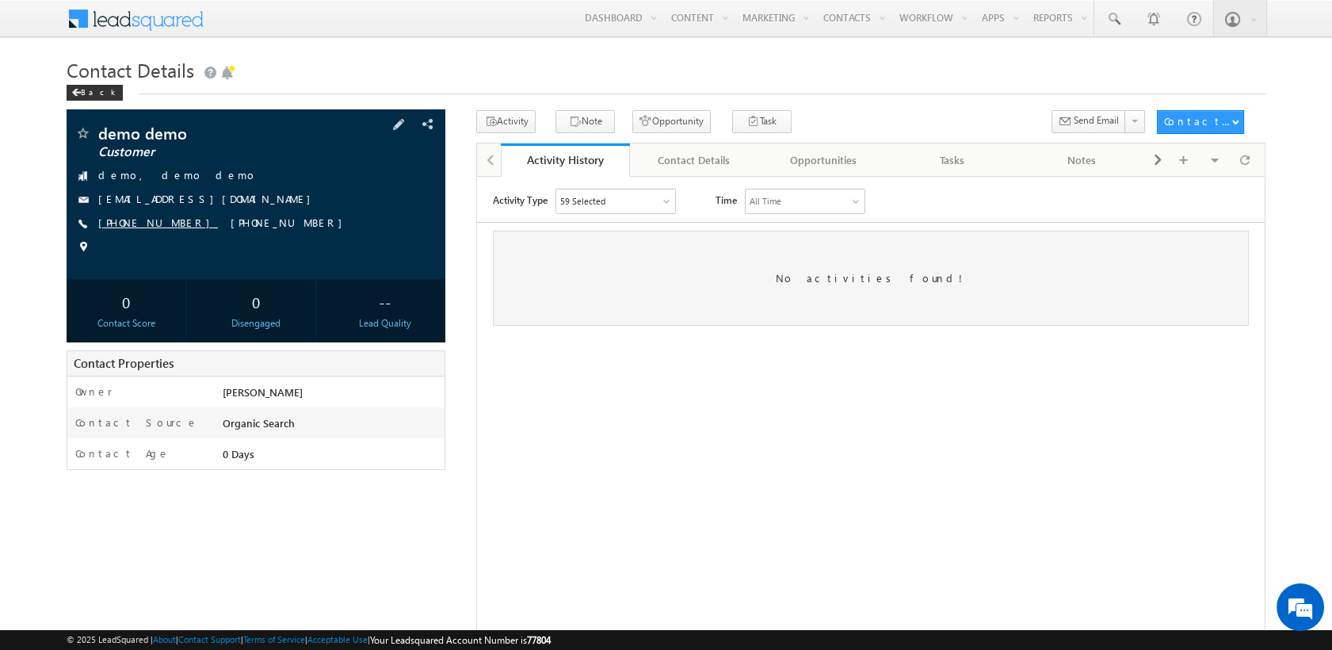
click at [136, 223] on link "[PHONE_NUMBER]" at bounding box center [158, 221] width 120 height 13
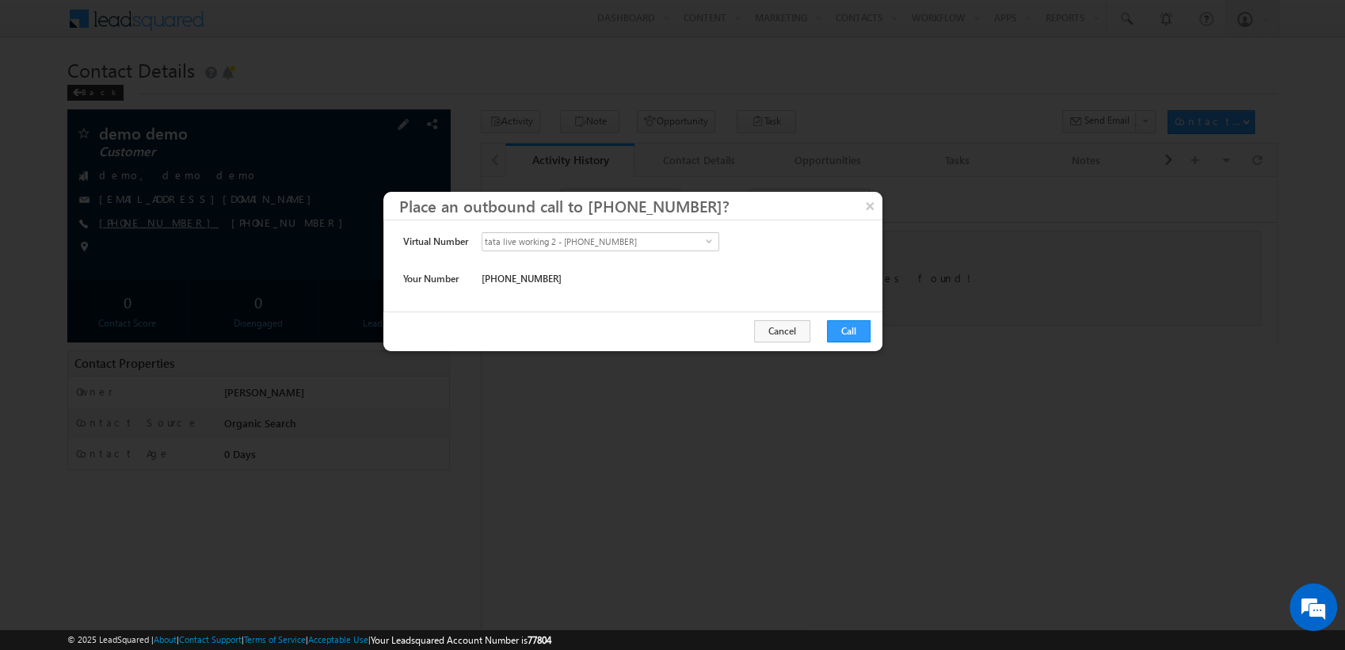
click at [136, 223] on div at bounding box center [672, 325] width 1345 height 650
click at [836, 332] on button "Call" at bounding box center [849, 331] width 44 height 22
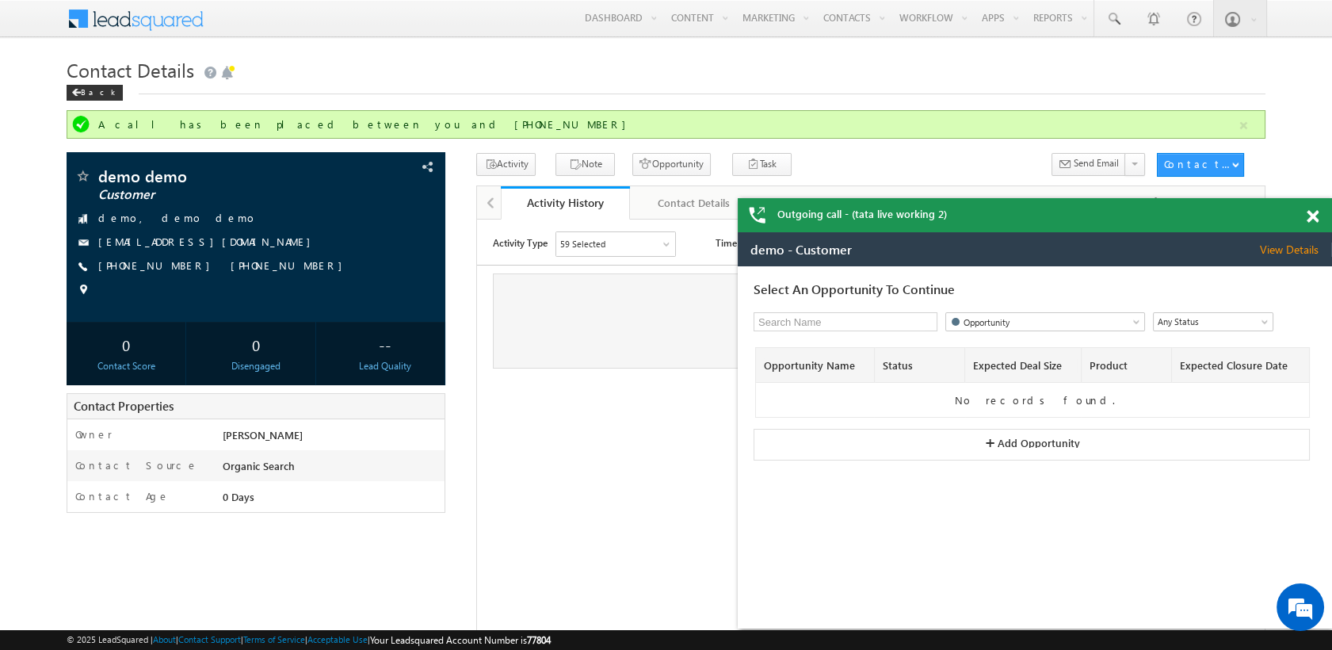
click at [887, 376] on th "Status" at bounding box center [919, 365] width 90 height 35
click at [840, 440] on button "+ Add Opportunity" at bounding box center [1031, 445] width 556 height 32
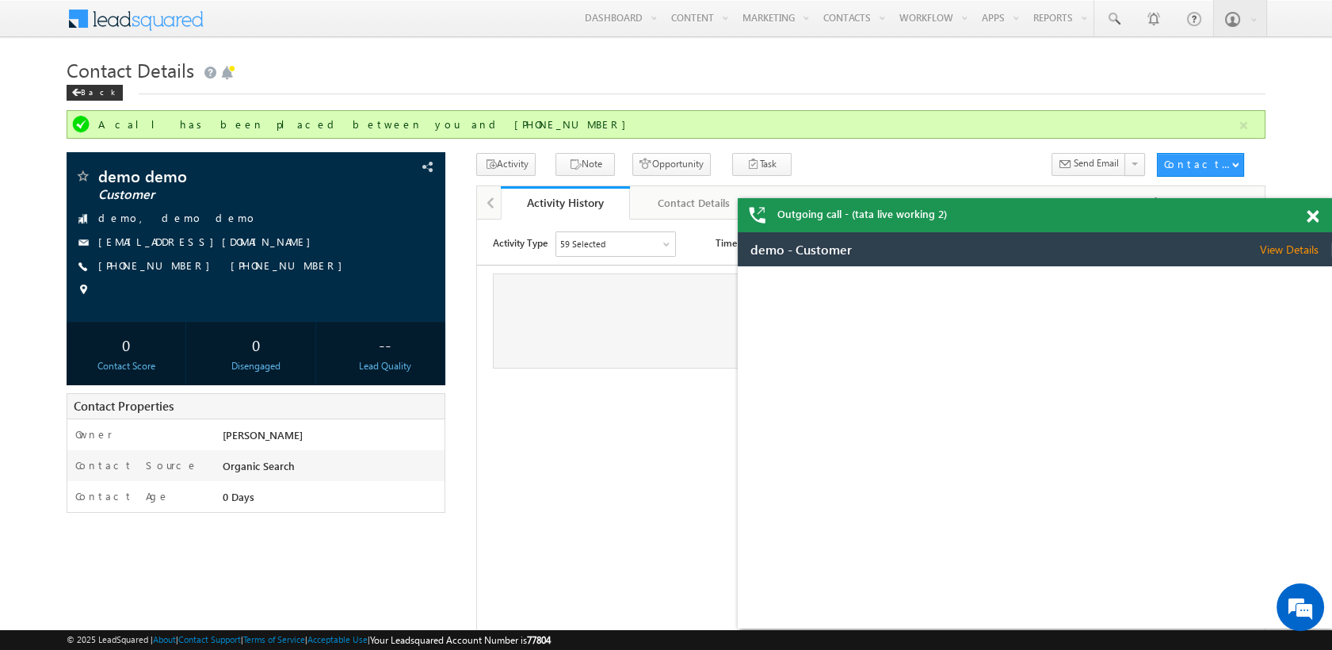
select select "Organic Search"
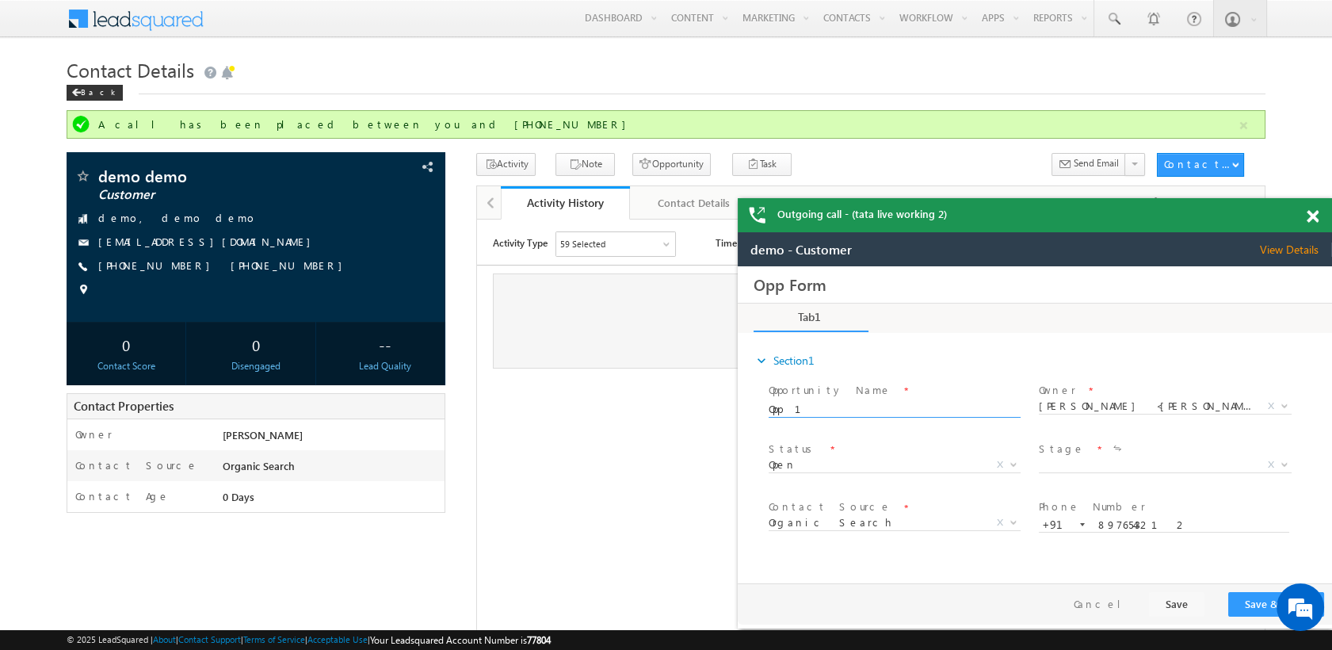
click at [826, 406] on input "Opp 1" at bounding box center [893, 410] width 250 height 16
type input "demo"
click at [1125, 453] on span "Stage *" at bounding box center [1163, 448] width 251 height 17
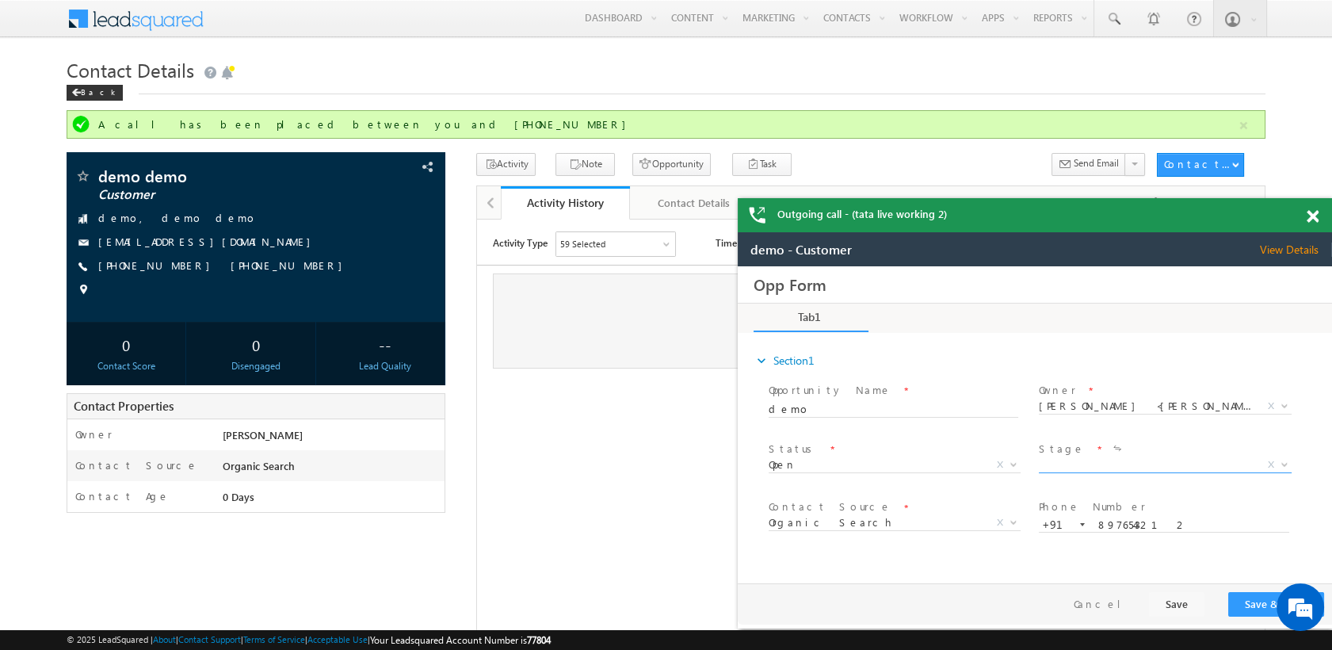
click at [1084, 463] on span "X" at bounding box center [1164, 465] width 252 height 16
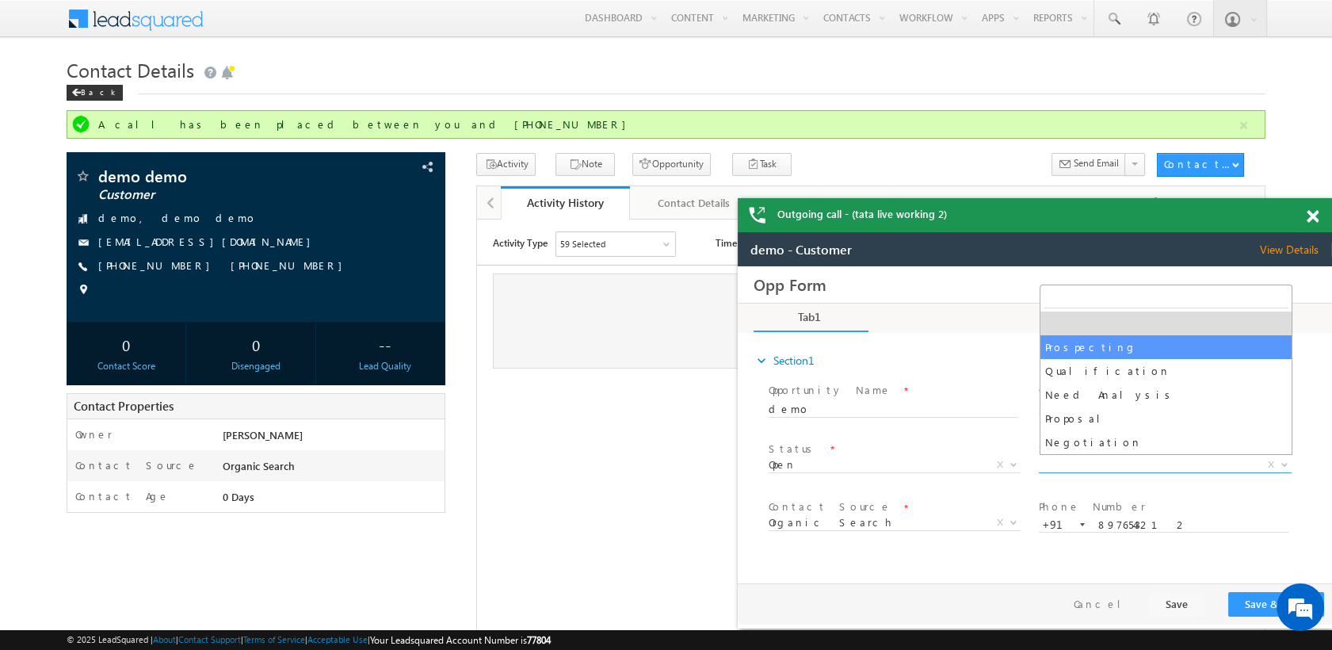
select select "Prospecting"
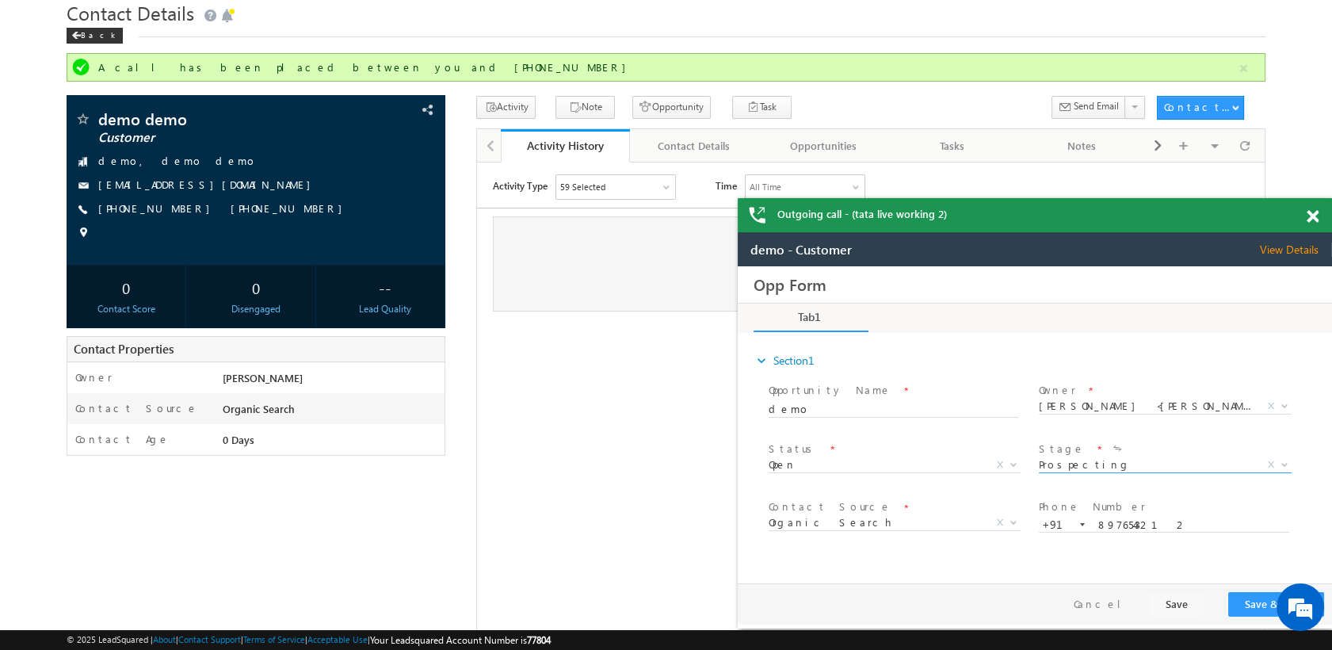
scroll to position [58, 0]
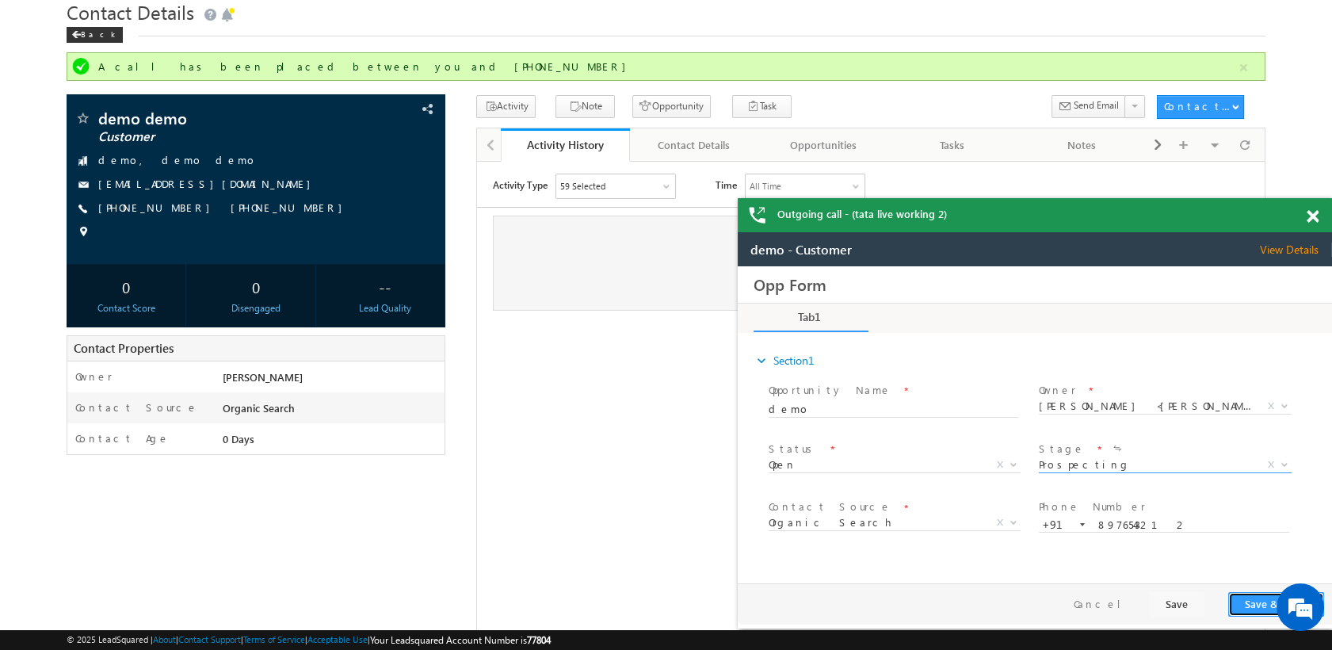
click at [1244, 604] on button "Save & Close" at bounding box center [1276, 604] width 96 height 25
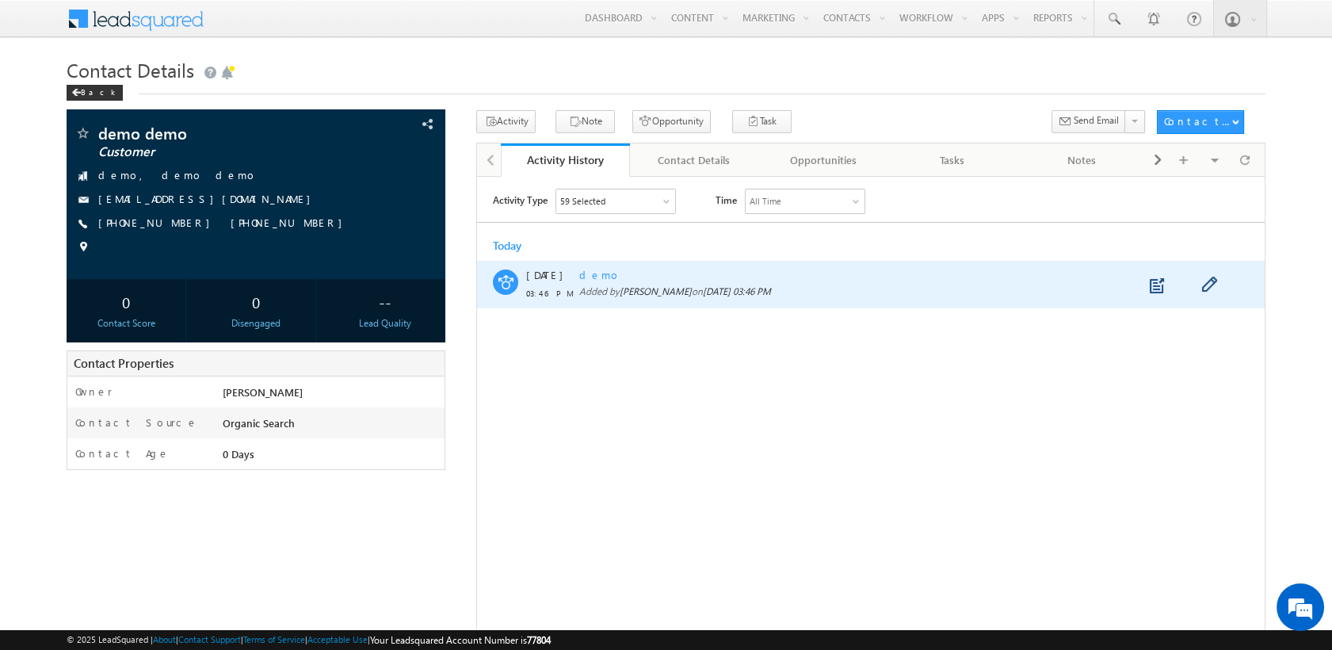
click at [597, 276] on span "demo" at bounding box center [599, 273] width 41 height 13
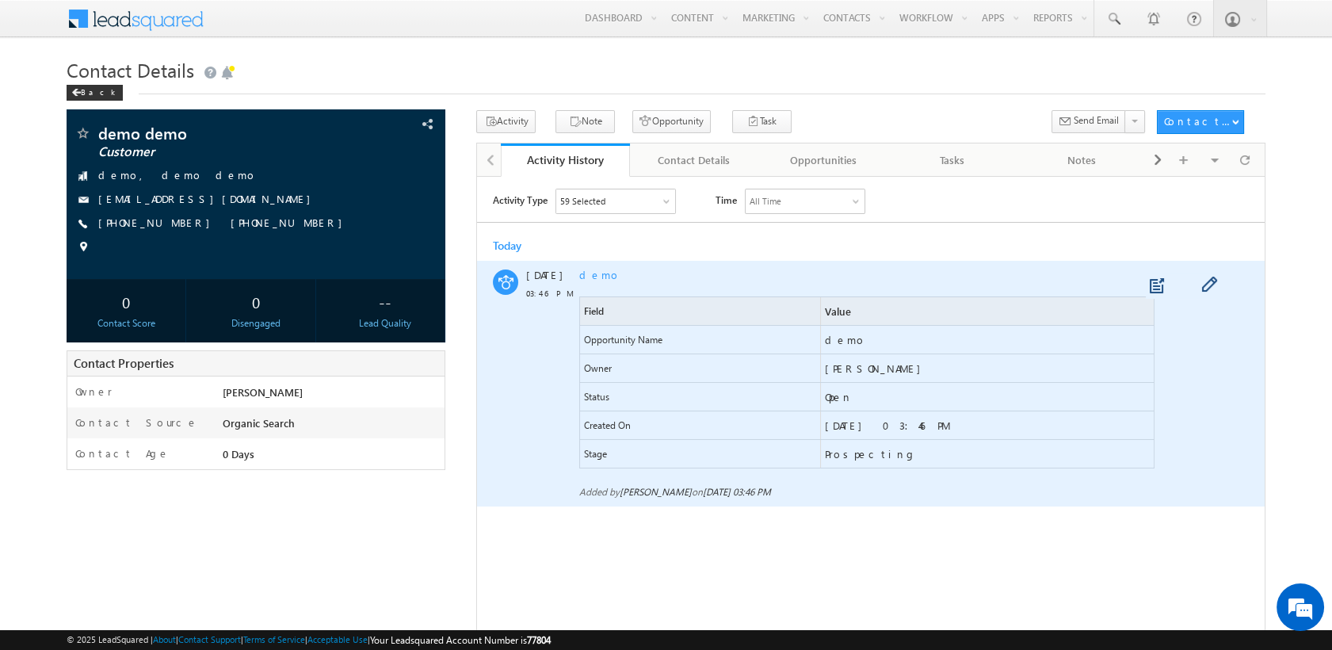
click at [589, 272] on span "demo" at bounding box center [599, 273] width 41 height 13
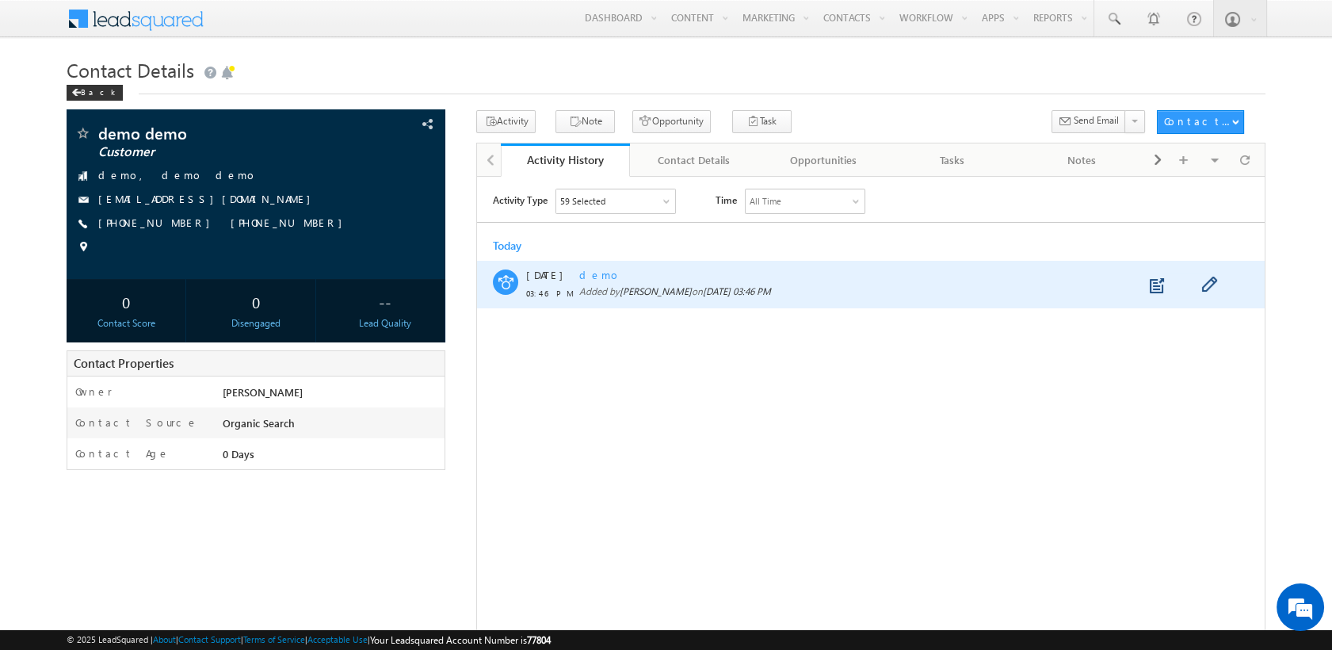
click at [589, 272] on span "demo" at bounding box center [599, 273] width 41 height 13
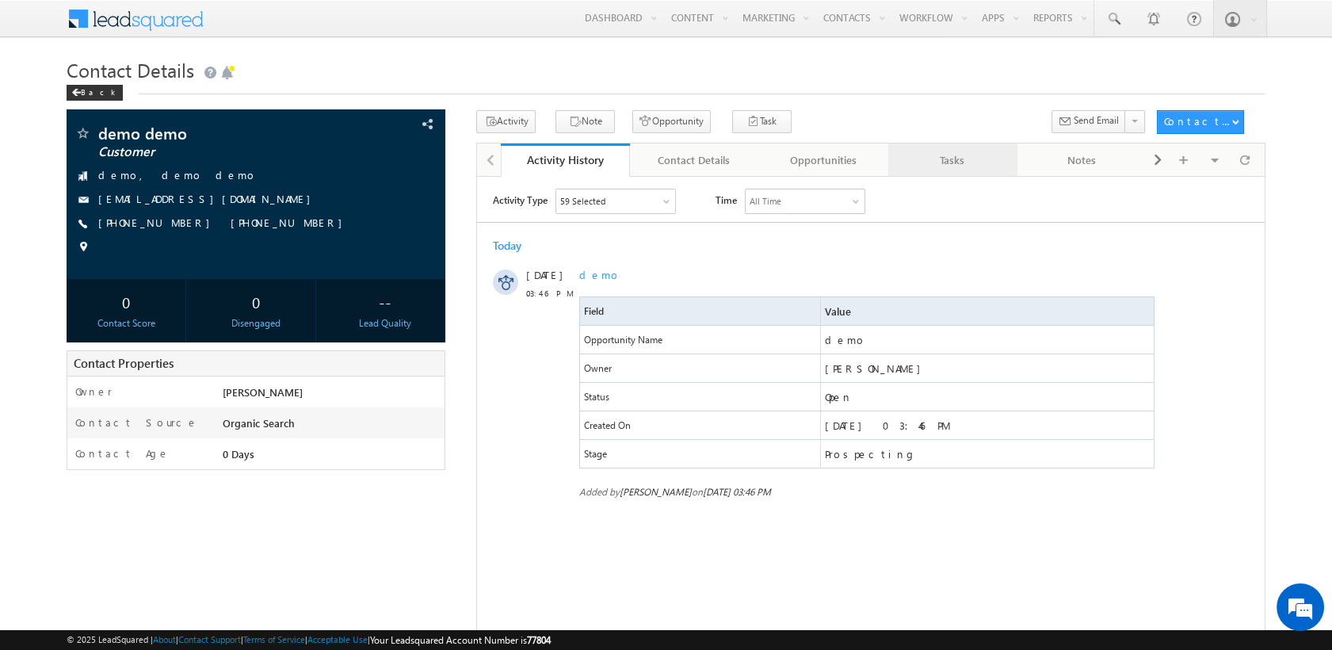
click at [926, 167] on div "Tasks" at bounding box center [952, 159] width 102 height 19
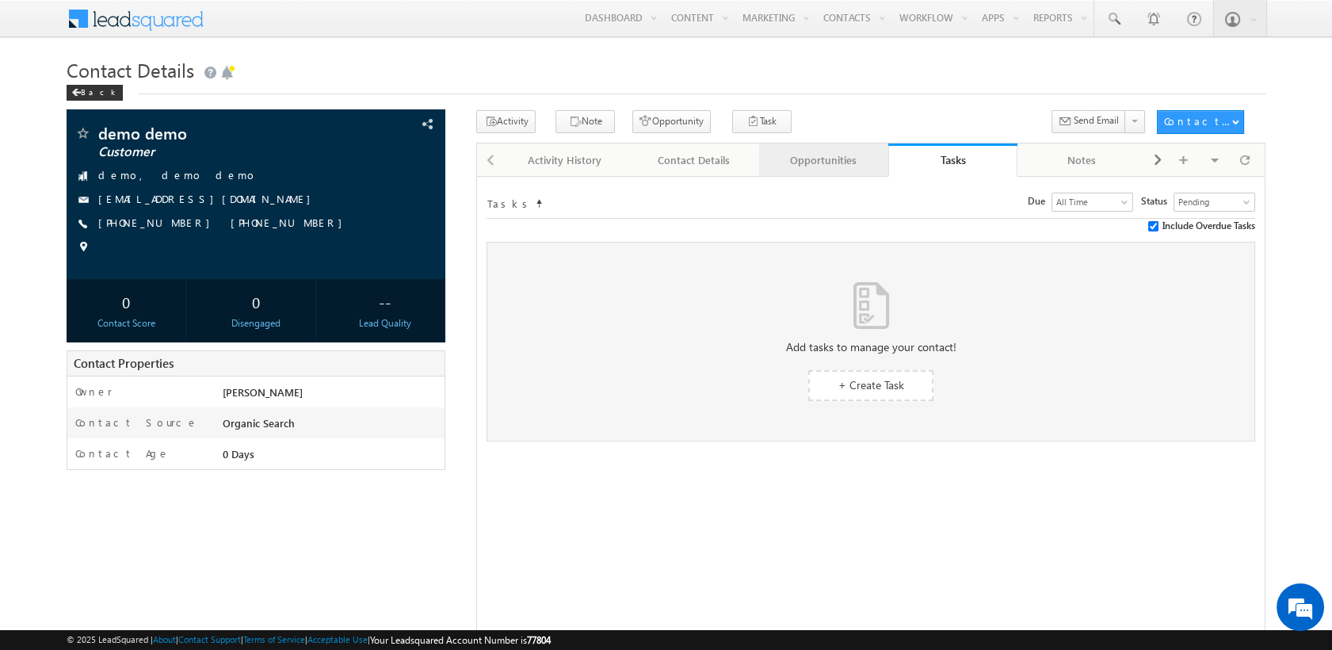
click at [832, 165] on div "Opportunities" at bounding box center [823, 159] width 102 height 19
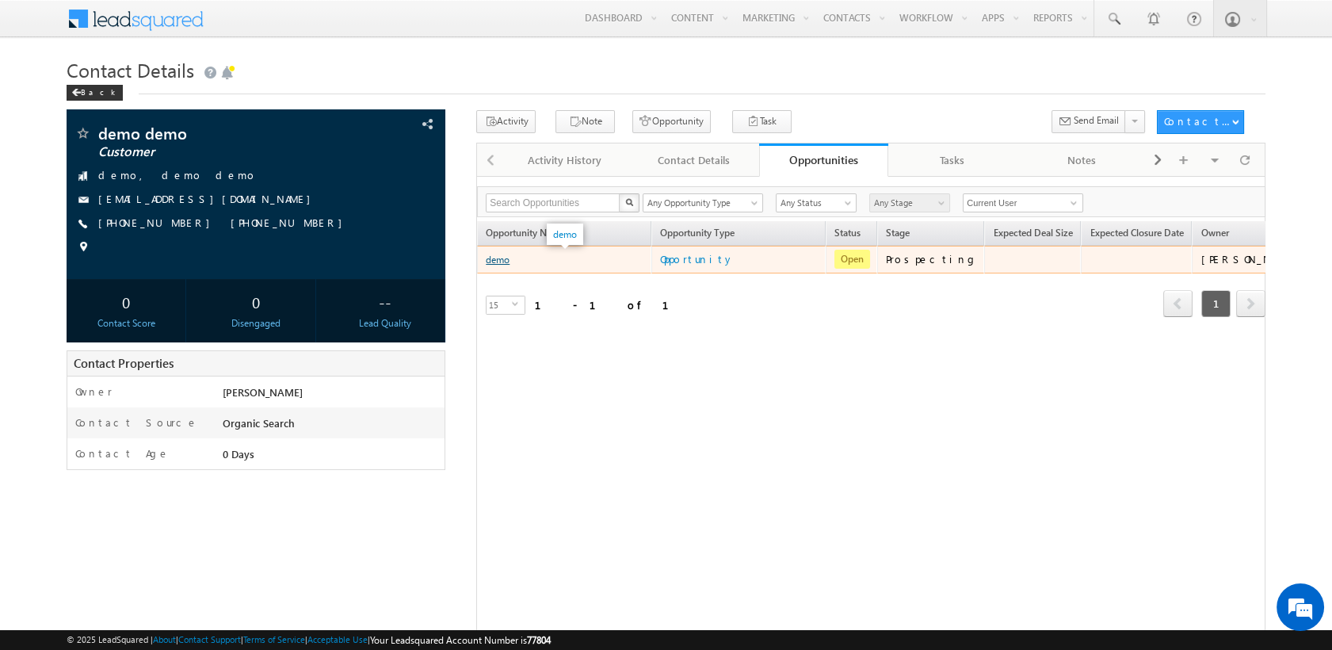
click at [500, 261] on link "demo" at bounding box center [498, 259] width 24 height 12
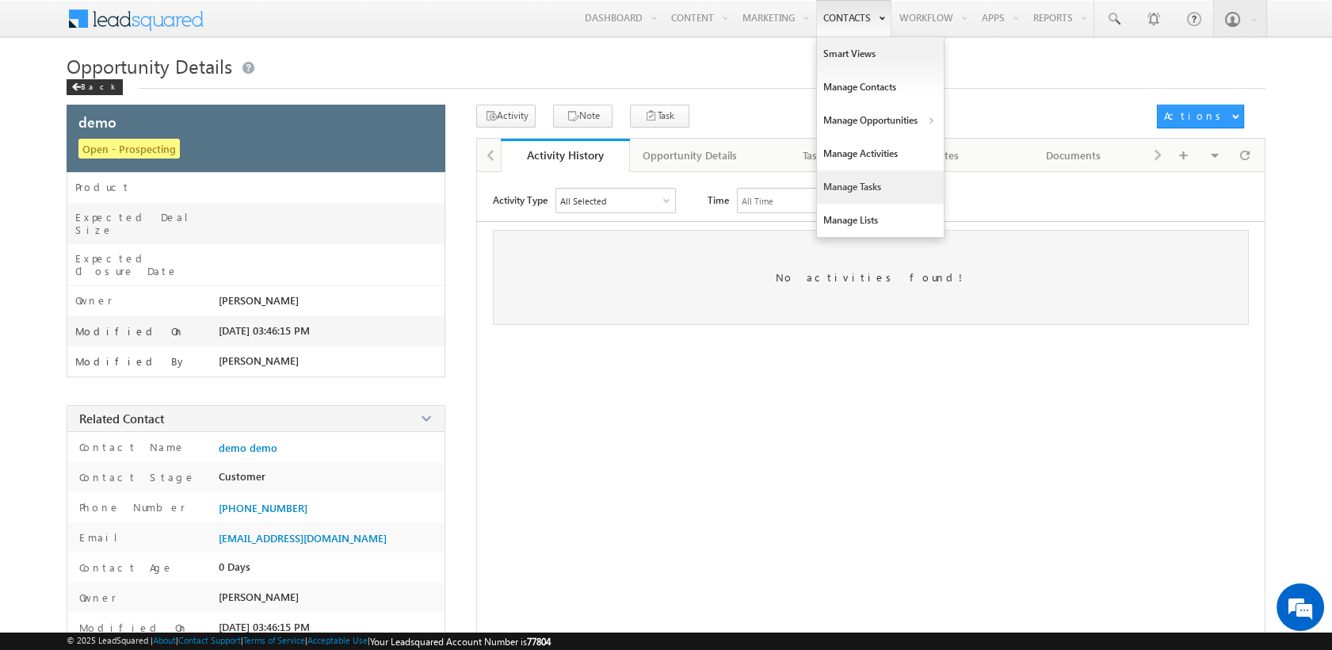
click at [846, 196] on link "Manage Tasks" at bounding box center [880, 186] width 127 height 33
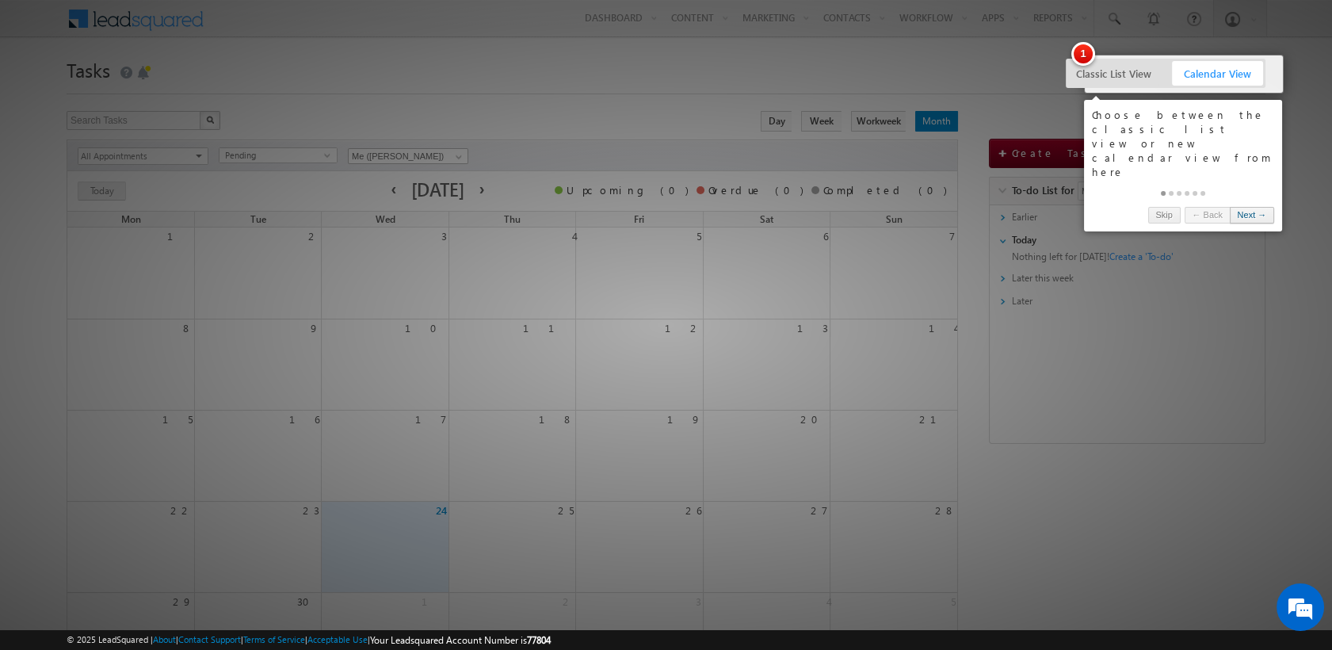
click at [1248, 207] on link "Next →" at bounding box center [1251, 215] width 44 height 17
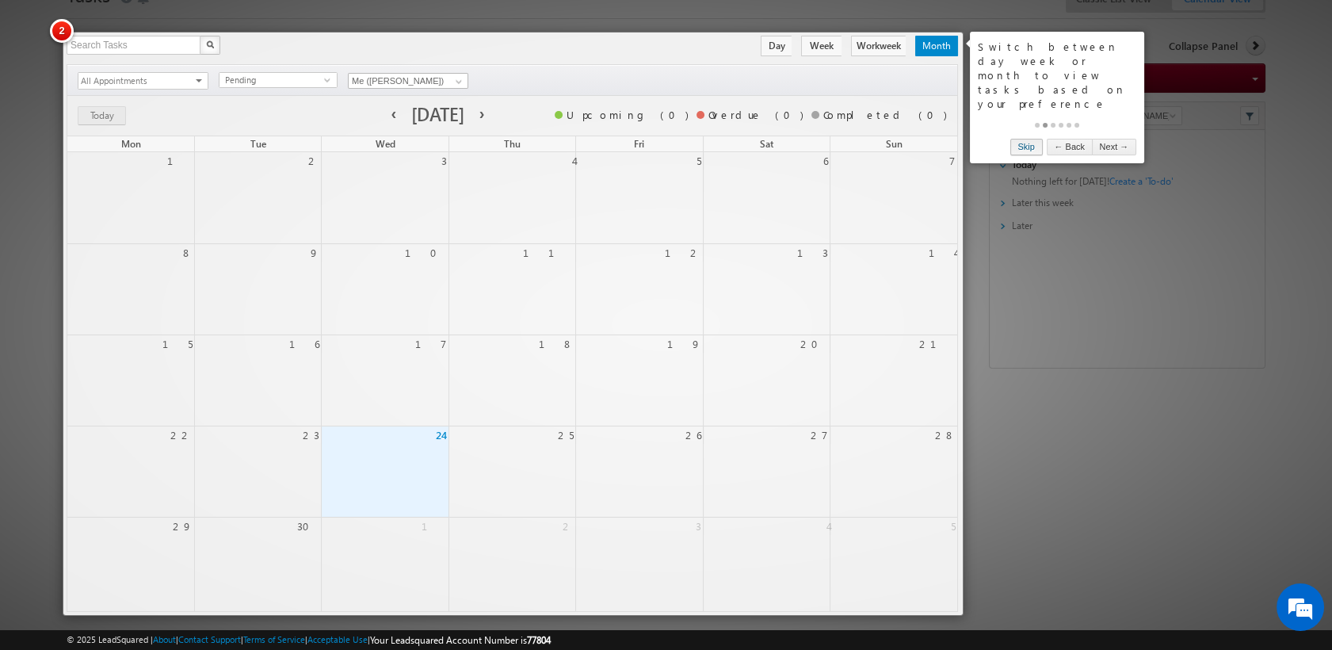
click at [1028, 139] on link "Skip" at bounding box center [1026, 147] width 32 height 17
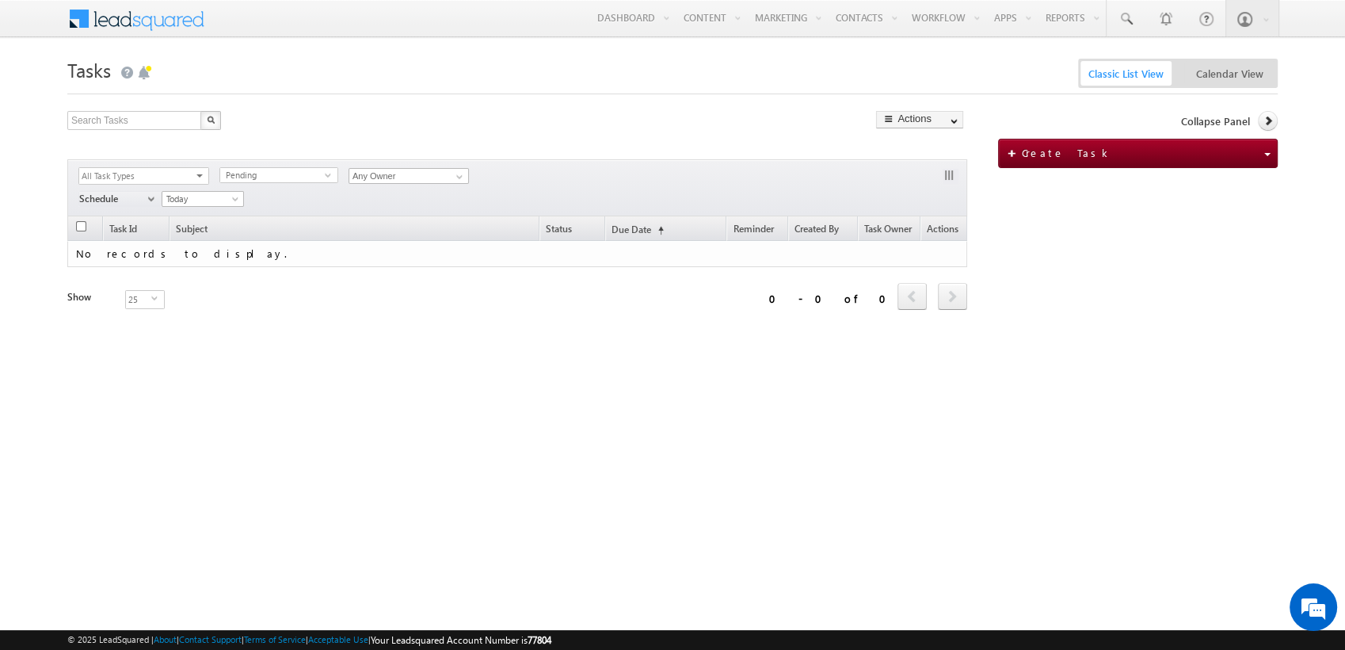
scroll to position [0, 0]
click at [943, 17] on link "Workflow" at bounding box center [946, 18] width 82 height 36
click at [957, 88] on link "Manage Forms" at bounding box center [968, 86] width 127 height 33
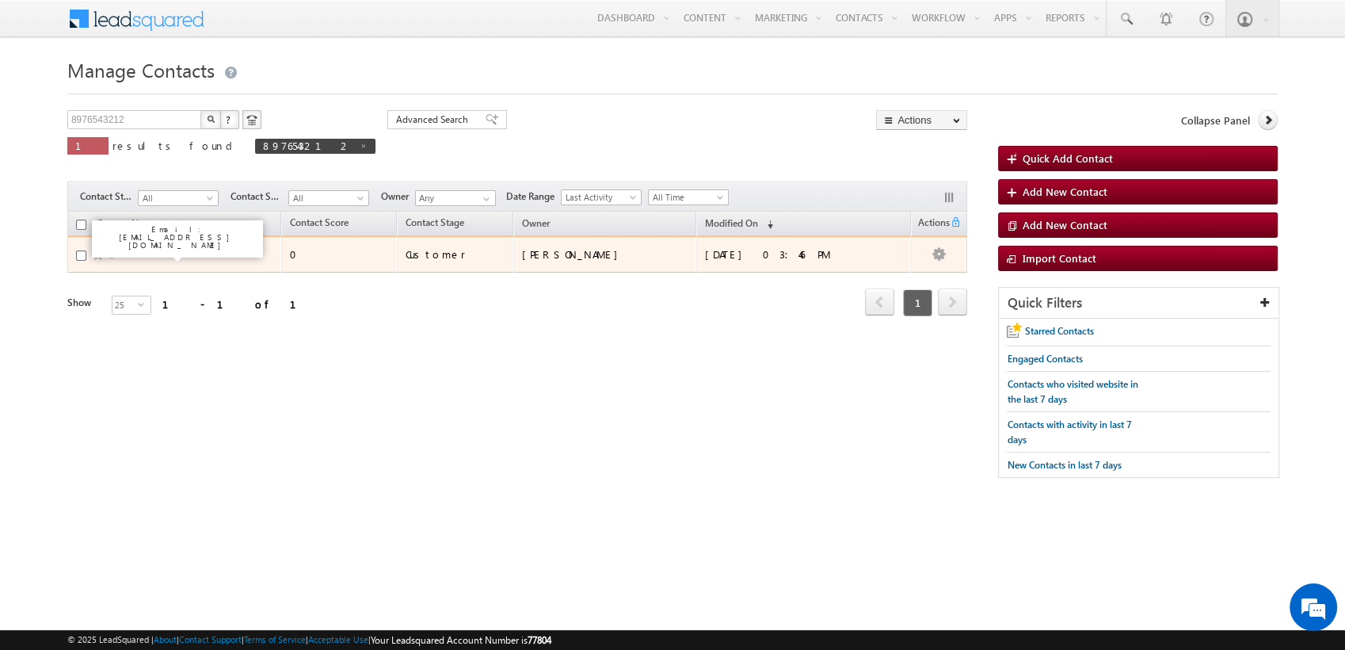
click at [141, 252] on link "demo demo" at bounding box center [141, 254] width 50 height 12
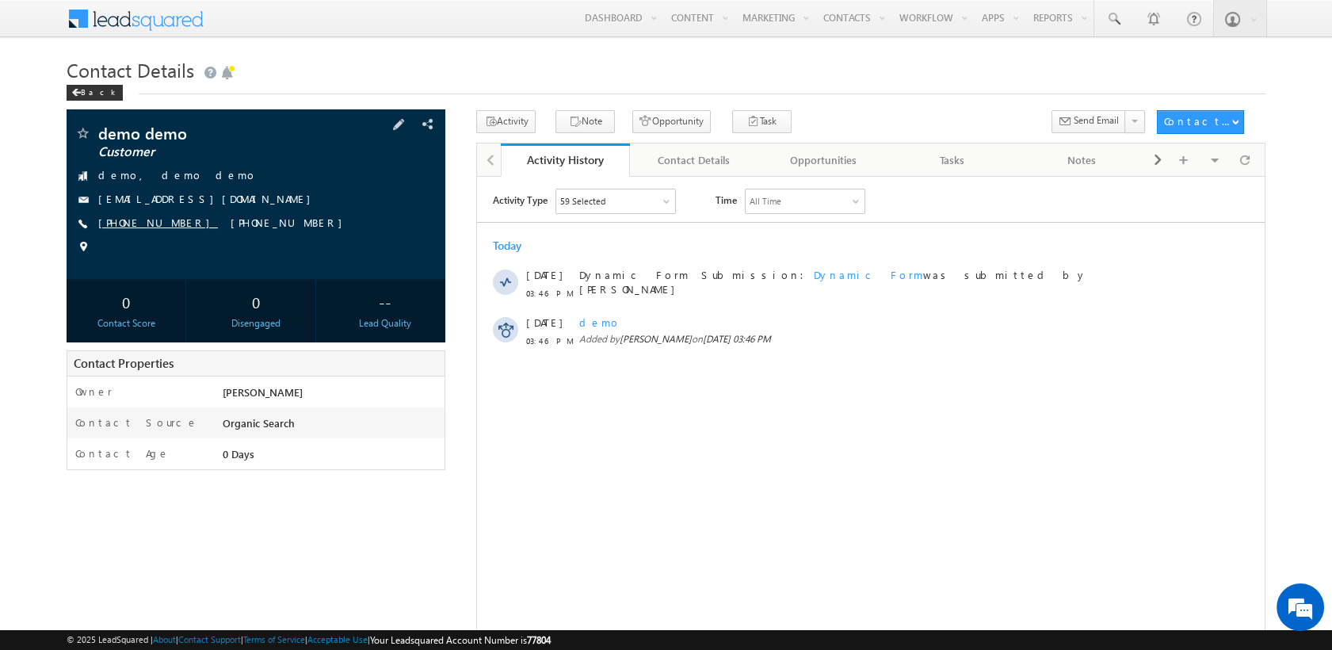
click at [146, 223] on link "[PHONE_NUMBER]" at bounding box center [158, 221] width 120 height 13
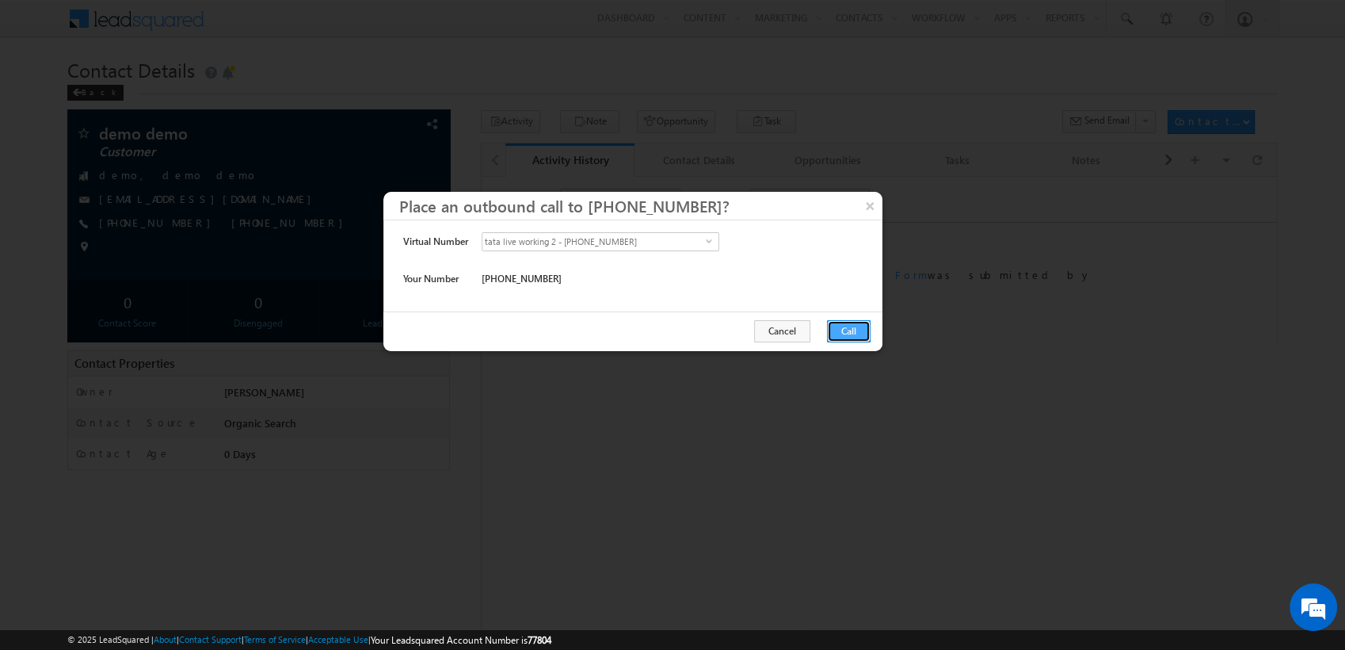
click at [863, 330] on button "Call" at bounding box center [849, 331] width 44 height 22
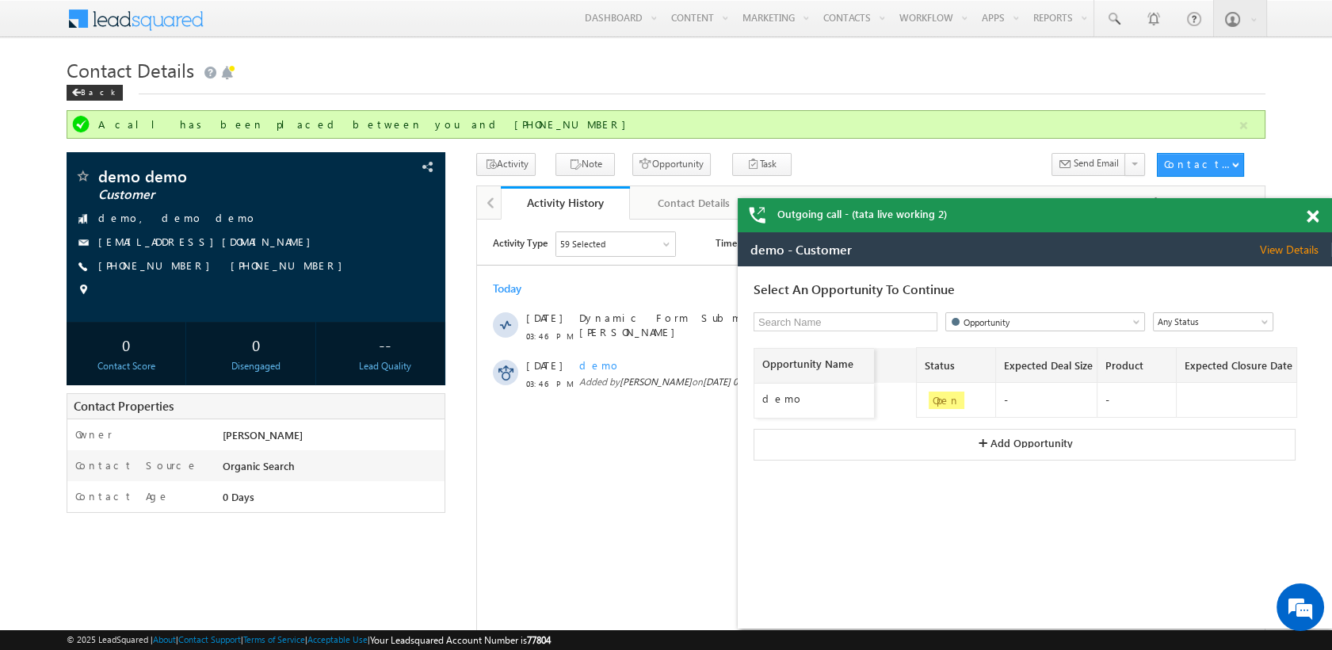
click at [1311, 220] on span at bounding box center [1312, 216] width 12 height 13
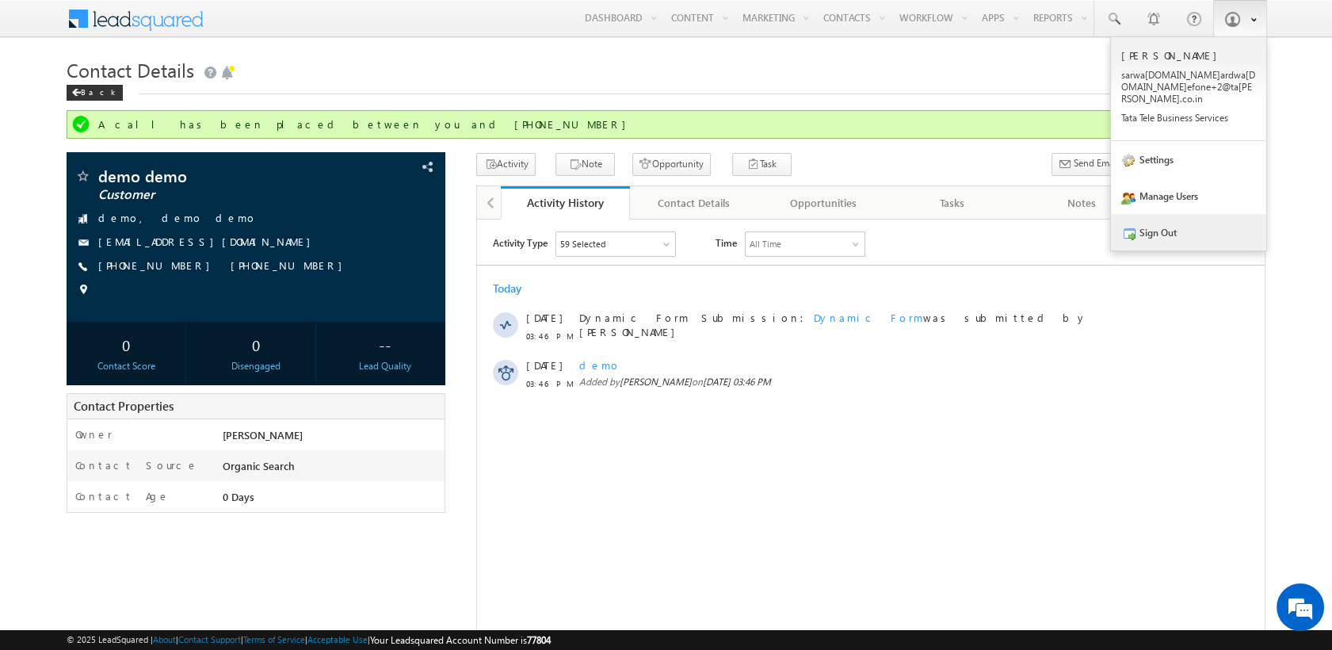
click at [1183, 230] on link "Sign Out" at bounding box center [1188, 232] width 155 height 36
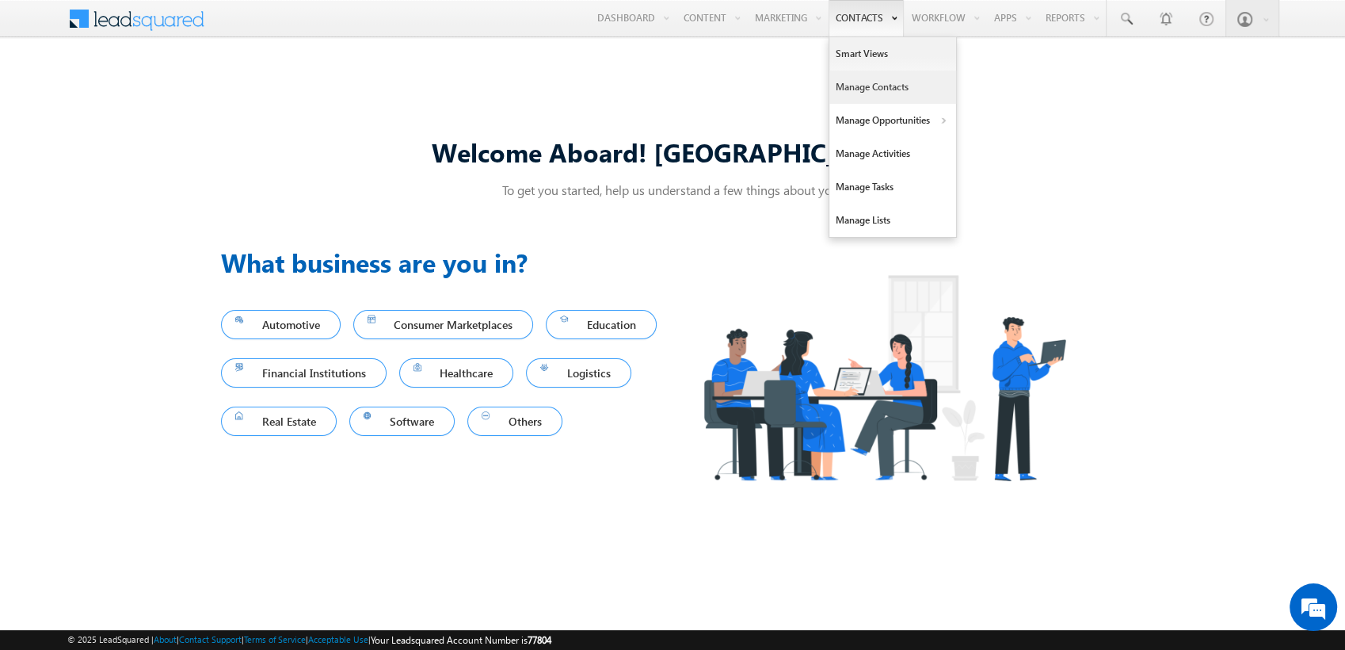
click at [866, 97] on link "Manage Contacts" at bounding box center [892, 86] width 127 height 33
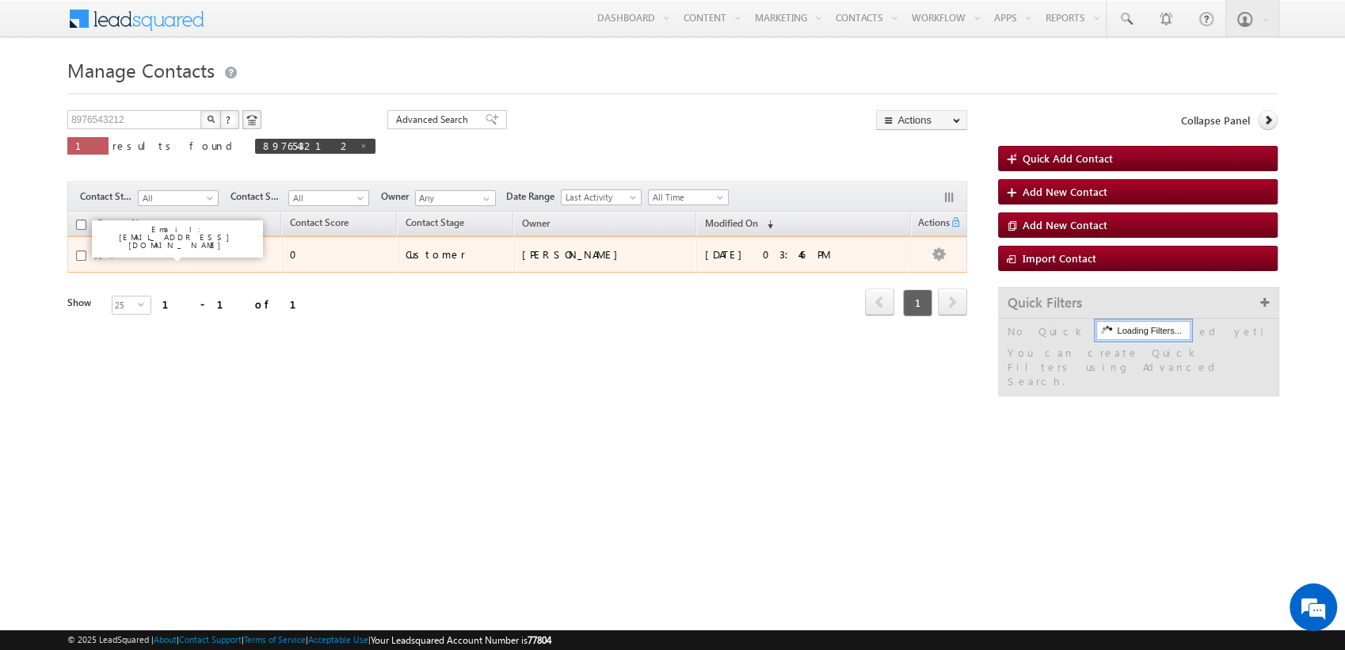
click at [142, 254] on link "demo demo" at bounding box center [141, 254] width 50 height 12
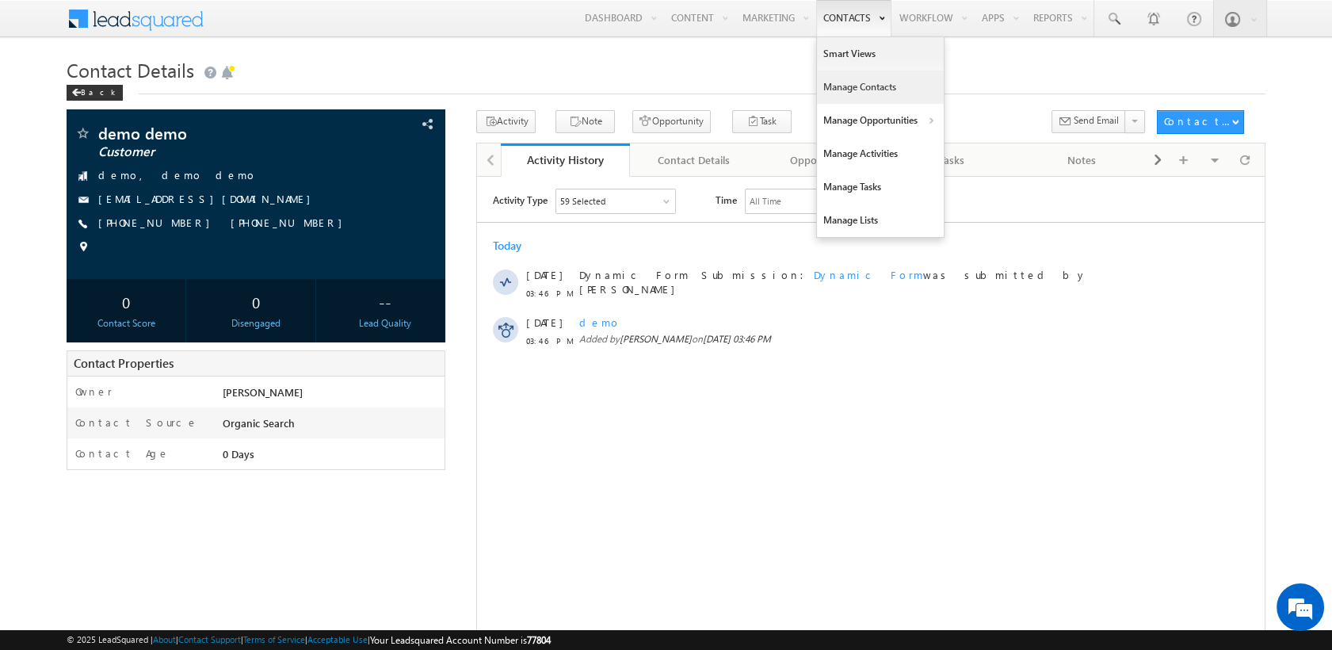
click at [855, 90] on link "Manage Contacts" at bounding box center [880, 86] width 127 height 33
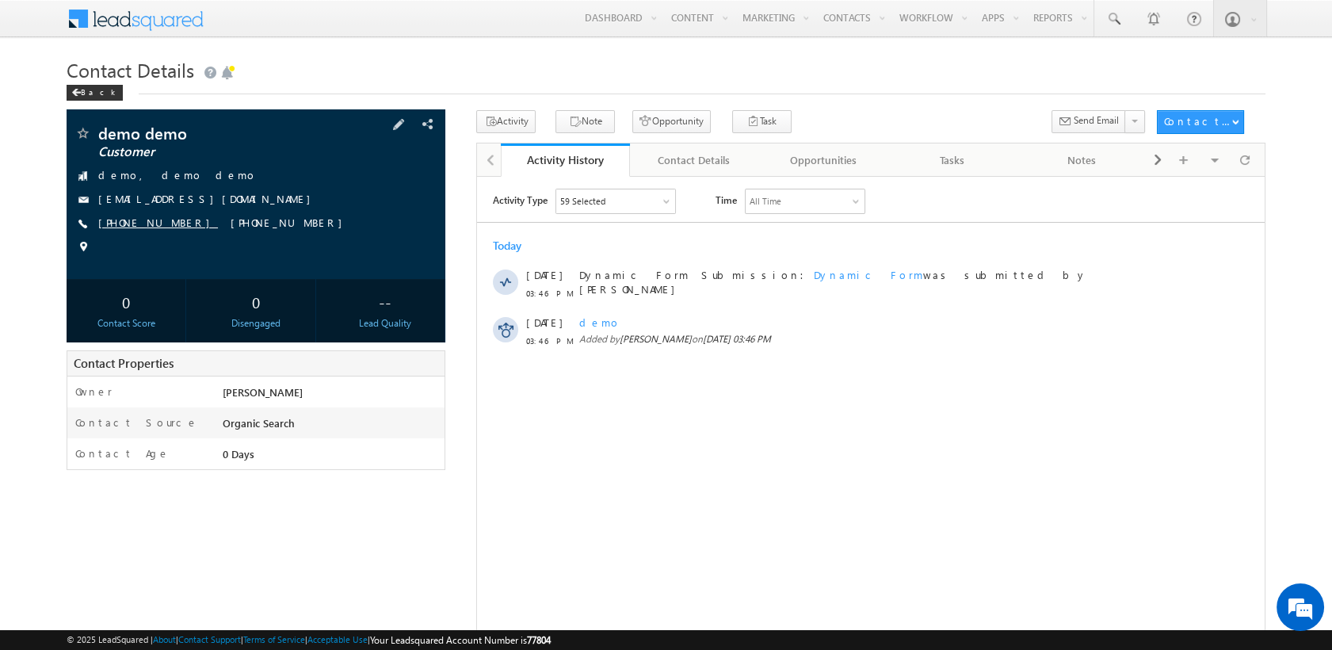
click at [132, 227] on link "[PHONE_NUMBER]" at bounding box center [158, 221] width 120 height 13
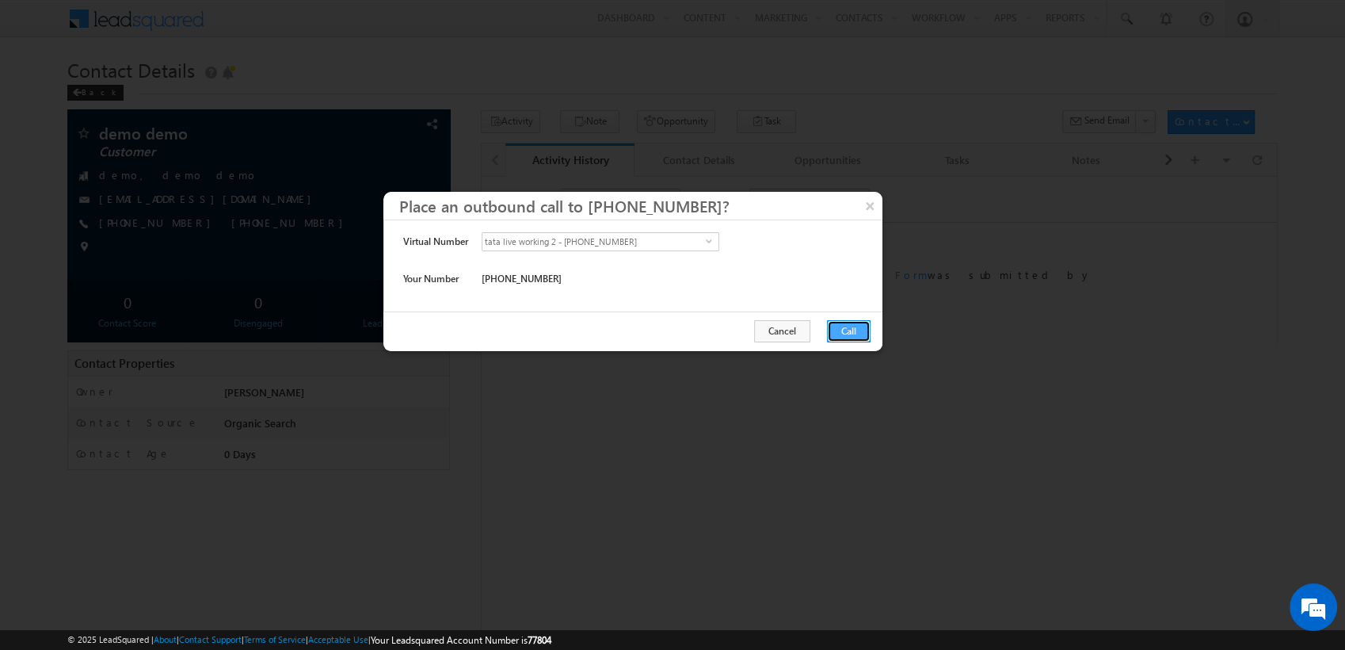
click at [843, 320] on button "Call" at bounding box center [849, 331] width 44 height 22
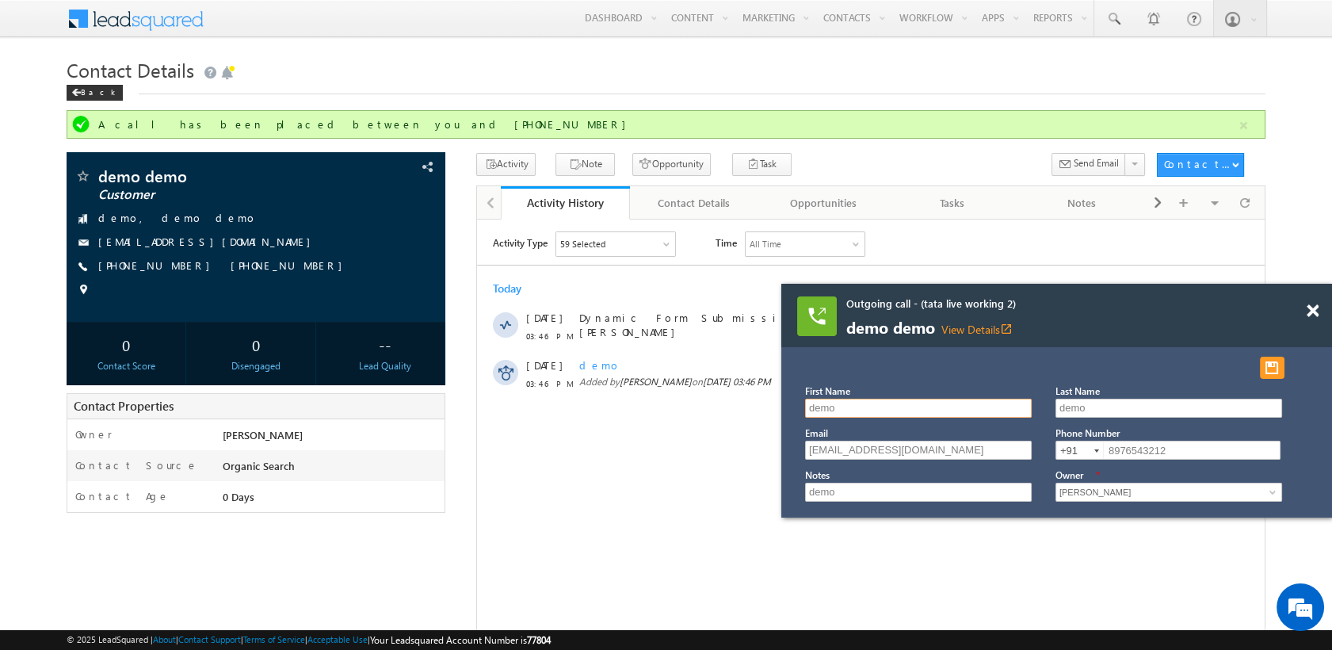
click at [924, 413] on input "demo" at bounding box center [918, 407] width 227 height 19
click at [1274, 372] on button "button" at bounding box center [1271, 367] width 25 height 22
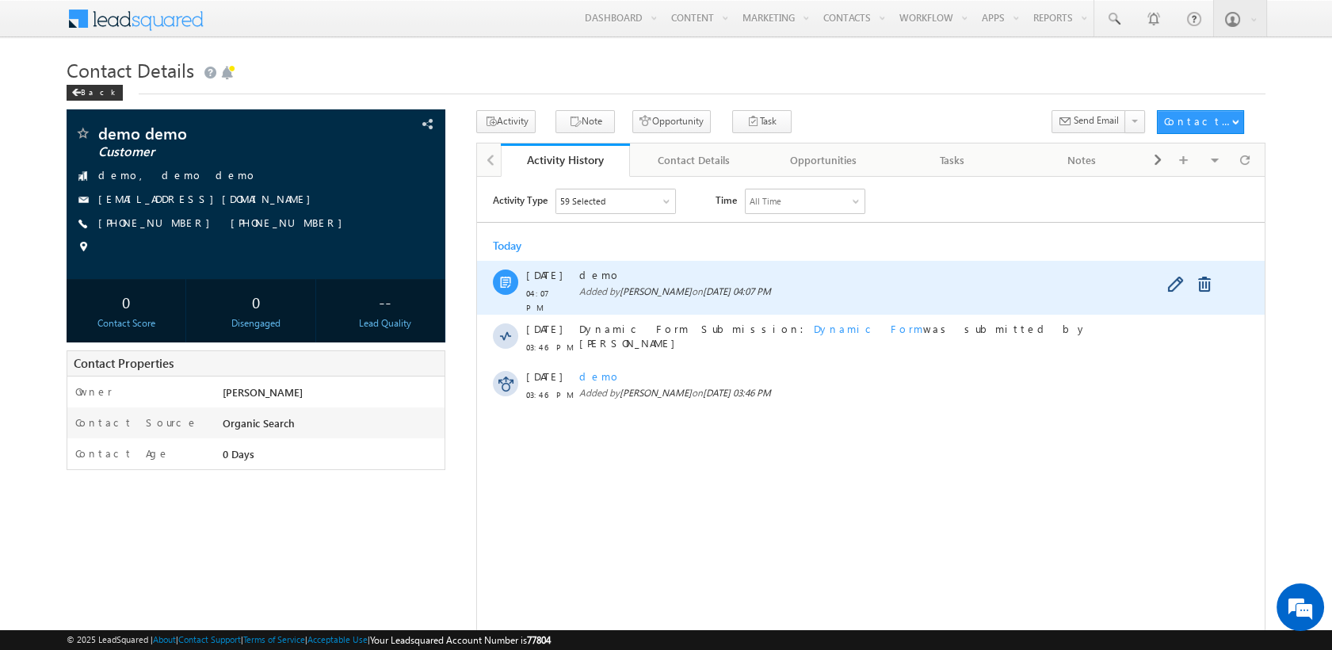
click at [620, 279] on span "demo" at bounding box center [868, 274] width 579 height 14
click at [600, 276] on span "demo" at bounding box center [868, 274] width 579 height 14
click at [1175, 283] on link at bounding box center [1176, 284] width 19 height 16
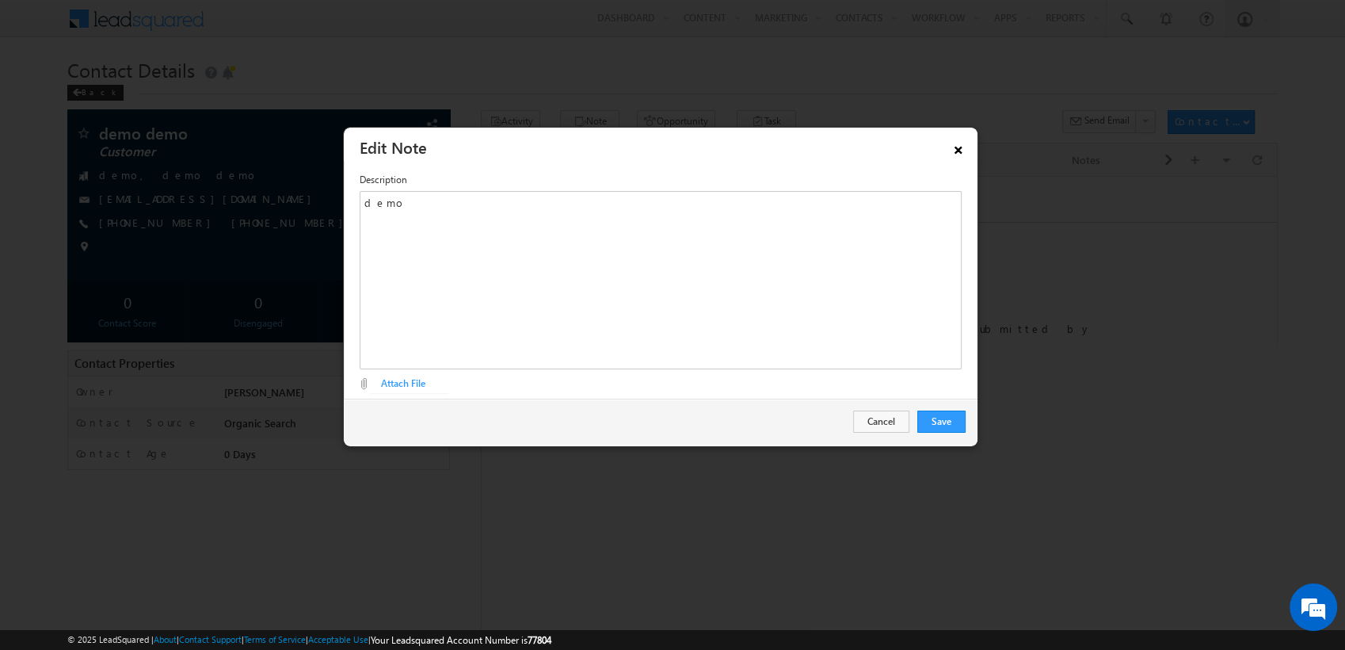
click at [952, 142] on link "×" at bounding box center [958, 147] width 27 height 28
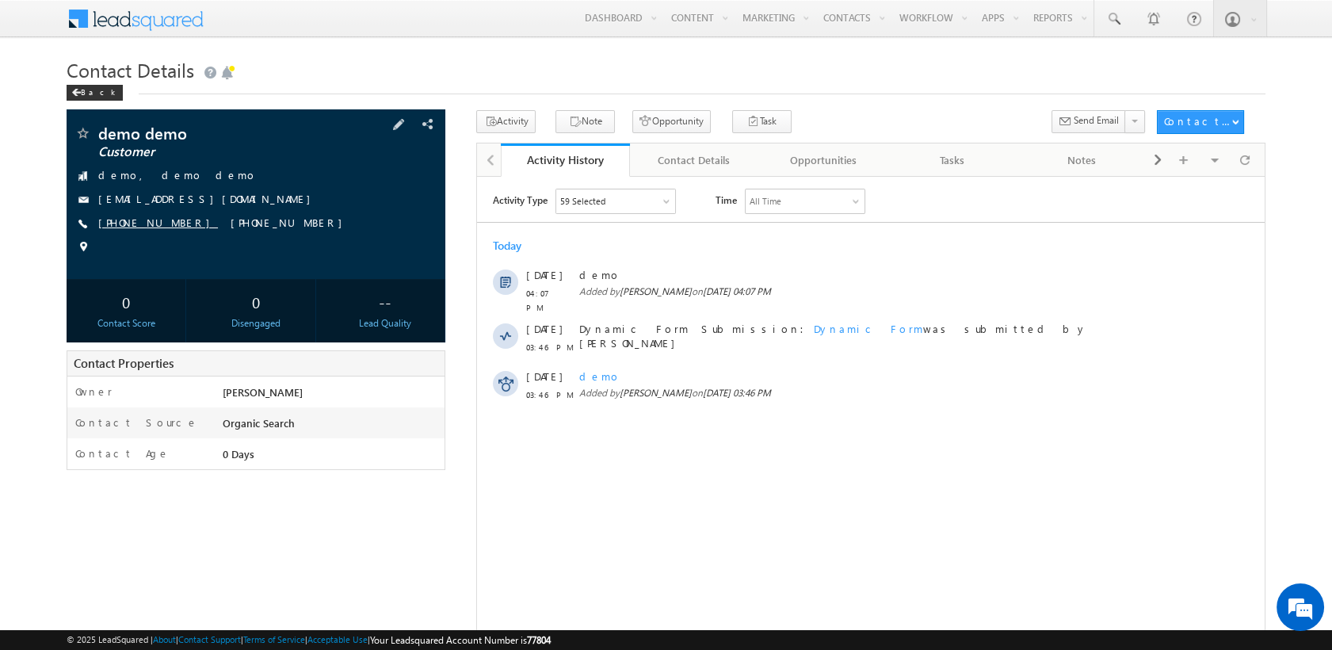
click at [111, 219] on link "[PHONE_NUMBER]" at bounding box center [158, 221] width 120 height 13
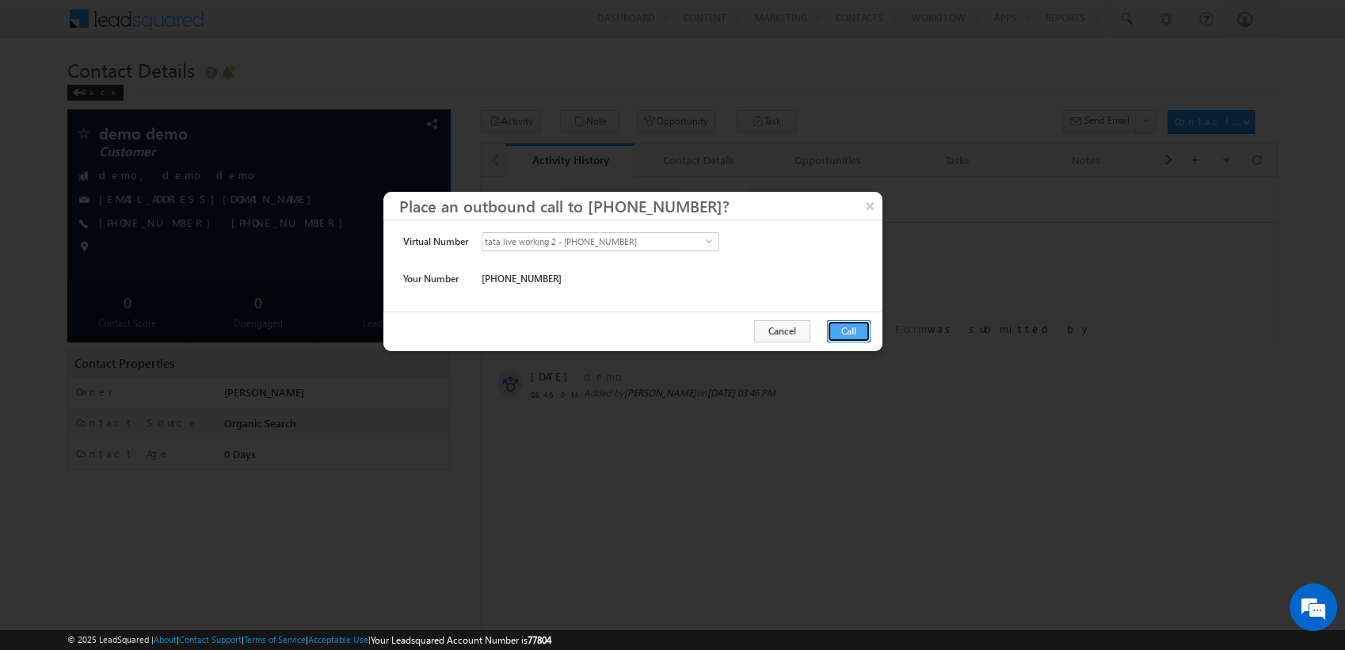
click at [851, 339] on button "Call" at bounding box center [849, 331] width 44 height 22
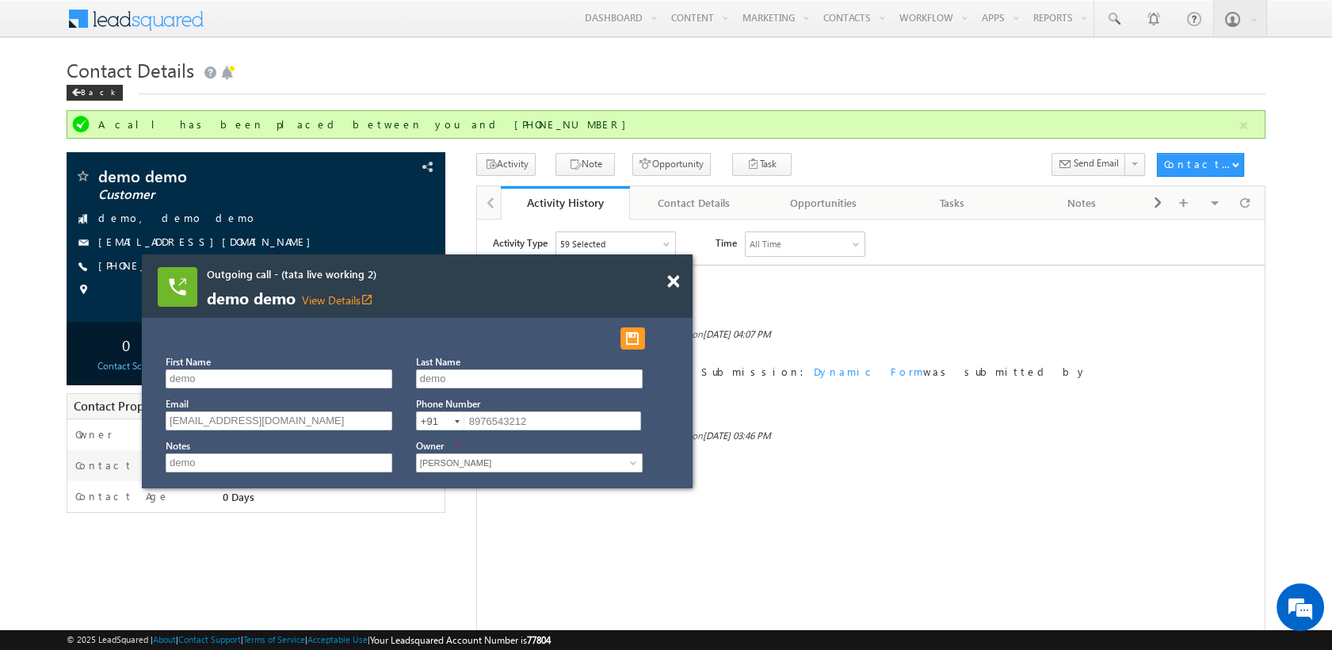
drag, startPoint x: 1108, startPoint y: 314, endPoint x: 469, endPoint y: 284, distance: 639.9
click at [469, 284] on div "Outgoing call - (tata live working 2) demo demo View Details open_in_new" at bounding box center [397, 287] width 380 height 40
click at [627, 337] on button "button" at bounding box center [632, 338] width 25 height 22
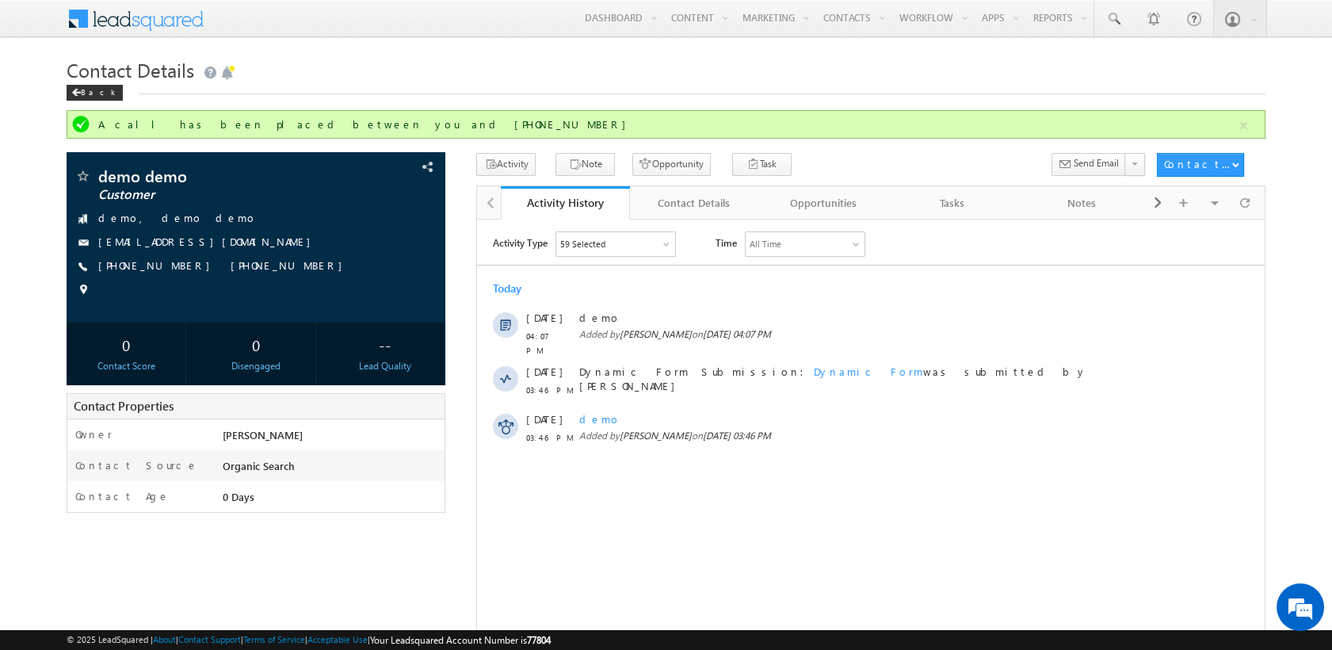
click at [674, 283] on div "Today" at bounding box center [870, 287] width 787 height 14
click at [811, 201] on div "Opportunities" at bounding box center [823, 202] width 102 height 19
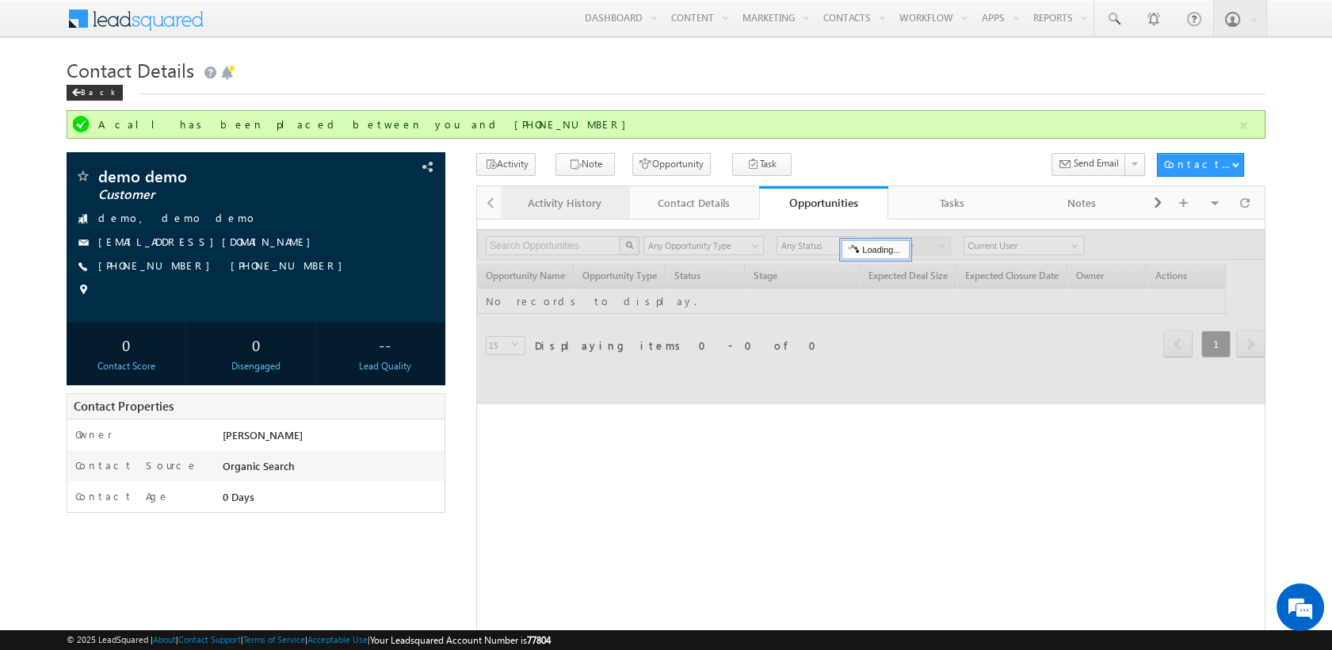
click at [587, 208] on div "Activity History" at bounding box center [564, 202] width 102 height 19
